Goal: Information Seeking & Learning: Learn about a topic

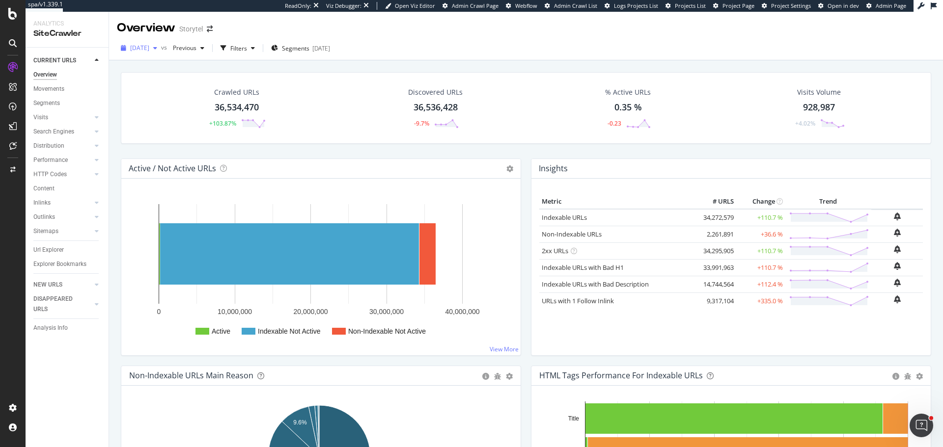
click at [161, 53] on div "[DATE]" at bounding box center [139, 48] width 44 height 15
click at [155, 101] on div "2025 Aug. 22nd" at bounding box center [164, 101] width 67 height 9
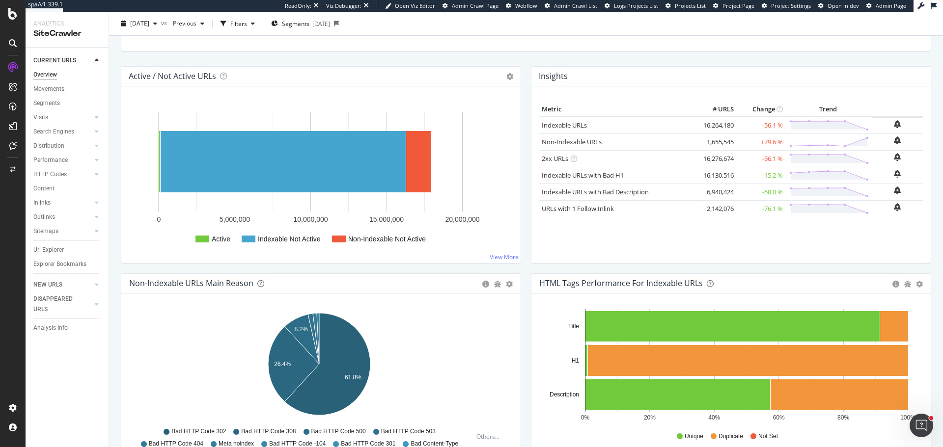
scroll to position [147, 0]
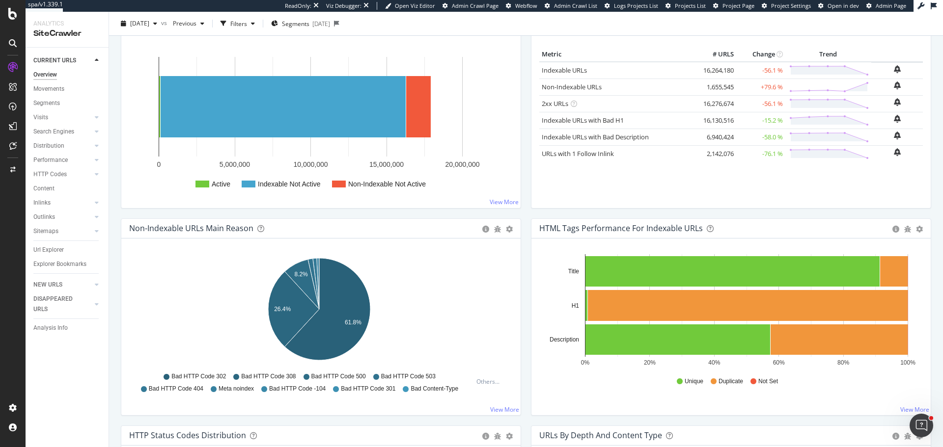
drag, startPoint x: 57, startPoint y: 149, endPoint x: 57, endPoint y: 184, distance: 34.4
click at [57, 149] on div "Distribution" at bounding box center [48, 146] width 31 height 10
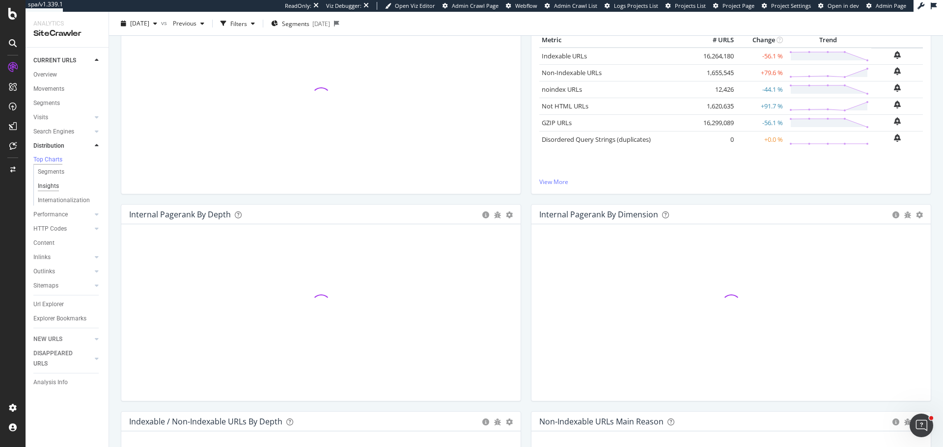
click at [57, 190] on div "Insights" at bounding box center [48, 186] width 21 height 10
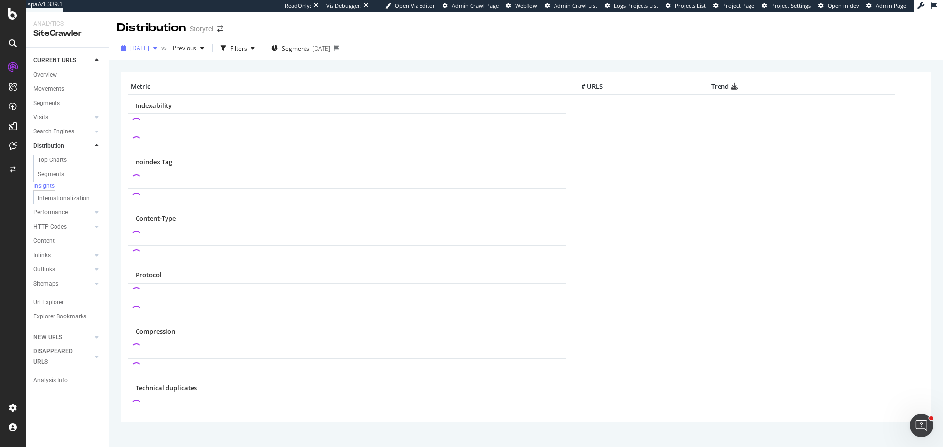
click at [149, 50] on span "2025 Aug. 22nd" at bounding box center [139, 48] width 19 height 8
click at [168, 83] on div "[DATE]" at bounding box center [164, 83] width 67 height 9
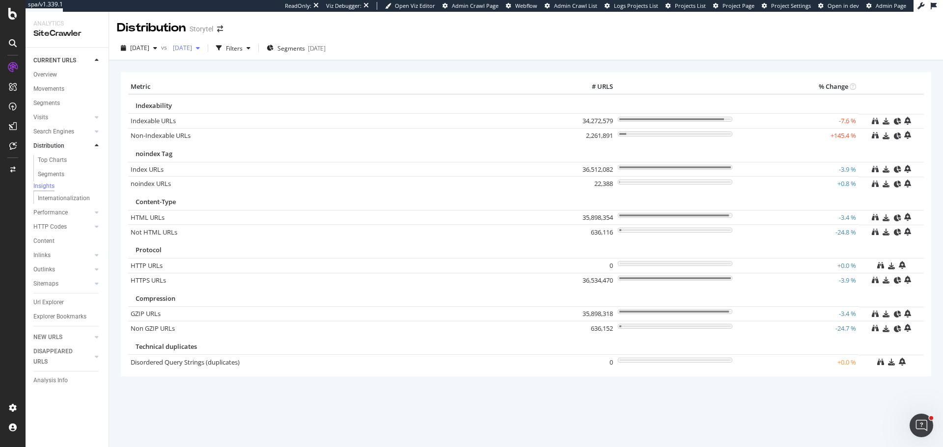
click at [192, 45] on span "[DATE]" at bounding box center [180, 48] width 23 height 8
click at [218, 99] on div "2025 Aug. 22nd" at bounding box center [224, 101] width 67 height 9
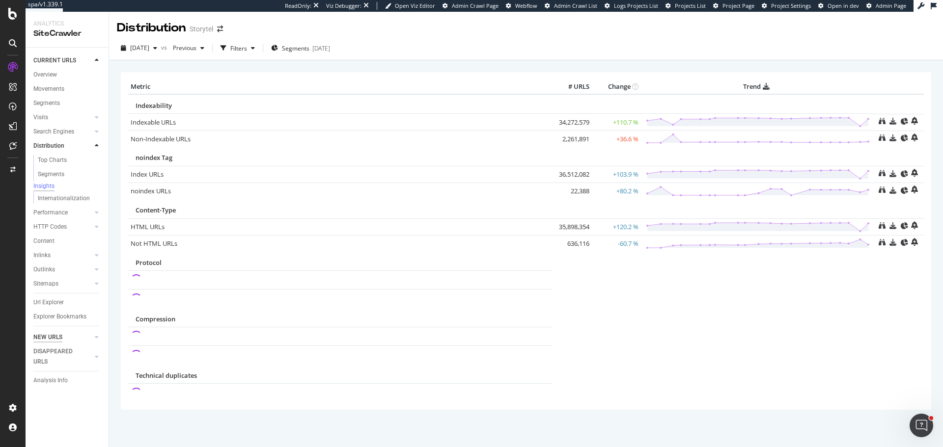
click at [51, 343] on div "NEW URLS" at bounding box center [47, 337] width 29 height 10
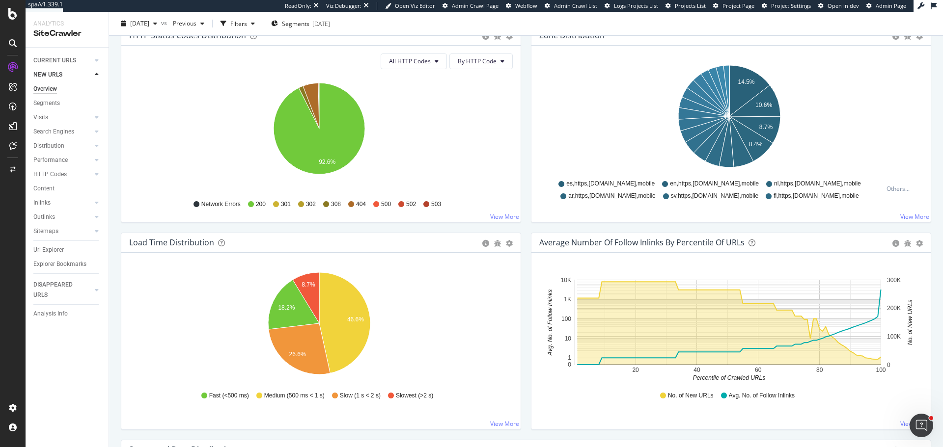
scroll to position [589, 0]
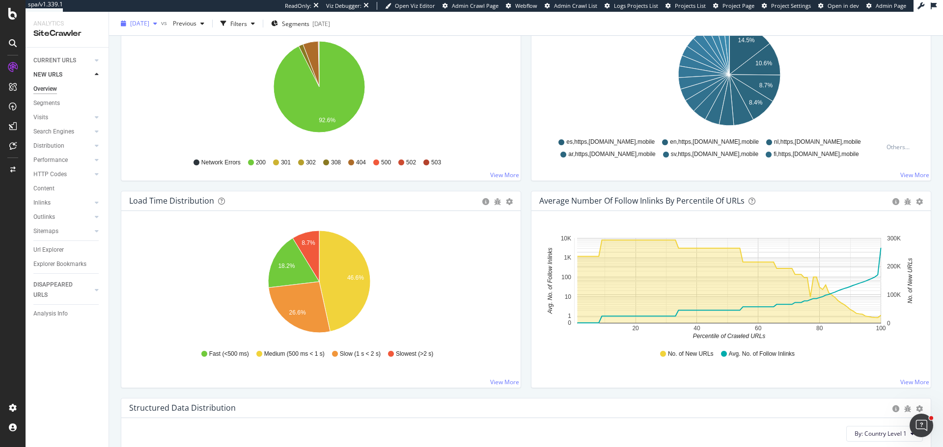
click at [157, 21] on icon "button" at bounding box center [155, 24] width 4 height 6
click at [196, 25] on span "Previous" at bounding box center [182, 23] width 27 height 8
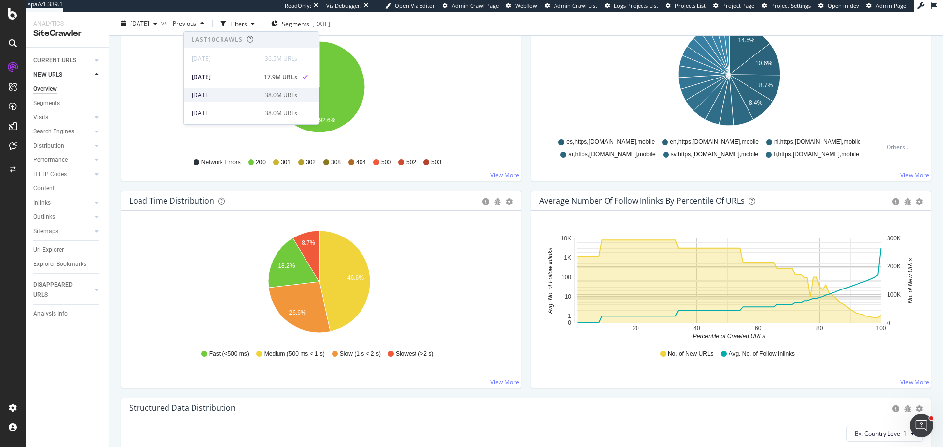
click at [215, 97] on div "2025 Jul. 25th" at bounding box center [224, 95] width 67 height 9
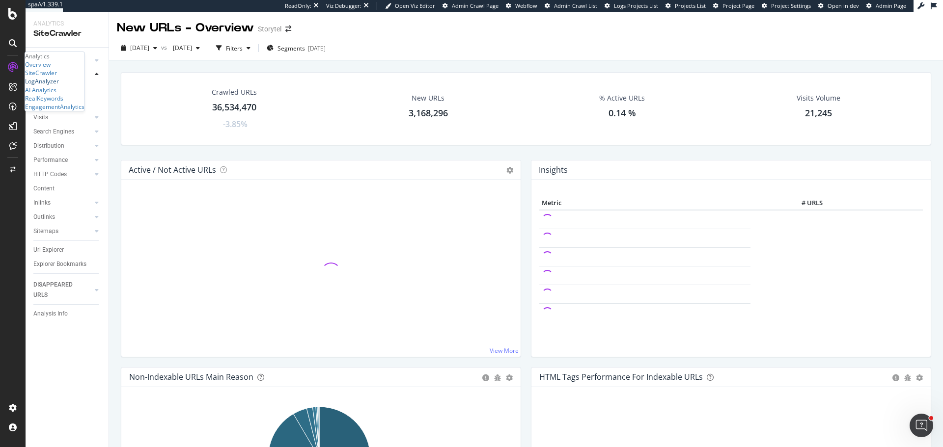
click at [59, 85] on div "LogAnalyzer" at bounding box center [42, 81] width 34 height 8
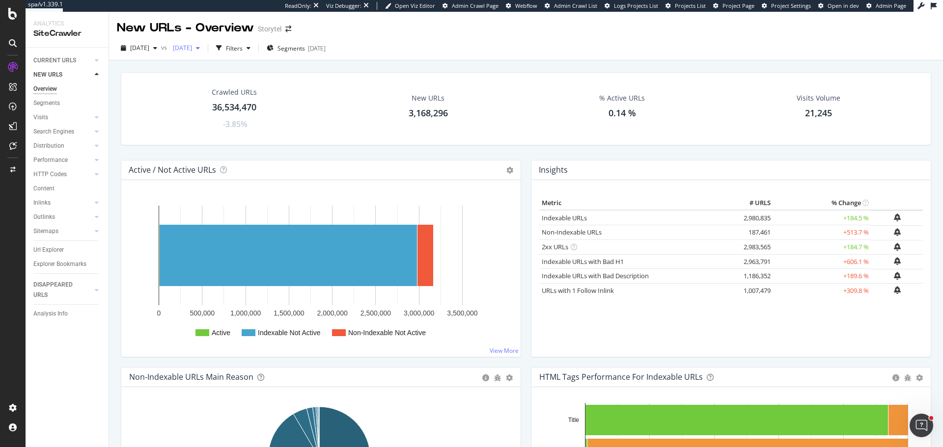
click at [192, 48] on span "2025 Jul. 25th" at bounding box center [180, 48] width 23 height 8
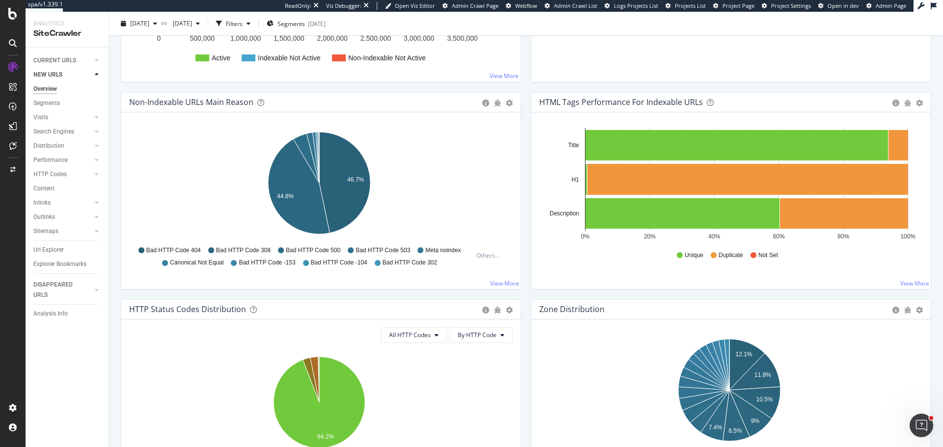
scroll to position [295, 0]
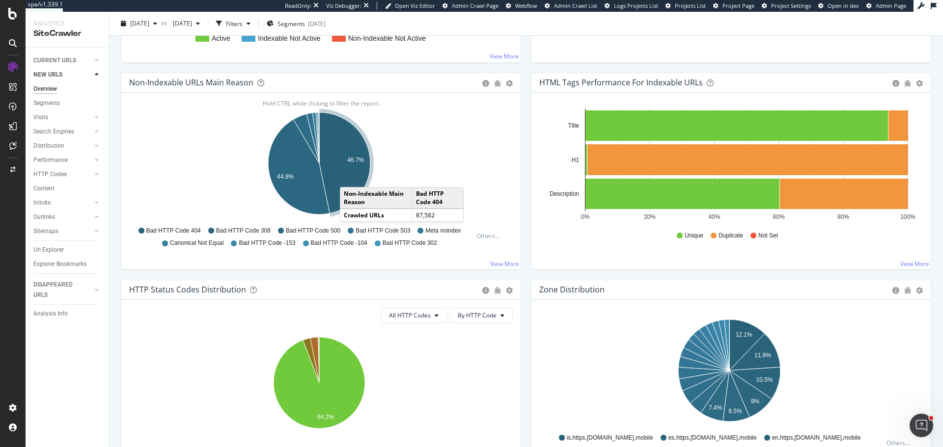
click at [350, 177] on icon "A chart." at bounding box center [344, 162] width 51 height 101
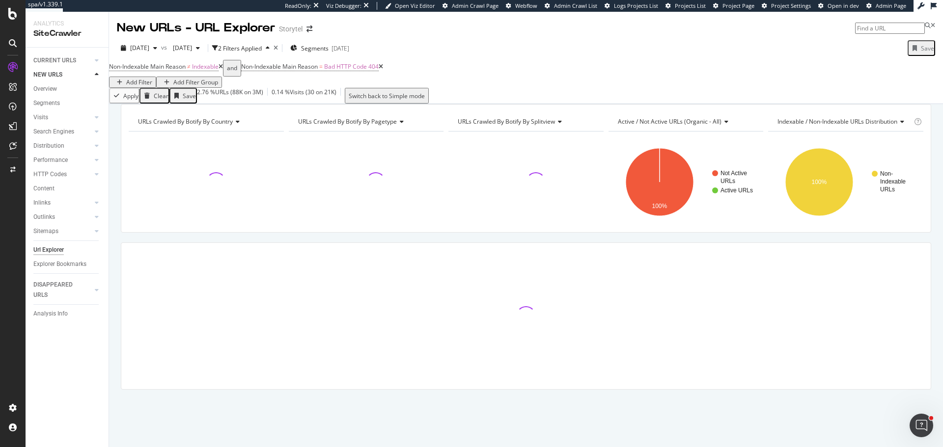
click at [383, 70] on icon at bounding box center [381, 67] width 4 height 6
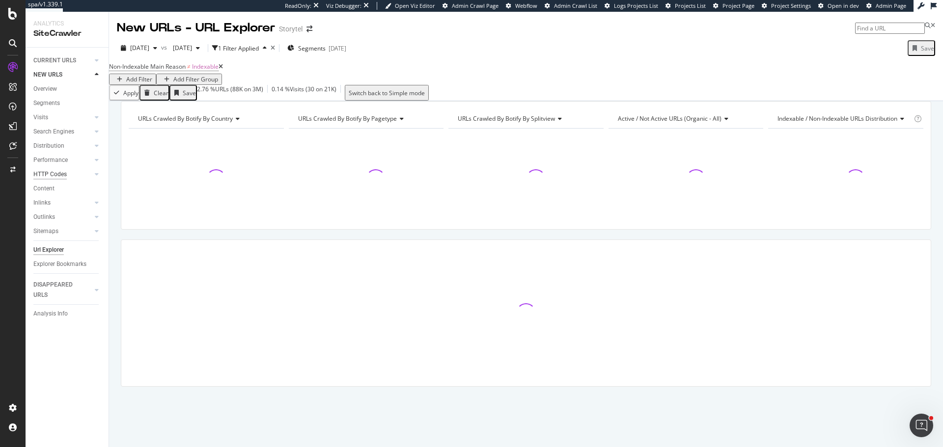
click at [44, 173] on div "HTTP Codes" at bounding box center [49, 174] width 33 height 10
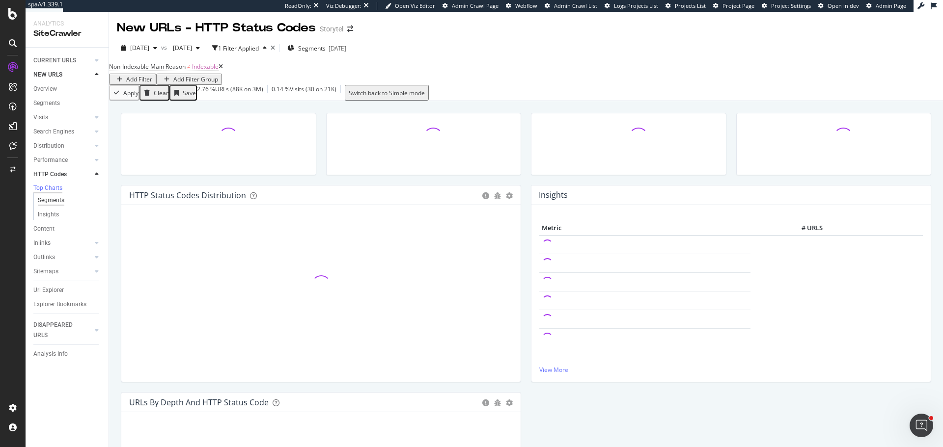
click at [58, 205] on div "Segments" at bounding box center [51, 200] width 27 height 10
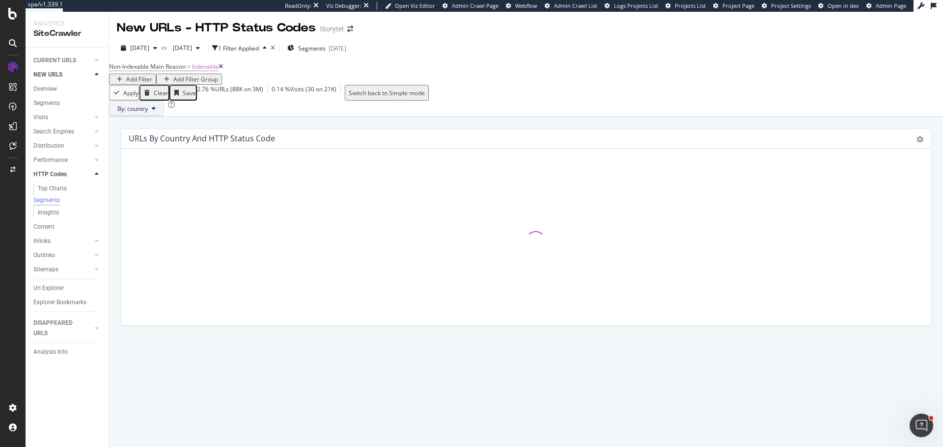
click at [156, 111] on icon at bounding box center [154, 109] width 4 height 6
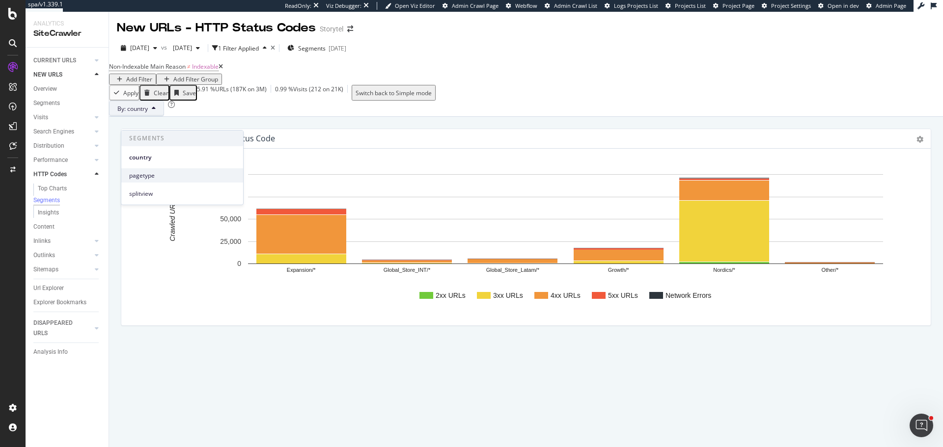
click at [155, 173] on span "pagetype" at bounding box center [182, 175] width 106 height 9
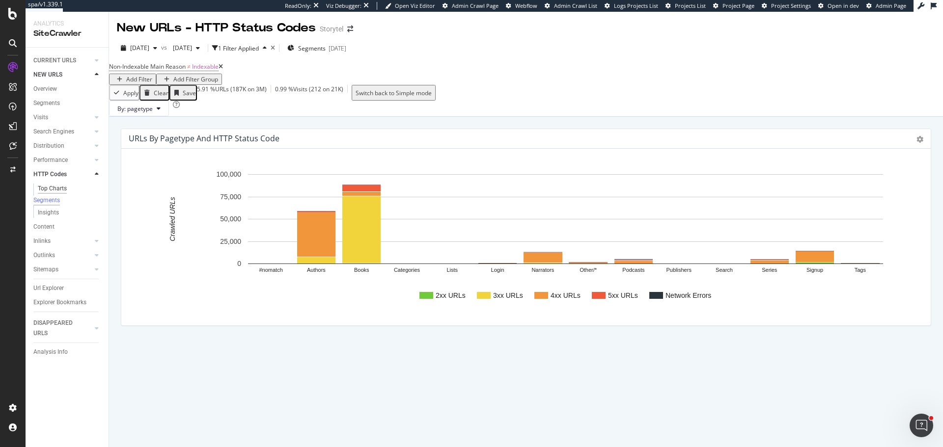
click at [55, 188] on div "Top Charts" at bounding box center [52, 189] width 29 height 10
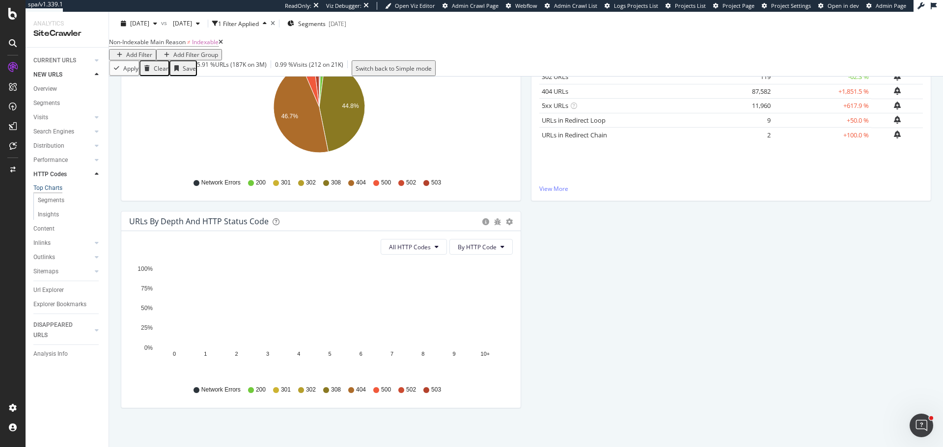
scroll to position [192, 0]
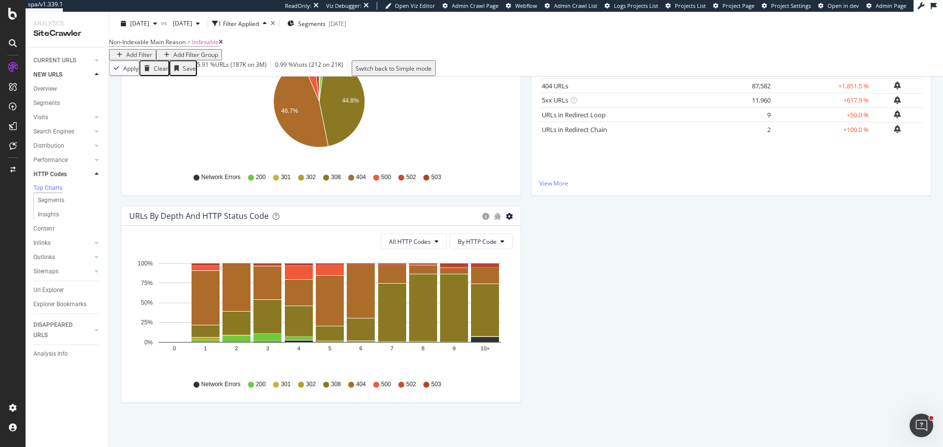
click at [506, 220] on icon "gear" at bounding box center [509, 216] width 7 height 7
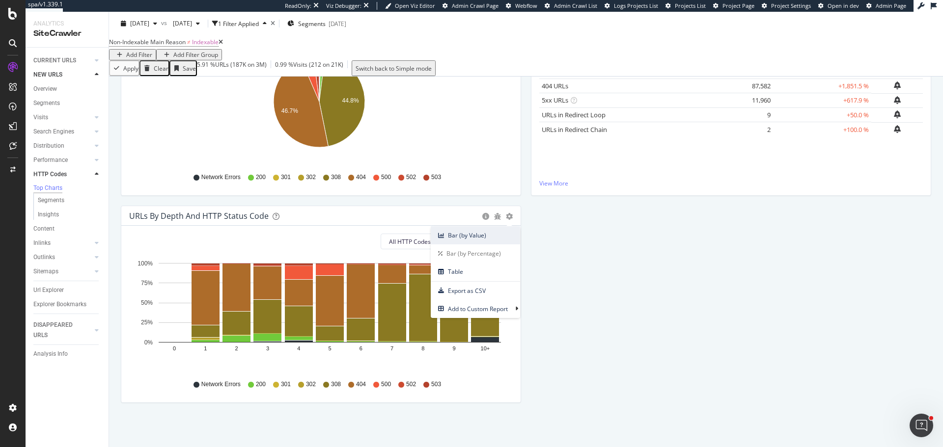
click at [469, 231] on span "Bar (by Value)" at bounding box center [475, 235] width 89 height 13
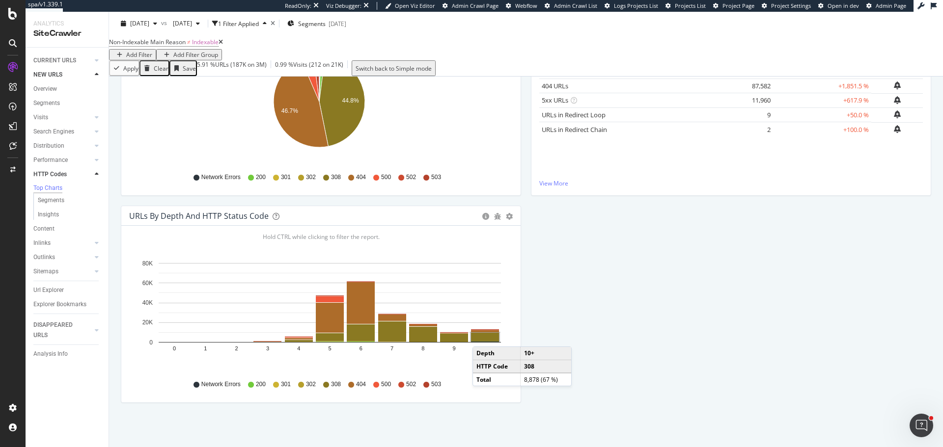
click at [482, 337] on rect "A chart." at bounding box center [485, 337] width 28 height 8
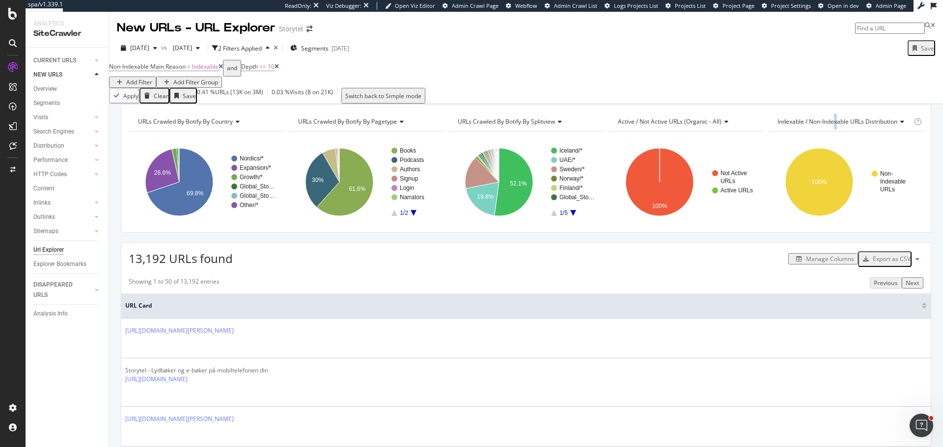
click at [830, 126] on span "Indexable / Non-Indexable URLs distribution" at bounding box center [837, 121] width 120 height 8
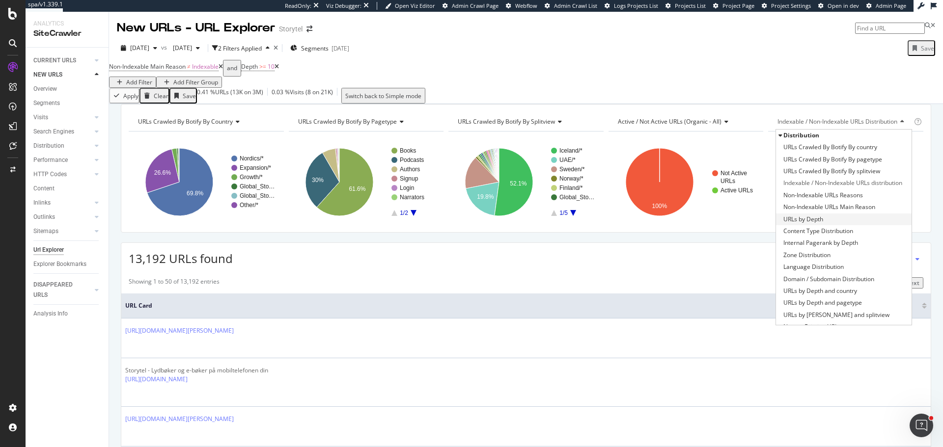
click at [812, 224] on span "URLs by Depth" at bounding box center [803, 220] width 40 height 10
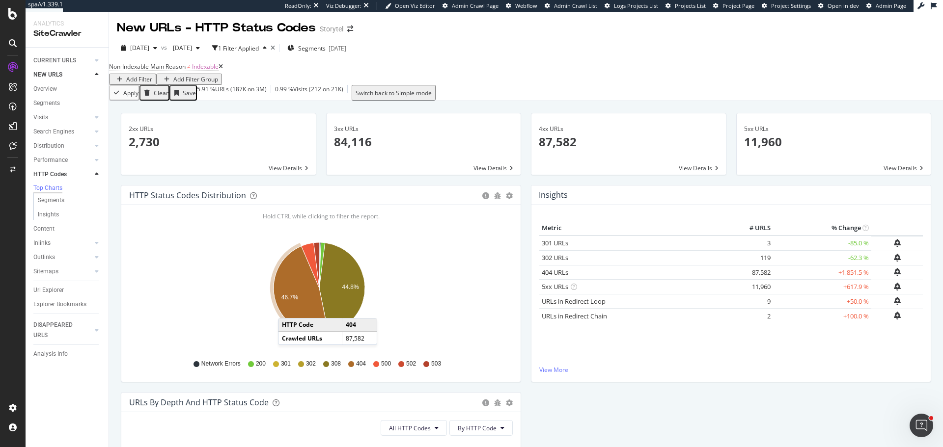
click at [288, 314] on icon "A chart." at bounding box center [300, 289] width 54 height 87
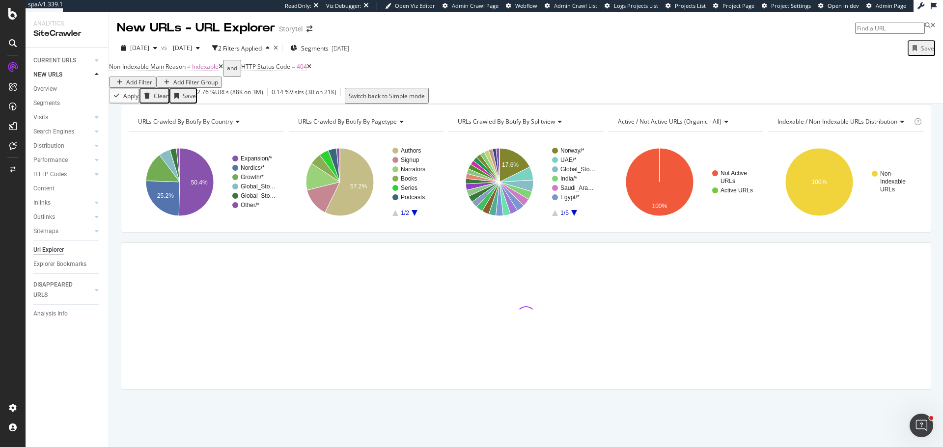
click at [852, 126] on span "Indexable / Non-Indexable URLs distribution" at bounding box center [837, 121] width 120 height 8
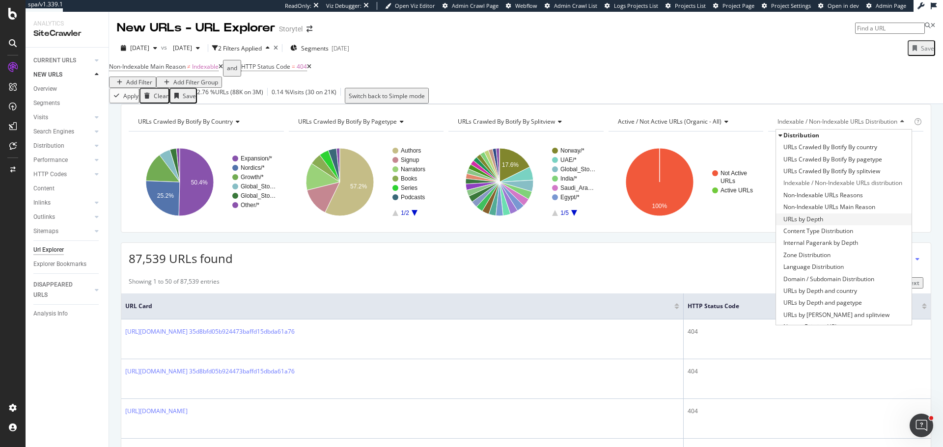
click at [802, 224] on span "URLs by Depth" at bounding box center [803, 220] width 40 height 10
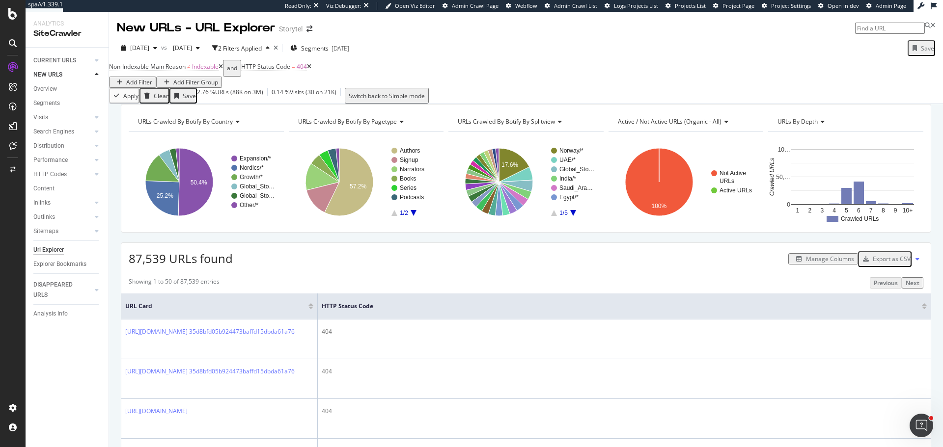
click at [311, 70] on icon at bounding box center [309, 67] width 4 height 6
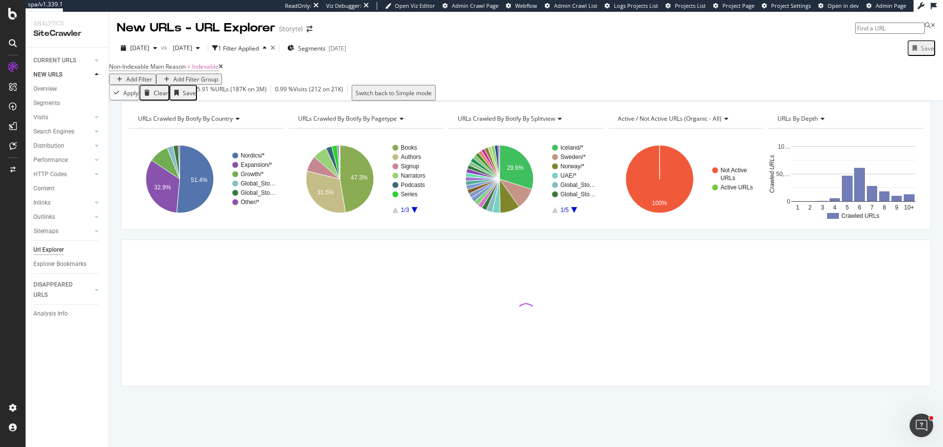
click at [661, 123] on span "Active / Not Active URLs (organic - all)" at bounding box center [670, 118] width 104 height 8
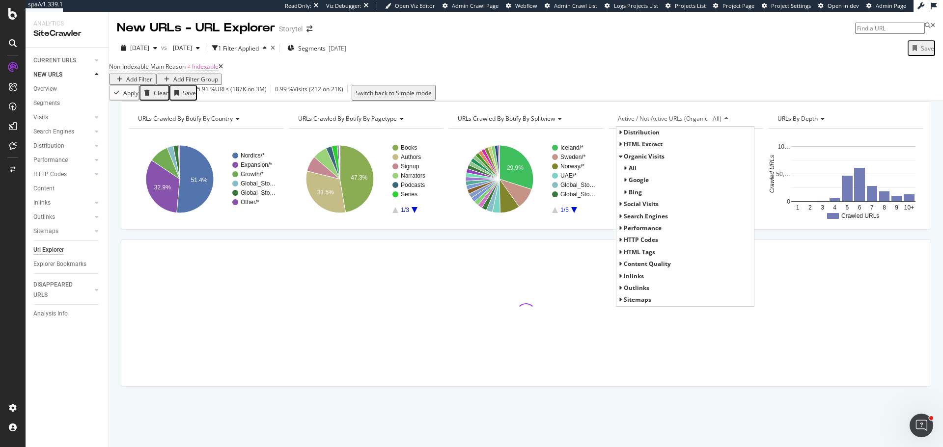
click at [636, 280] on span "Inlinks" at bounding box center [633, 276] width 20 height 8
click at [646, 293] on span "Average Number of Follow Inlinks" at bounding box center [668, 288] width 91 height 10
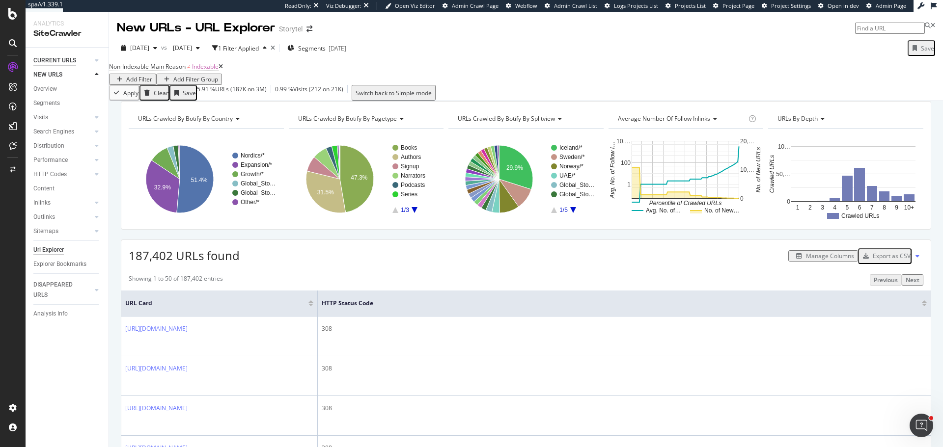
click at [56, 59] on div "CURRENT URLS" at bounding box center [54, 60] width 43 height 10
click at [635, 170] on circle "A chart." at bounding box center [637, 168] width 4 height 4
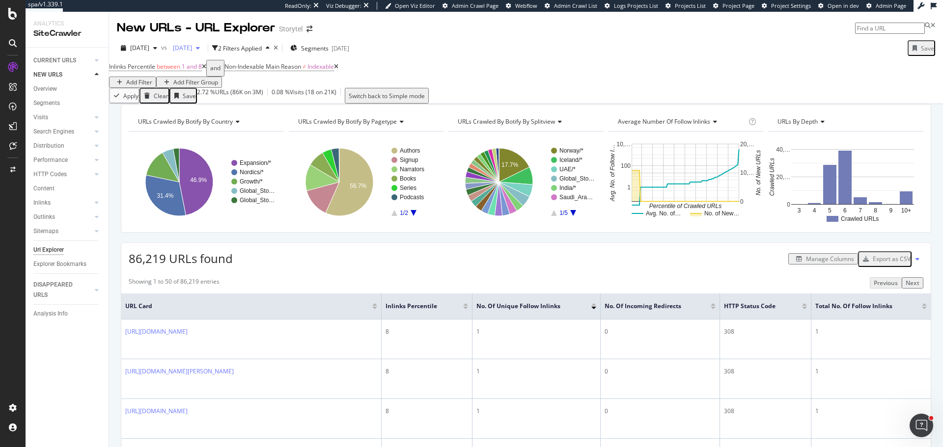
click at [192, 51] on span "2025 Jul. 25th" at bounding box center [180, 48] width 23 height 8
click at [161, 41] on div "2025 Sep. 11th" at bounding box center [139, 48] width 44 height 15
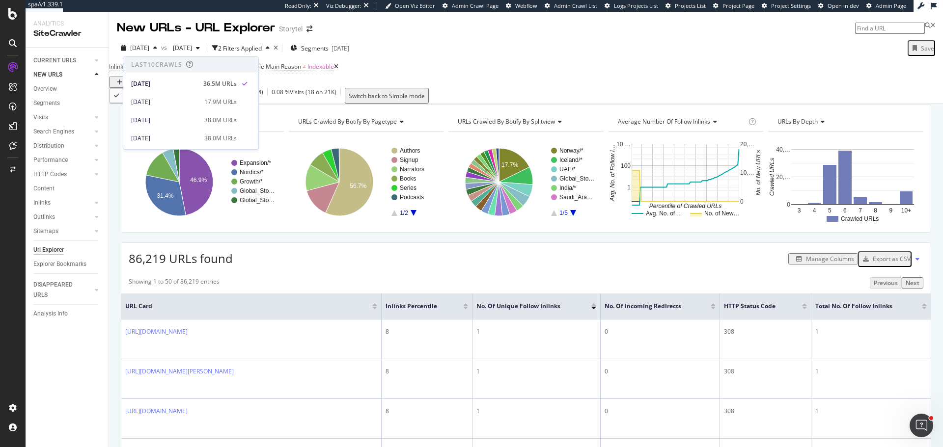
click at [406, 100] on div "Apply Clear Save 2.72 % URLs ( 86K on 3M ) 0.08 % Visits ( 18 on 21K ) Switch b…" at bounding box center [526, 96] width 834 height 16
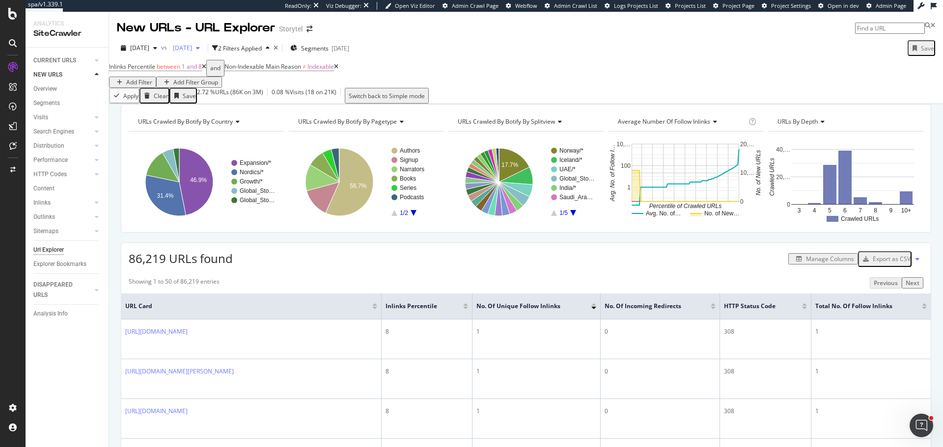
click at [192, 48] on span "2025 Jul. 25th" at bounding box center [180, 48] width 23 height 8
click at [432, 104] on div "Apply Clear Save 2.72 % URLs ( 86K on 3M ) 0.08 % Visits ( 18 on 21K ) Switch b…" at bounding box center [526, 96] width 834 height 16
click at [56, 59] on div "CURRENT URLS" at bounding box center [54, 60] width 43 height 10
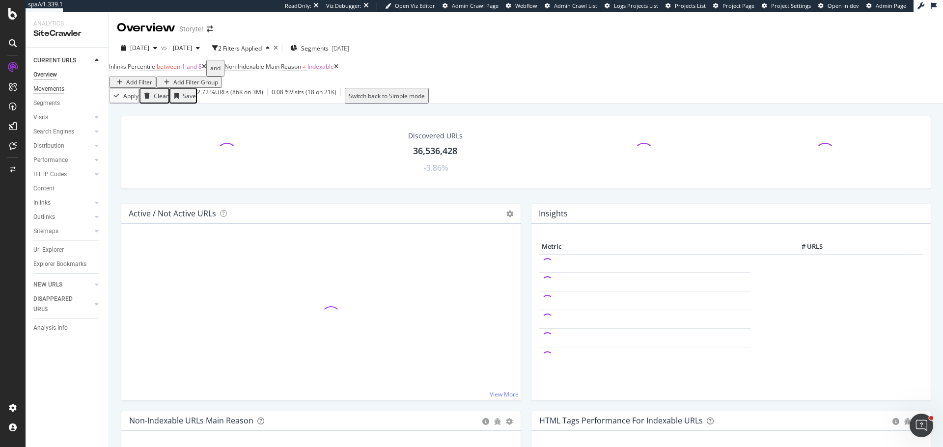
click at [56, 87] on div "Movements" at bounding box center [48, 89] width 31 height 10
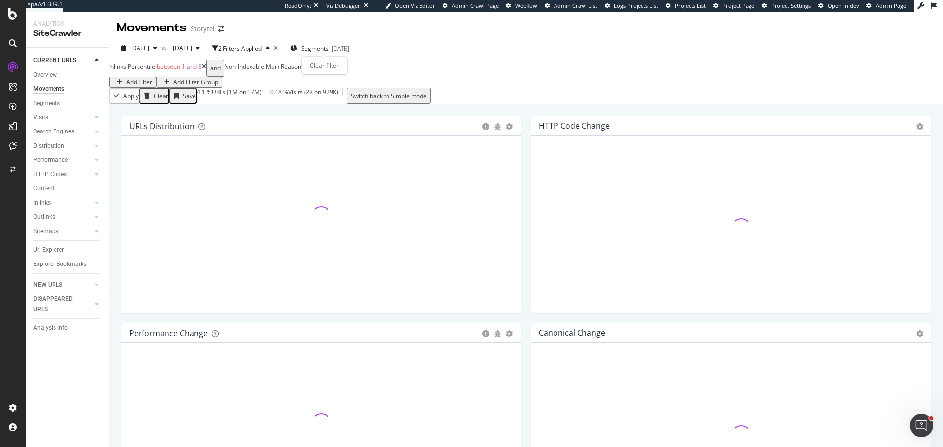
click at [278, 48] on icon "times" at bounding box center [275, 48] width 4 height 6
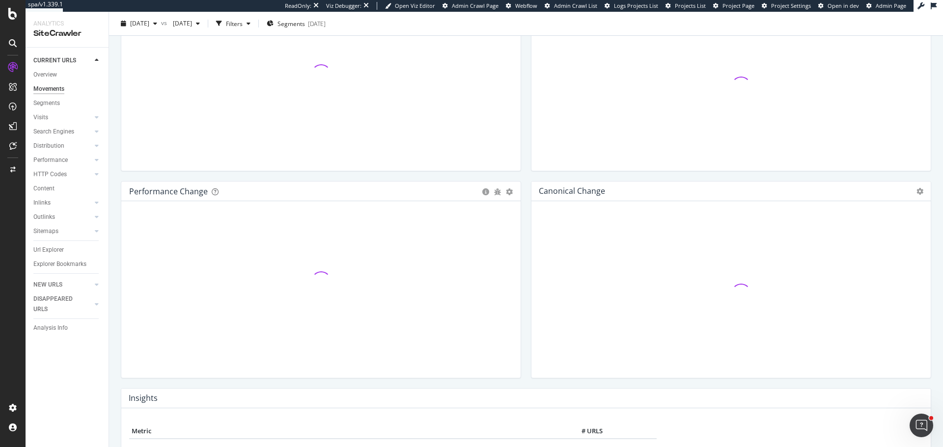
scroll to position [49, 0]
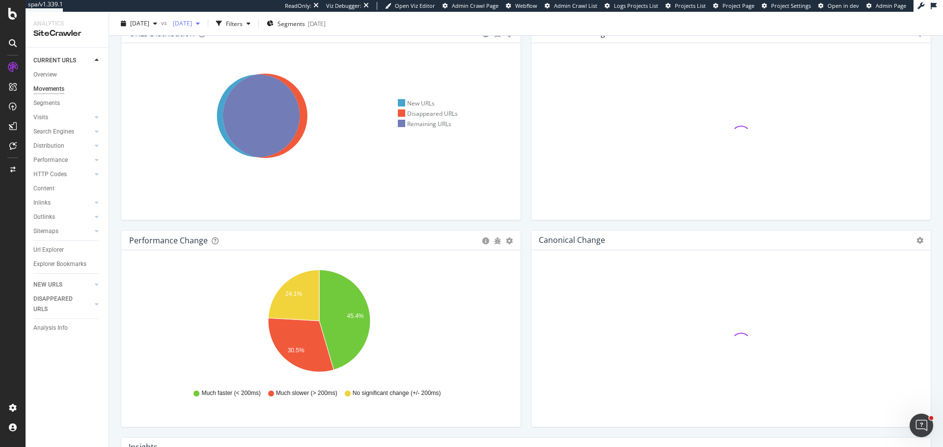
click at [192, 20] on span "2025 Jul. 25th" at bounding box center [180, 23] width 23 height 8
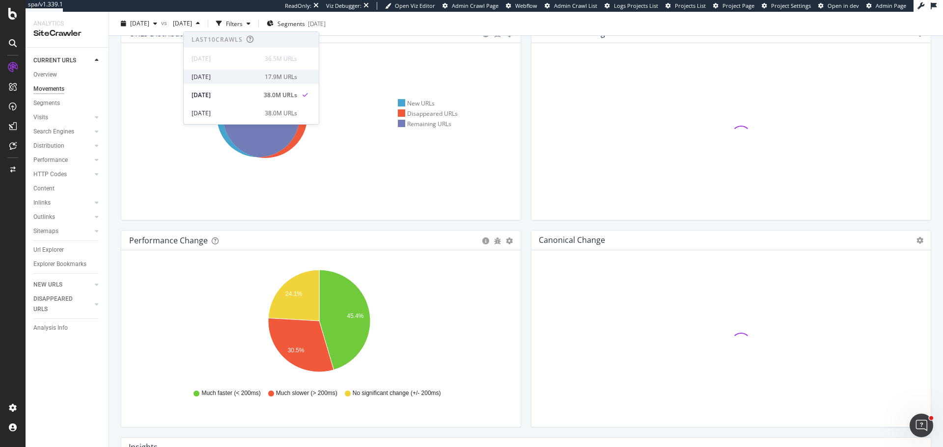
click at [227, 79] on div "2025 Aug. 22nd" at bounding box center [224, 77] width 67 height 9
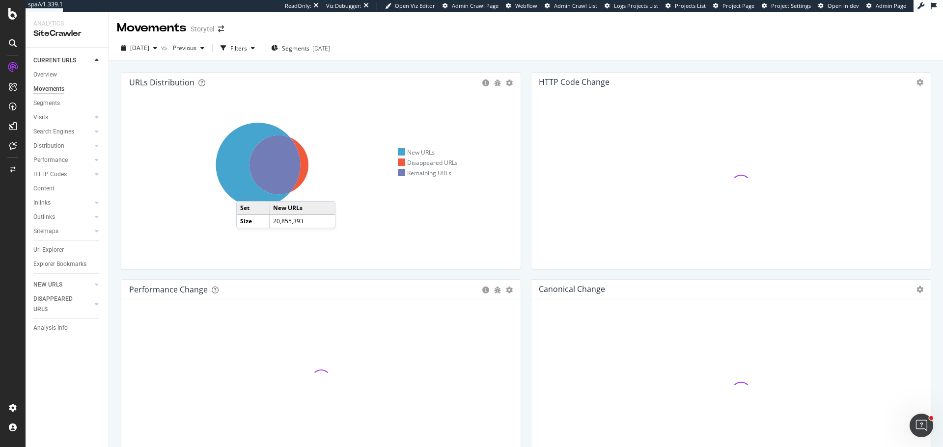
click at [246, 191] on icon at bounding box center [258, 165] width 84 height 84
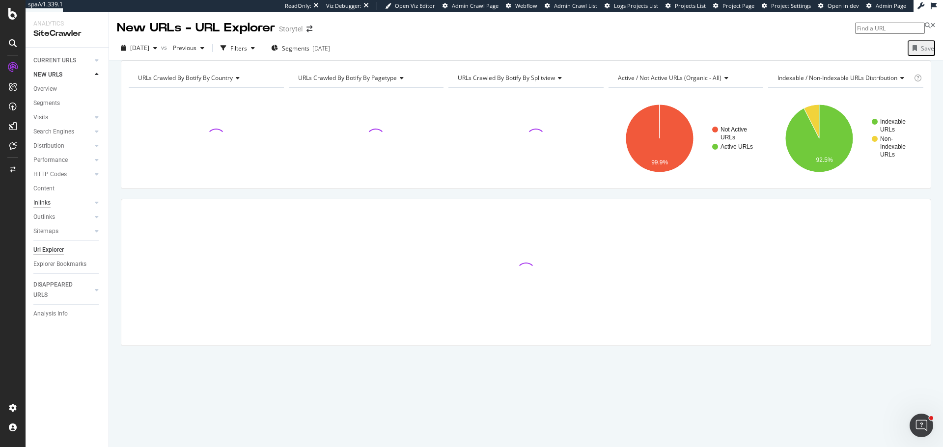
click at [46, 199] on div "Inlinks" at bounding box center [41, 203] width 17 height 10
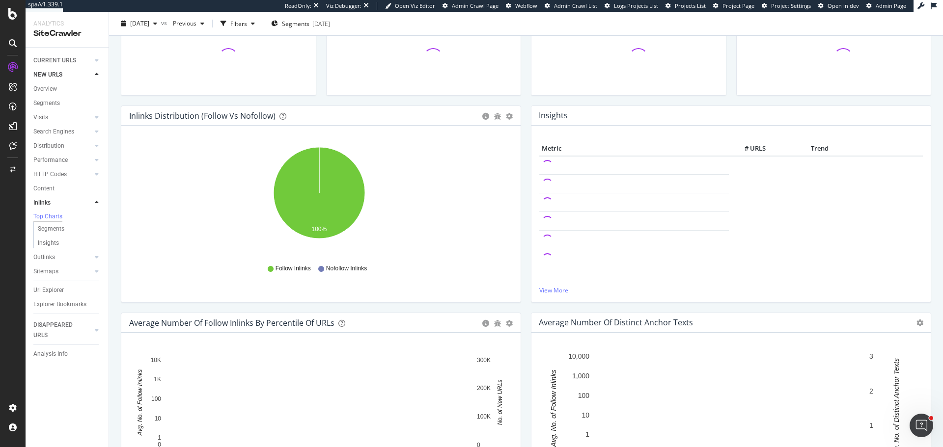
scroll to position [98, 0]
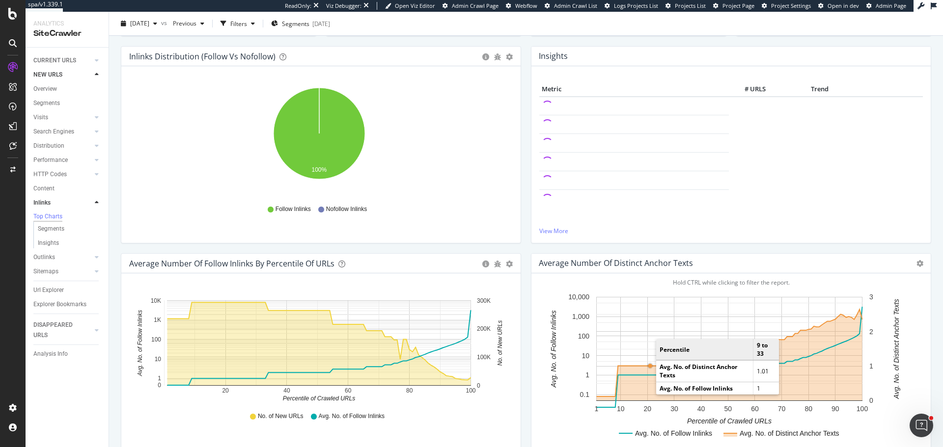
click at [648, 366] on circle "A chart." at bounding box center [650, 366] width 4 height 4
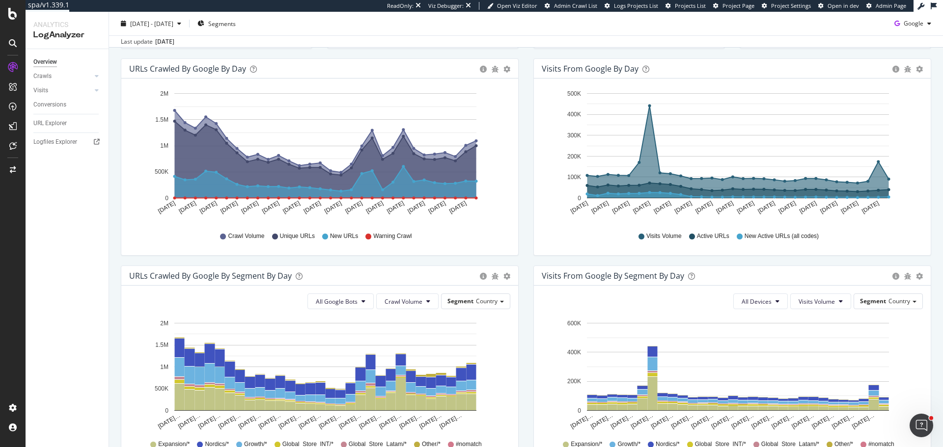
scroll to position [98, 0]
click at [414, 304] on span "Crawl Volume" at bounding box center [403, 301] width 38 height 8
click at [399, 356] on span "New URLs" at bounding box center [400, 356] width 39 height 9
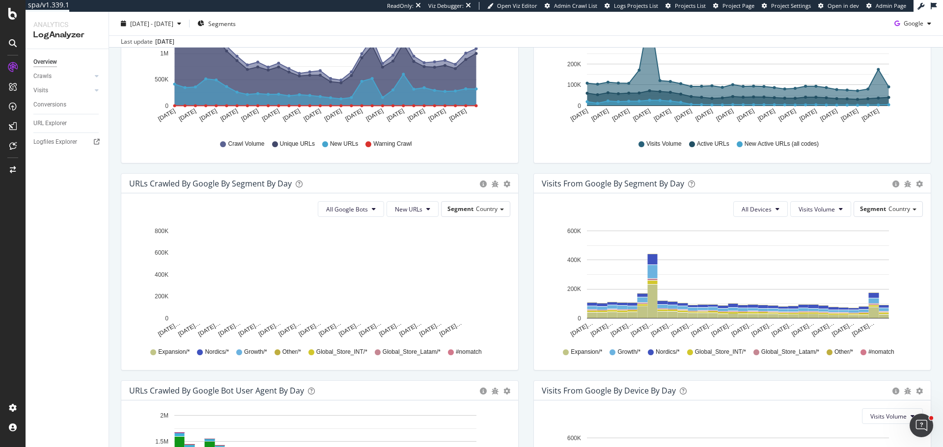
scroll to position [245, 0]
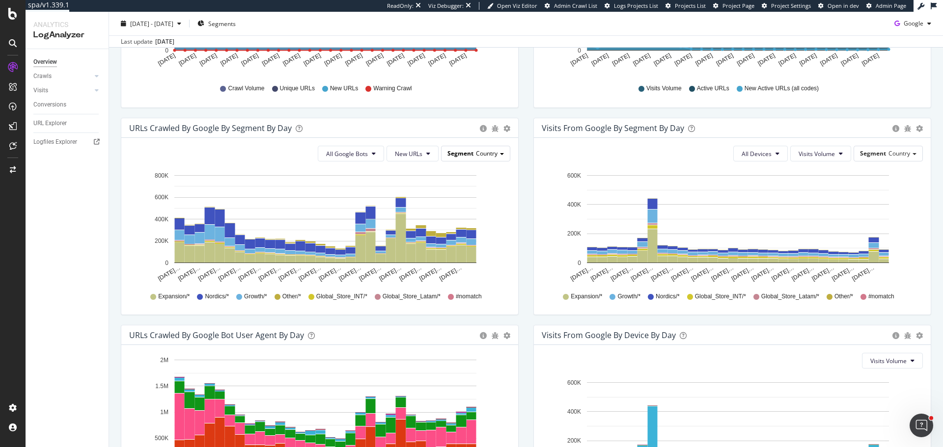
click at [491, 147] on div "Segment Country" at bounding box center [475, 153] width 68 height 14
click at [479, 183] on div "PageType" at bounding box center [466, 181] width 79 height 13
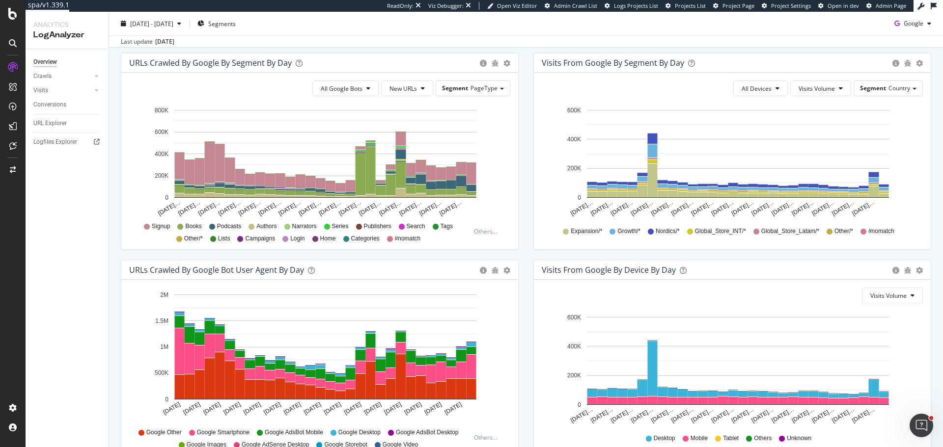
scroll to position [295, 0]
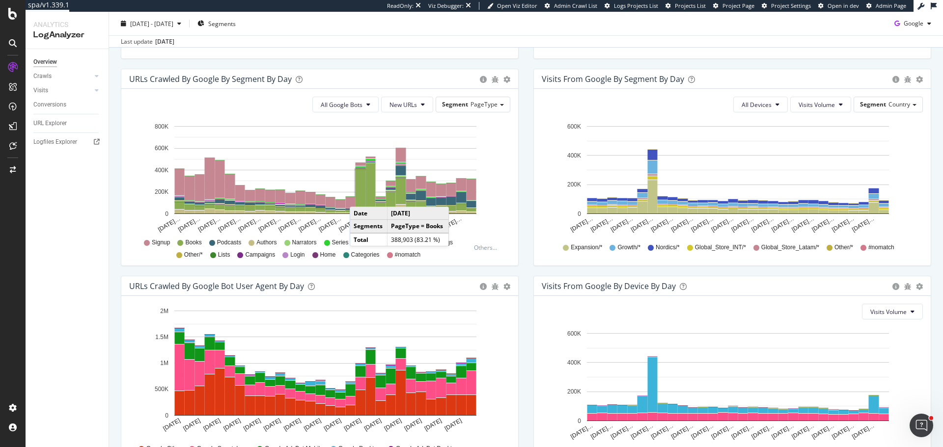
click at [359, 197] on rect "A chart." at bounding box center [360, 190] width 10 height 42
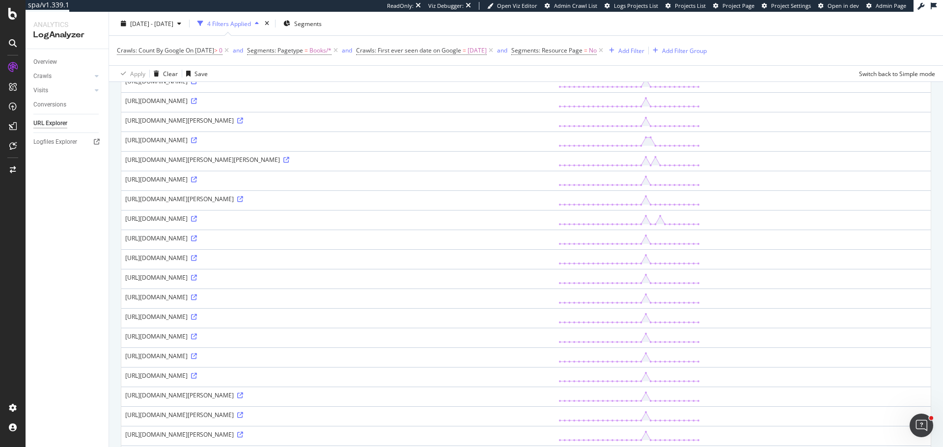
scroll to position [589, 0]
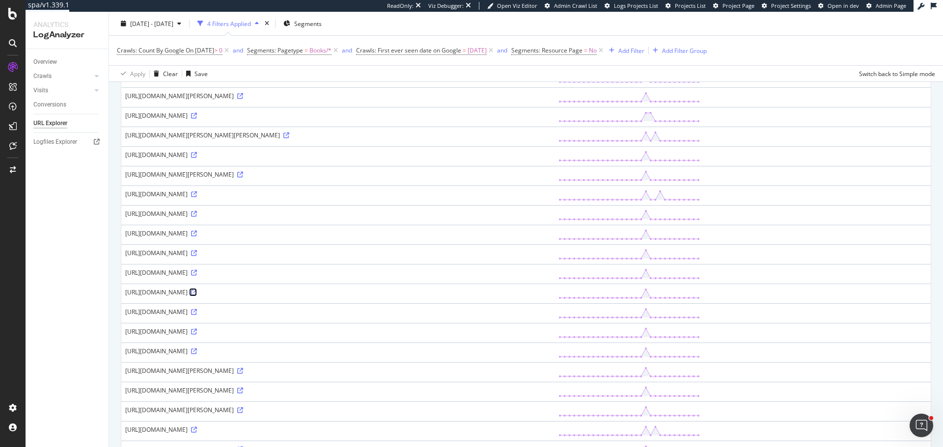
click at [197, 291] on icon at bounding box center [194, 293] width 6 height 6
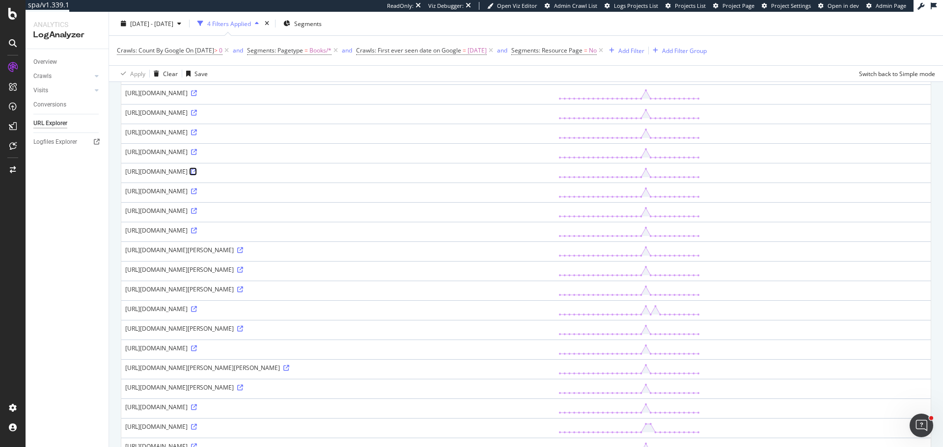
scroll to position [774, 0]
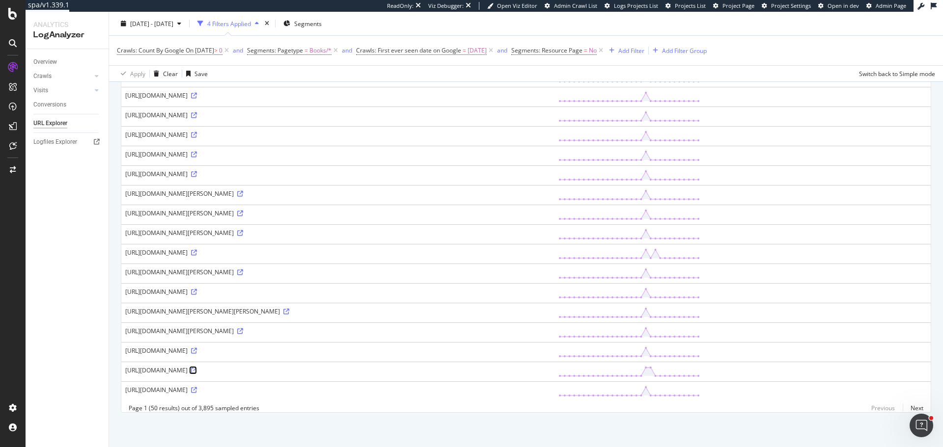
click at [197, 368] on icon at bounding box center [194, 371] width 6 height 6
click at [49, 72] on div "Crawls" at bounding box center [42, 76] width 18 height 10
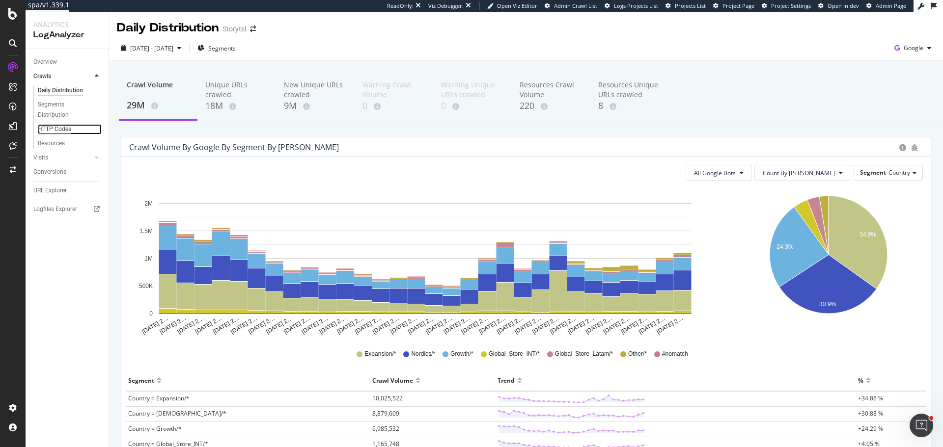
click at [63, 130] on div "HTTP Codes" at bounding box center [54, 129] width 33 height 10
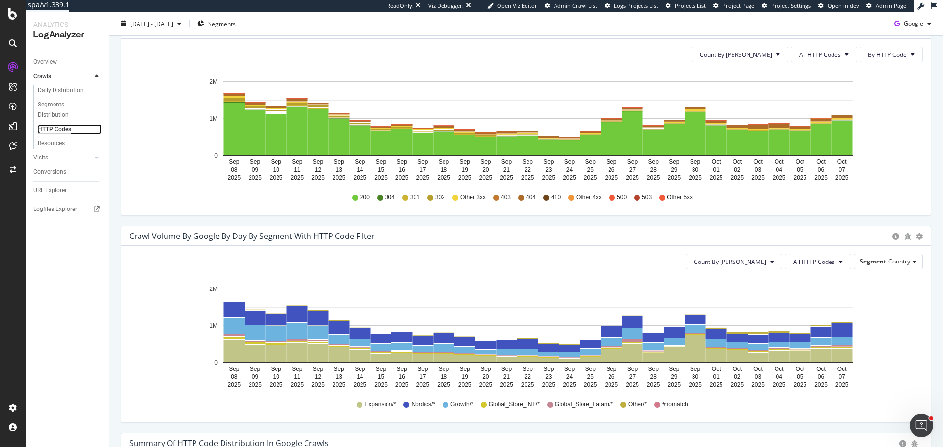
scroll to position [344, 0]
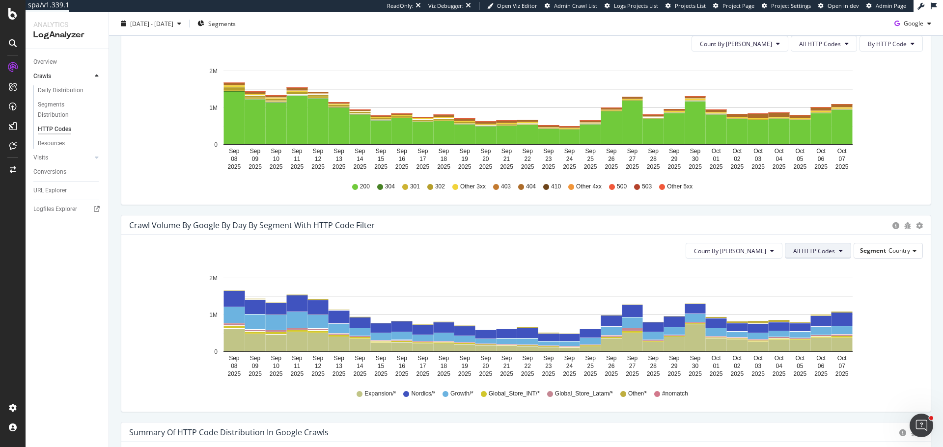
click at [823, 255] on button "All HTTP Codes" at bounding box center [818, 251] width 66 height 16
click at [822, 370] on span "4xx family" at bounding box center [811, 372] width 50 height 9
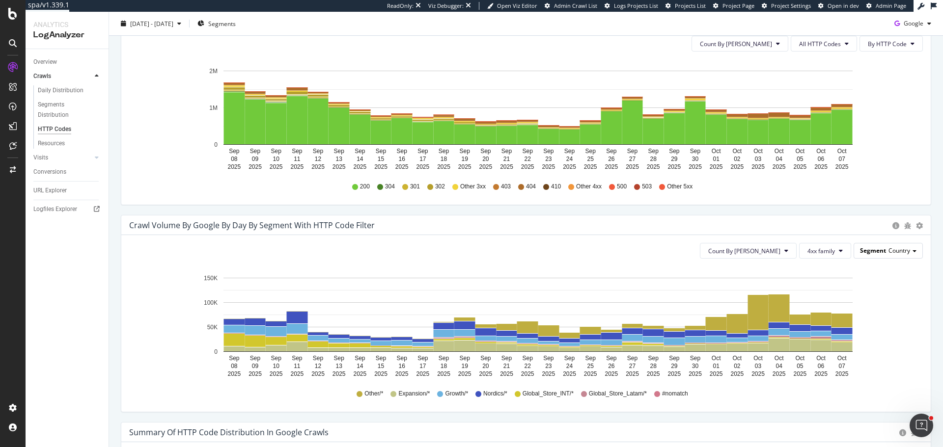
click at [880, 255] on div "Segment Country" at bounding box center [888, 251] width 68 height 14
click at [867, 280] on div "PageType" at bounding box center [878, 278] width 79 height 13
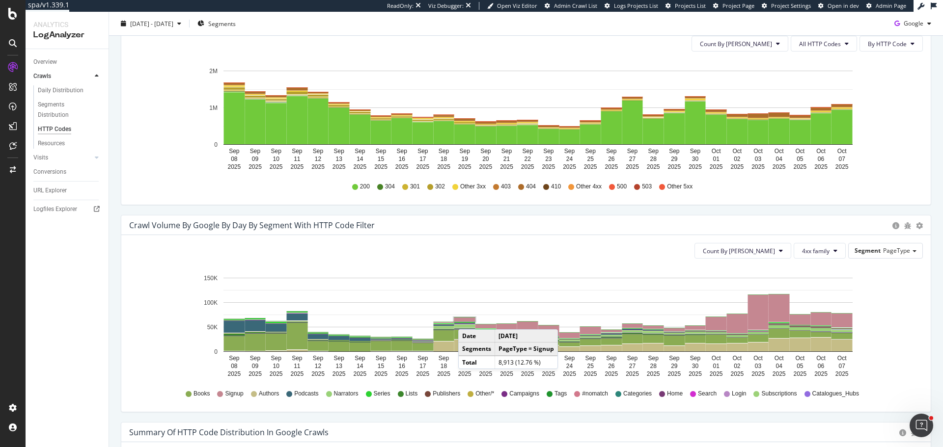
click at [468, 320] on rect "A chart." at bounding box center [464, 320] width 21 height 4
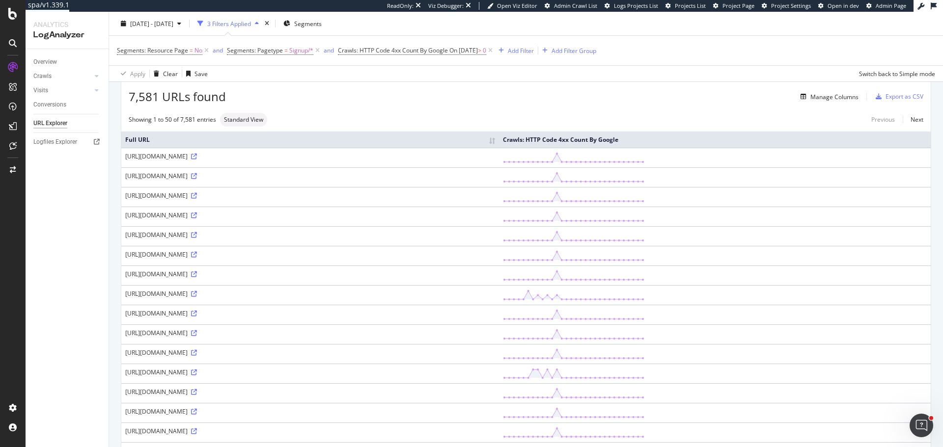
scroll to position [37, 0]
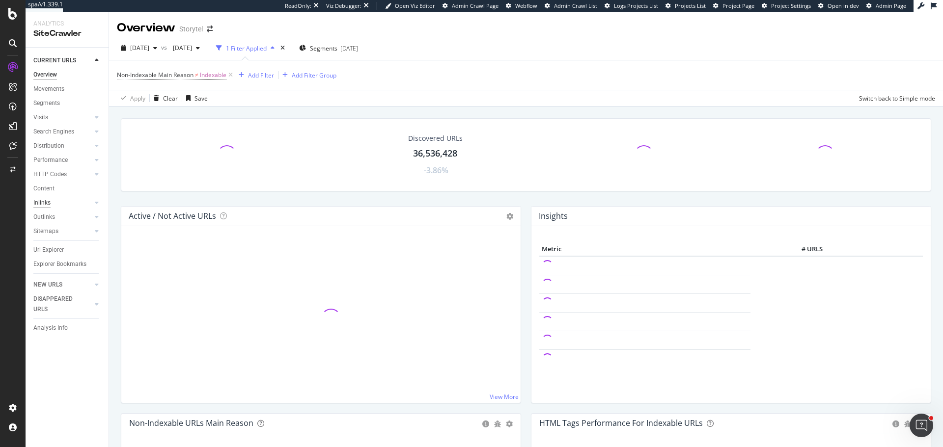
click at [45, 203] on div "Inlinks" at bounding box center [41, 203] width 17 height 10
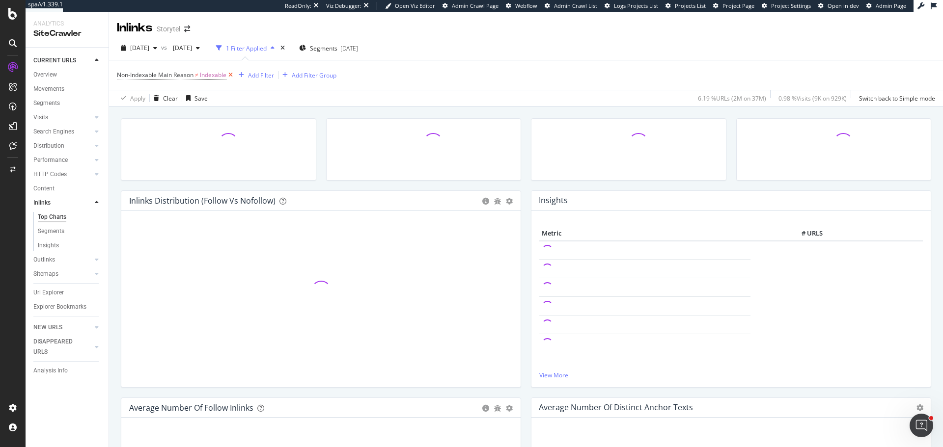
click at [232, 77] on icon at bounding box center [230, 75] width 8 height 10
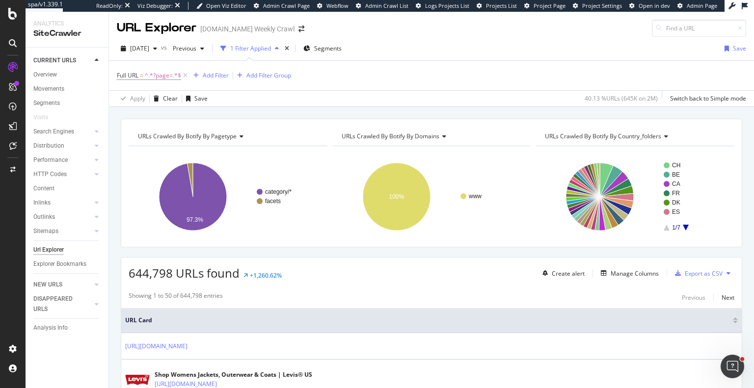
click at [384, 135] on span "URLs Crawled By Botify By domains" at bounding box center [391, 136] width 98 height 8
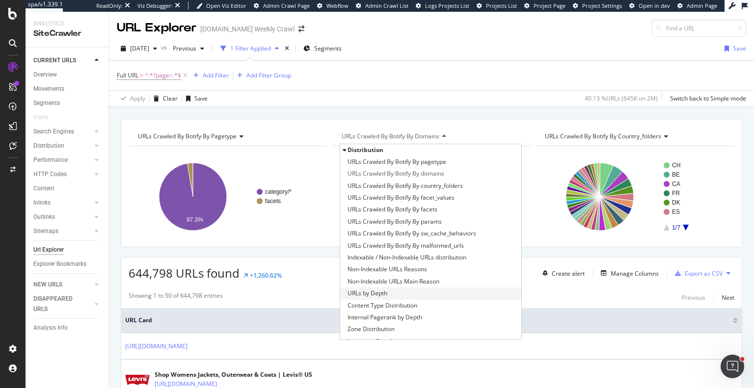
click at [388, 289] on div "URLs by Depth" at bounding box center [431, 294] width 182 height 12
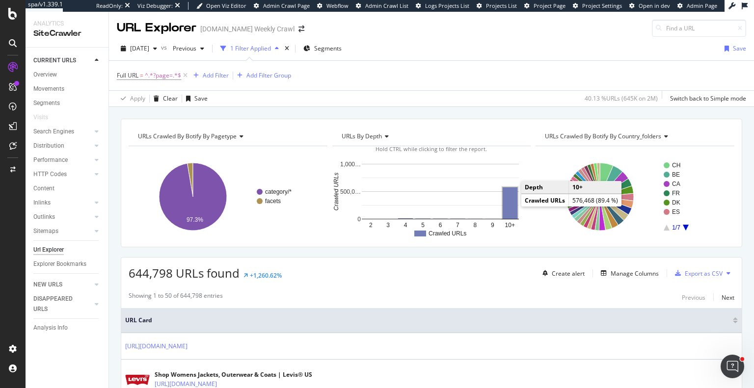
click at [507, 204] on rect "A chart." at bounding box center [510, 203] width 15 height 31
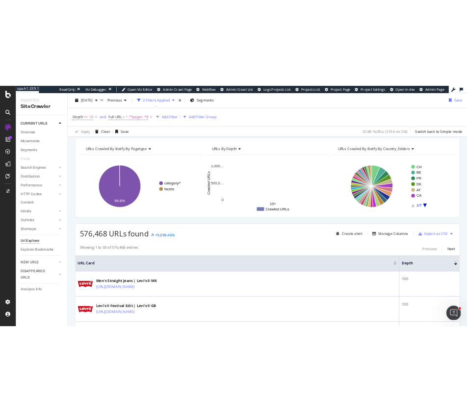
scroll to position [49, 0]
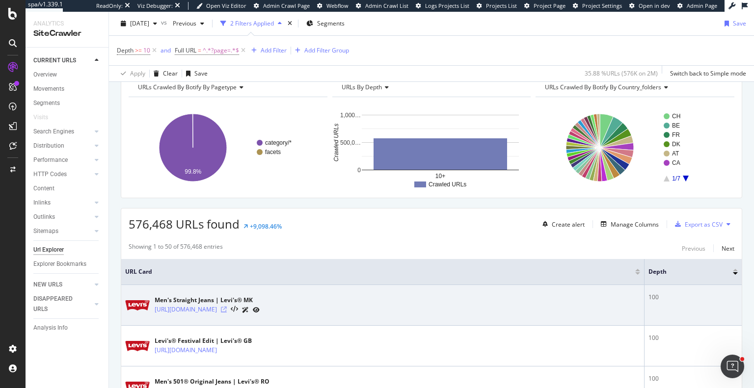
click at [227, 308] on icon at bounding box center [224, 310] width 6 height 6
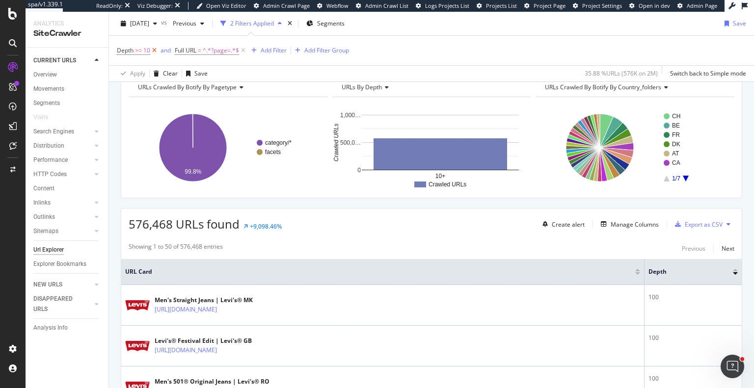
click at [154, 50] on icon at bounding box center [154, 51] width 8 height 10
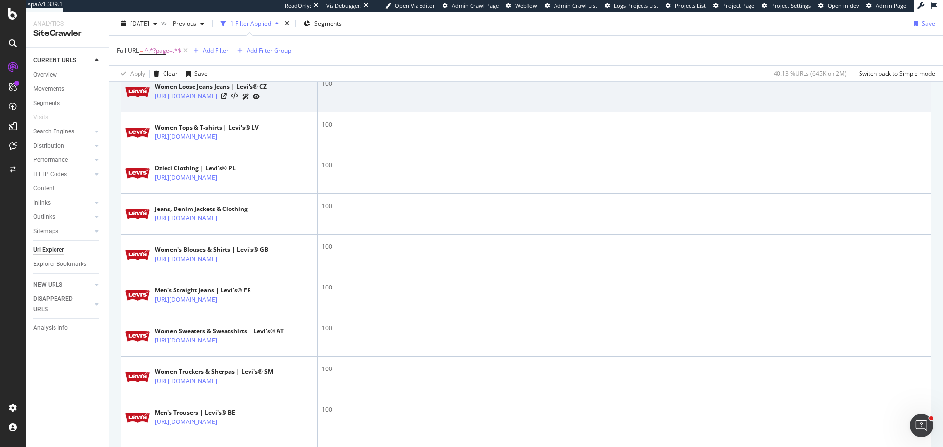
scroll to position [245, 0]
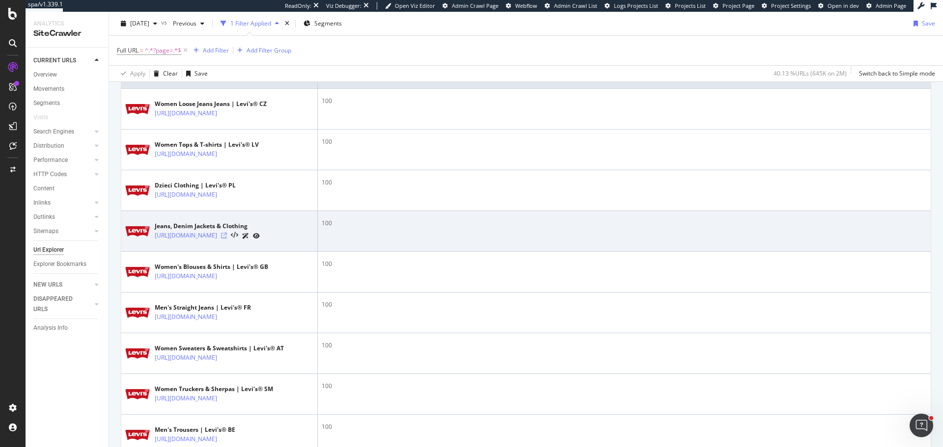
click at [227, 239] on icon at bounding box center [224, 236] width 6 height 6
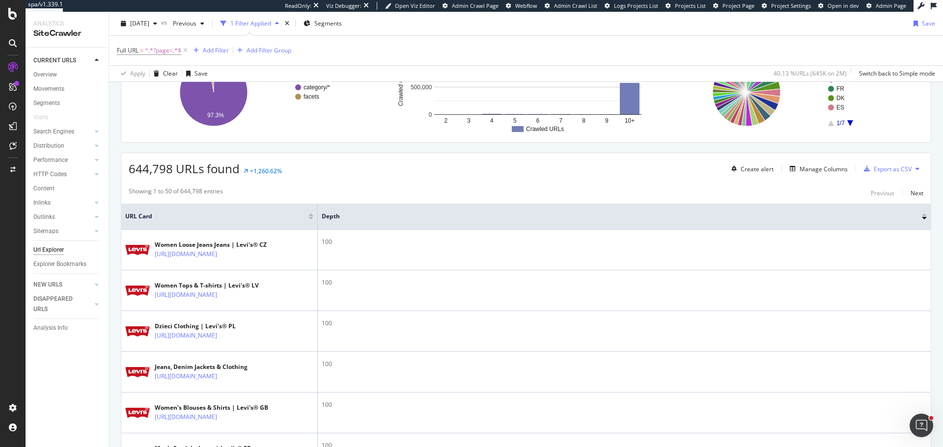
scroll to position [0, 0]
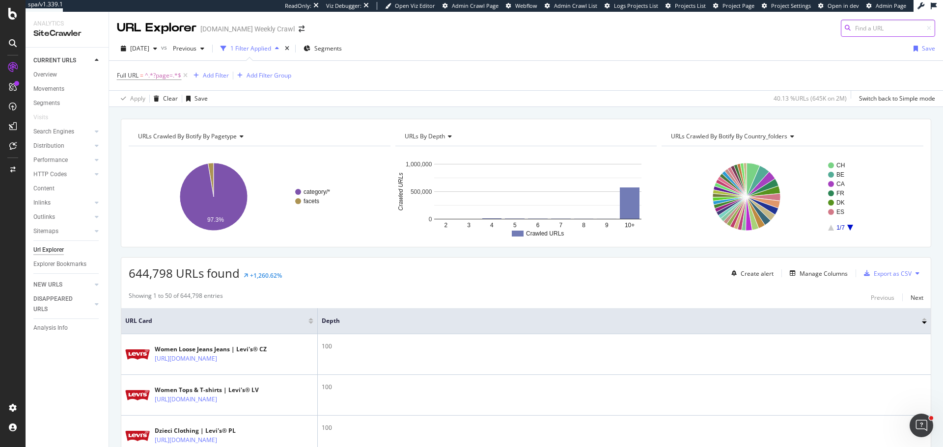
click at [754, 26] on input at bounding box center [887, 28] width 94 height 17
paste input "https://www.levi.com/CZ/en/clothing/women/jeans/loose-jeans/c/levi_clothing_wom…"
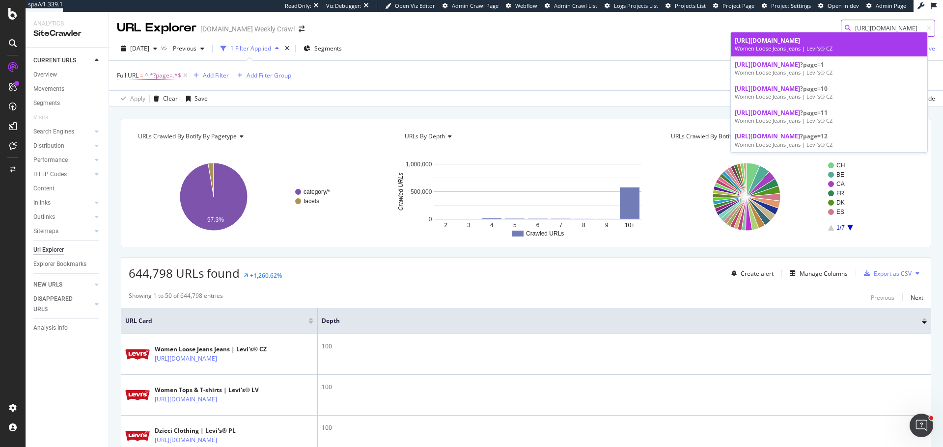
type input "https://www.levi.com/CZ/en/clothing/women/jeans/loose-jeans/c/levi_clothing_wom…"
click at [754, 53] on div "Women Loose Jeans Jeans | Levi's® CZ" at bounding box center [828, 49] width 189 height 8
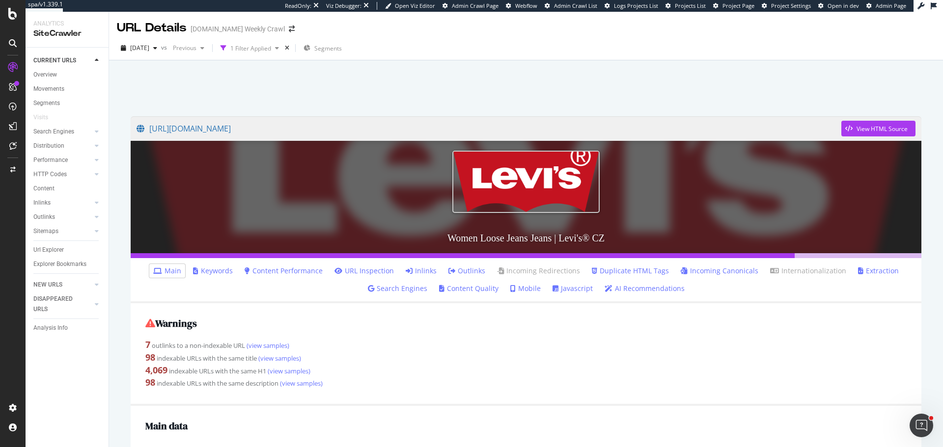
click at [479, 290] on link "Content Quality" at bounding box center [468, 289] width 59 height 10
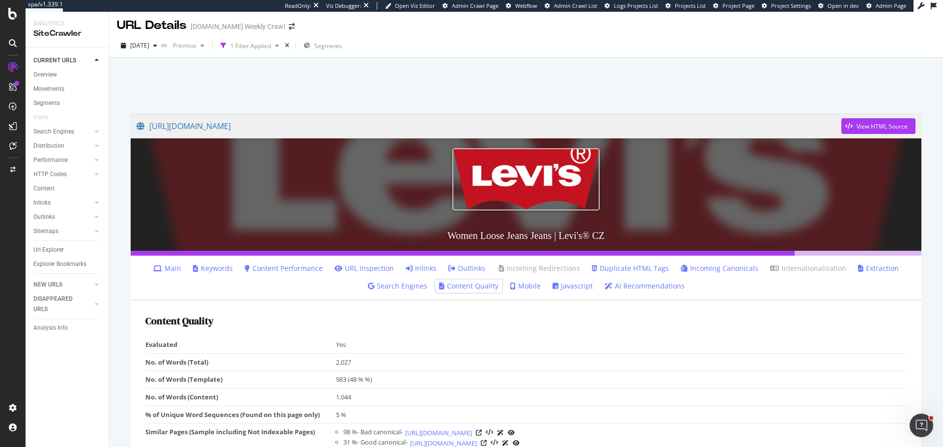
scroll to position [49, 0]
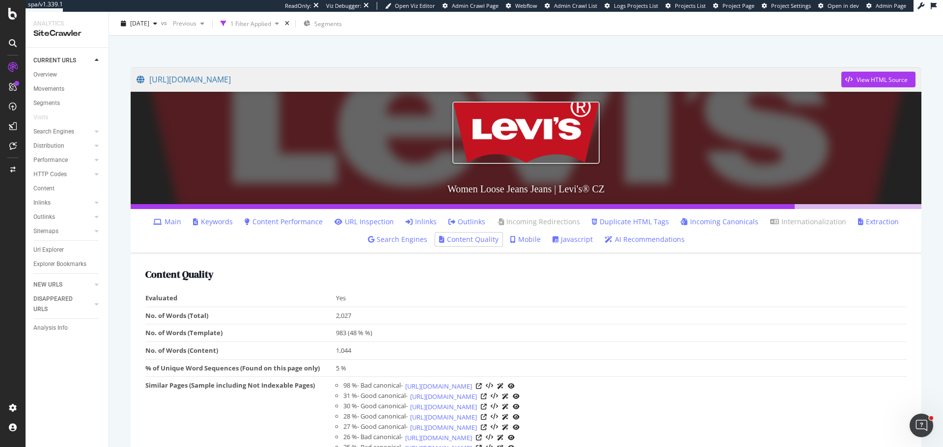
click at [754, 219] on link "Extraction" at bounding box center [878, 222] width 41 height 10
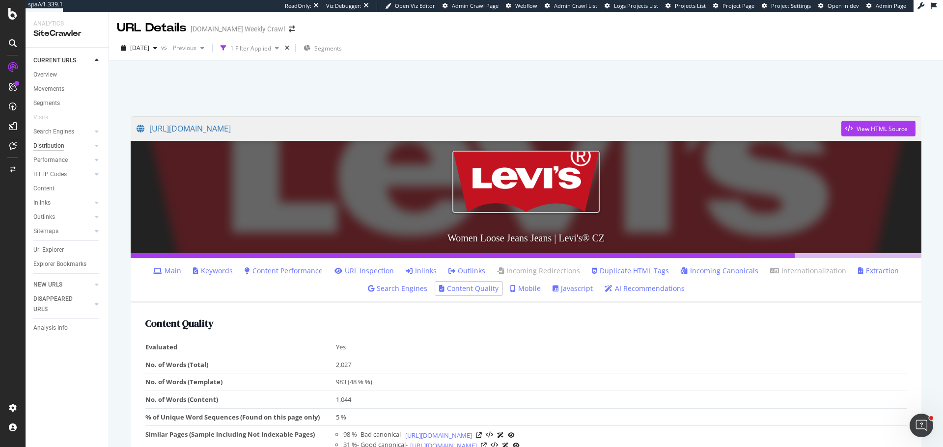
click at [55, 143] on div "Distribution" at bounding box center [48, 146] width 31 height 10
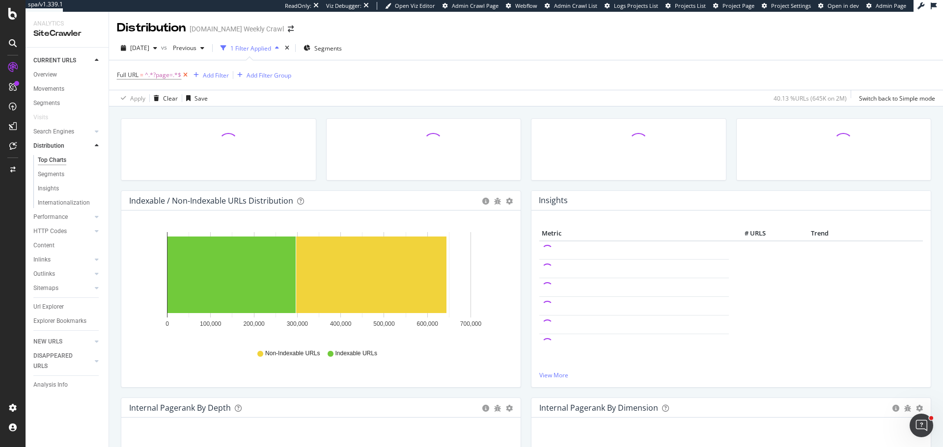
click at [189, 75] on icon at bounding box center [185, 75] width 8 height 10
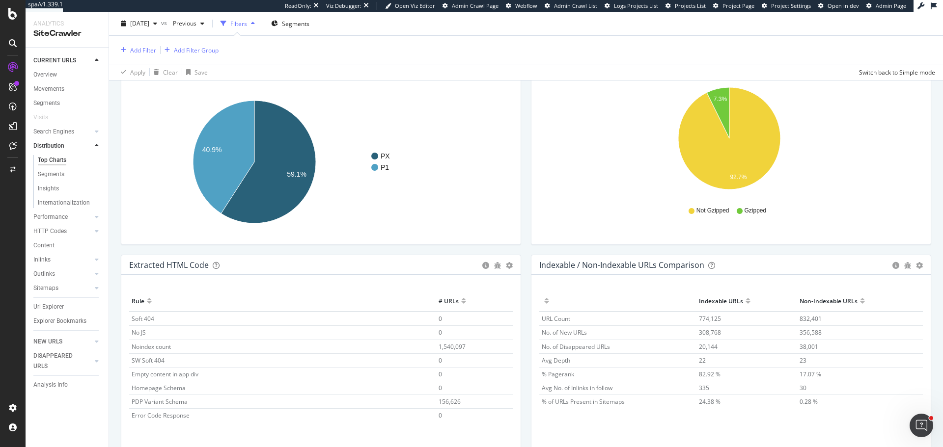
scroll to position [1335, 0]
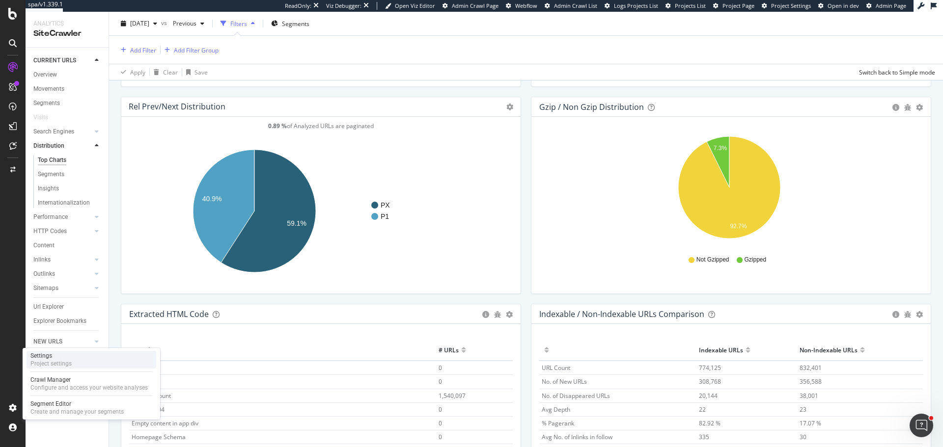
click at [81, 362] on div "Settings Project settings" at bounding box center [92, 360] width 130 height 18
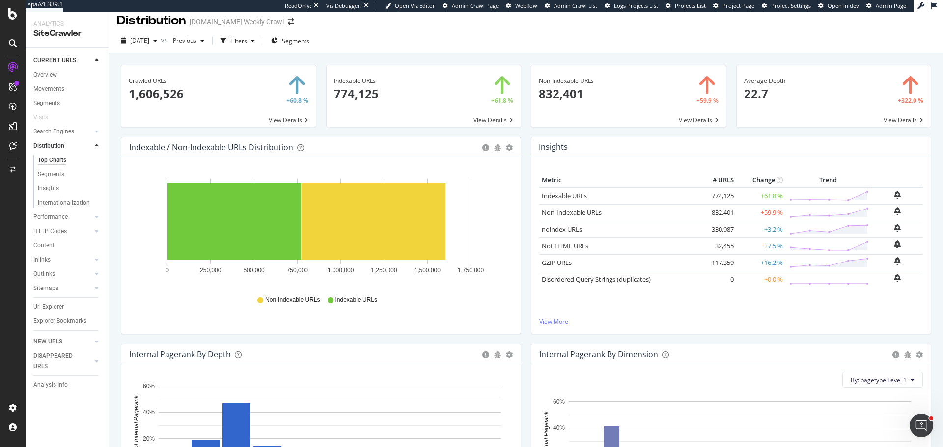
scroll to position [0, 0]
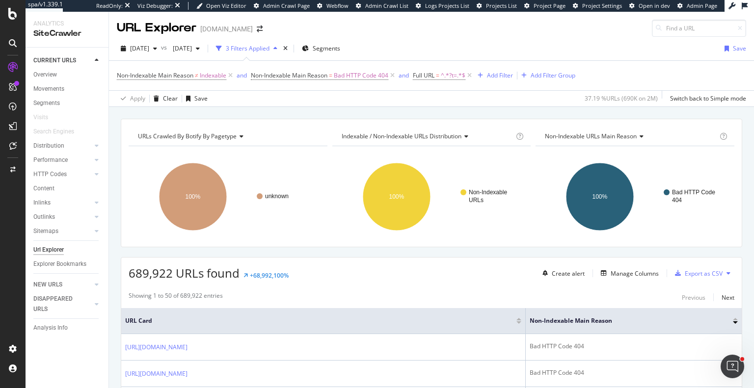
click at [392, 136] on span "Indexable / Non-Indexable URLs distribution" at bounding box center [402, 136] width 120 height 8
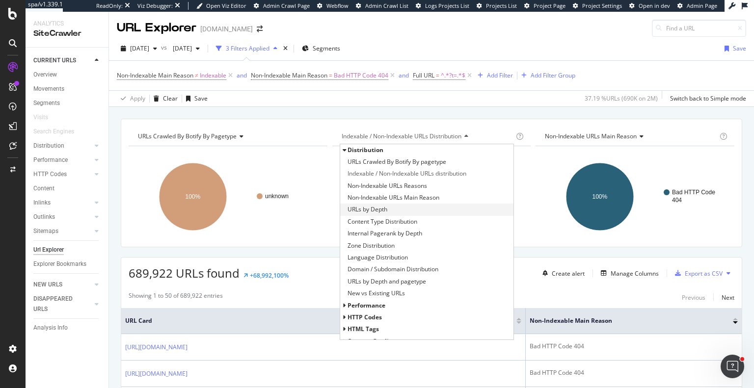
click at [379, 210] on span "URLs by Depth" at bounding box center [368, 210] width 40 height 10
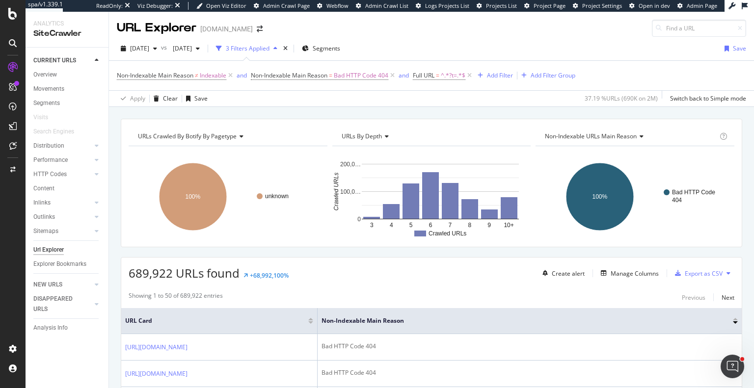
click at [234, 137] on span "URLs Crawled By Botify By pagetype" at bounding box center [187, 136] width 99 height 8
click at [319, 114] on div "URLs Crawled By Botify By pagetype Chart (by Value) Table Expand Export as CSV …" at bounding box center [431, 119] width 645 height 24
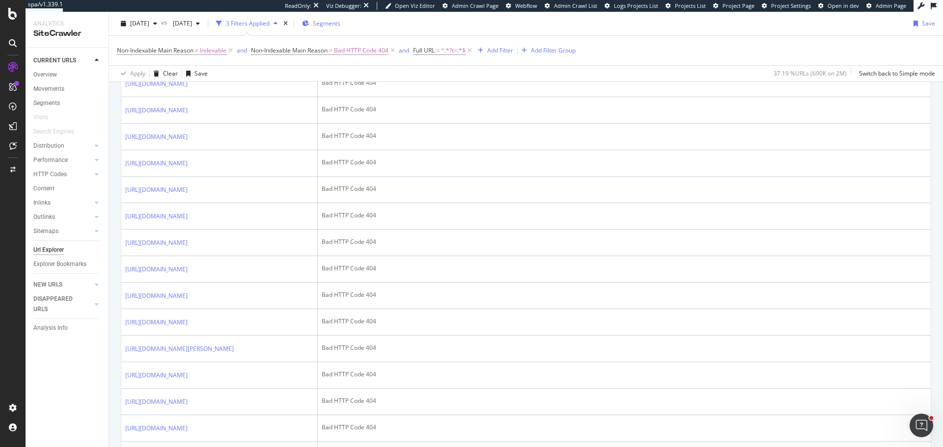
scroll to position [558, 0]
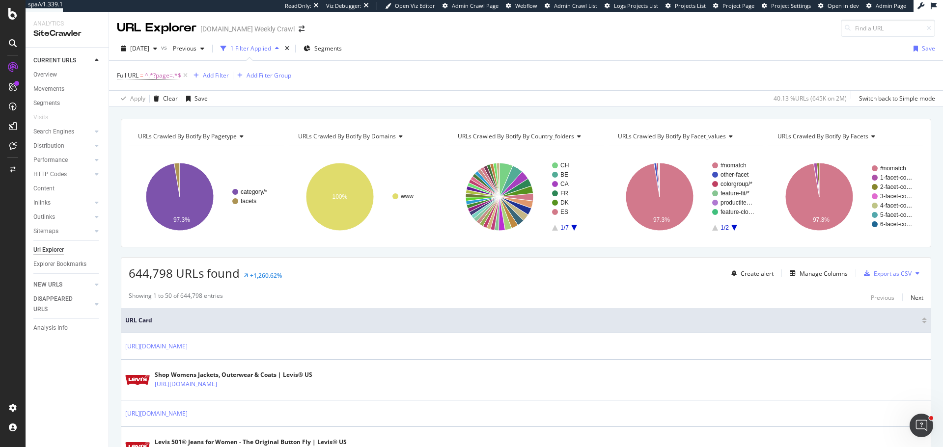
click at [332, 134] on span "URLs Crawled By Botify By domains" at bounding box center [347, 136] width 98 height 8
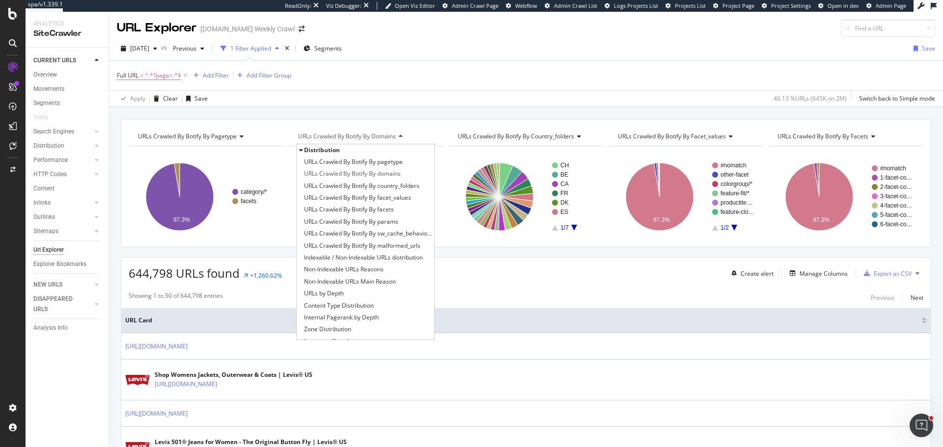
click at [299, 149] on icon at bounding box center [300, 150] width 3 height 6
click at [466, 32] on div "URL Explorer [DOMAIN_NAME] Weekly Crawl" at bounding box center [526, 24] width 834 height 25
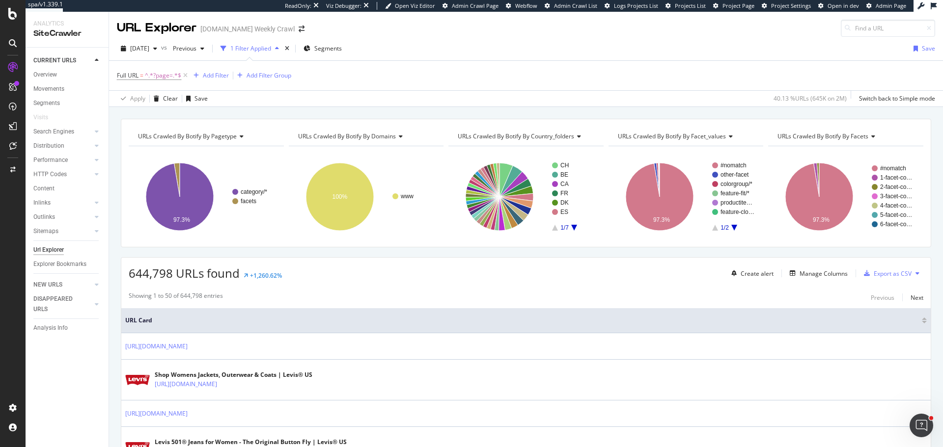
click at [353, 134] on span "URLs Crawled By Botify By domains" at bounding box center [347, 136] width 98 height 8
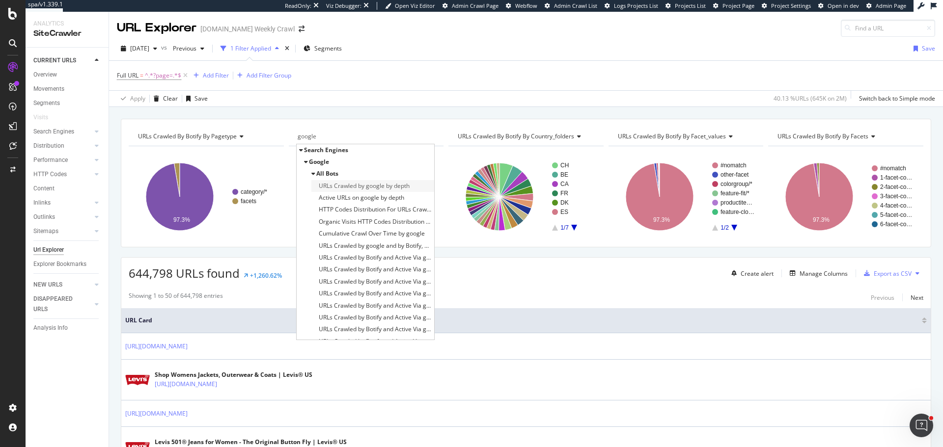
type input "google"
click at [370, 185] on span "URLs Crawled by google by depth" at bounding box center [364, 186] width 91 height 10
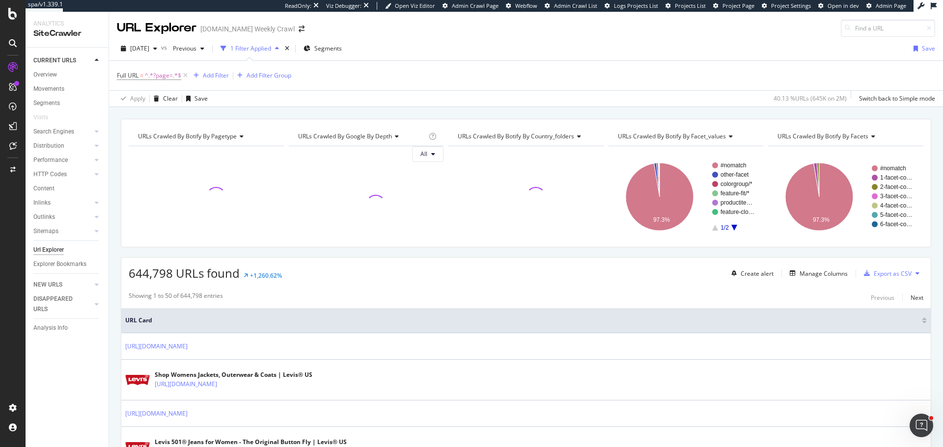
click at [510, 138] on span "URLs Crawled By Botify By country_folders" at bounding box center [516, 136] width 116 height 8
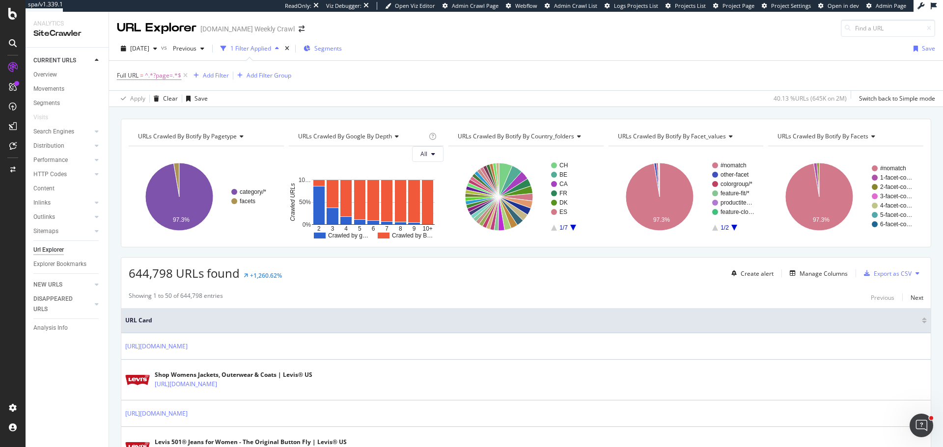
click at [342, 50] on span "Segments" at bounding box center [327, 48] width 27 height 8
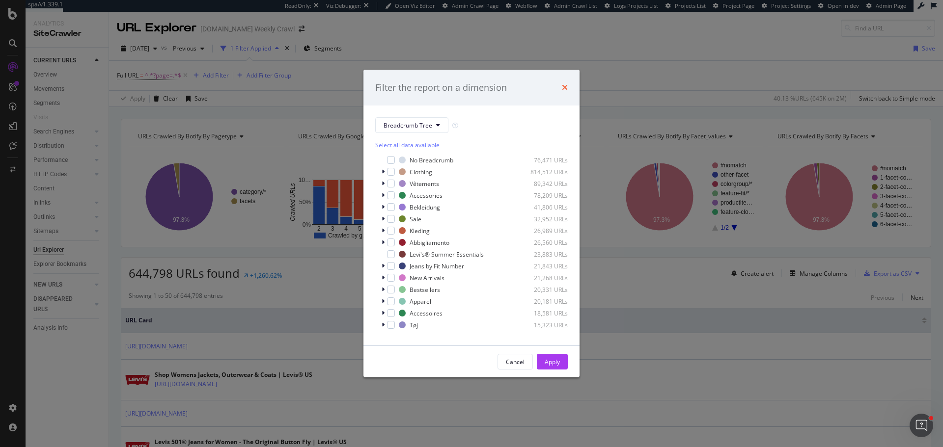
click at [565, 88] on icon "times" at bounding box center [565, 87] width 6 height 8
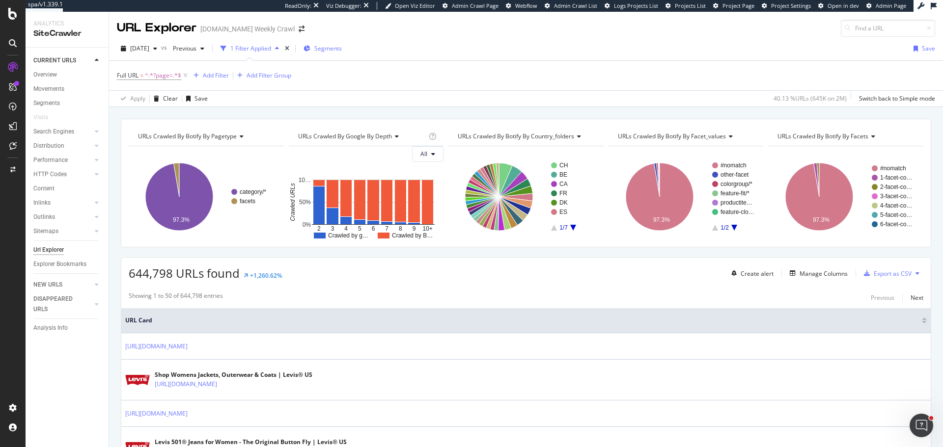
click at [346, 50] on button "Segments" at bounding box center [322, 49] width 46 height 16
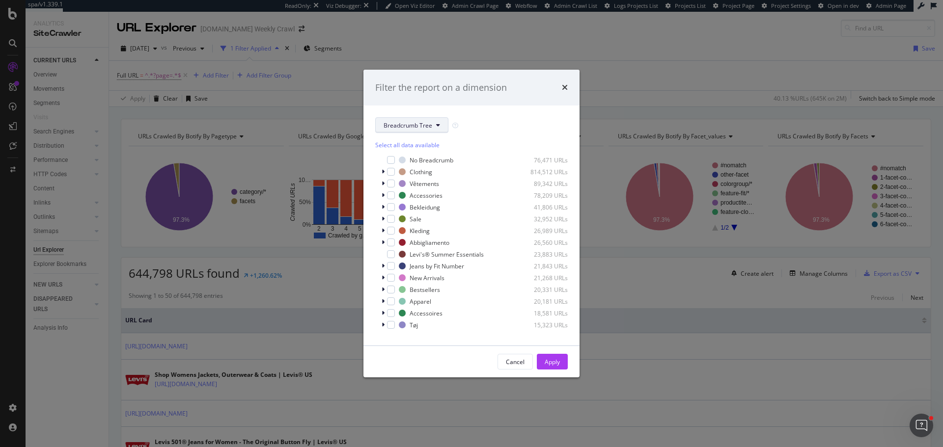
click at [410, 122] on span "Breadcrumb Tree" at bounding box center [407, 125] width 49 height 8
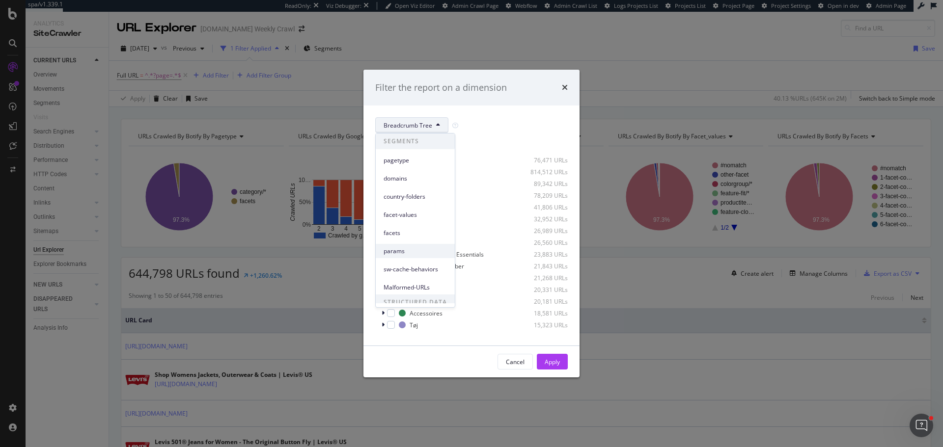
click at [406, 250] on span "params" at bounding box center [414, 251] width 63 height 9
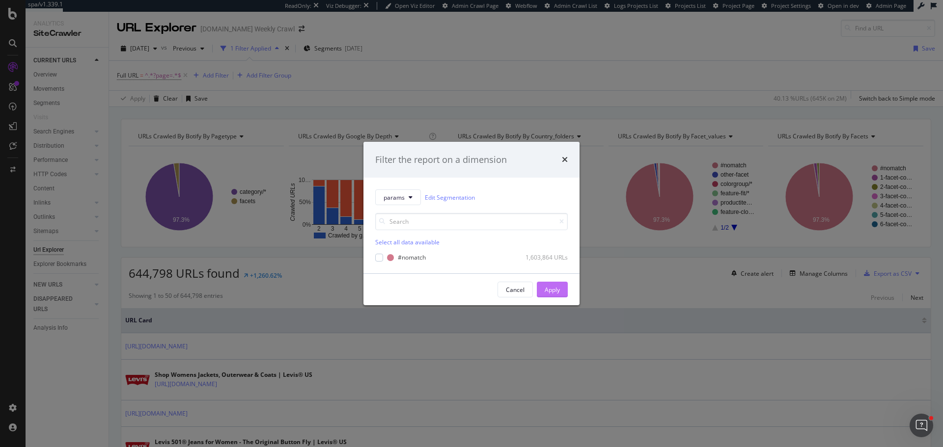
click at [554, 290] on div "Apply" at bounding box center [551, 290] width 15 height 8
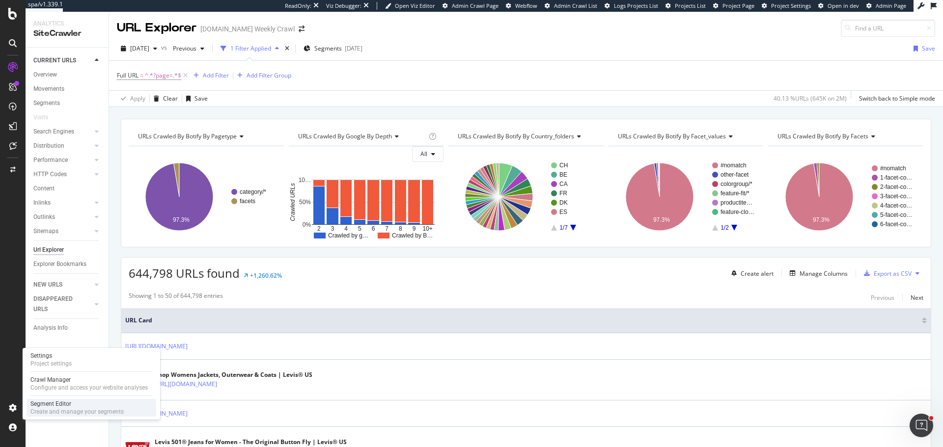
click at [61, 404] on div "Segment Editor" at bounding box center [76, 404] width 93 height 8
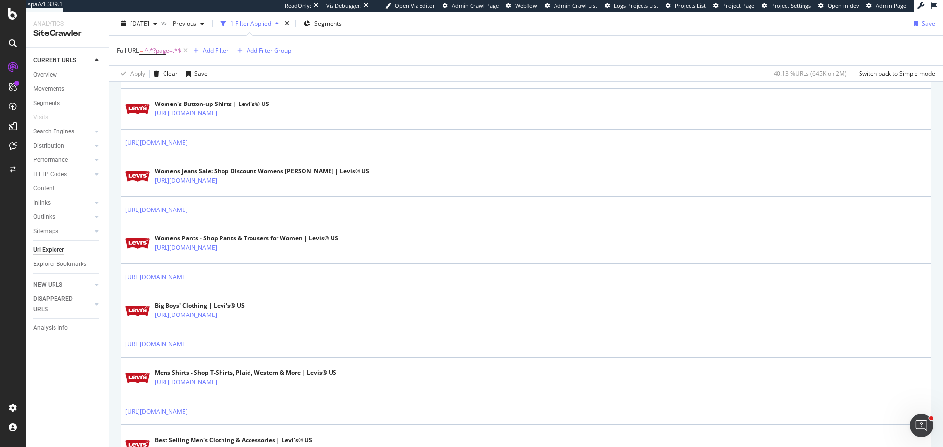
scroll to position [589, 0]
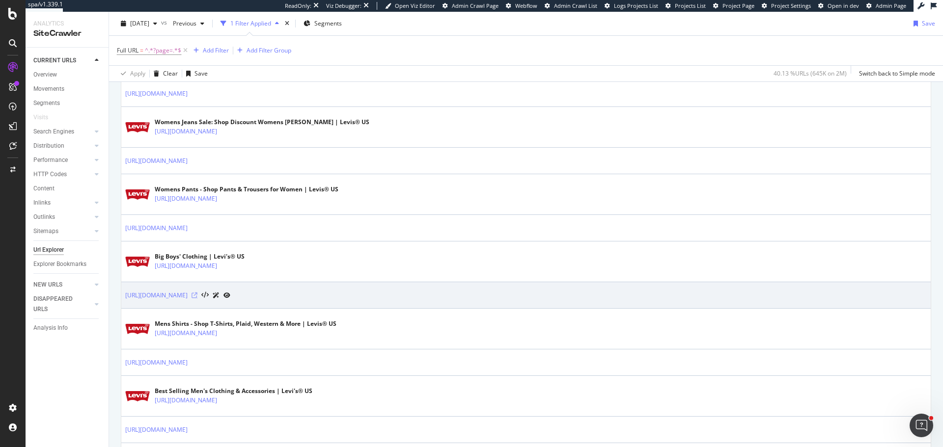
click at [197, 293] on icon at bounding box center [194, 296] width 6 height 6
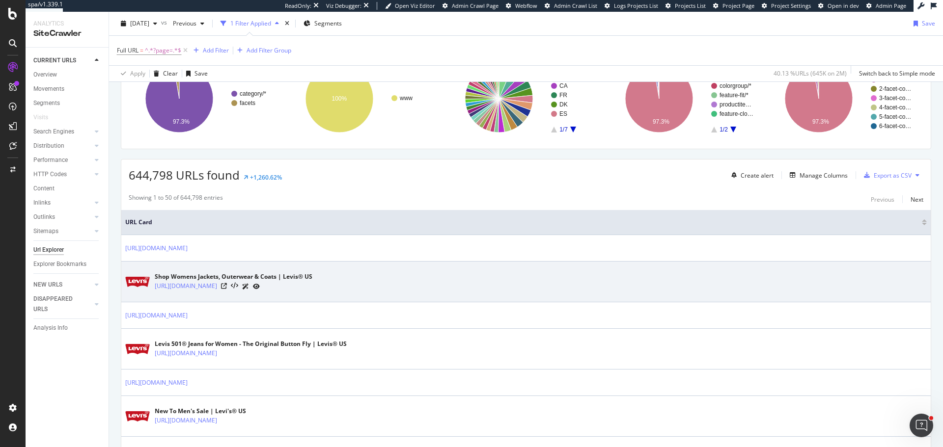
scroll to position [0, 0]
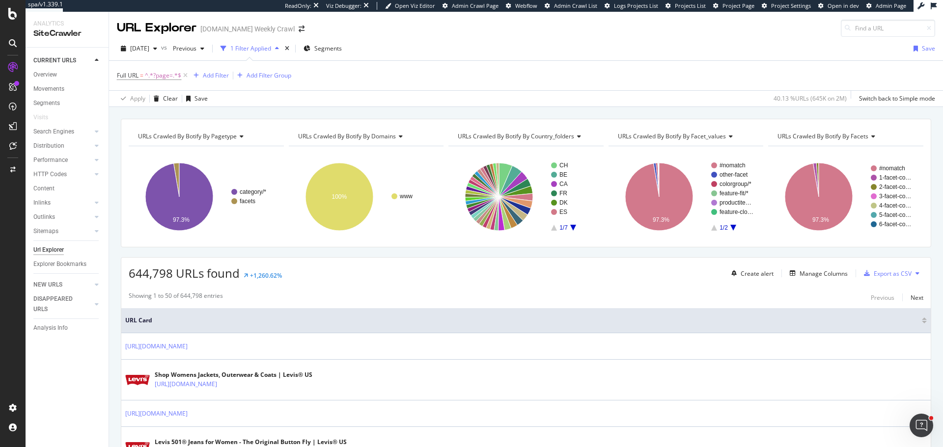
click at [357, 135] on span "URLs Crawled By Botify By domains" at bounding box center [347, 136] width 98 height 8
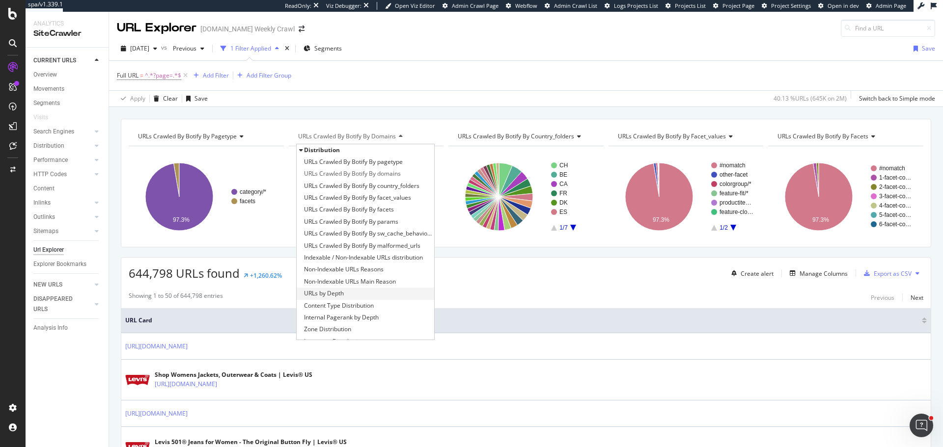
click at [338, 292] on span "URLs by Depth" at bounding box center [324, 294] width 40 height 10
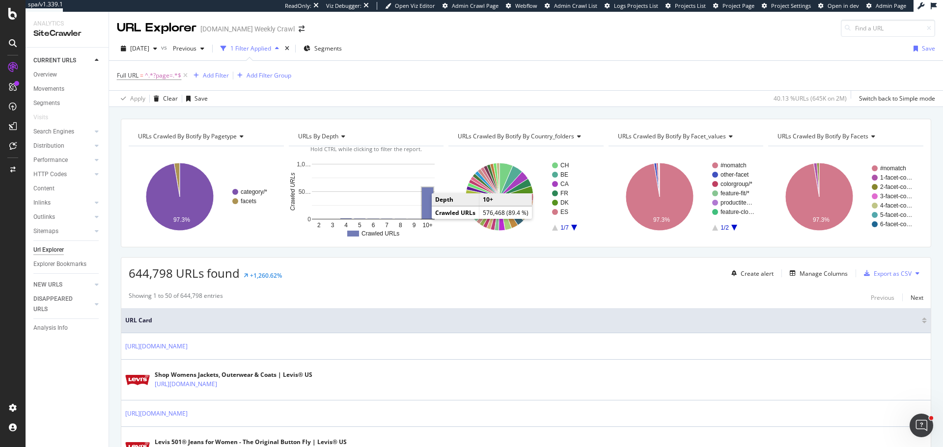
click at [427, 215] on rect "A chart." at bounding box center [427, 203] width 11 height 31
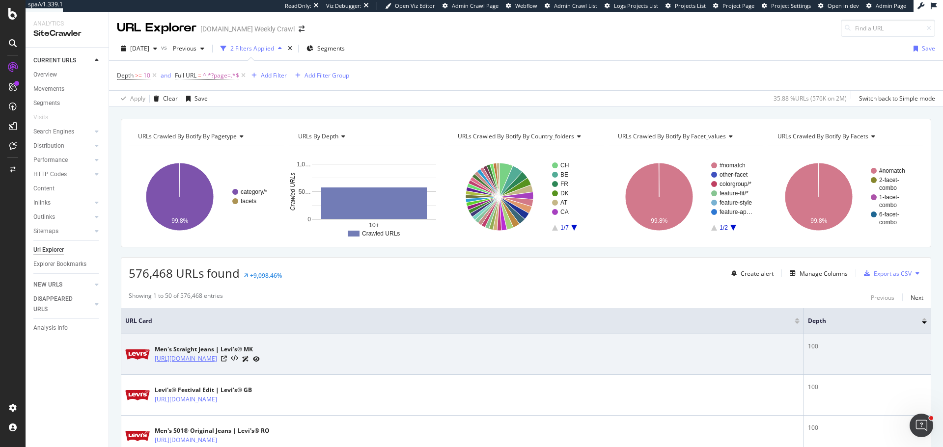
click at [217, 358] on link "https://www.levi.com/MK/en/clothing/men/jeans/straight/c/levi_clothing_men_jean…" at bounding box center [186, 359] width 62 height 10
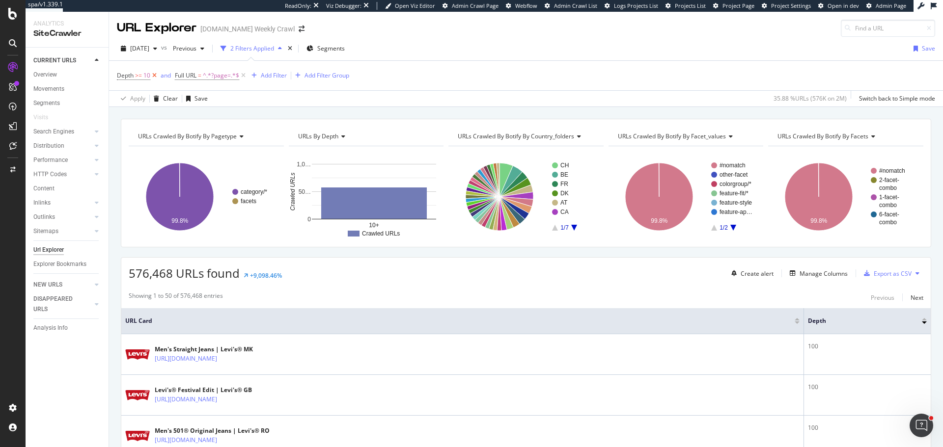
click at [156, 73] on icon at bounding box center [154, 76] width 8 height 10
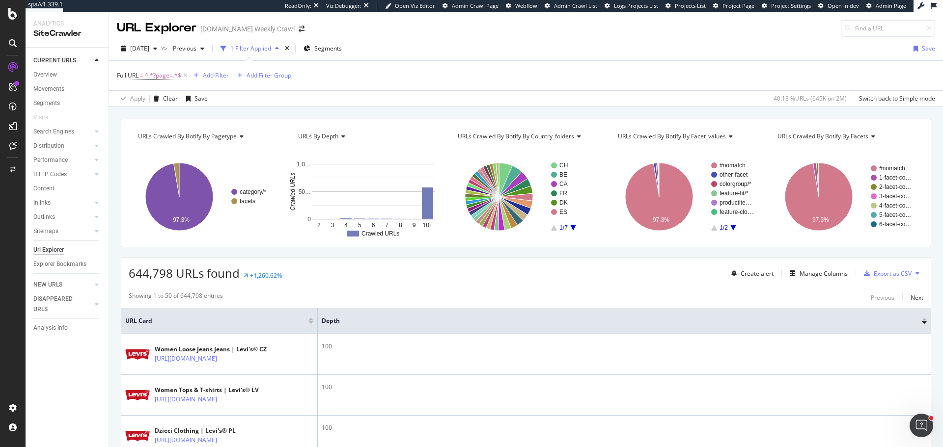
click at [570, 227] on icon "A chart." at bounding box center [573, 228] width 6 height 6
click at [499, 173] on icon "A chart." at bounding box center [505, 180] width 13 height 34
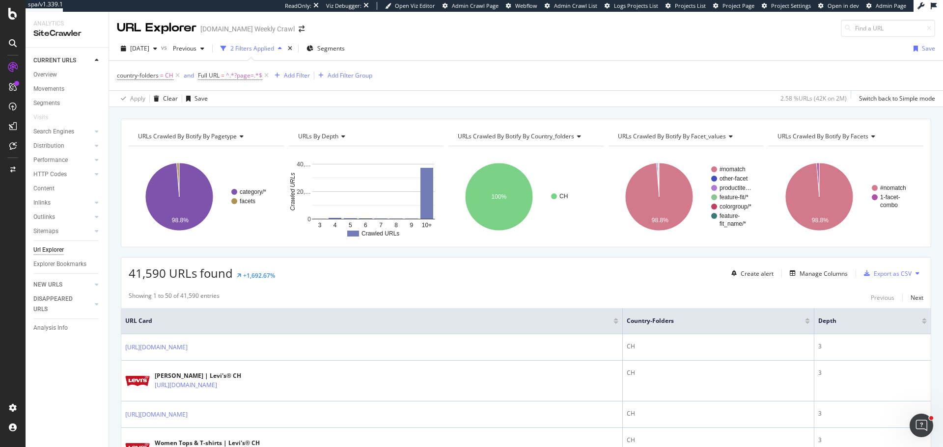
click at [520, 138] on span "URLs Crawled By Botify By country_folders" at bounding box center [516, 136] width 116 height 8
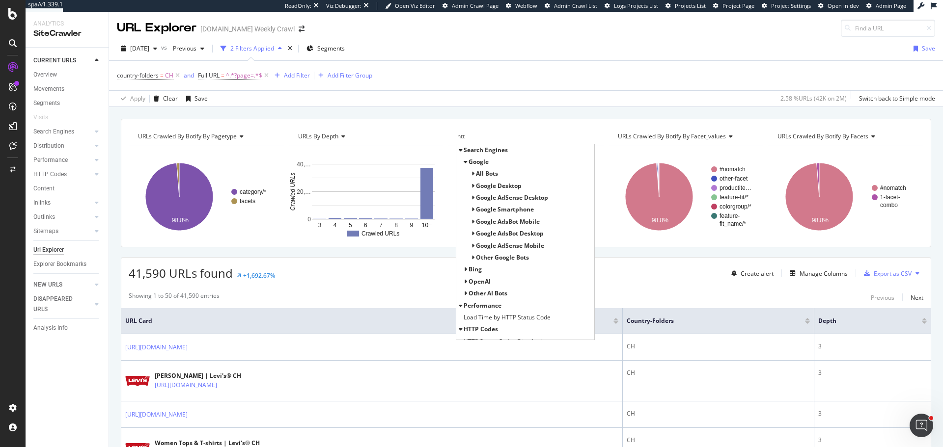
scroll to position [44, 0]
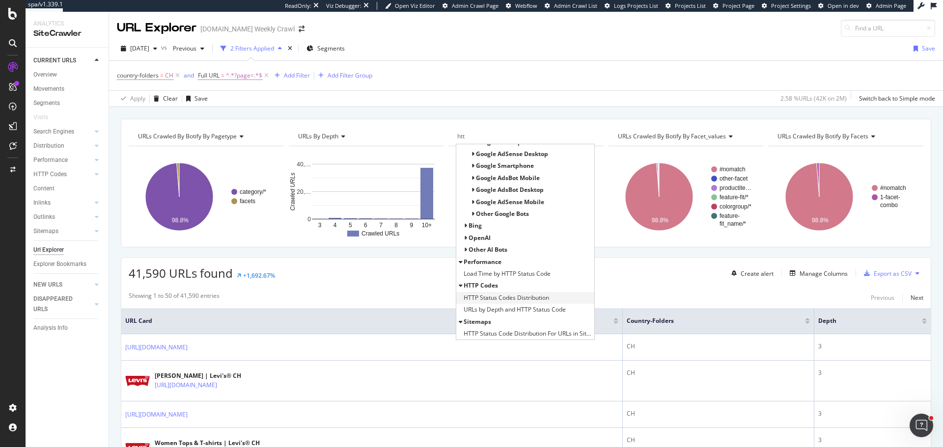
type input "htt"
click at [495, 297] on span "HTTP Status Codes Distribution" at bounding box center [505, 298] width 85 height 10
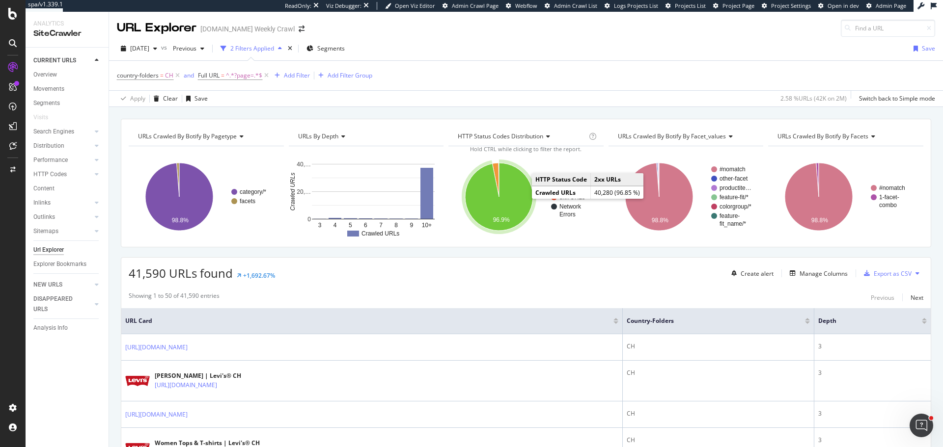
click at [517, 195] on icon "A chart." at bounding box center [499, 197] width 68 height 68
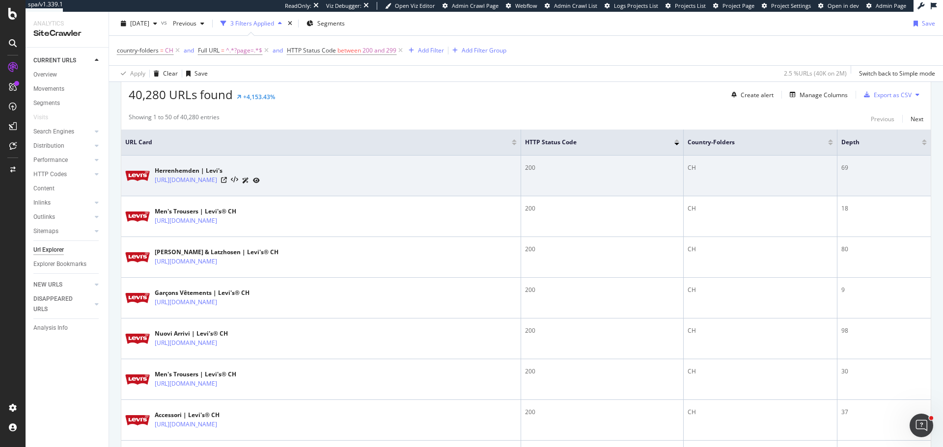
scroll to position [196, 0]
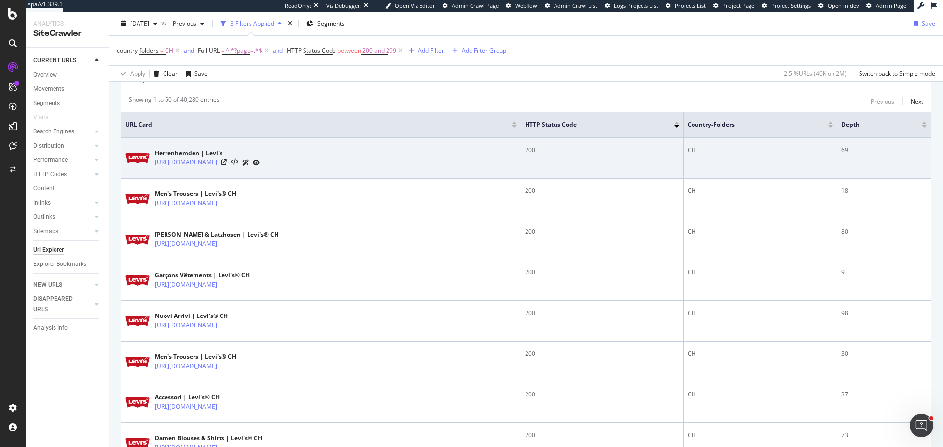
click at [217, 162] on link "https://www.levi.com/CH/de_CH/c/levi_clothing_men_shirts?page=66" at bounding box center [186, 163] width 62 height 10
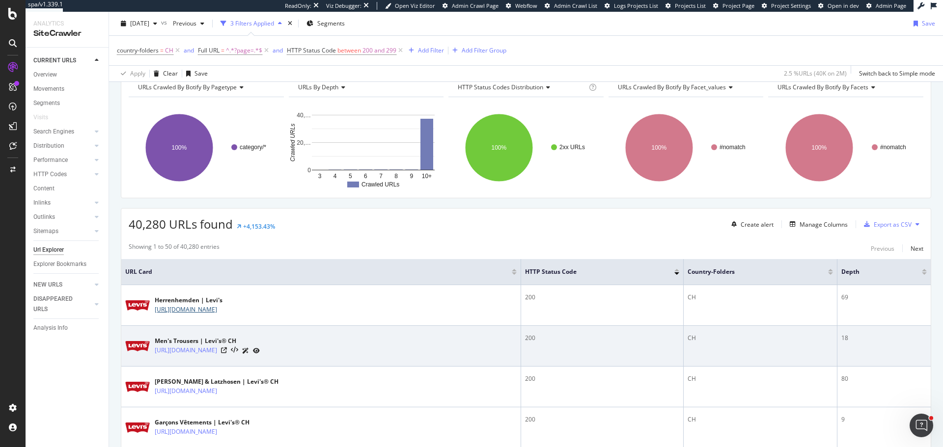
scroll to position [0, 0]
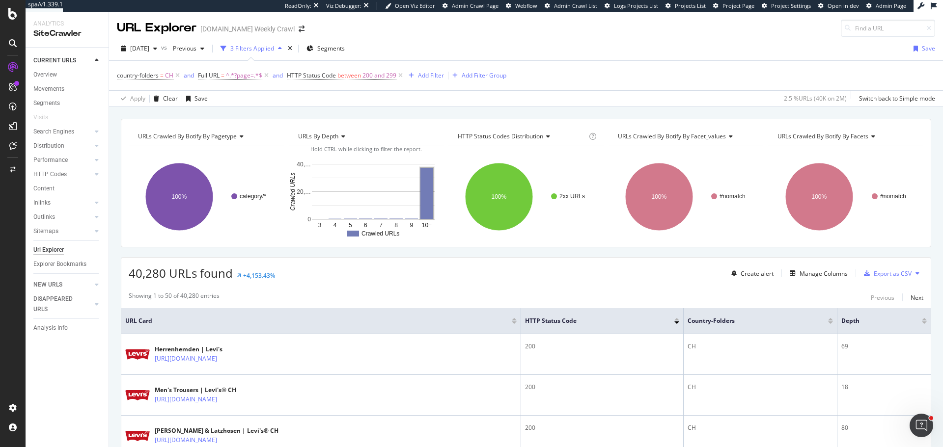
click at [199, 140] on span "URLs Crawled By Botify By pagetype" at bounding box center [187, 136] width 99 height 8
click at [222, 134] on span "URLs Crawled By Botify By pagetype" at bounding box center [187, 136] width 99 height 8
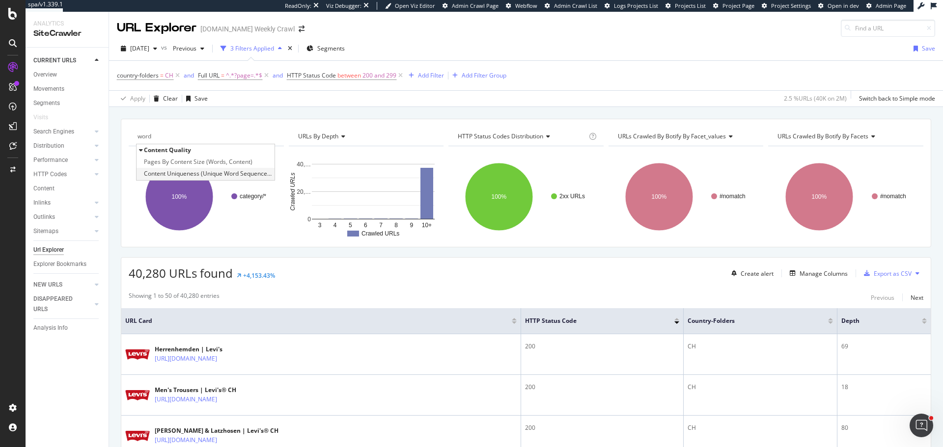
type input "word"
click at [248, 169] on span "Content Uniqueness (Unique Word Sequences, Content)" at bounding box center [208, 174] width 128 height 10
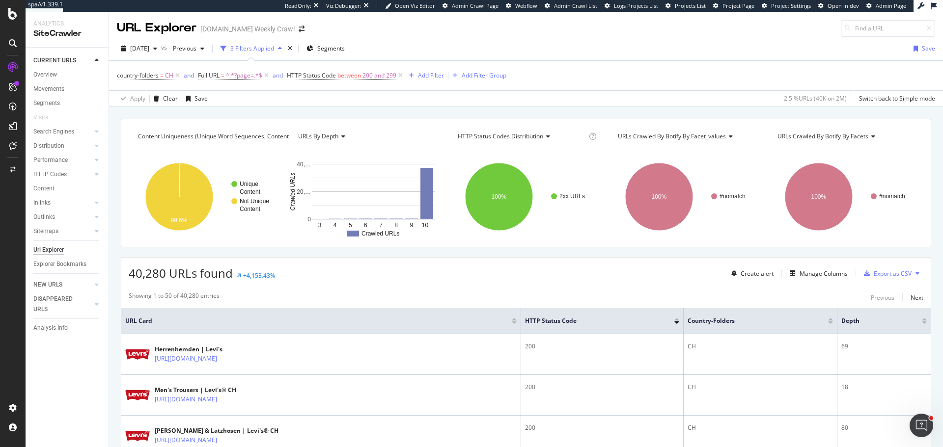
click at [674, 136] on span "URLs Crawled By Botify By facet_values" at bounding box center [672, 136] width 108 height 8
type input "words"
click at [675, 160] on span "Pages By Content Size (Words, Content)" at bounding box center [677, 162] width 108 height 10
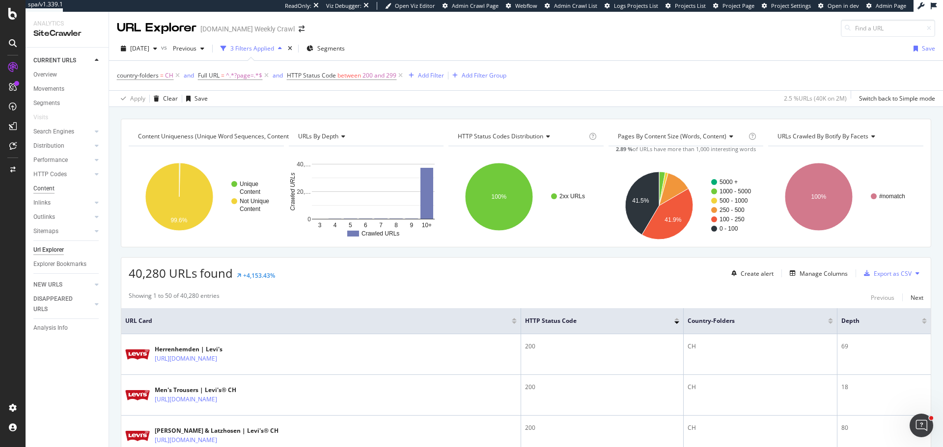
click at [51, 187] on div "Content" at bounding box center [43, 189] width 21 height 10
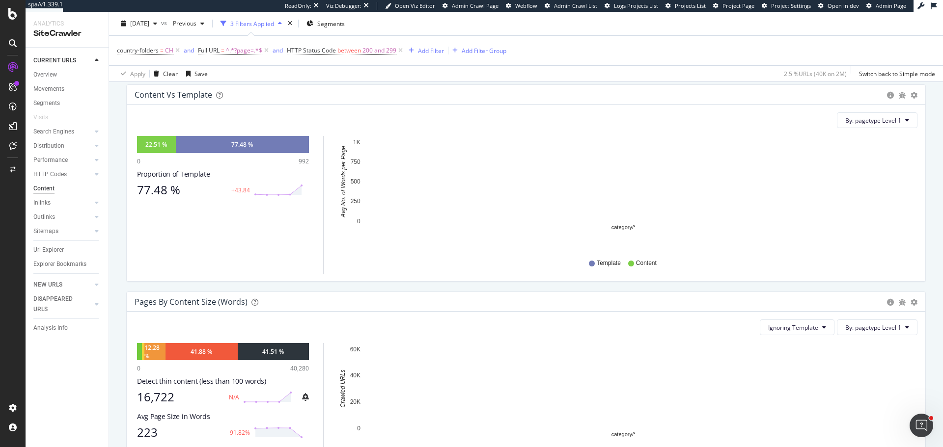
scroll to position [196, 0]
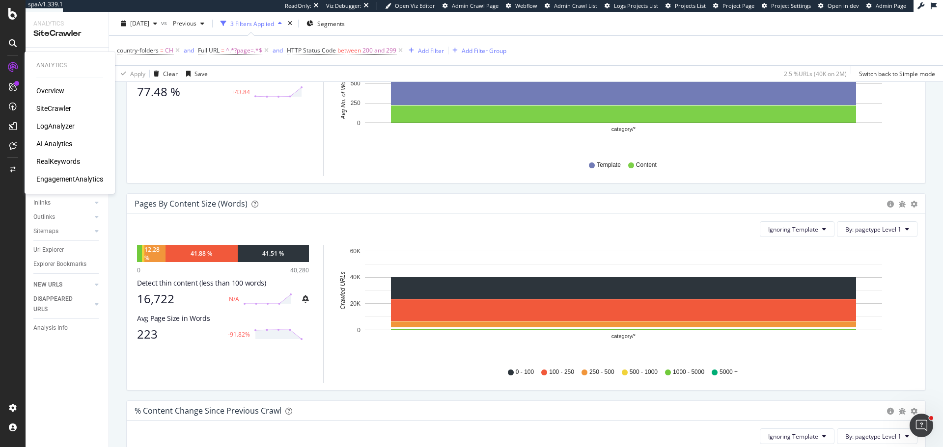
click at [62, 128] on div "LogAnalyzer" at bounding box center [55, 126] width 38 height 10
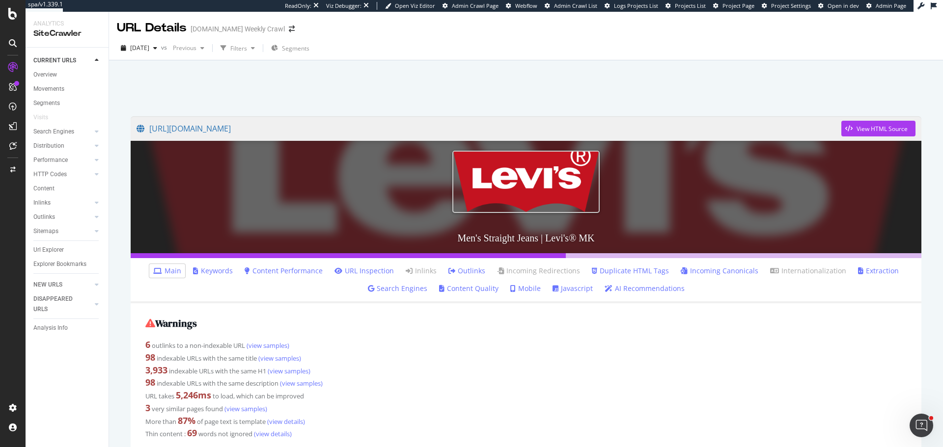
click at [462, 271] on link "Outlinks" at bounding box center [466, 271] width 37 height 10
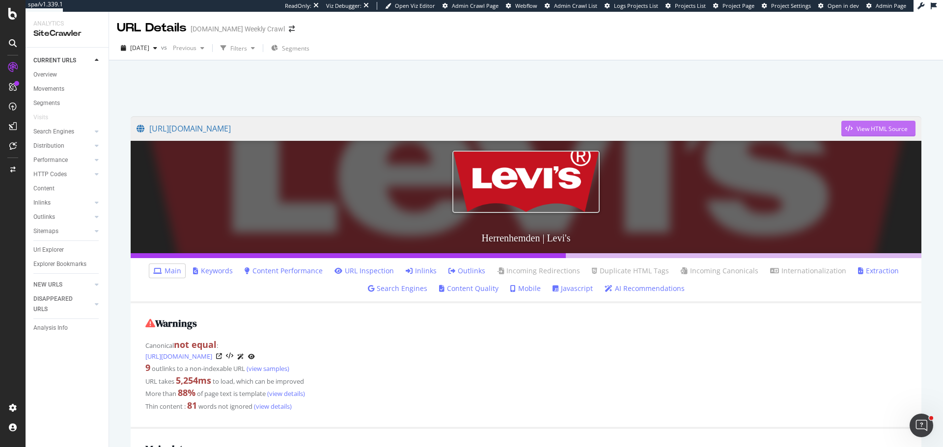
click at [867, 128] on div "View HTML Source" at bounding box center [881, 129] width 51 height 8
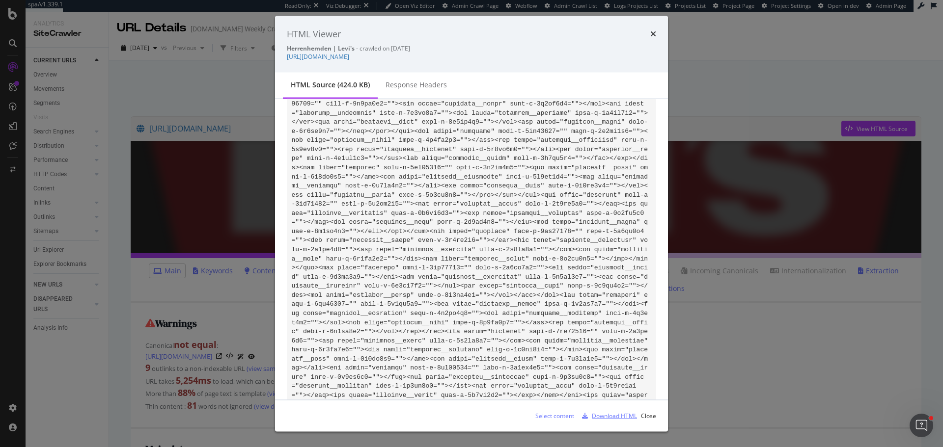
click at [607, 413] on div "Download HTML" at bounding box center [614, 415] width 45 height 8
click at [654, 32] on icon "times" at bounding box center [653, 34] width 6 height 8
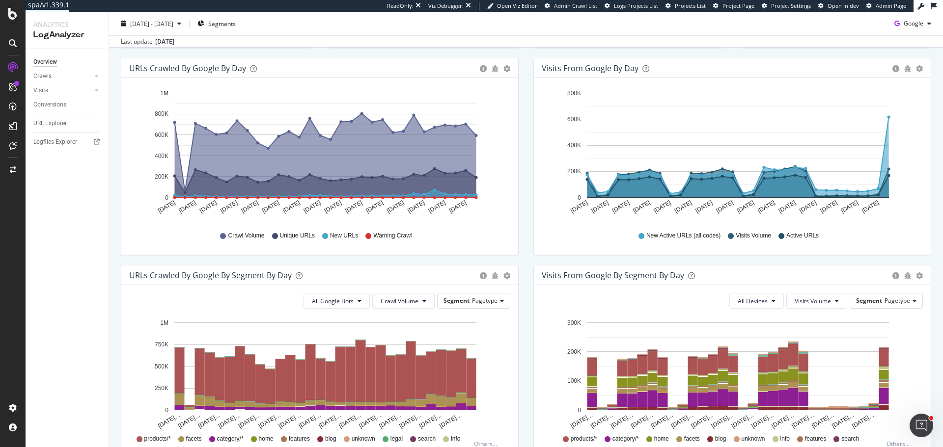
scroll to position [147, 0]
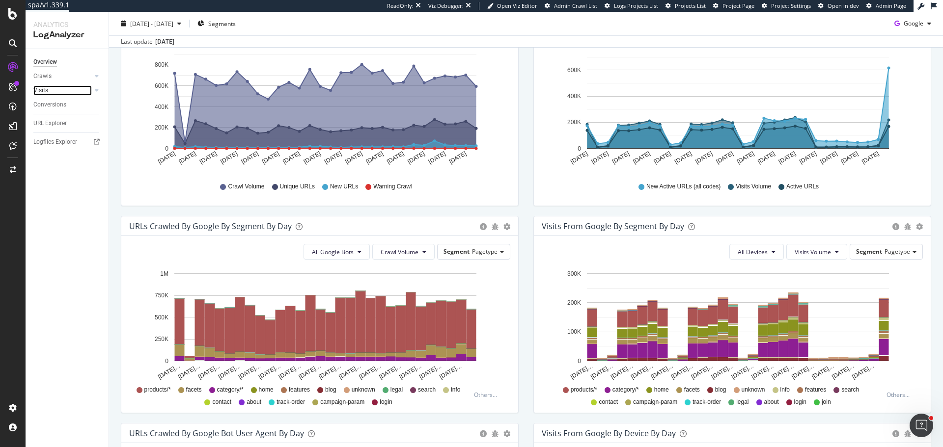
click at [49, 88] on link "Visits" at bounding box center [62, 90] width 58 height 10
click at [407, 257] on button "Crawl Volume" at bounding box center [403, 252] width 62 height 16
click at [393, 309] on span "New URLs" at bounding box center [397, 307] width 39 height 9
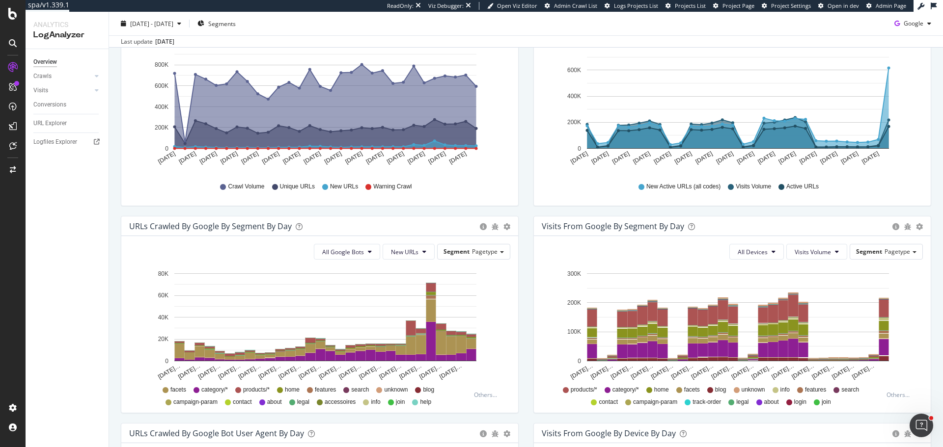
scroll to position [196, 0]
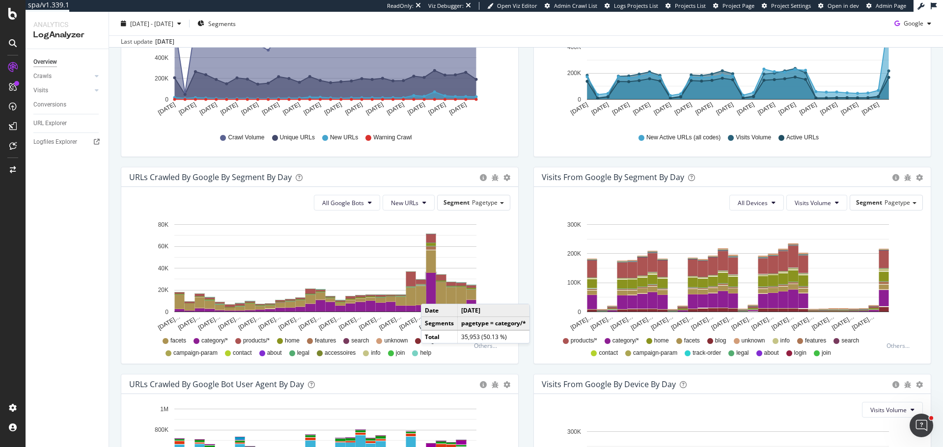
click at [431, 294] on rect "A chart." at bounding box center [431, 292] width 10 height 39
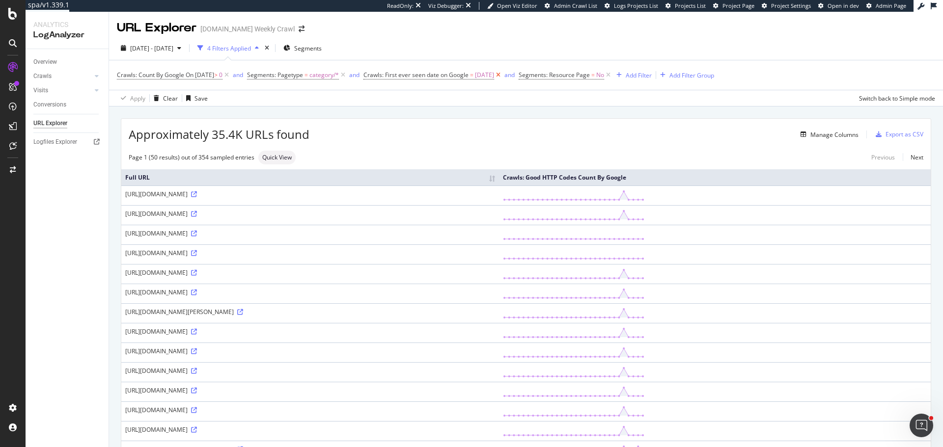
click at [502, 76] on icon at bounding box center [498, 75] width 8 height 10
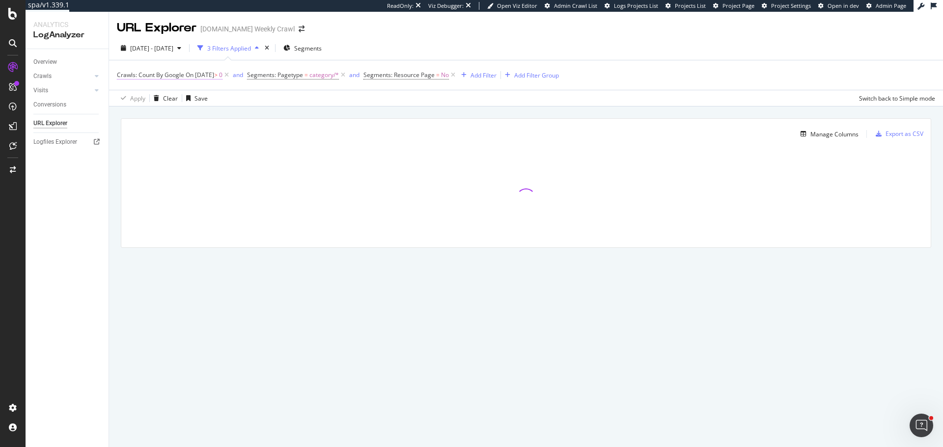
click at [214, 75] on span "On 2025-10-03" at bounding box center [200, 75] width 28 height 8
click at [155, 111] on icon at bounding box center [153, 114] width 7 height 6
click at [160, 156] on span "Any day of the period" at bounding box center [159, 160] width 58 height 8
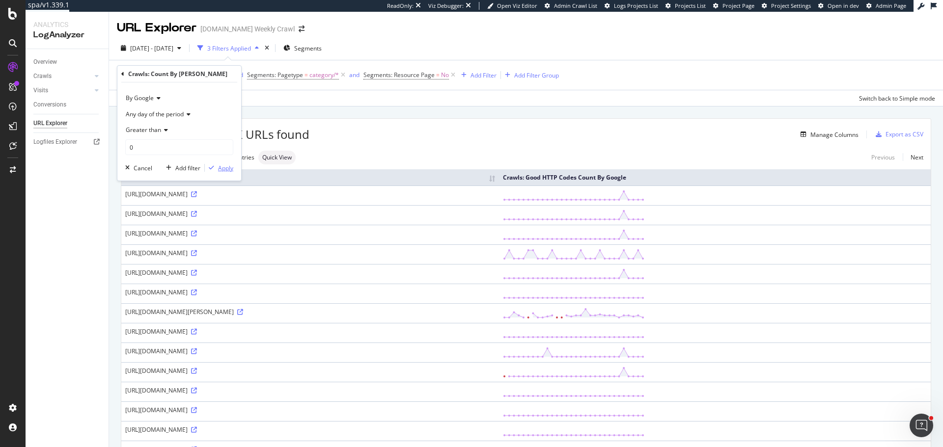
click at [222, 170] on div "Apply" at bounding box center [225, 168] width 15 height 8
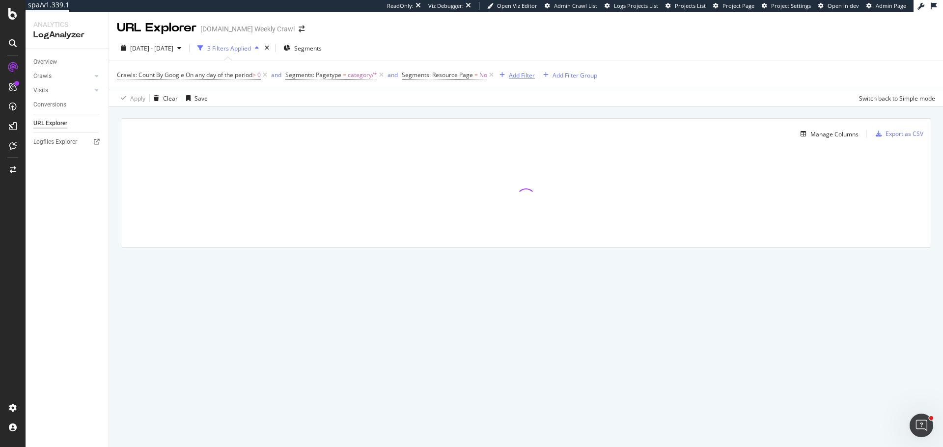
click at [528, 78] on div "Add Filter" at bounding box center [522, 75] width 26 height 8
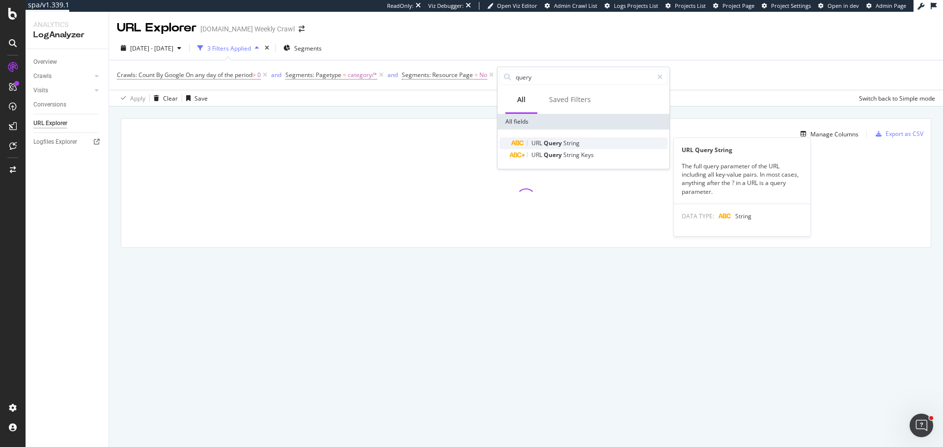
type input "query"
click at [567, 141] on span "String" at bounding box center [571, 143] width 16 height 8
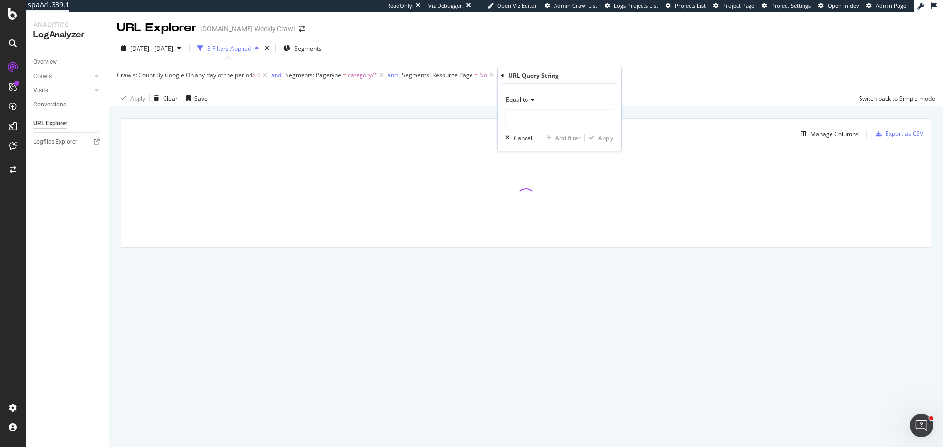
click at [526, 100] on span "Equal to" at bounding box center [517, 99] width 22 height 8
click at [536, 145] on span "Starts with" at bounding box center [524, 145] width 29 height 8
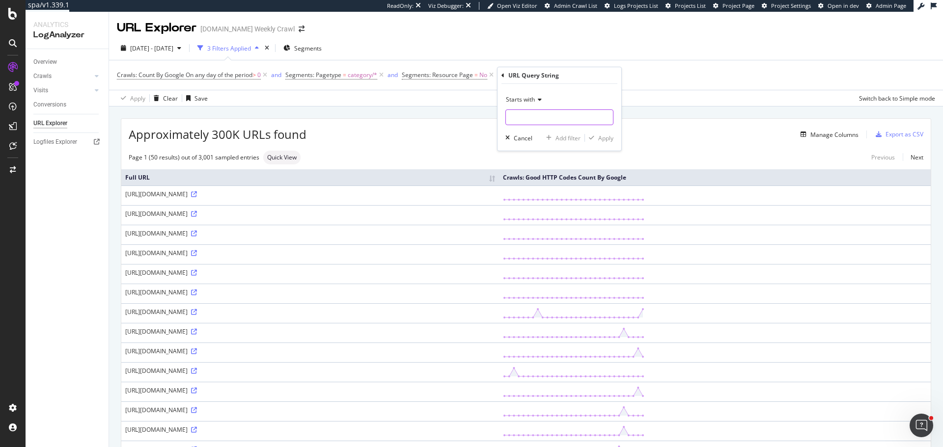
click at [536, 118] on input "text" at bounding box center [559, 117] width 107 height 16
type input "page="
click at [681, 104] on div "Apply Clear Save Switch back to Simple mode" at bounding box center [526, 98] width 834 height 16
click at [523, 74] on div "Add Filter" at bounding box center [522, 75] width 26 height 8
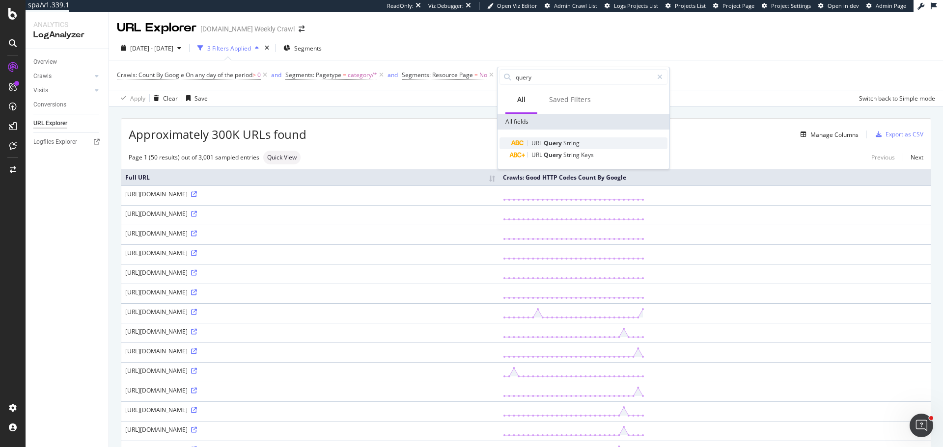
click at [566, 142] on span "String" at bounding box center [571, 143] width 16 height 8
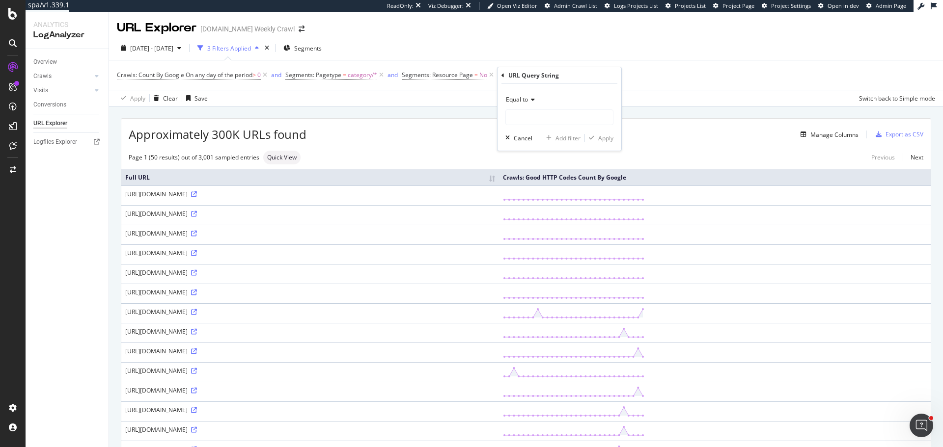
click at [522, 102] on span "Equal to" at bounding box center [517, 99] width 22 height 8
click at [539, 222] on span "Matches regex" at bounding box center [530, 222] width 41 height 8
click at [531, 112] on input "text" at bounding box center [559, 117] width 107 height 16
type input "^page=...$"
click at [606, 138] on div "Apply" at bounding box center [605, 138] width 15 height 8
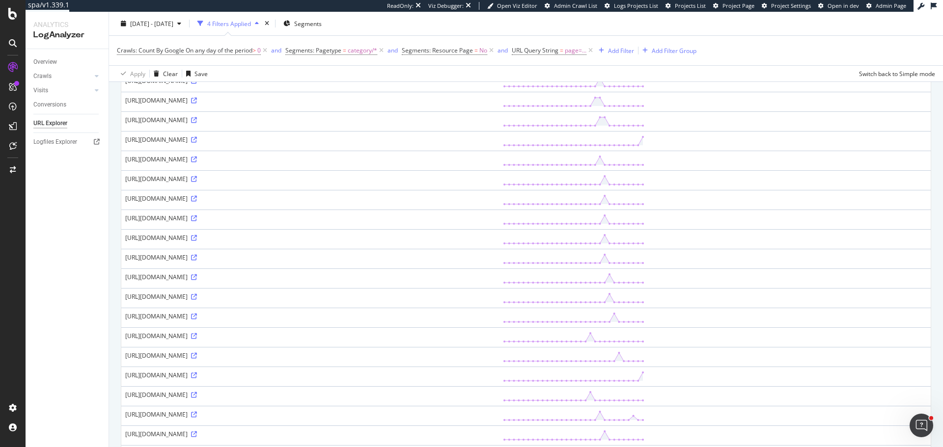
scroll to position [147, 0]
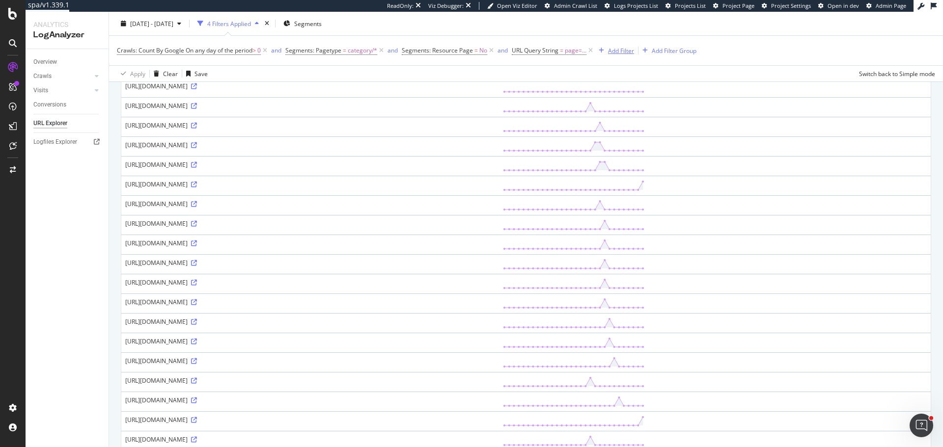
click at [621, 50] on div "Add Filter" at bounding box center [621, 50] width 26 height 8
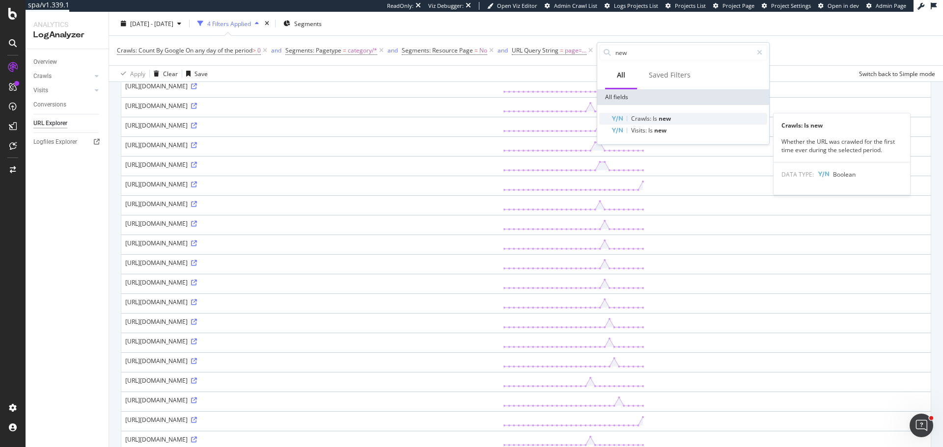
type input "new"
click at [646, 119] on span "Crawls:" at bounding box center [642, 118] width 22 height 8
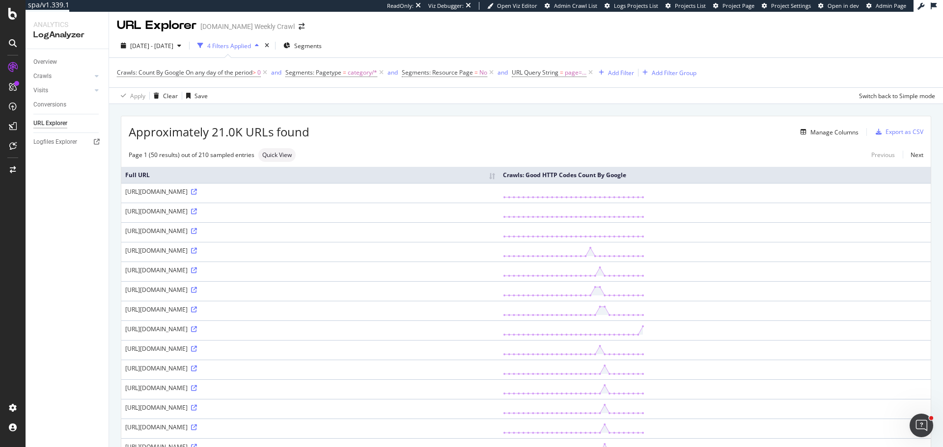
scroll to position [0, 0]
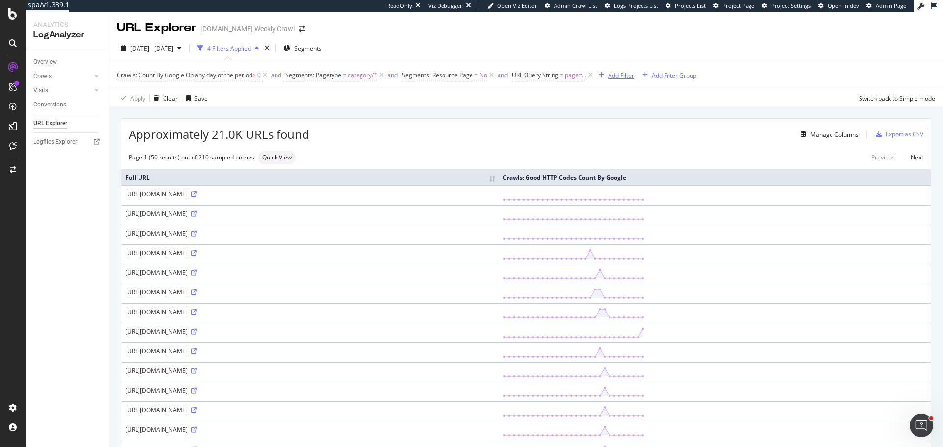
click at [631, 74] on div "Add Filter" at bounding box center [621, 75] width 26 height 8
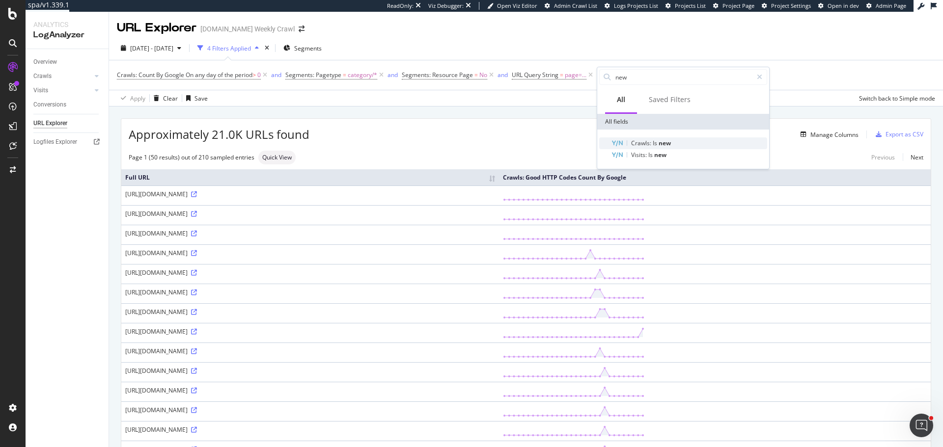
click at [654, 144] on span "Is" at bounding box center [655, 143] width 6 height 8
click at [702, 136] on div "Apply" at bounding box center [705, 136] width 15 height 8
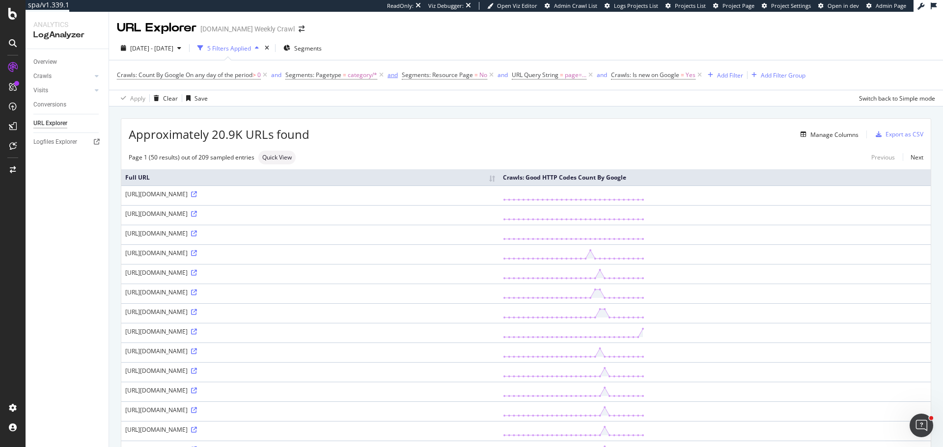
click at [383, 74] on icon at bounding box center [381, 75] width 8 height 10
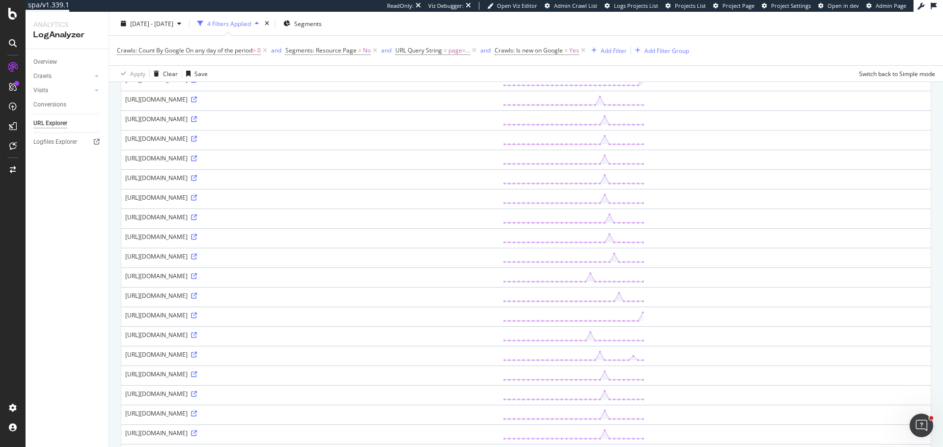
scroll to position [295, 0]
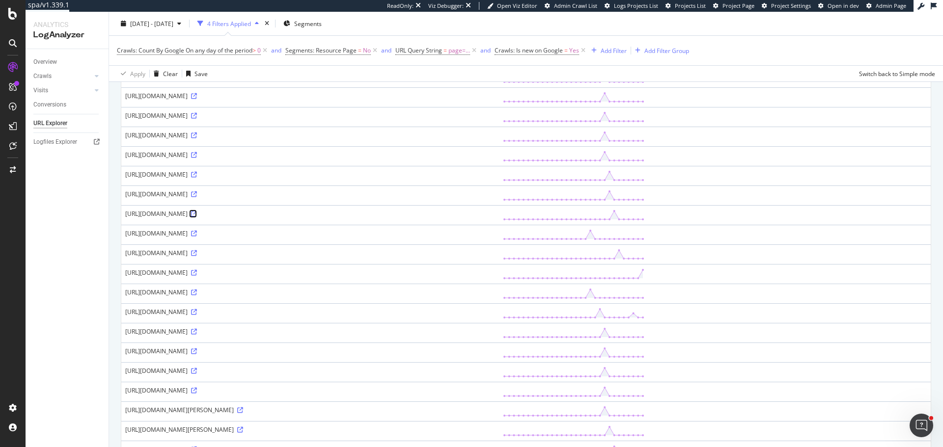
click at [197, 212] on icon at bounding box center [194, 214] width 6 height 6
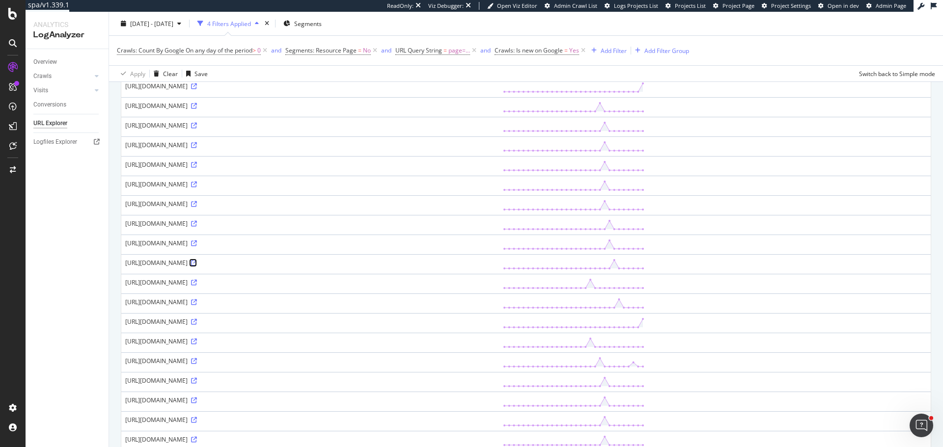
scroll to position [196, 0]
click at [197, 174] on icon at bounding box center [194, 175] width 6 height 6
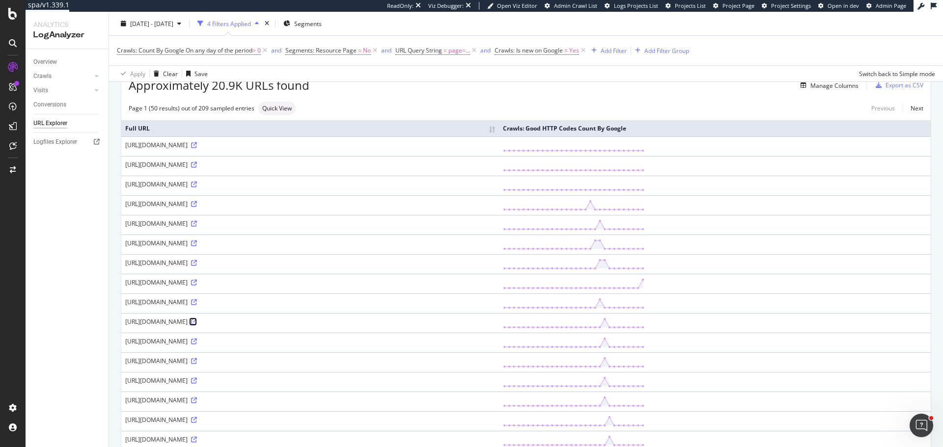
scroll to position [0, 0]
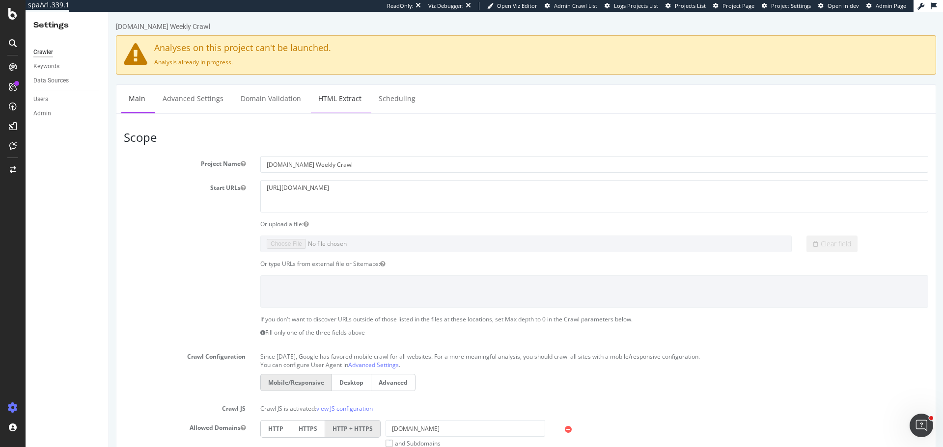
click at [333, 96] on link "HTML Extract" at bounding box center [340, 98] width 58 height 27
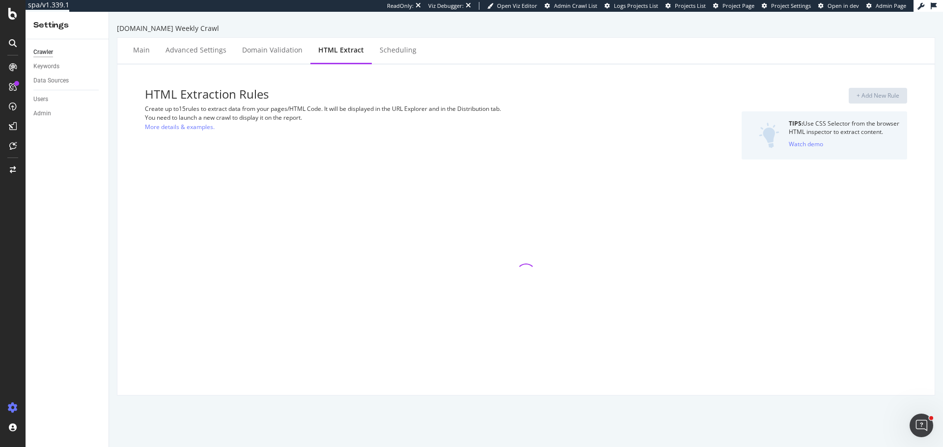
select select "list"
select select "exist"
select select "count"
select select "list"
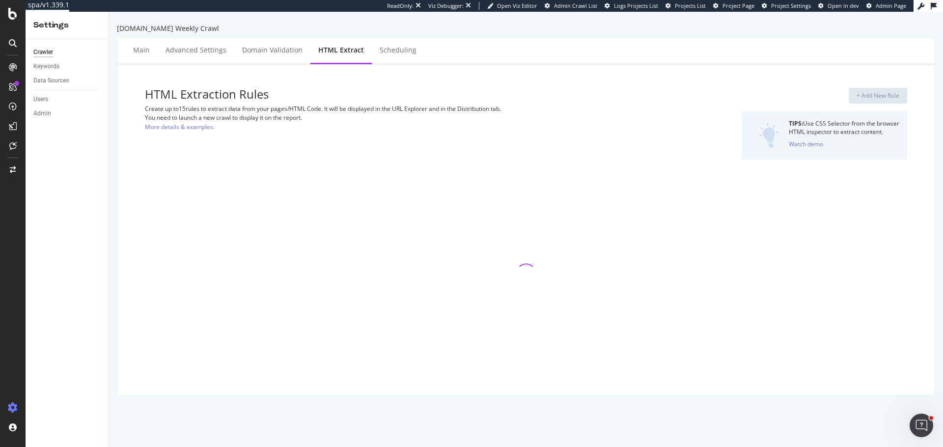
select select "exist"
select select "list"
select select "exist"
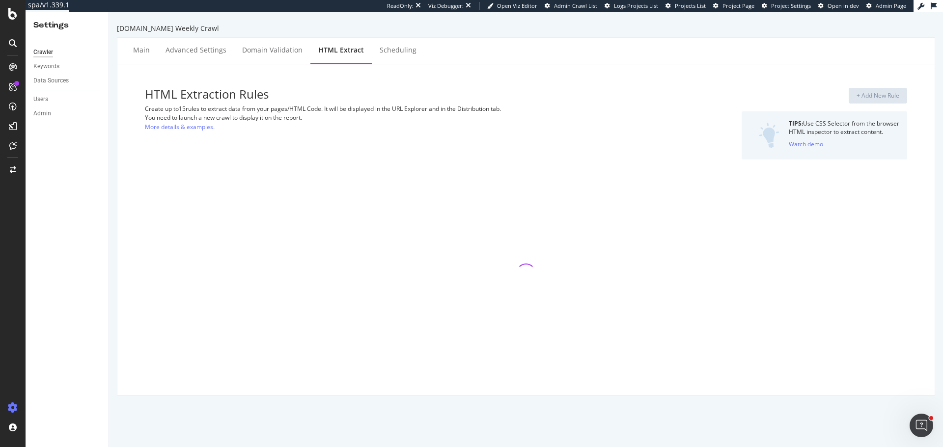
select select "exist"
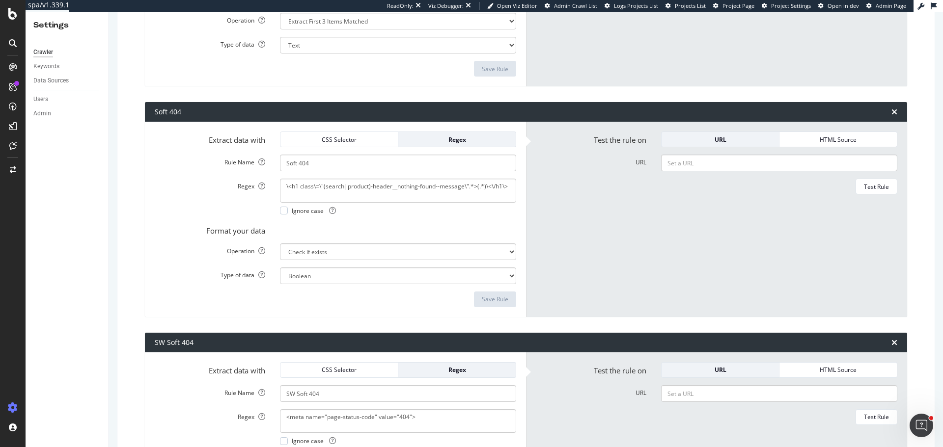
scroll to position [1473, 0]
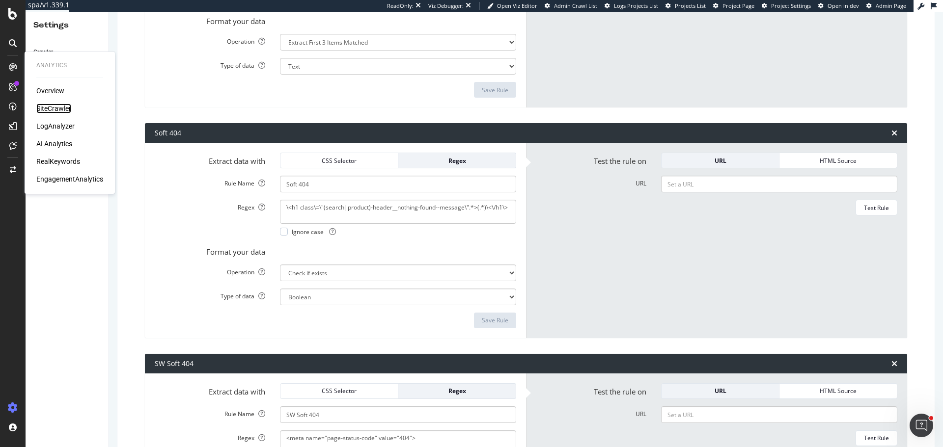
click at [52, 107] on div "SiteCrawler" at bounding box center [53, 109] width 35 height 10
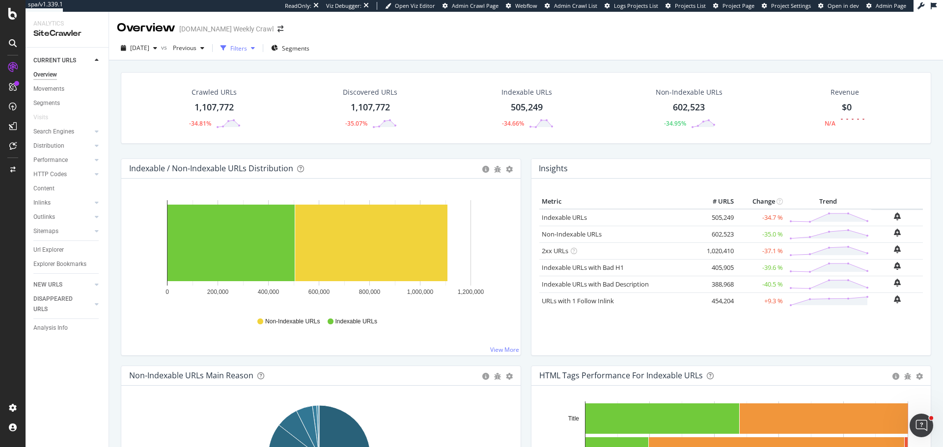
click at [247, 47] on div "Filters" at bounding box center [238, 48] width 17 height 8
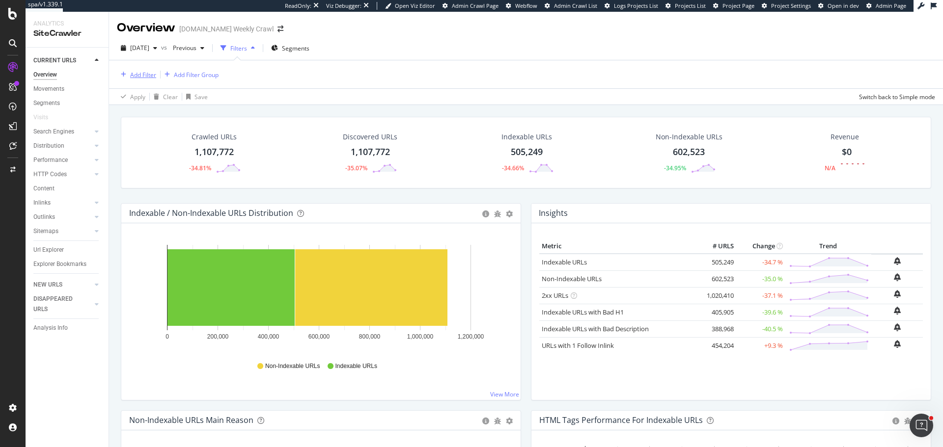
click at [141, 78] on div "Add Filter" at bounding box center [143, 75] width 26 height 8
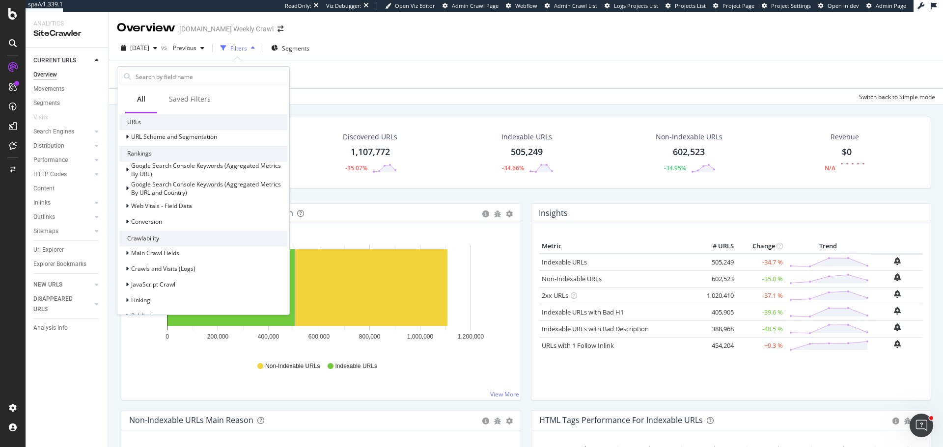
scroll to position [196, 0]
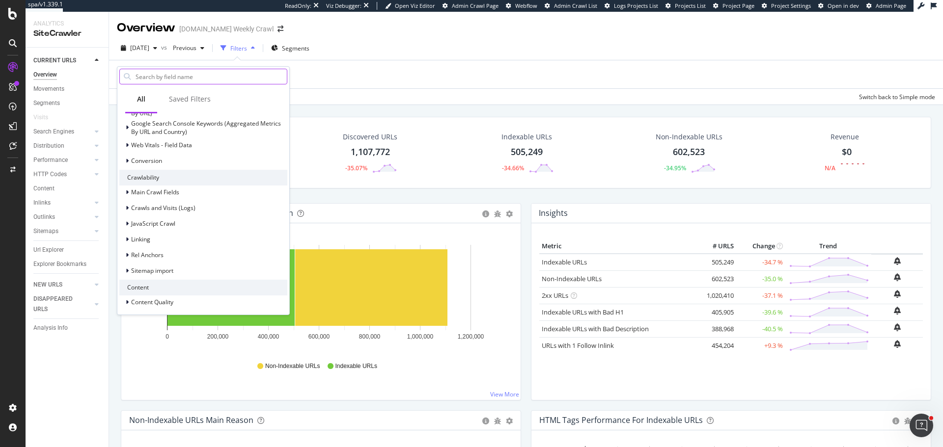
click at [187, 78] on input "text" at bounding box center [211, 76] width 152 height 15
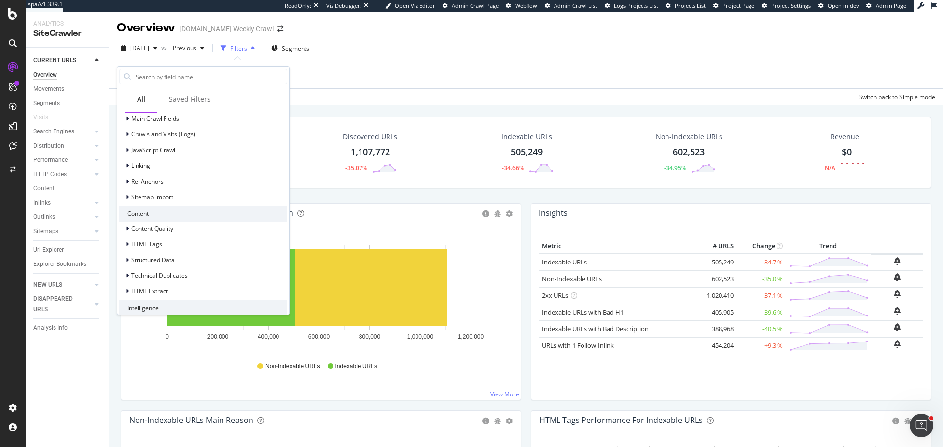
scroll to position [293, 0]
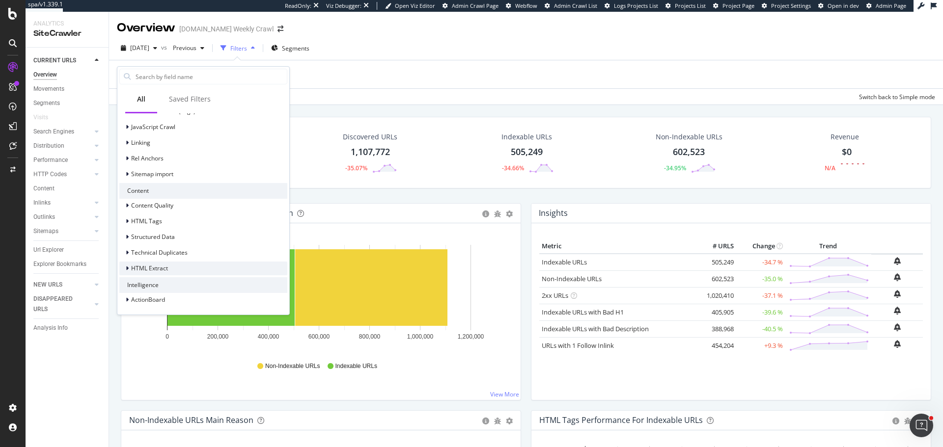
click at [157, 269] on span "HTML Extract" at bounding box center [149, 268] width 37 height 8
click at [177, 280] on div "Soft 404" at bounding box center [209, 281] width 156 height 12
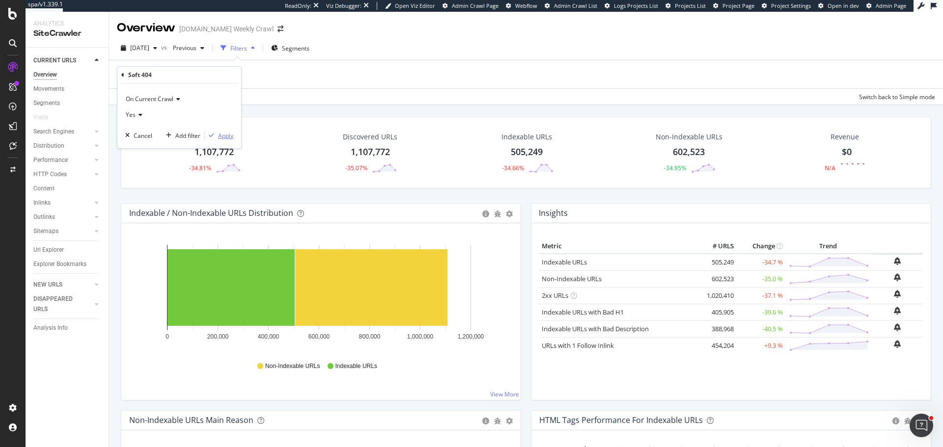
click at [231, 136] on div "Apply" at bounding box center [225, 136] width 15 height 8
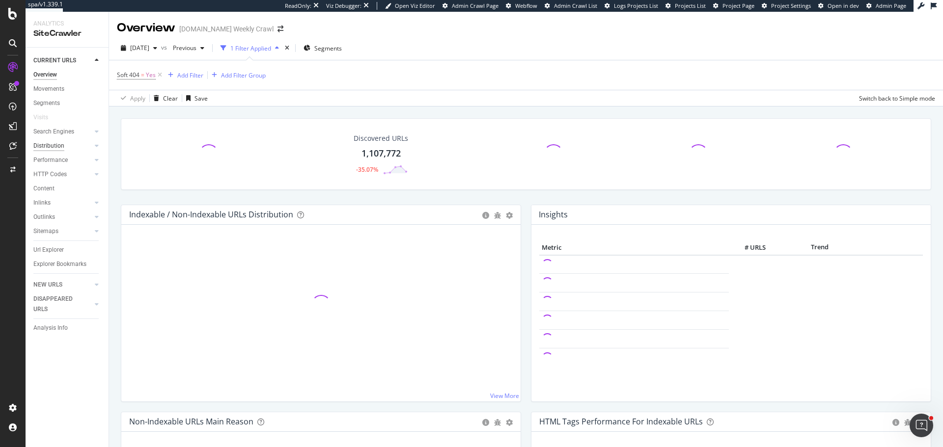
click at [62, 145] on div "Distribution" at bounding box center [48, 146] width 31 height 10
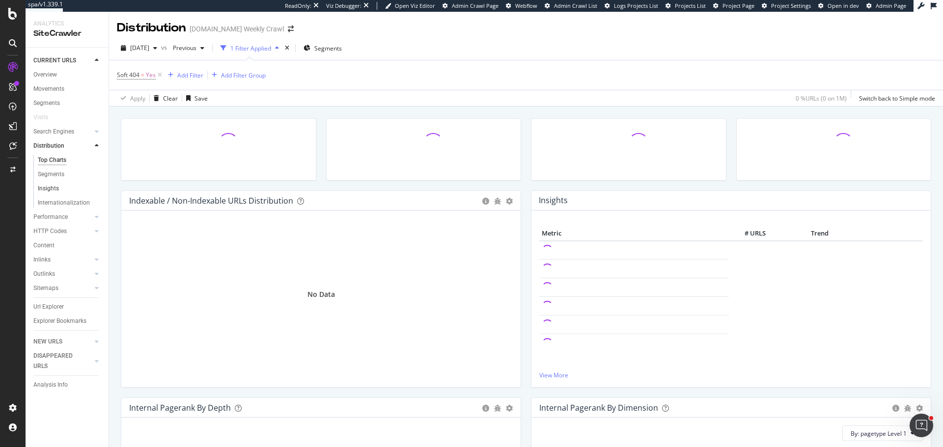
drag, startPoint x: 54, startPoint y: 188, endPoint x: 74, endPoint y: 187, distance: 19.2
click at [54, 188] on div "Insights" at bounding box center [48, 189] width 21 height 10
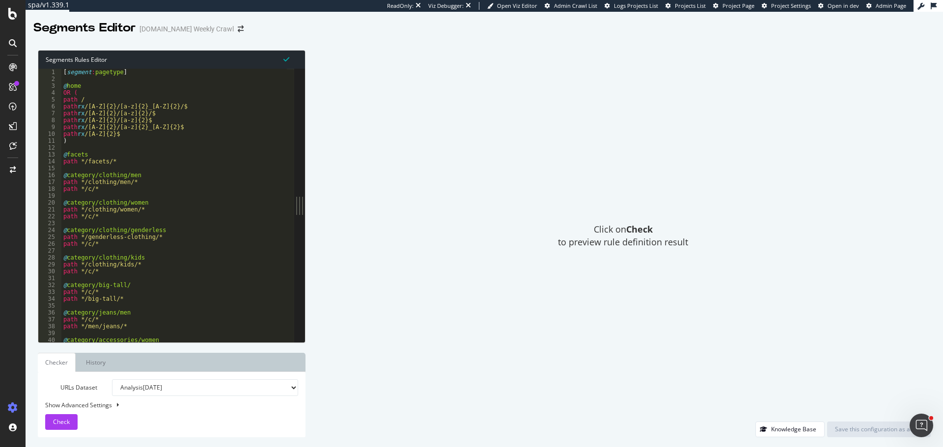
type textarea "path */clothing/men/*"
click at [234, 183] on div "[ segment : pagetype ] @ home OR ( path / path rx /[A-Z]{2}/[a-z]{2}_[A-Z]{2}/$…" at bounding box center [205, 209] width 289 height 280
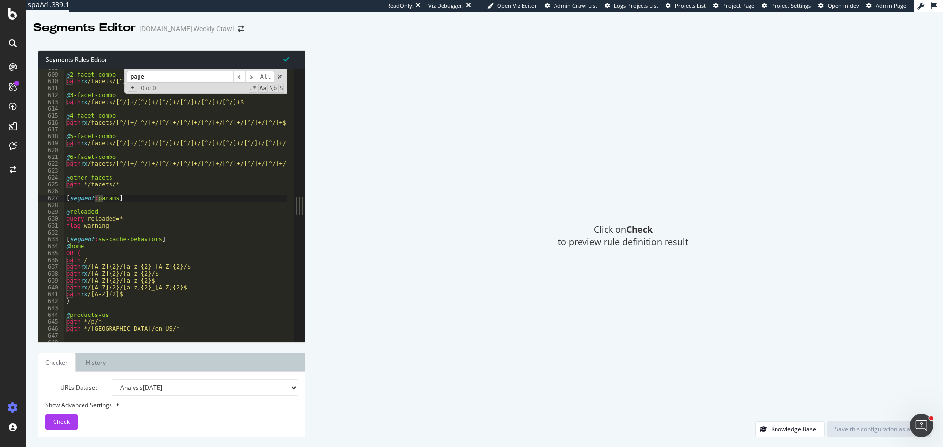
scroll to position [4820, 0]
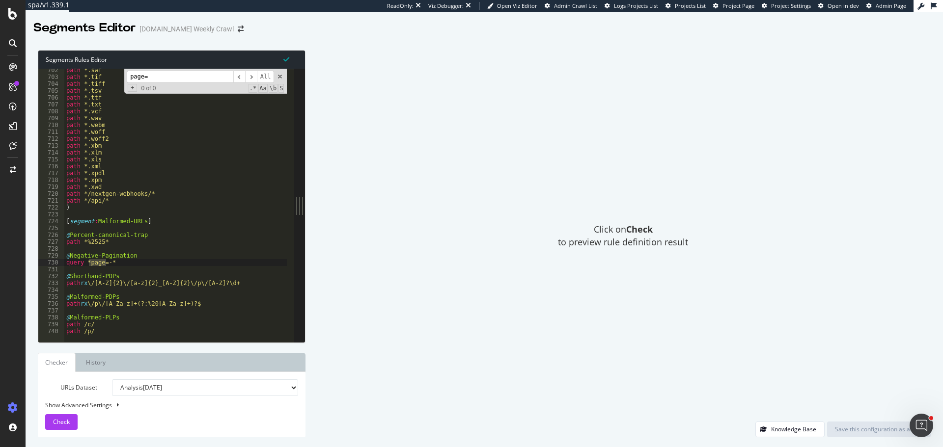
type input "page="
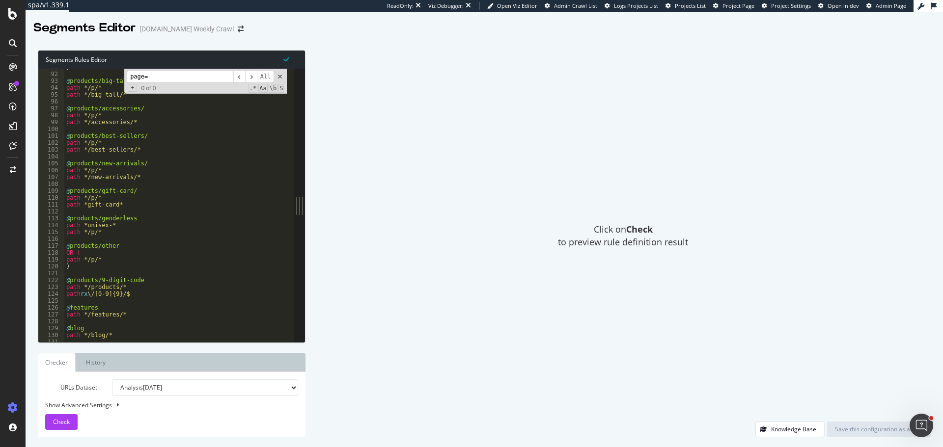
scroll to position [0, 0]
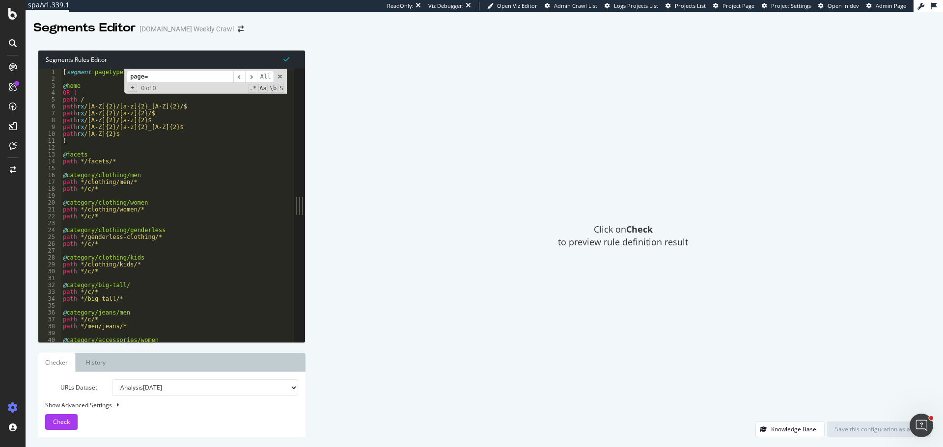
click at [103, 75] on div "[ segment : pagetype ] @ home OR ( path / path rx /[A-Z]{2}/[a-z]{2}_[A-Z]{2}/$…" at bounding box center [205, 209] width 289 height 280
click at [162, 77] on input "page=" at bounding box center [180, 77] width 107 height 12
type textarea "[segment:pagetype]"
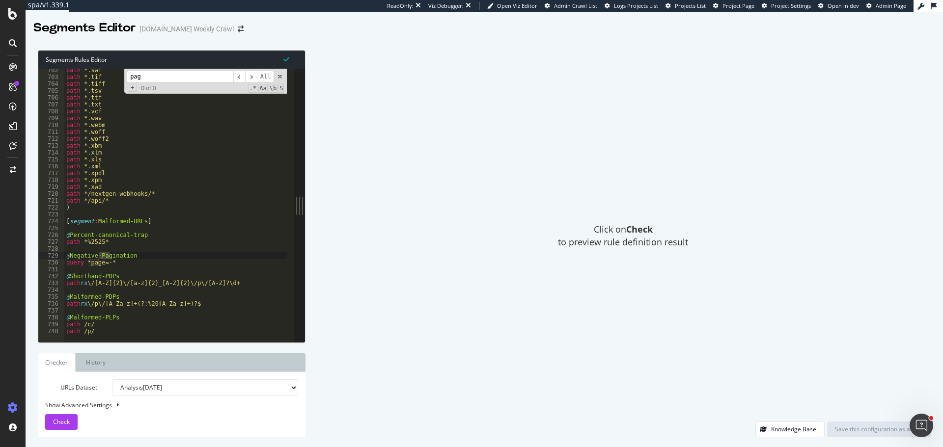
scroll to position [4820, 0]
type input "page="
type textarea "query *page=-*"
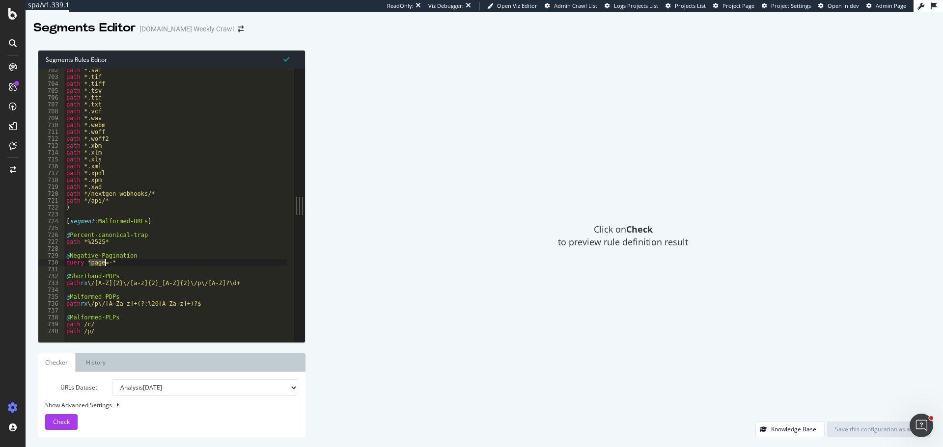
click at [466, 197] on div "Click on Check to preview rule definition result" at bounding box center [622, 236] width 615 height 372
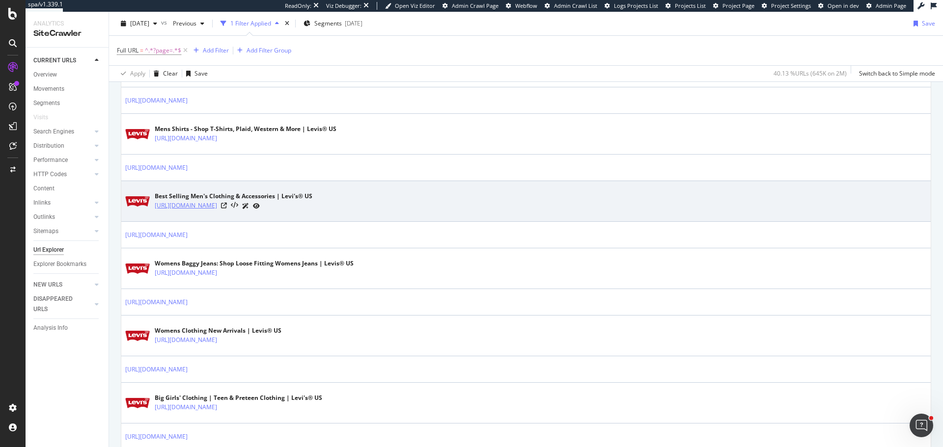
scroll to position [786, 0]
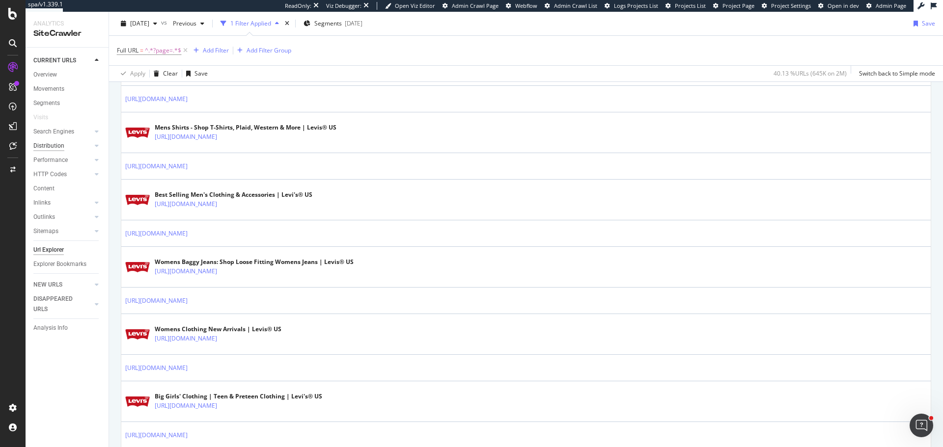
click at [48, 142] on div "Distribution" at bounding box center [48, 146] width 31 height 10
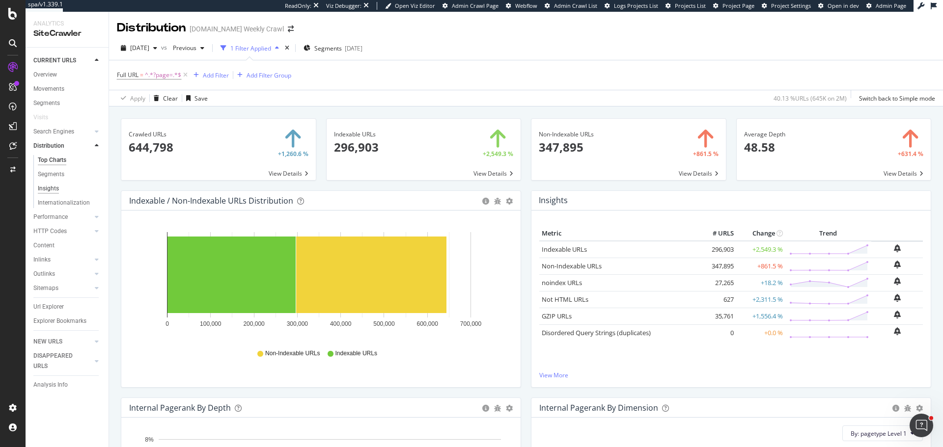
click at [49, 184] on div "Insights" at bounding box center [48, 189] width 21 height 10
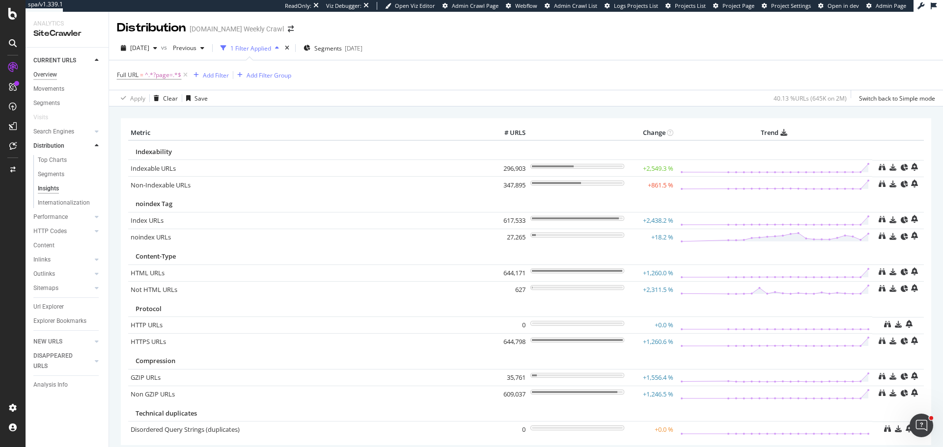
click at [50, 76] on div "Overview" at bounding box center [45, 75] width 24 height 10
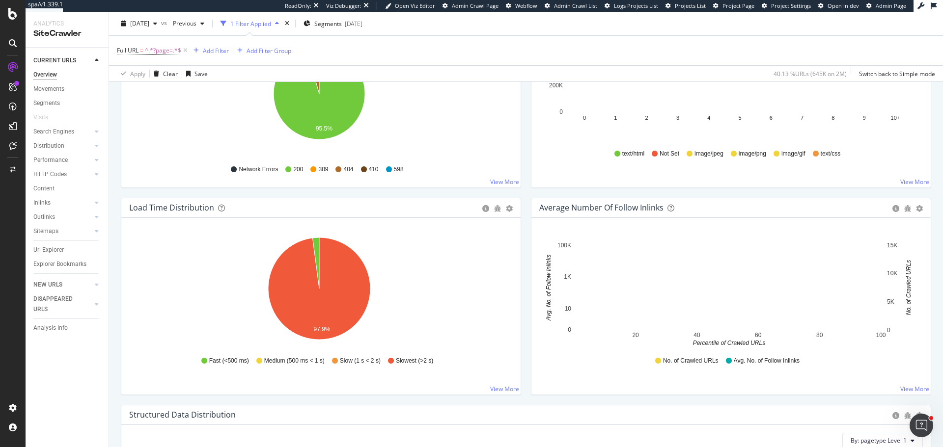
scroll to position [638, 0]
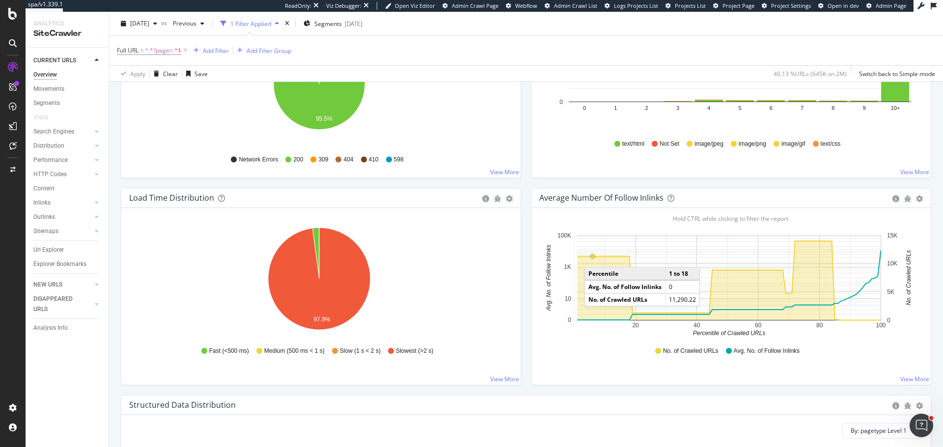
click at [591, 257] on circle "A chart." at bounding box center [593, 256] width 4 height 4
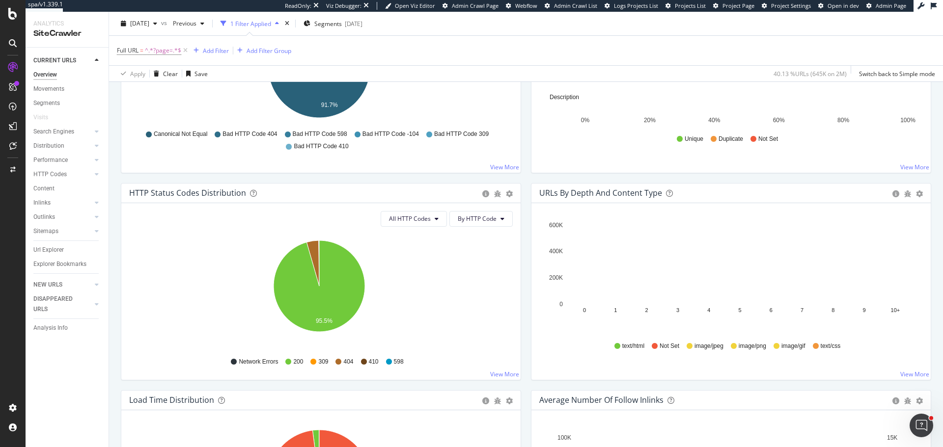
scroll to position [344, 0]
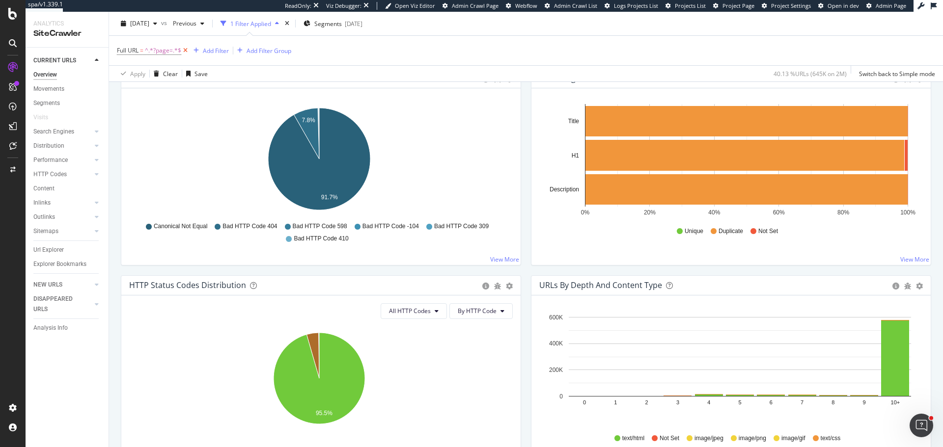
click at [186, 50] on icon at bounding box center [185, 51] width 8 height 10
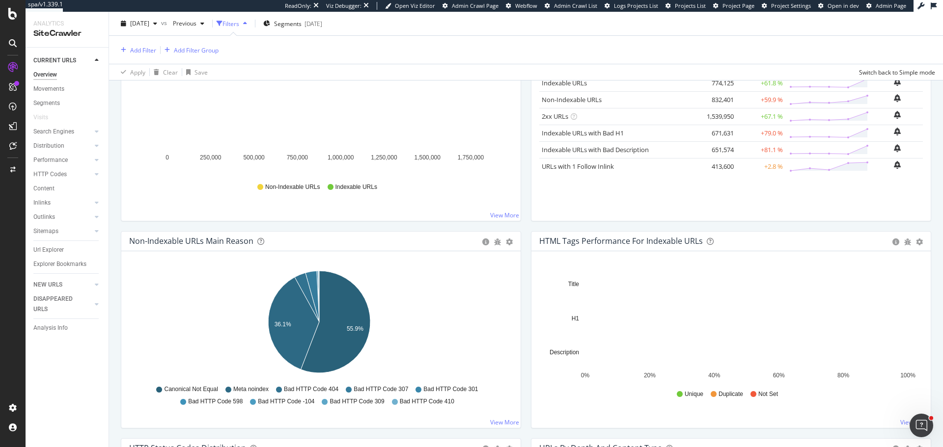
scroll to position [147, 0]
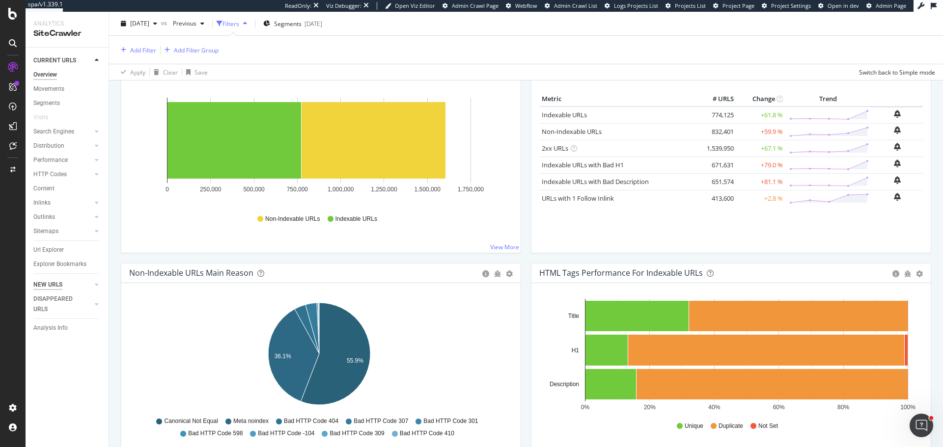
click at [42, 281] on div "NEW URLS" at bounding box center [47, 285] width 29 height 10
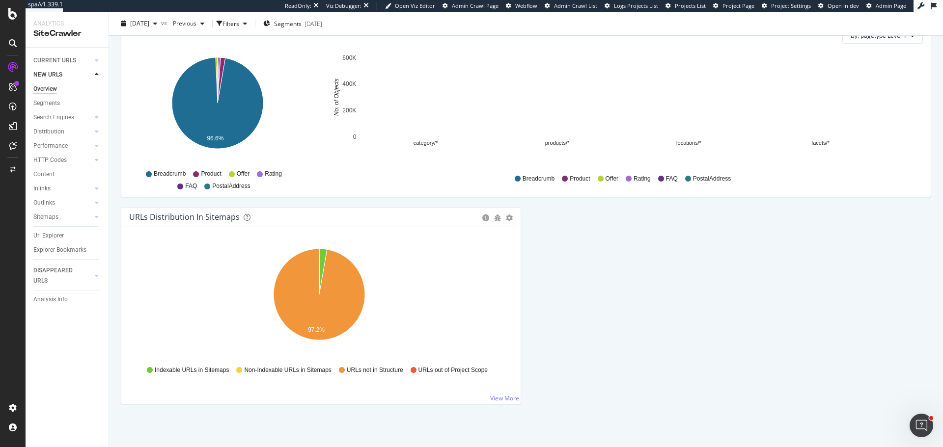
scroll to position [989, 0]
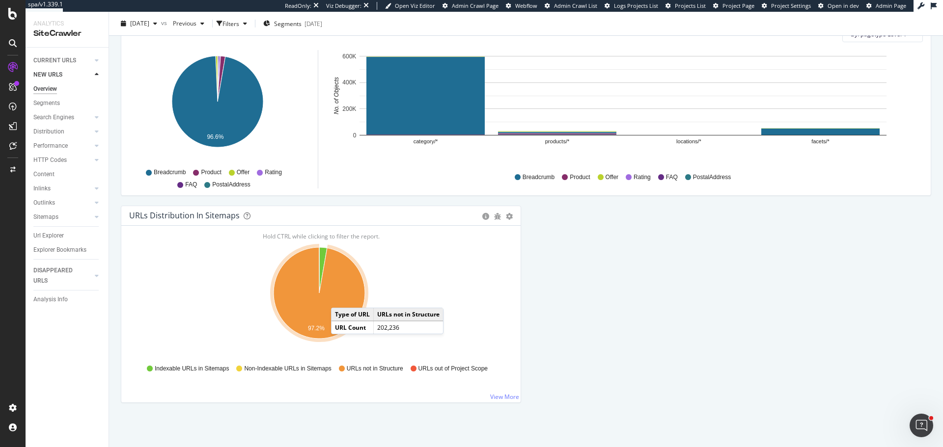
click at [341, 298] on icon "A chart." at bounding box center [318, 292] width 91 height 91
click at [412, 287] on icon "97.2%" at bounding box center [319, 299] width 380 height 114
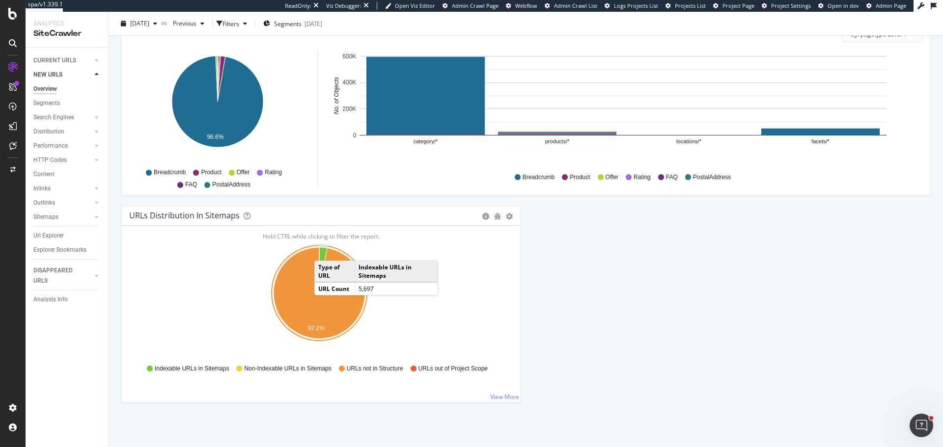
click at [324, 251] on icon "A chart." at bounding box center [323, 270] width 8 height 46
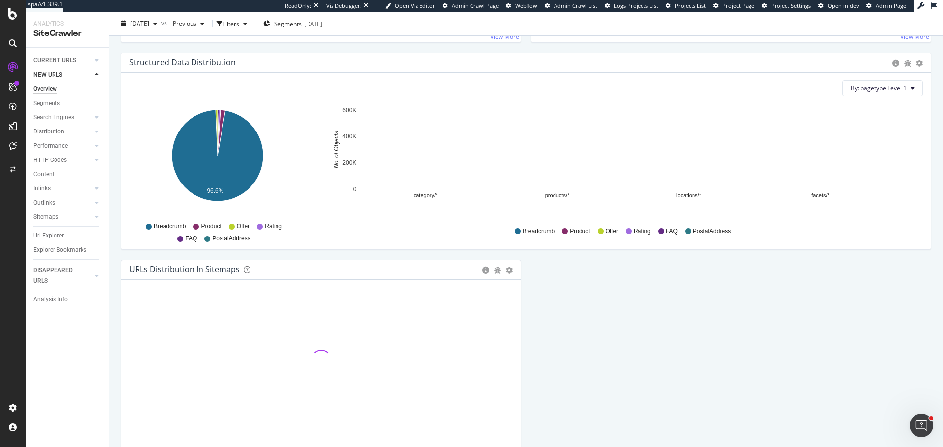
scroll to position [982, 0]
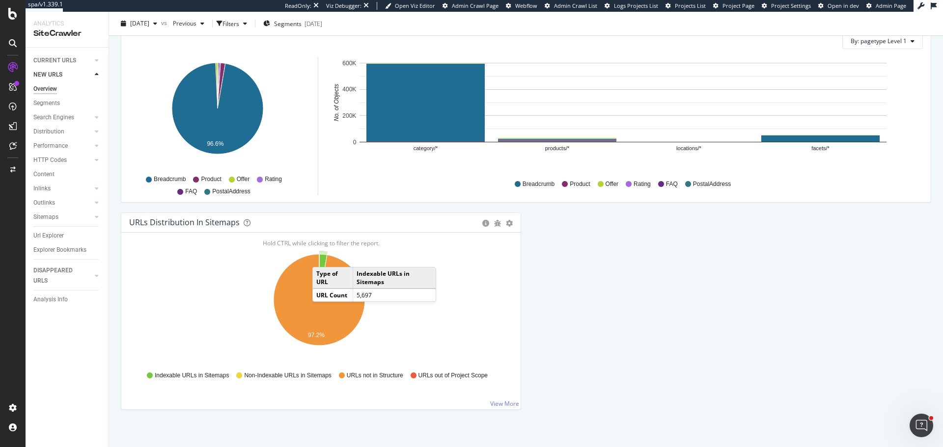
click at [322, 257] on icon "A chart." at bounding box center [323, 277] width 8 height 46
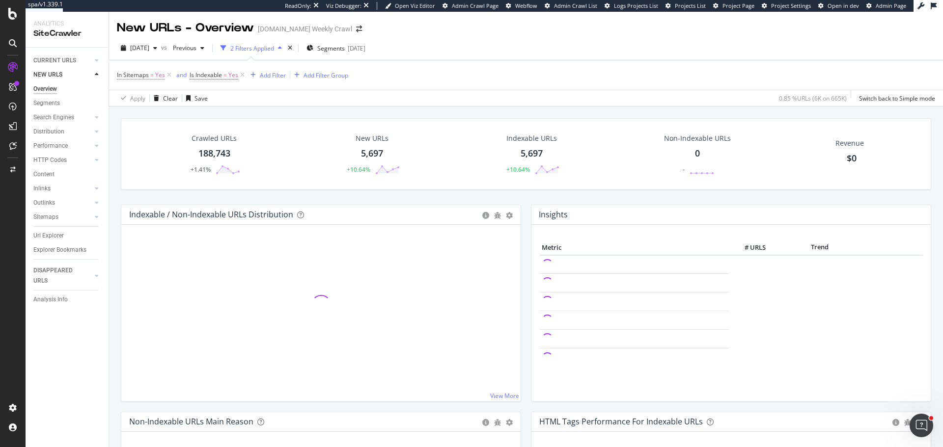
click at [151, 72] on span "=" at bounding box center [151, 75] width 3 height 8
click at [139, 85] on icon at bounding box center [135, 83] width 7 height 6
click at [146, 110] on div "No" at bounding box center [133, 105] width 30 height 10
click at [248, 86] on div "Apply" at bounding box center [255, 82] width 15 height 8
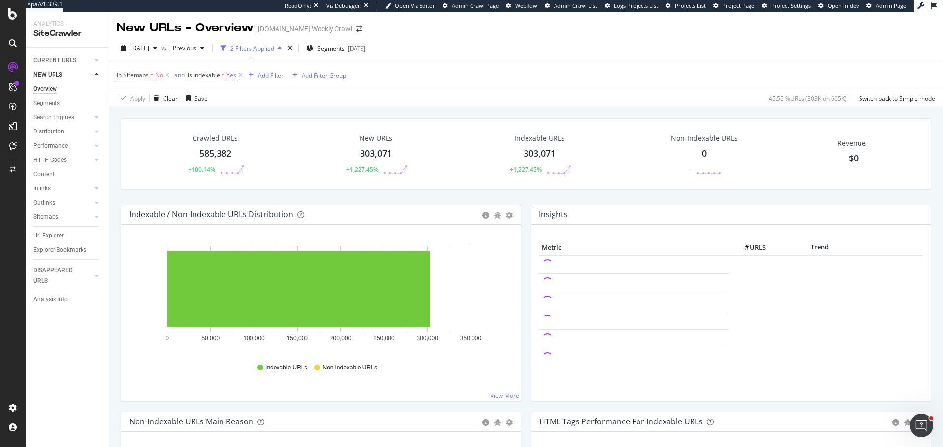
drag, startPoint x: 58, startPoint y: 131, endPoint x: 60, endPoint y: 161, distance: 30.0
click at [58, 131] on div "Distribution" at bounding box center [48, 132] width 31 height 10
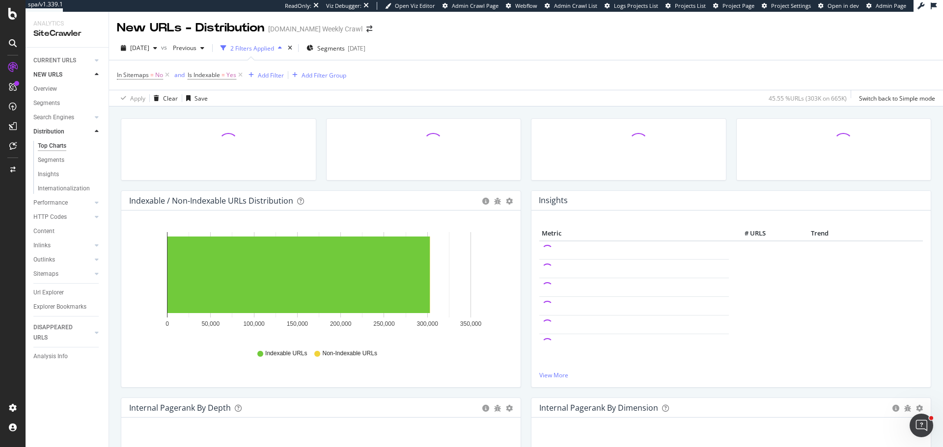
drag, startPoint x: 58, startPoint y: 160, endPoint x: 136, endPoint y: 167, distance: 78.4
click at [58, 160] on div "Segments" at bounding box center [51, 160] width 27 height 10
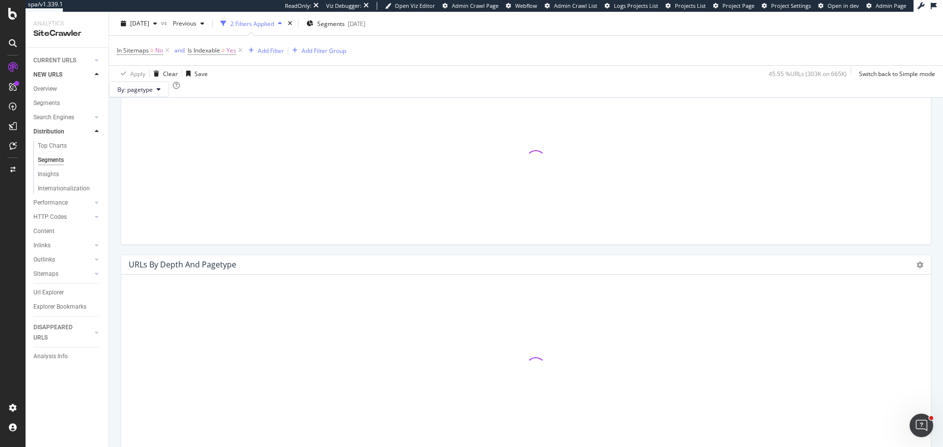
scroll to position [773, 0]
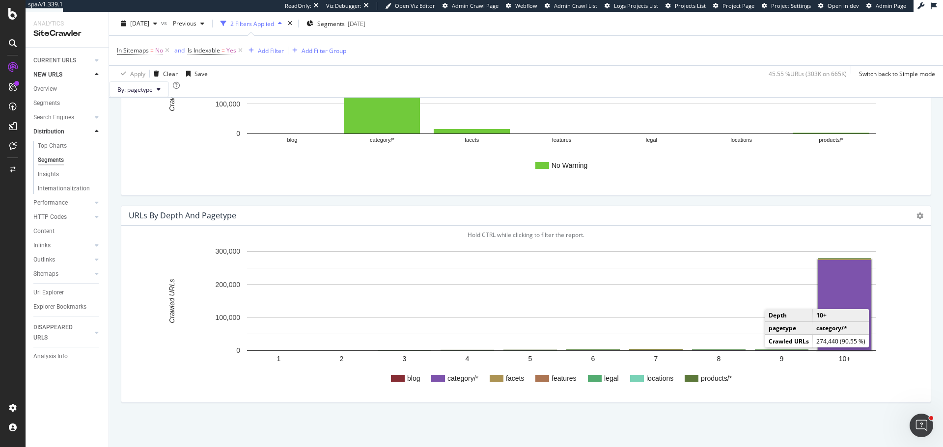
click at [838, 298] on rect "A chart." at bounding box center [844, 305] width 54 height 90
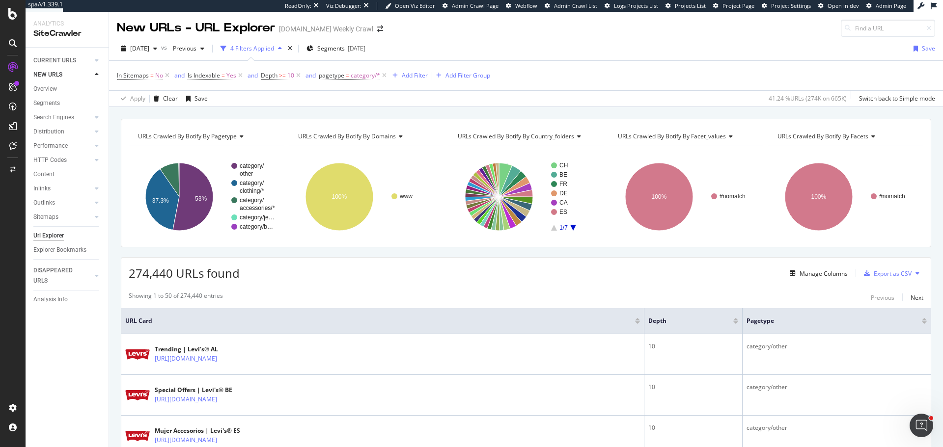
click at [733, 321] on div at bounding box center [735, 321] width 5 height 6
click at [733, 323] on div at bounding box center [735, 323] width 5 height 2
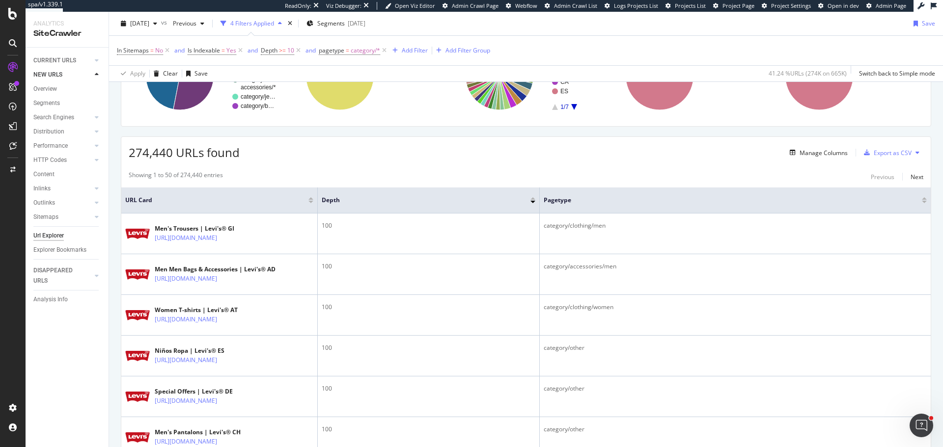
scroll to position [147, 0]
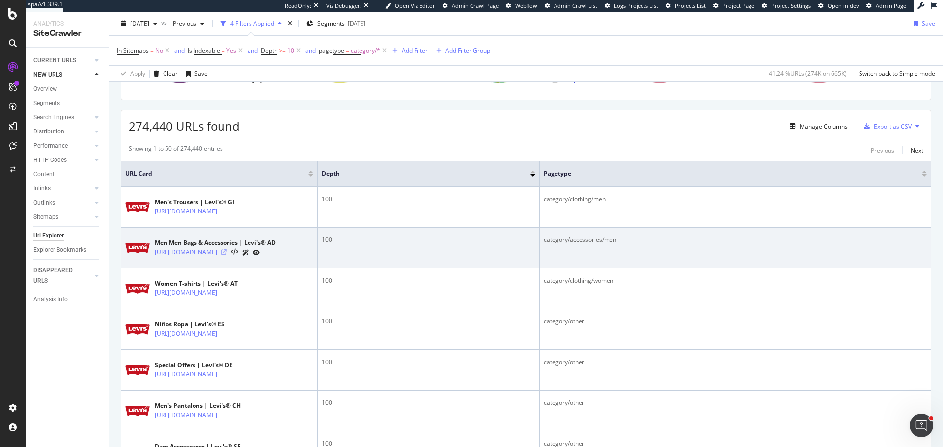
click at [227, 255] on icon at bounding box center [224, 252] width 6 height 6
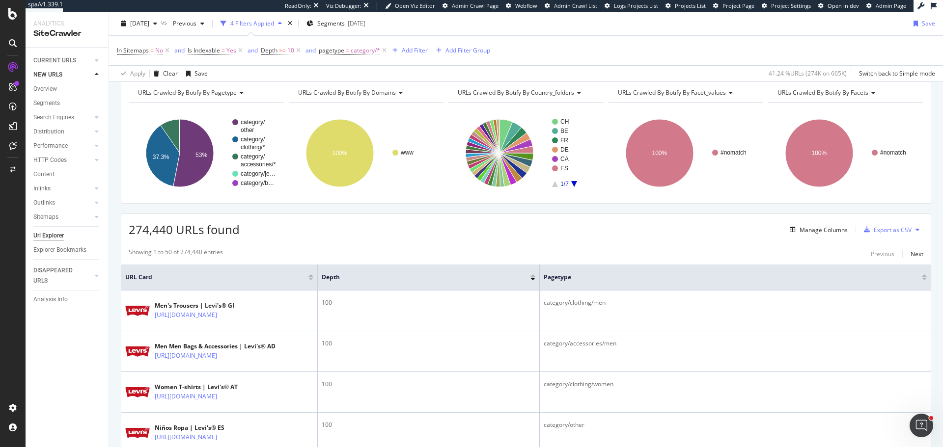
scroll to position [0, 0]
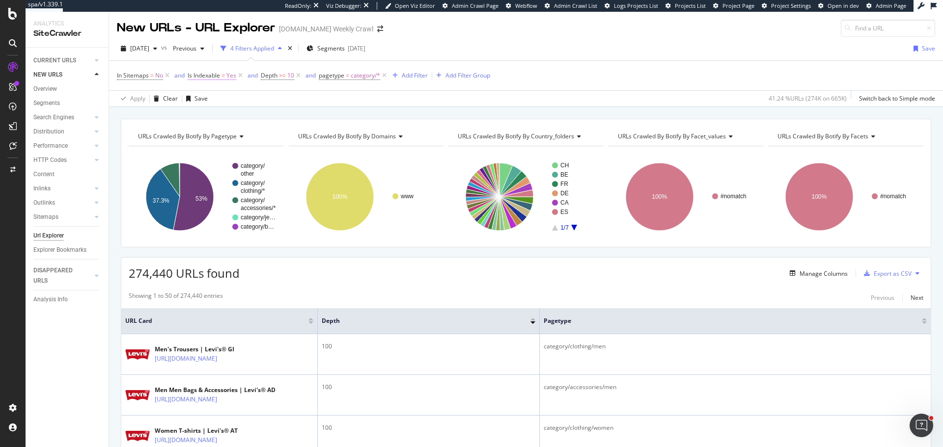
click at [209, 73] on span "Is Indexable" at bounding box center [204, 75] width 32 height 8
click at [207, 86] on icon at bounding box center [206, 83] width 7 height 6
click at [219, 111] on div "No" at bounding box center [204, 106] width 30 height 10
click at [319, 87] on div "Apply" at bounding box center [326, 83] width 15 height 8
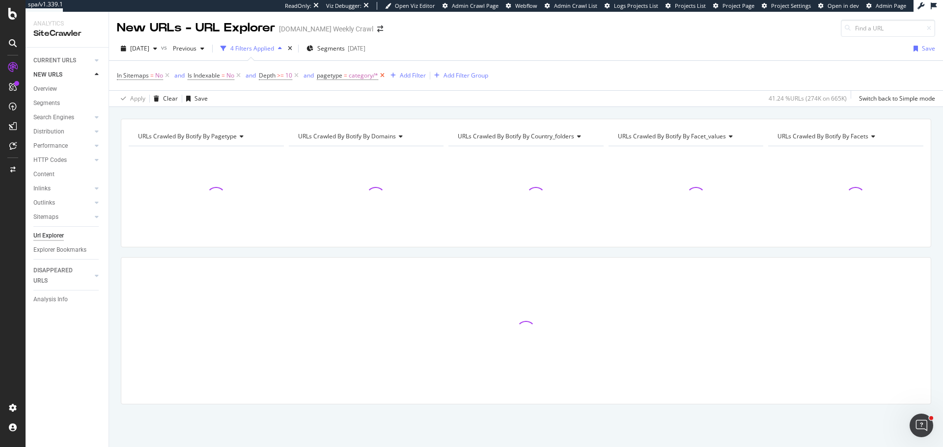
click at [382, 77] on icon at bounding box center [382, 76] width 8 height 10
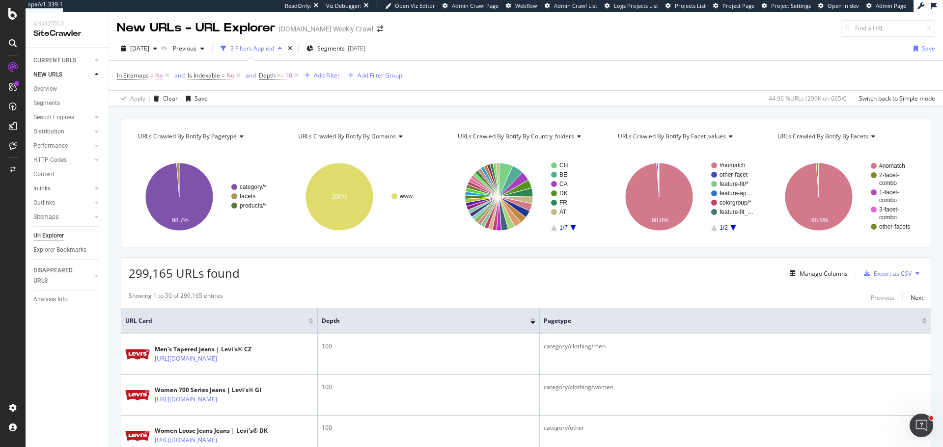
click at [358, 133] on span "URLs Crawled By Botify By domains" at bounding box center [347, 136] width 98 height 8
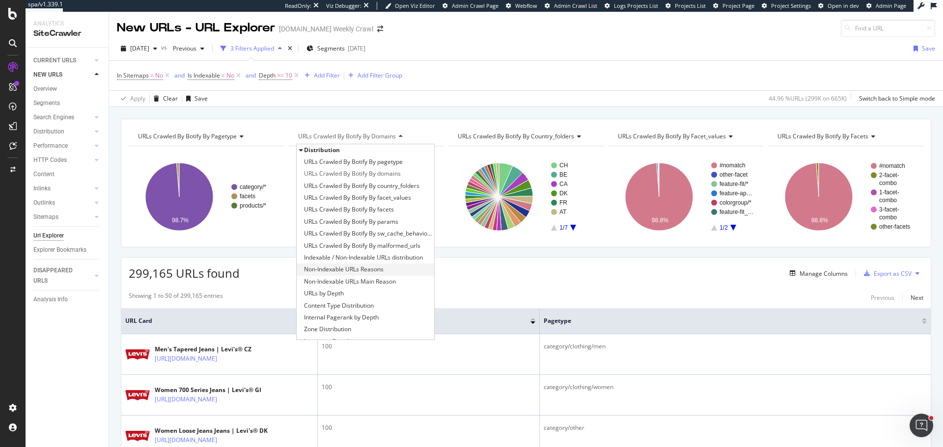
click at [366, 271] on span "Non-Indexable URLs Reasons" at bounding box center [344, 270] width 80 height 10
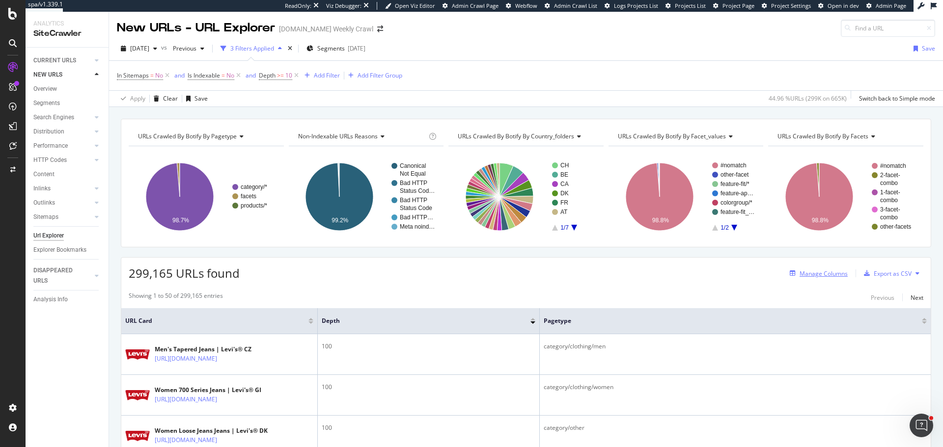
click at [803, 272] on div "Manage Columns" at bounding box center [823, 274] width 48 height 8
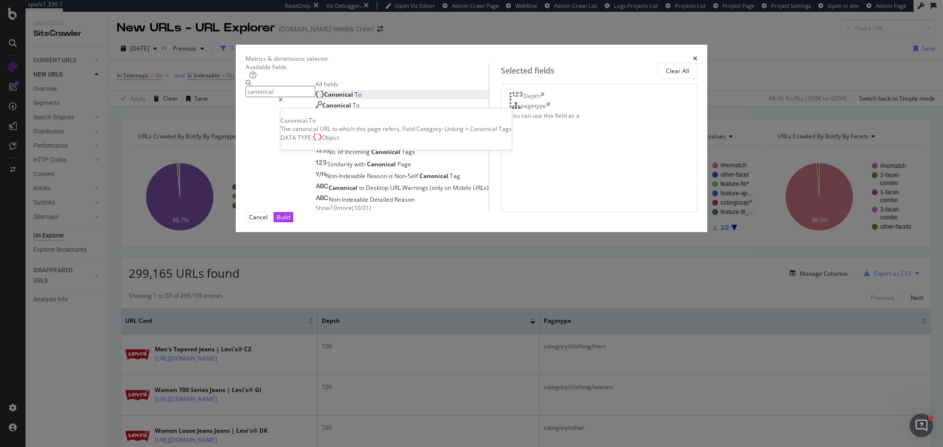
type input "canonical"
click at [361, 99] on div "Canonical To" at bounding box center [338, 94] width 46 height 8
click at [290, 221] on div "Build" at bounding box center [283, 217] width 14 height 8
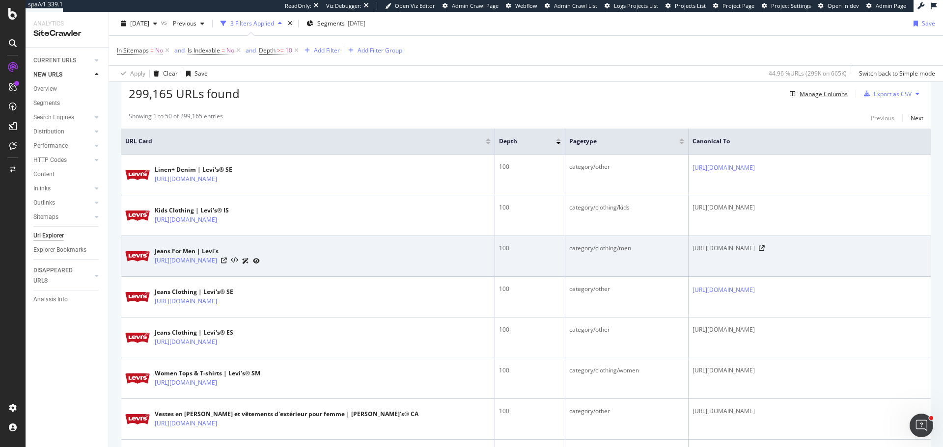
scroll to position [196, 0]
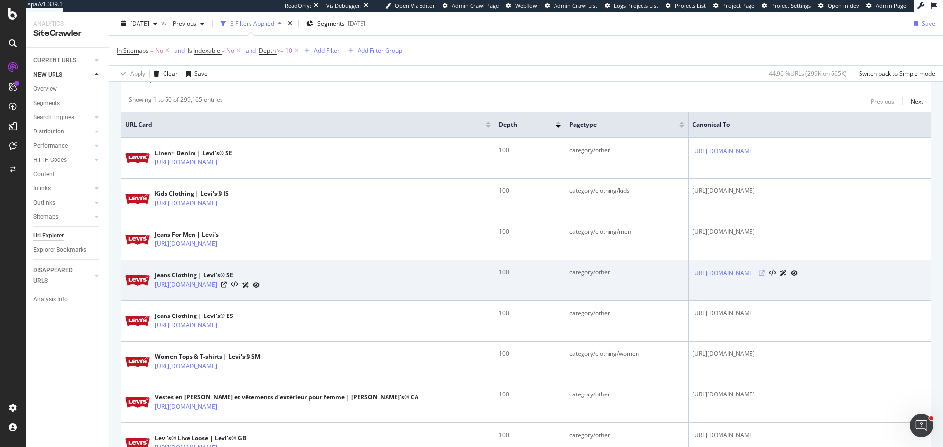
click at [764, 276] on icon at bounding box center [762, 274] width 6 height 6
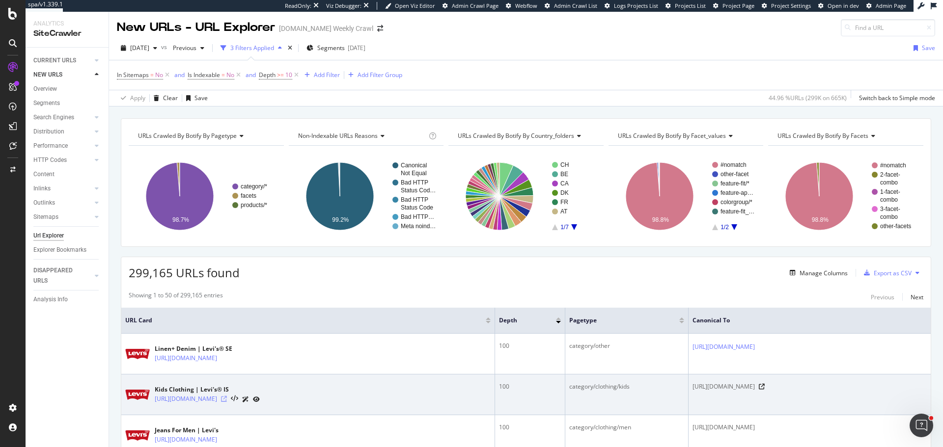
scroll to position [0, 0]
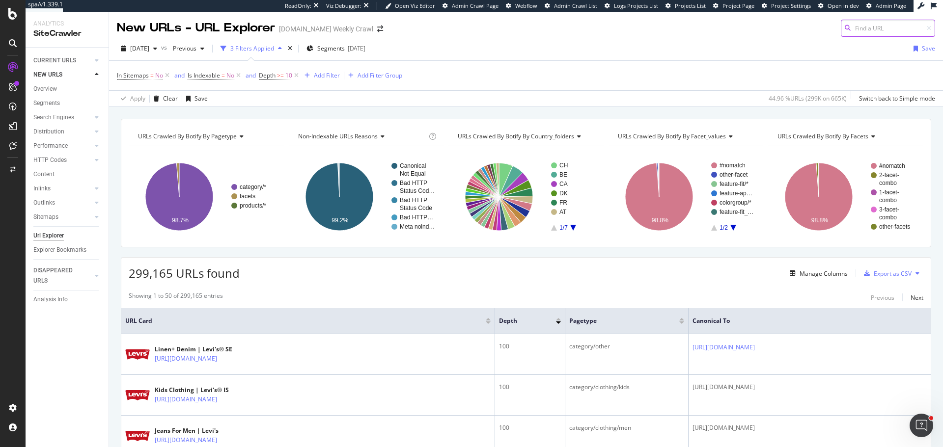
click at [893, 24] on input at bounding box center [887, 28] width 94 height 17
paste input "https://app.botify.com/levis0/levi.com-weekly-crawl/crawl?context=%7B%22filter%…"
click at [877, 26] on input "https://app.botify.com/levis0/levi.com-weekly-crawl/crawl?context=%7B%22filter%…" at bounding box center [887, 28] width 94 height 17
paste input "www.levi.com/SE/en/c/levi_men_collections_linen_denim?page=96"
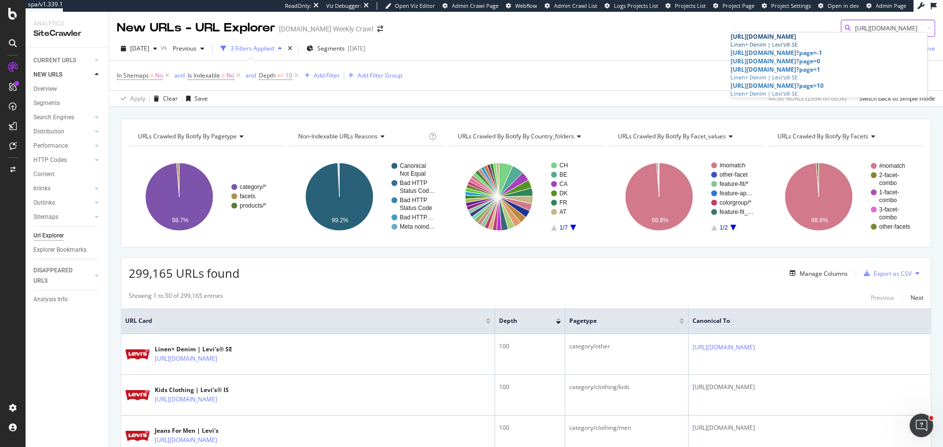
type input "https://www.levi.com/SE/en/c/levi_men_collections_linen_denim"
click at [821, 47] on div "Linen+ Denim | Levi's® SE" at bounding box center [829, 45] width 196 height 8
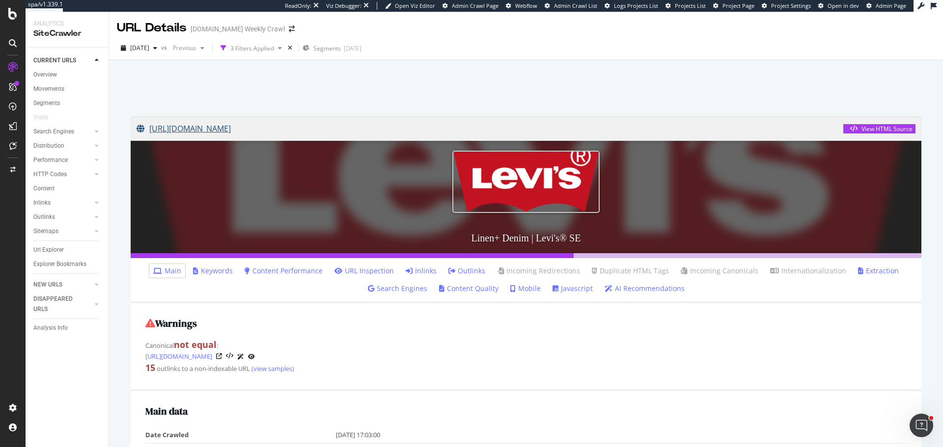
click at [339, 129] on link "https://www.levi.com/SE/en/c/levi_men_collections_linen_denim" at bounding box center [489, 128] width 706 height 25
click at [863, 127] on div "View HTML Source" at bounding box center [886, 129] width 51 height 8
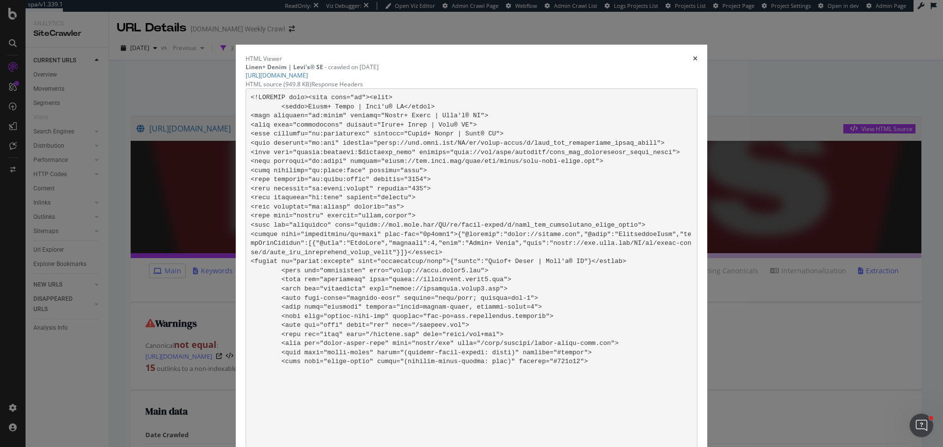
click at [693, 56] on icon "times" at bounding box center [695, 59] width 4 height 6
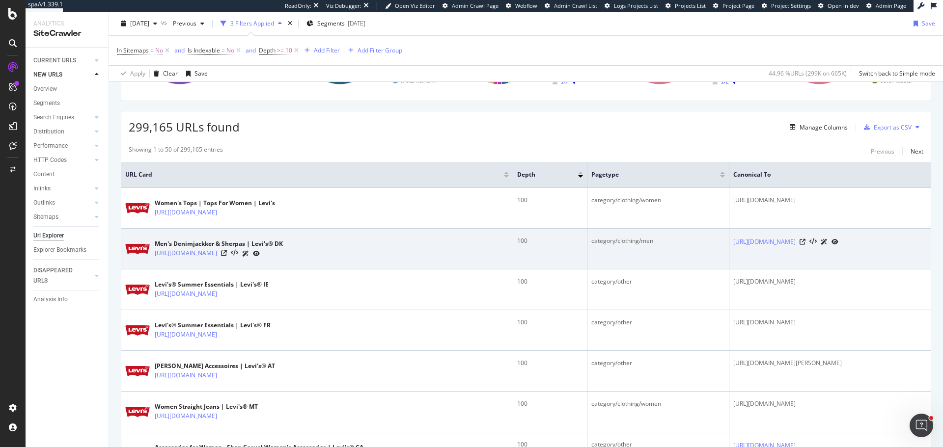
scroll to position [147, 0]
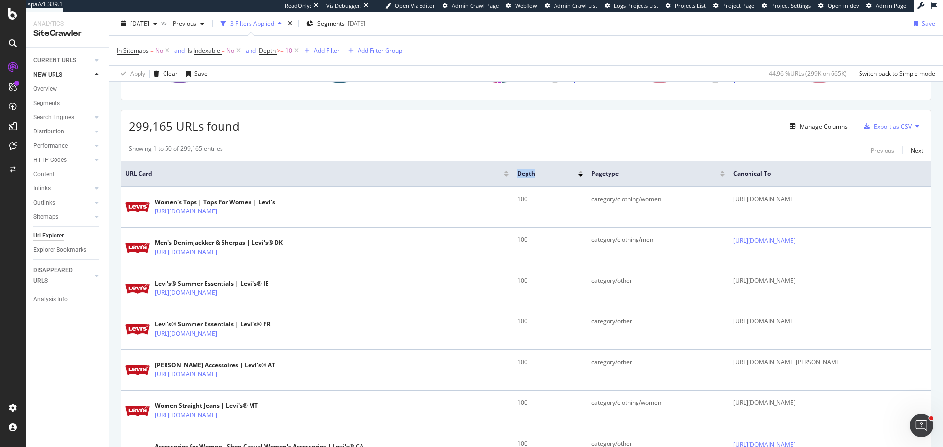
drag, startPoint x: 434, startPoint y: 182, endPoint x: 462, endPoint y: 186, distance: 28.8
click at [462, 186] on tr "URL Card Depth pagetype Canonical To" at bounding box center [525, 174] width 809 height 26
drag, startPoint x: 434, startPoint y: 177, endPoint x: 458, endPoint y: 180, distance: 24.2
click at [458, 180] on tr "URL Card Depth pagetype Canonical To" at bounding box center [525, 174] width 809 height 26
drag, startPoint x: 433, startPoint y: 182, endPoint x: 445, endPoint y: 184, distance: 11.9
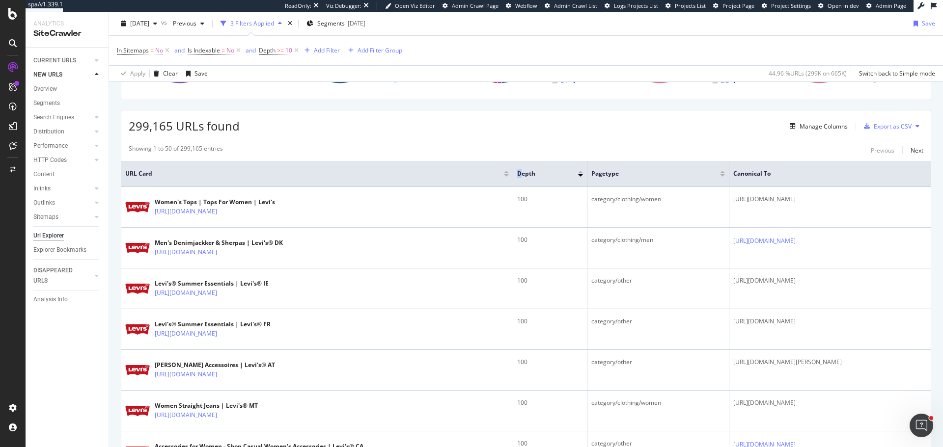
click at [445, 184] on tr "URL Card Depth pagetype Canonical To" at bounding box center [525, 174] width 809 height 26
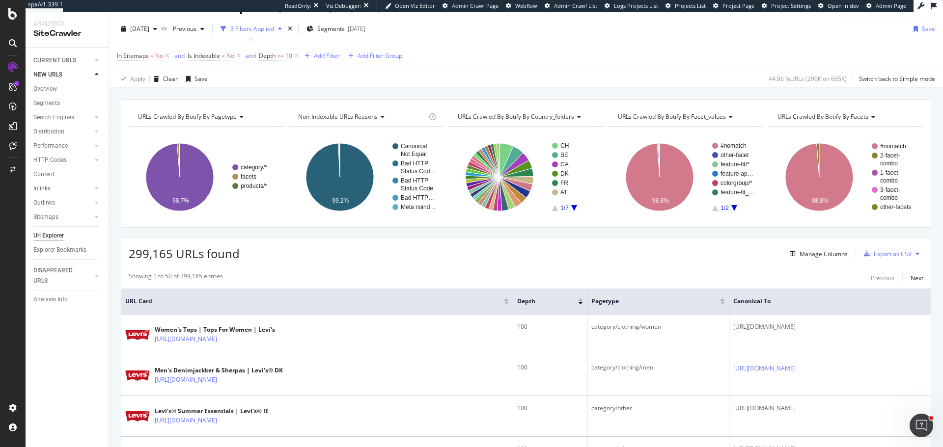
scroll to position [0, 0]
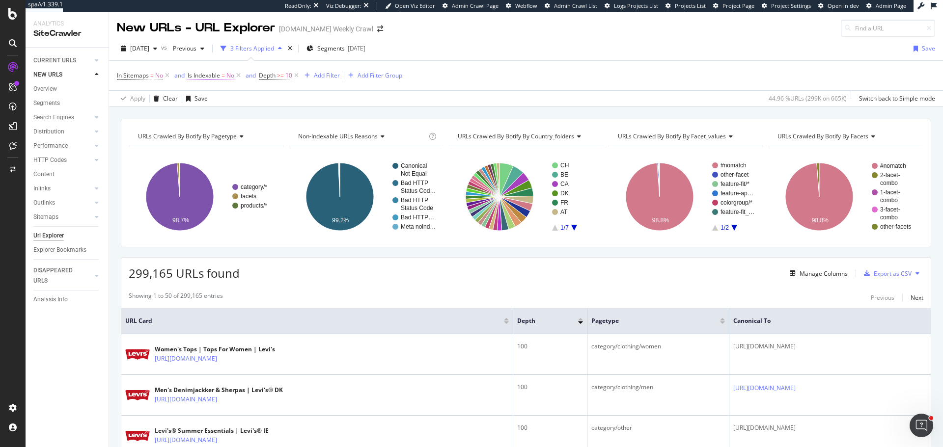
click at [214, 75] on span "Is Indexable" at bounding box center [204, 75] width 32 height 8
click at [208, 86] on icon at bounding box center [204, 83] width 7 height 6
click at [201, 100] on span "Yes" at bounding box center [196, 95] width 10 height 8
click at [321, 87] on div "Apply" at bounding box center [328, 83] width 15 height 8
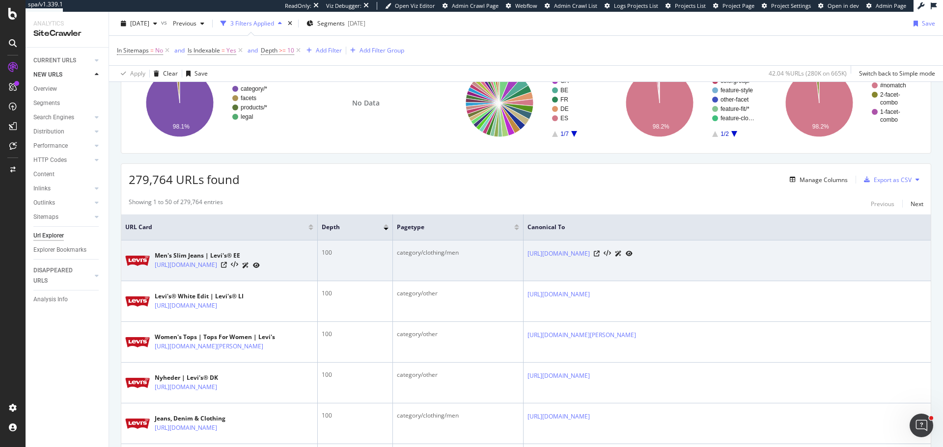
scroll to position [98, 0]
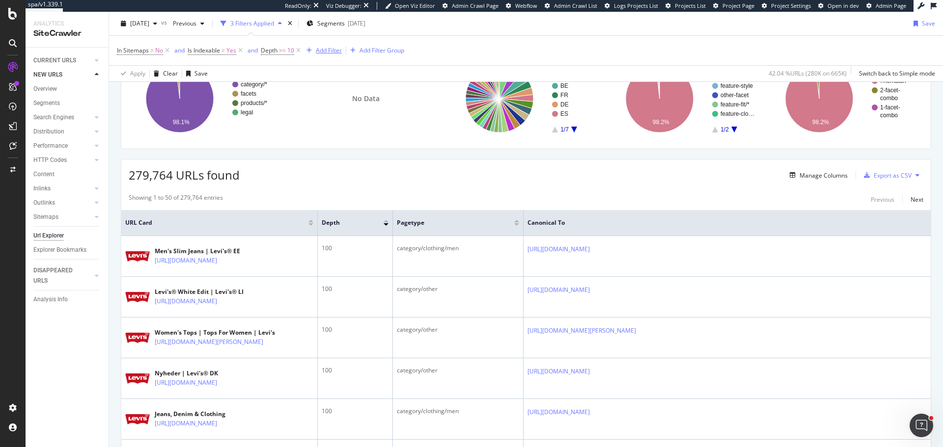
click at [326, 53] on div "Add Filter" at bounding box center [329, 50] width 26 height 8
click at [813, 179] on div "Manage Columns" at bounding box center [823, 175] width 48 height 8
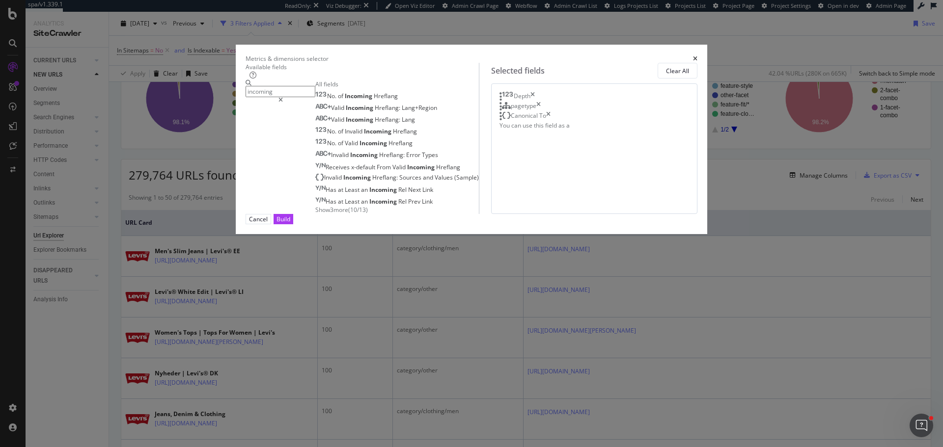
click at [315, 214] on span "Show 3 more" at bounding box center [331, 210] width 33 height 8
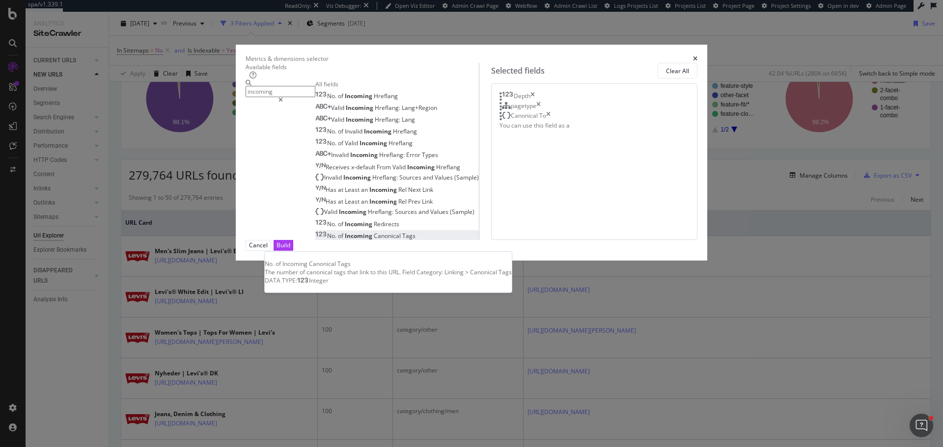
click at [345, 240] on span "Incoming" at bounding box center [359, 236] width 29 height 8
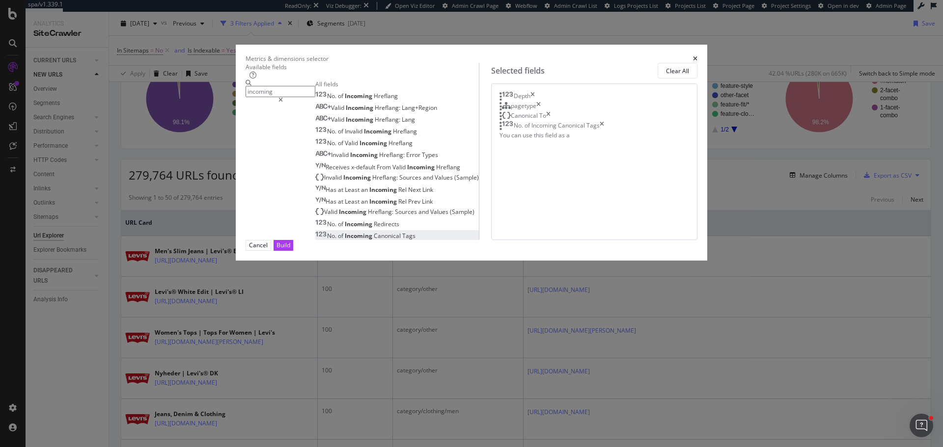
click at [315, 97] on input "incoming" at bounding box center [280, 91] width 70 height 11
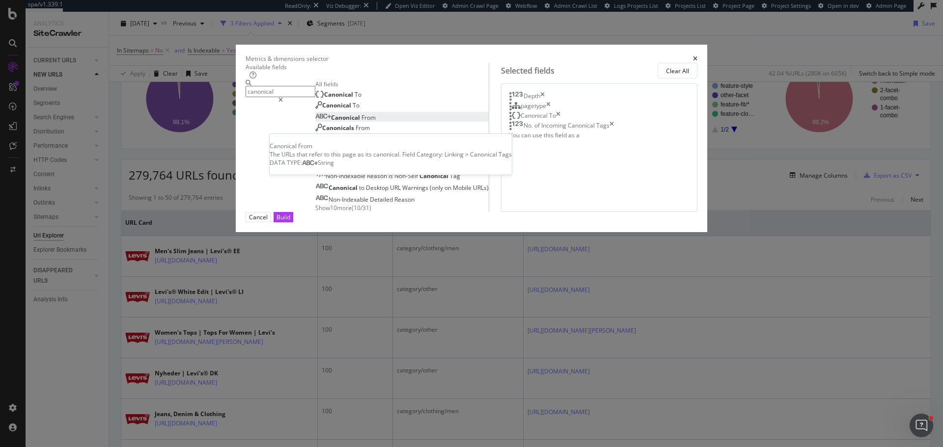
type input "canonical"
click at [347, 122] on div "Canonical From" at bounding box center [345, 117] width 60 height 8
click at [290, 221] on div "Build" at bounding box center [283, 217] width 14 height 8
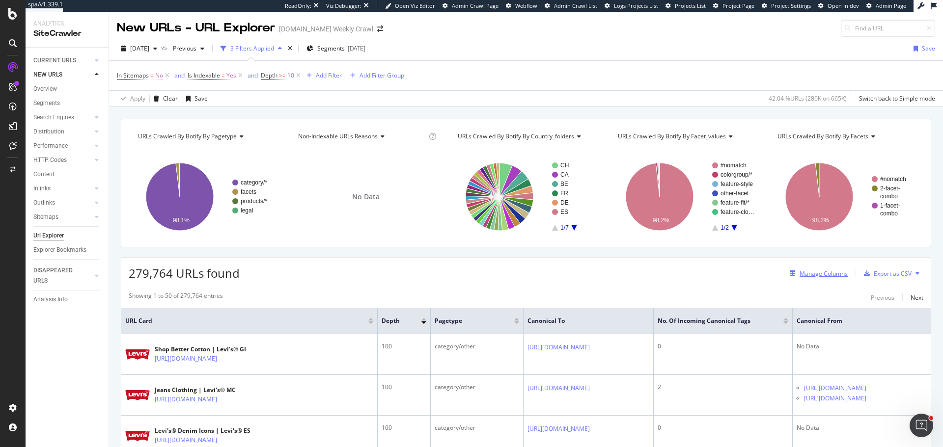
click at [813, 275] on div "Manage Columns" at bounding box center [823, 274] width 48 height 8
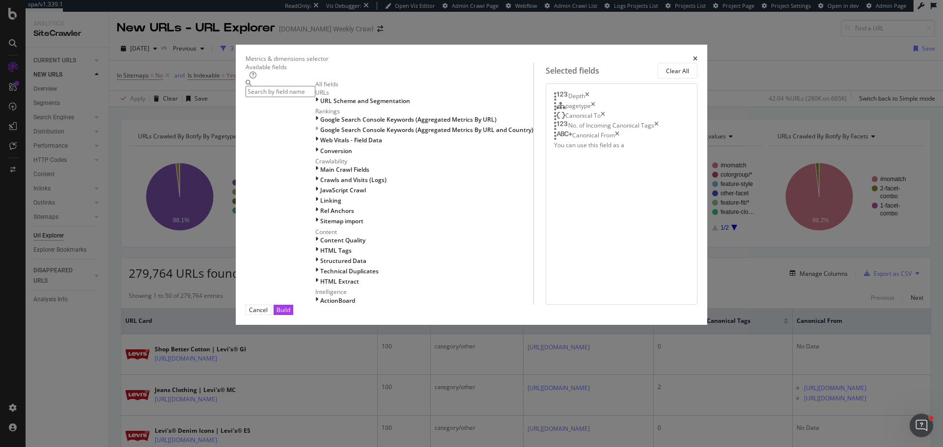
click at [315, 97] on input "modal" at bounding box center [280, 91] width 70 height 11
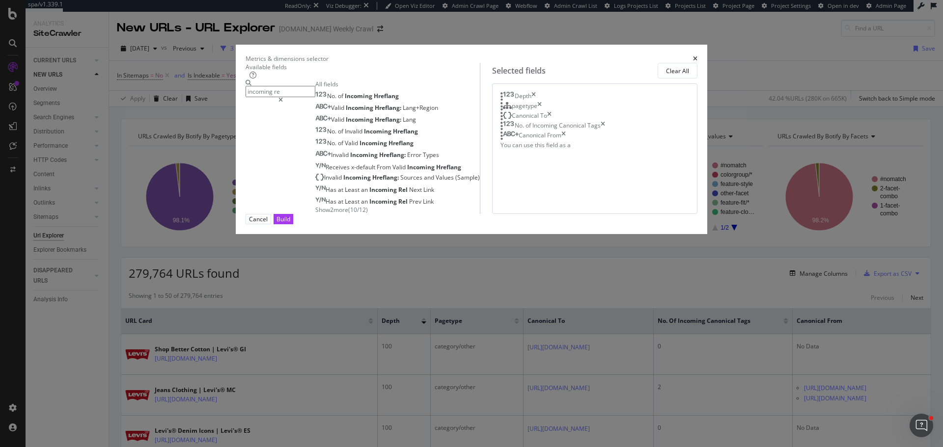
click at [315, 214] on span "Show 2 more" at bounding box center [331, 210] width 33 height 8
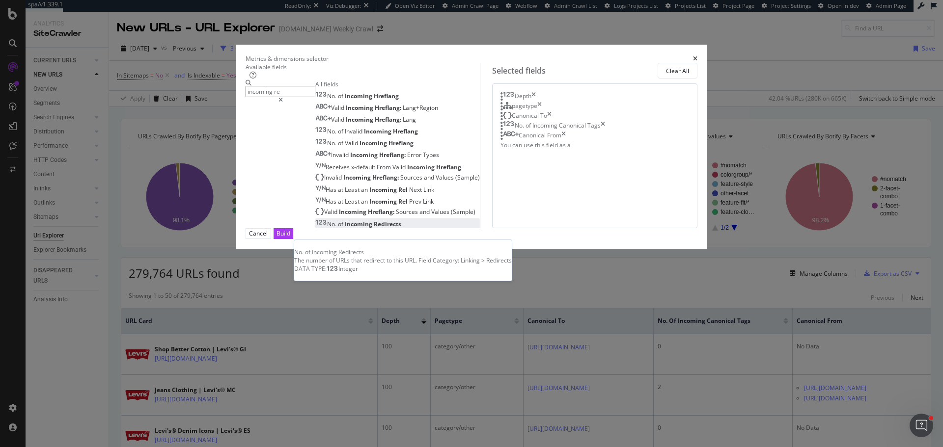
click at [374, 228] on span "Redirects" at bounding box center [387, 224] width 27 height 8
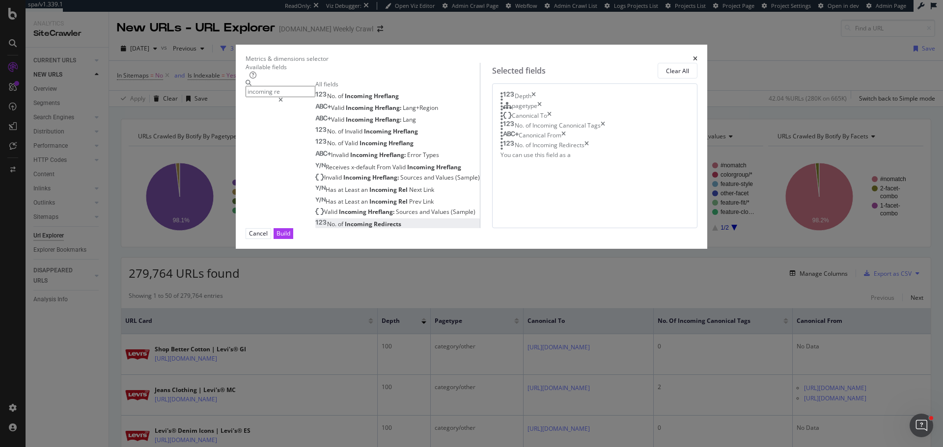
click at [315, 97] on input "incoming re" at bounding box center [280, 91] width 70 height 11
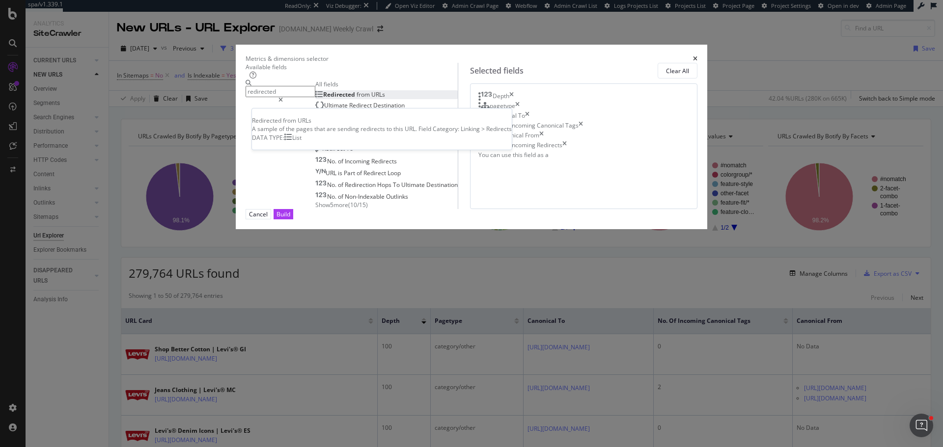
type input "redirected"
click at [356, 99] on span "from" at bounding box center [363, 94] width 15 height 8
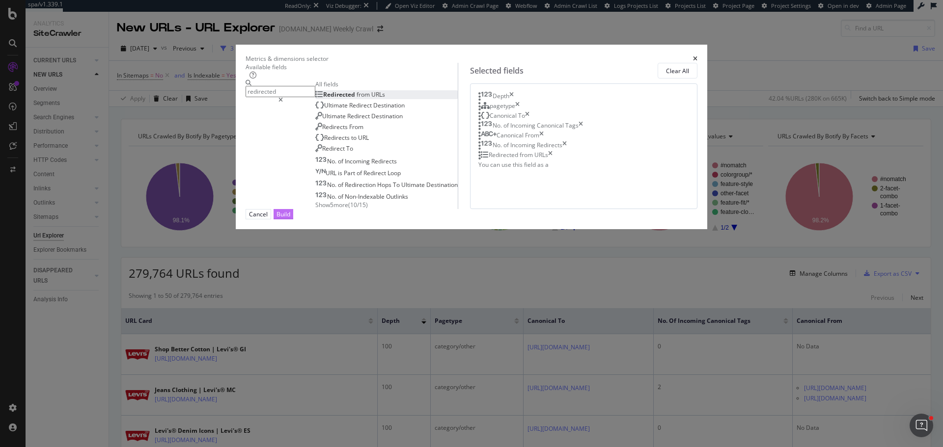
click at [290, 218] on div "Build" at bounding box center [283, 214] width 14 height 8
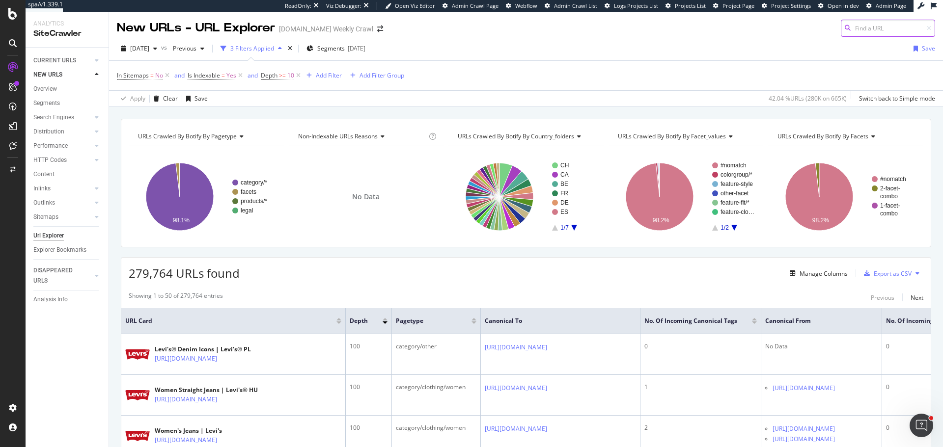
click at [888, 24] on input at bounding box center [887, 28] width 94 height 17
paste input "https://www.levi.com/PL/en/levis-denim-icons/c/levi_women_collections_denim_ico…"
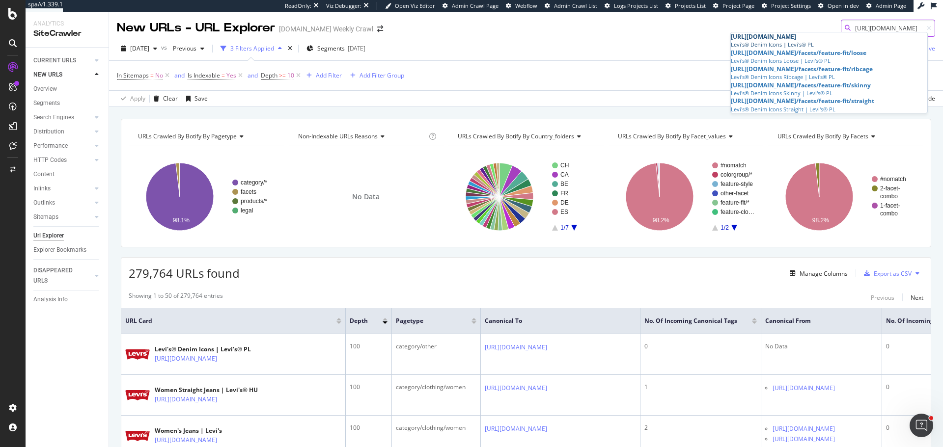
type input "https://www.levi.com/PL/en/levis-denim-icons/c/levi_women_collections_denim_ico…"
click at [842, 49] on div "Levi's® Denim Icons | Levi's® PL" at bounding box center [829, 45] width 196 height 8
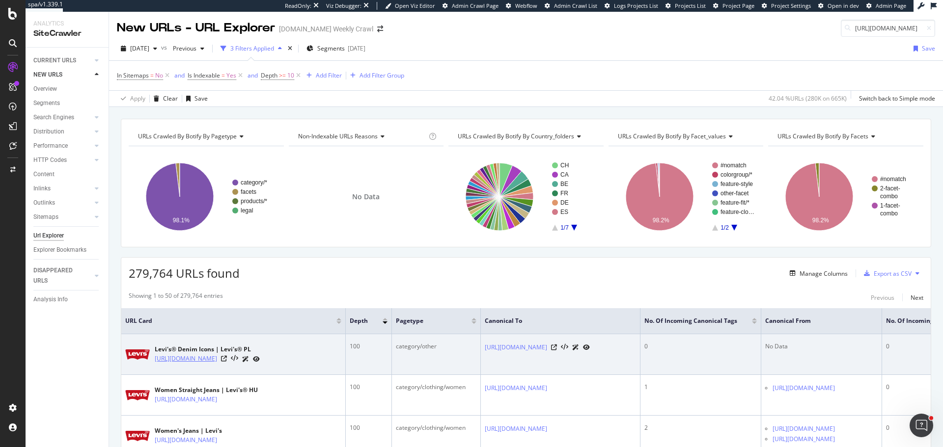
click at [217, 362] on link "https://www.levi.com/PL/en/levis-denim-icons/c/levi_women_collections_denim_ico…" at bounding box center [186, 359] width 62 height 10
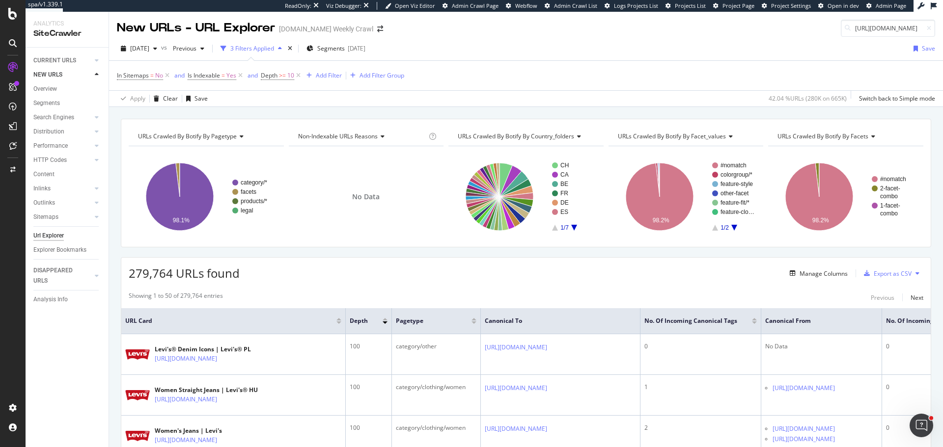
click at [363, 137] on span "Non-Indexable URLs Reasons" at bounding box center [338, 136] width 80 height 8
type input "words"
click at [364, 157] on span "Pages By Content Size (Words, Content)" at bounding box center [358, 162] width 108 height 10
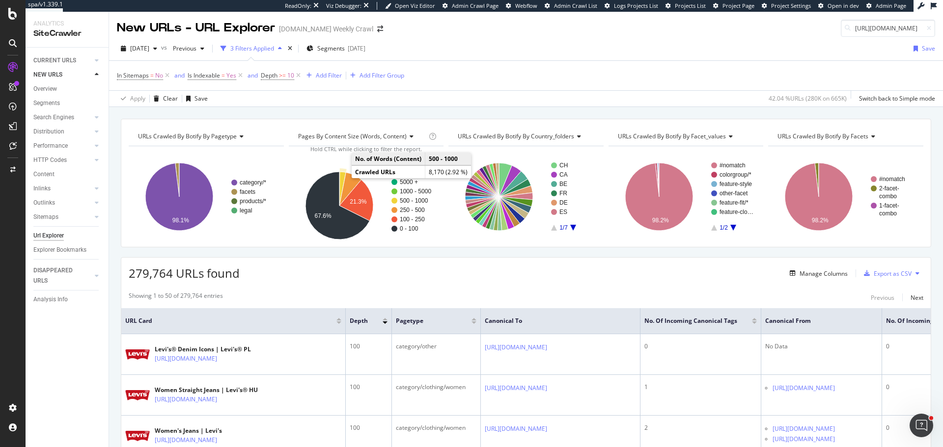
click at [339, 177] on icon "A chart." at bounding box center [342, 189] width 6 height 34
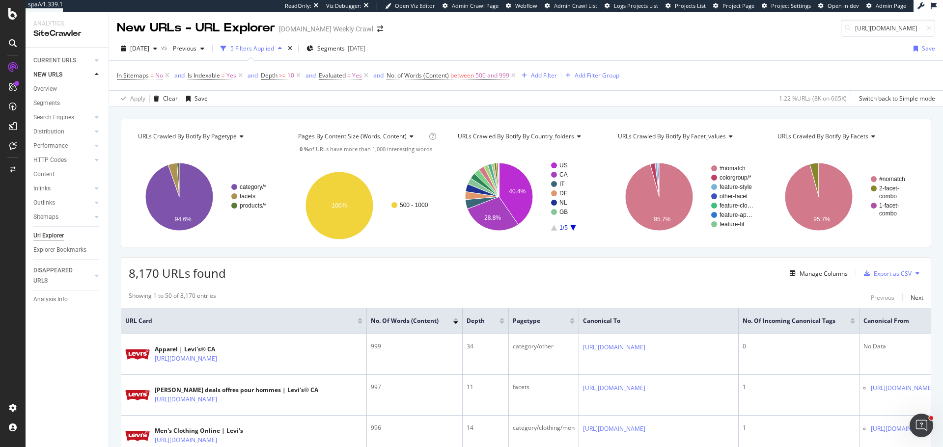
scroll to position [49, 0]
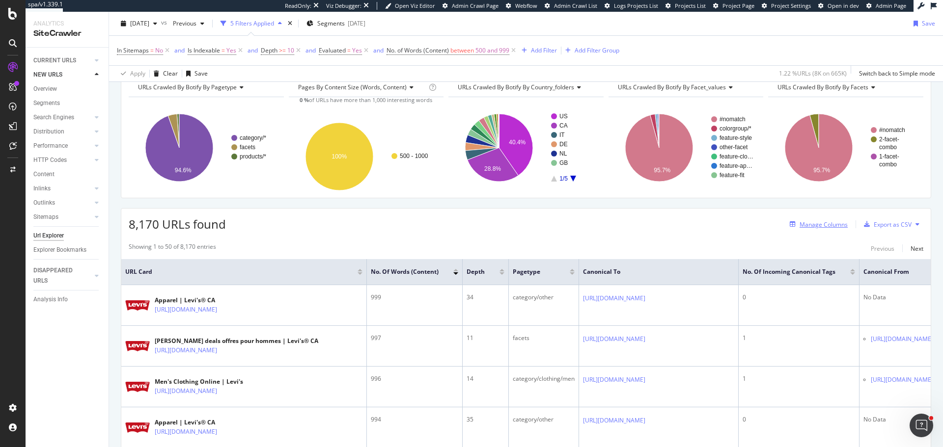
click at [823, 227] on div "Manage Columns" at bounding box center [823, 224] width 48 height 8
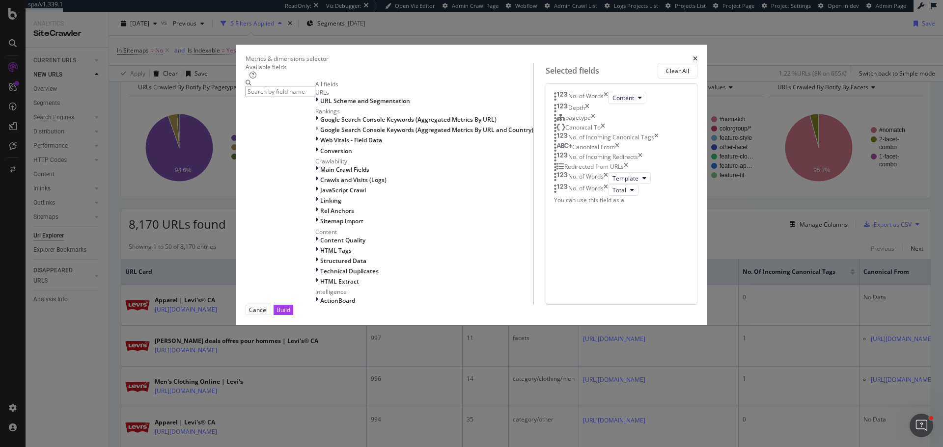
click at [693, 56] on icon "times" at bounding box center [695, 59] width 4 height 6
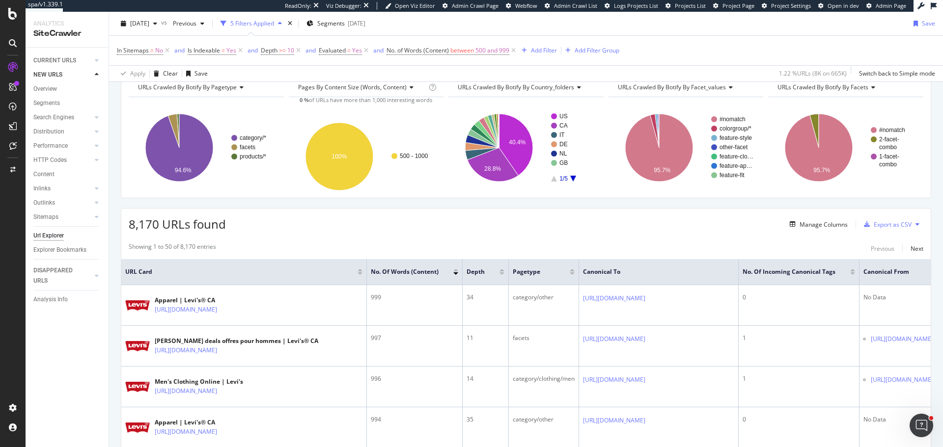
click at [665, 86] on span "URLs Crawled By Botify By facet_values" at bounding box center [672, 87] width 108 height 8
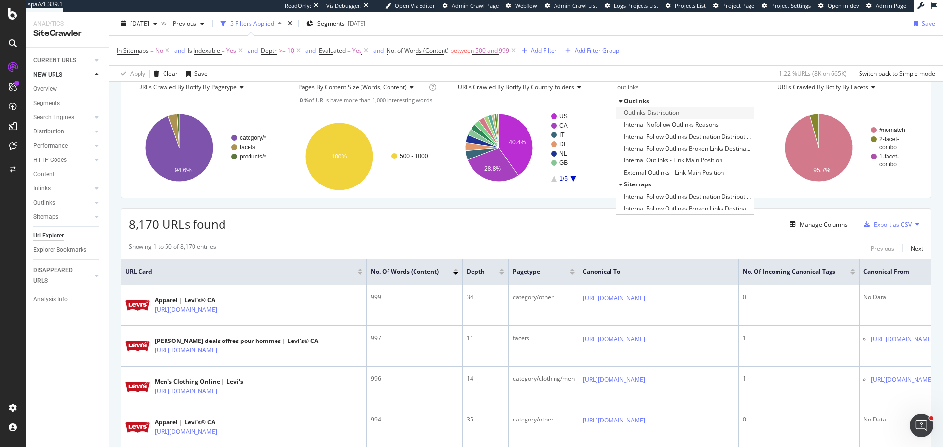
type input "outlinks"
click at [673, 110] on span "Outlinks Distribution" at bounding box center [650, 113] width 55 height 10
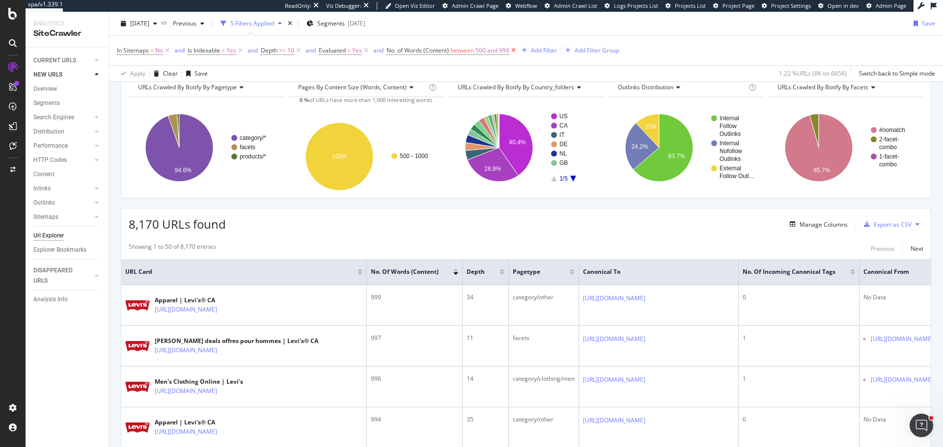
click at [514, 52] on icon at bounding box center [513, 51] width 8 height 10
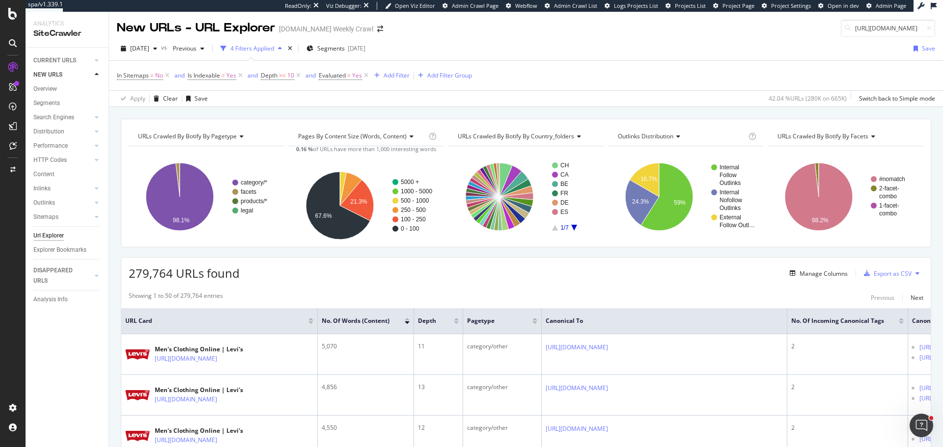
click at [667, 133] on span "Outlinks Distribution" at bounding box center [645, 136] width 55 height 8
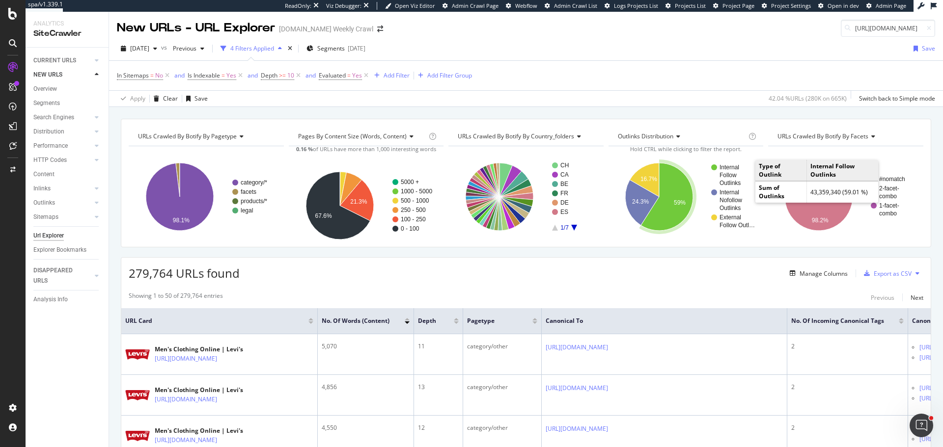
click at [748, 184] on rect "A chart." at bounding box center [733, 175] width 44 height 22
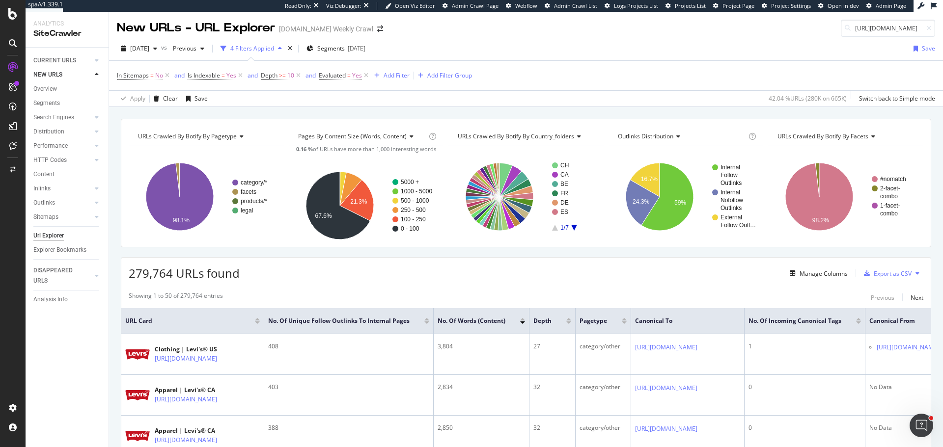
click at [675, 133] on div "Outlinks Distribution" at bounding box center [681, 137] width 131 height 16
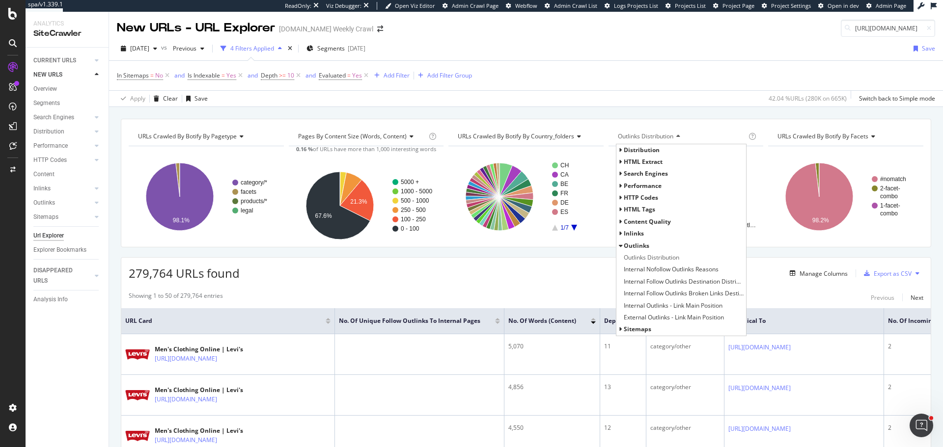
click at [624, 174] on span "Search Engines" at bounding box center [645, 173] width 44 height 8
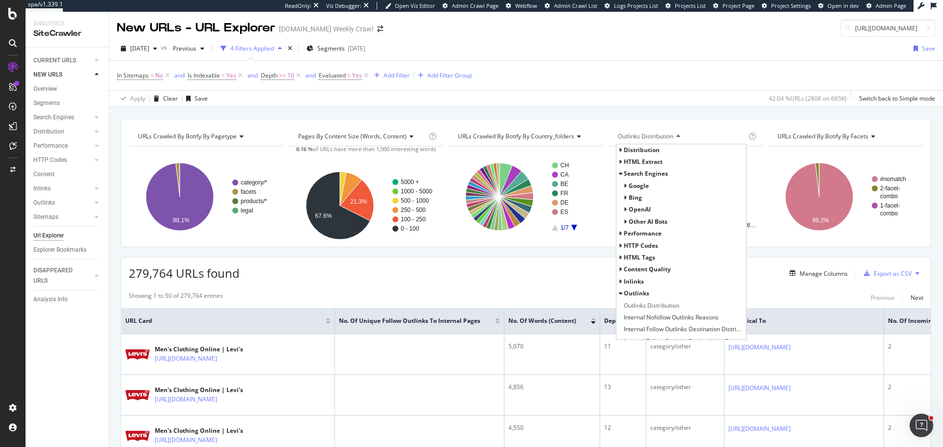
click at [633, 184] on span "Google" at bounding box center [638, 186] width 20 height 8
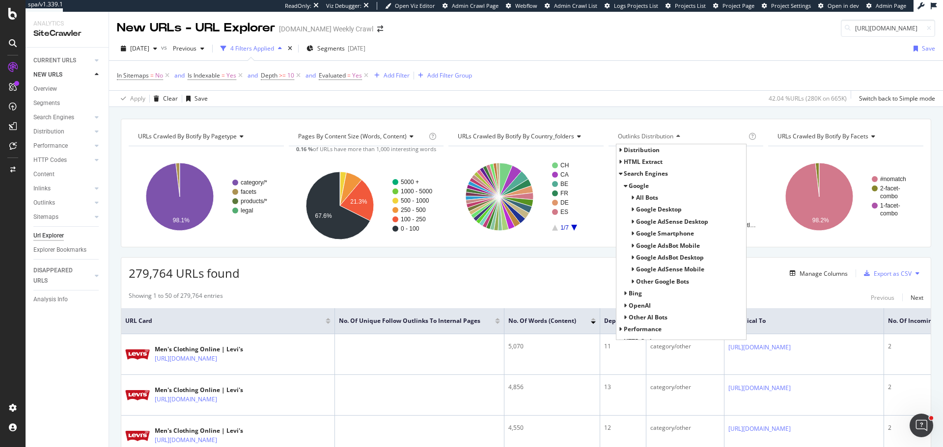
click at [645, 196] on span "All Bots" at bounding box center [647, 197] width 22 height 8
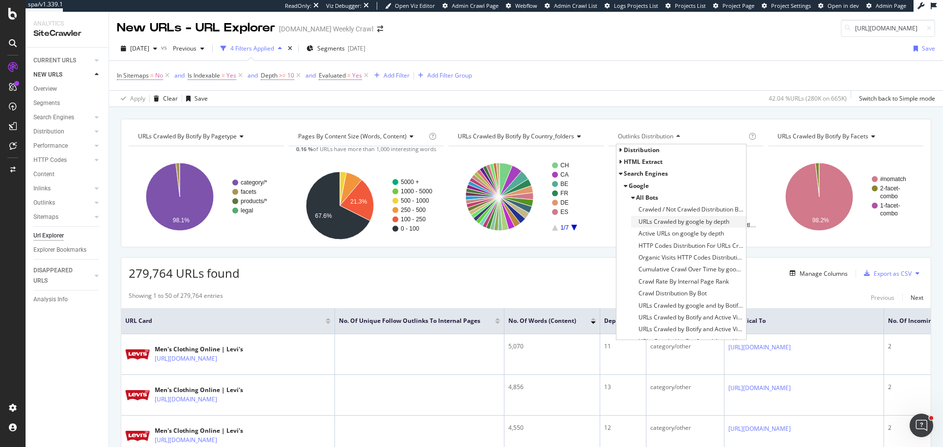
click at [670, 222] on span "URLs Crawled by google by depth" at bounding box center [683, 222] width 91 height 10
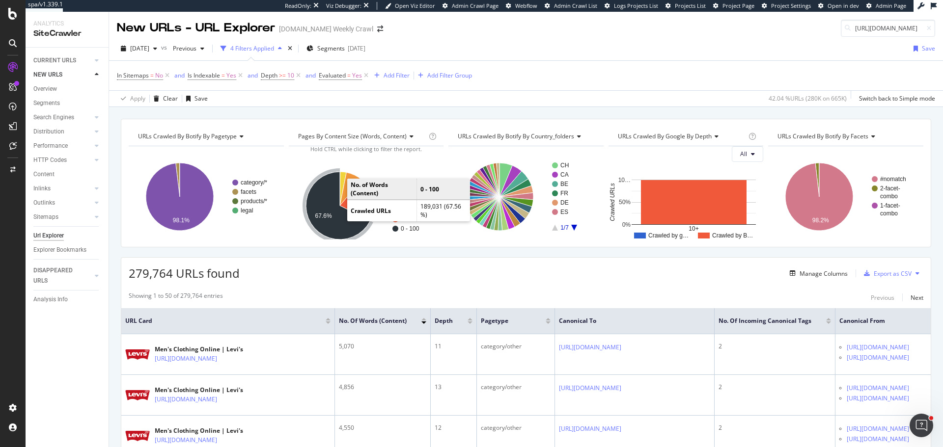
click at [332, 221] on icon "A chart." at bounding box center [338, 206] width 64 height 68
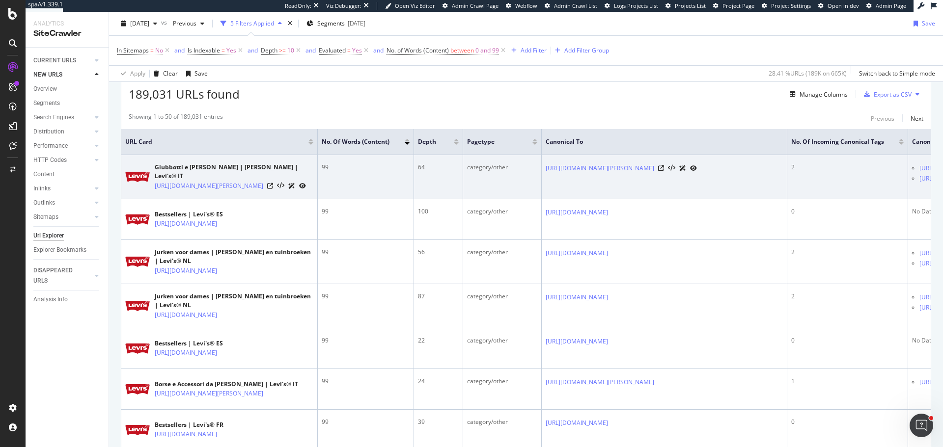
scroll to position [196, 0]
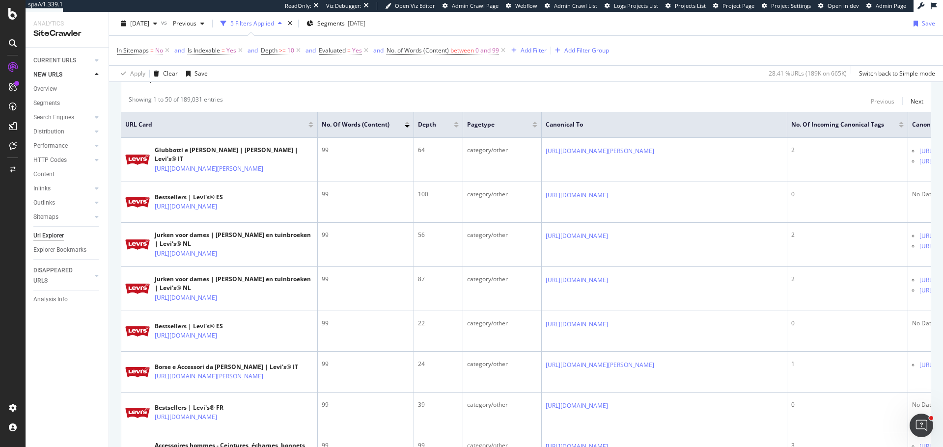
click at [456, 128] on div at bounding box center [456, 126] width 5 height 2
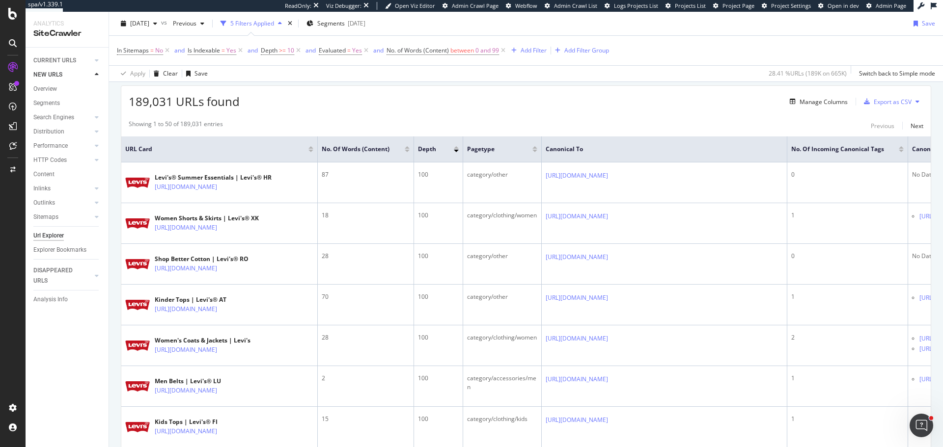
scroll to position [196, 0]
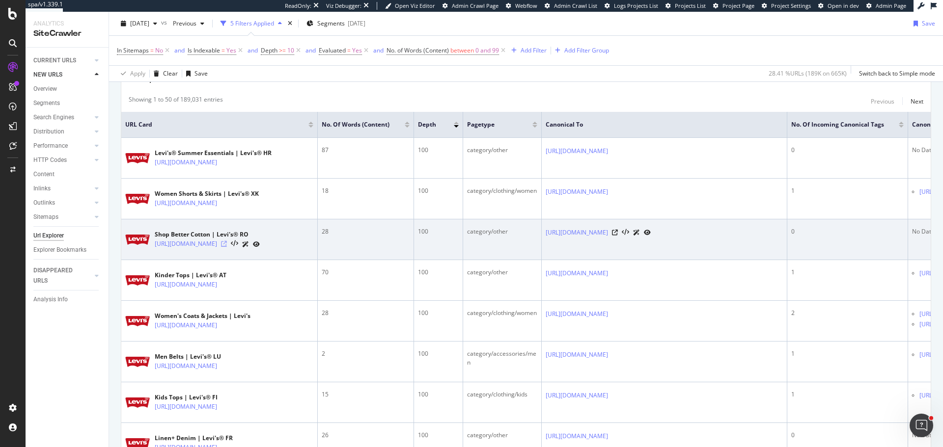
click at [227, 247] on icon at bounding box center [224, 244] width 6 height 6
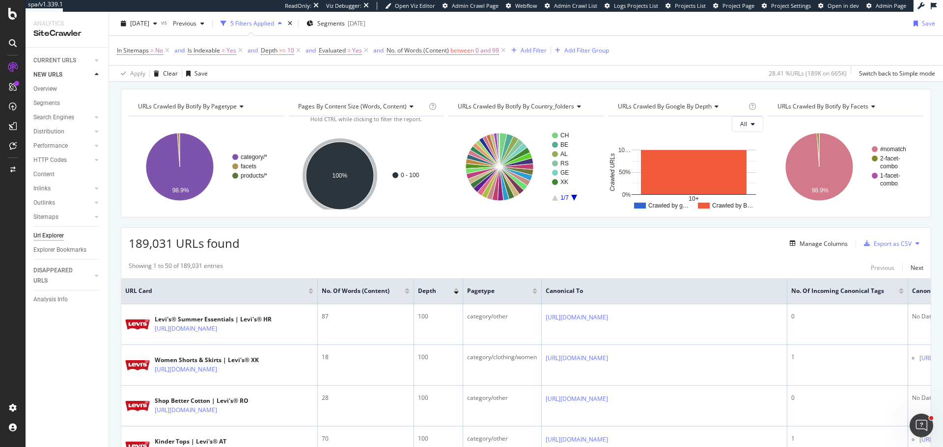
scroll to position [0, 0]
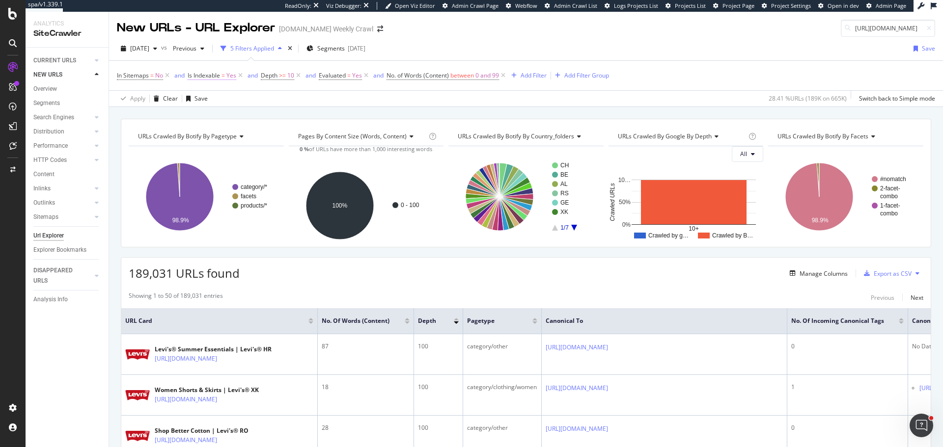
click at [209, 74] on span "Is Indexable" at bounding box center [204, 75] width 32 height 8
click at [207, 86] on icon at bounding box center [206, 83] width 7 height 6
click at [210, 111] on div "No" at bounding box center [204, 106] width 30 height 10
click at [319, 87] on div "Apply" at bounding box center [326, 83] width 15 height 8
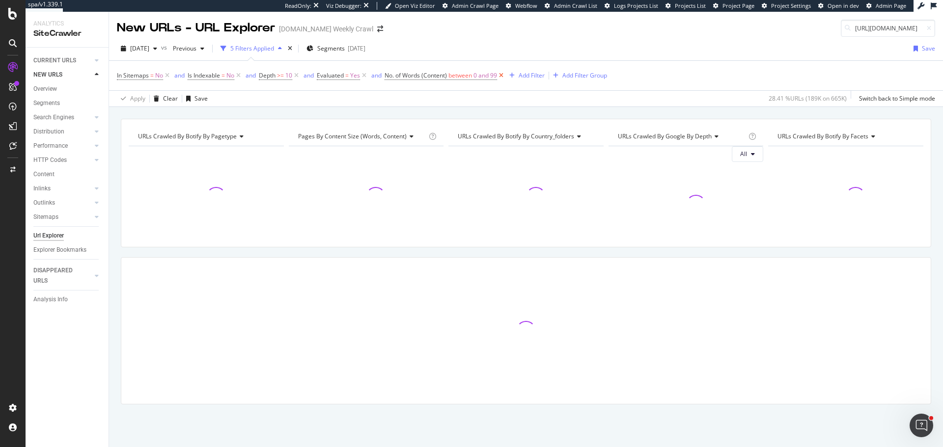
click at [503, 77] on icon at bounding box center [501, 76] width 8 height 10
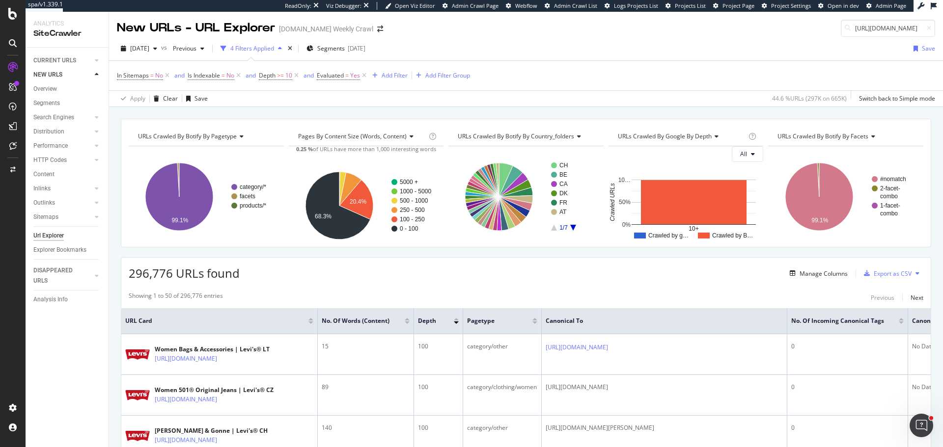
click at [502, 136] on span "URLs Crawled By Botify By country_folders" at bounding box center [516, 136] width 116 height 8
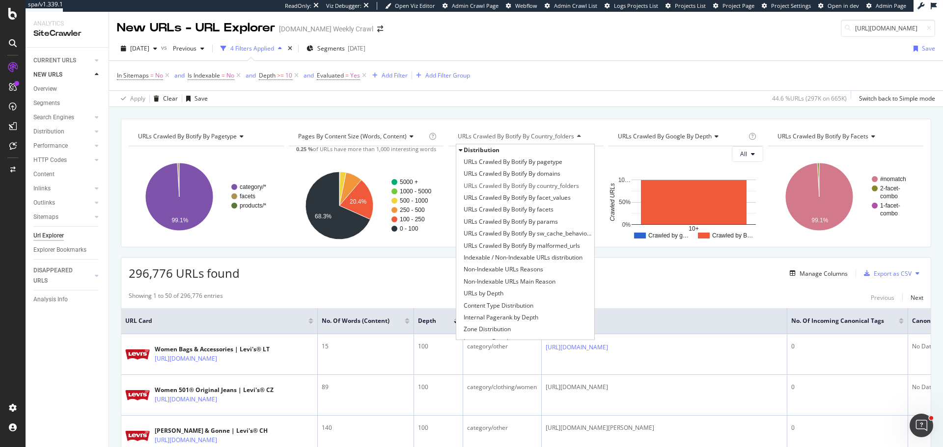
click at [606, 131] on div "URLs Crawled by google by depth Chart (by Value) Chart (by Percentage) Table Ex…" at bounding box center [686, 183] width 160 height 113
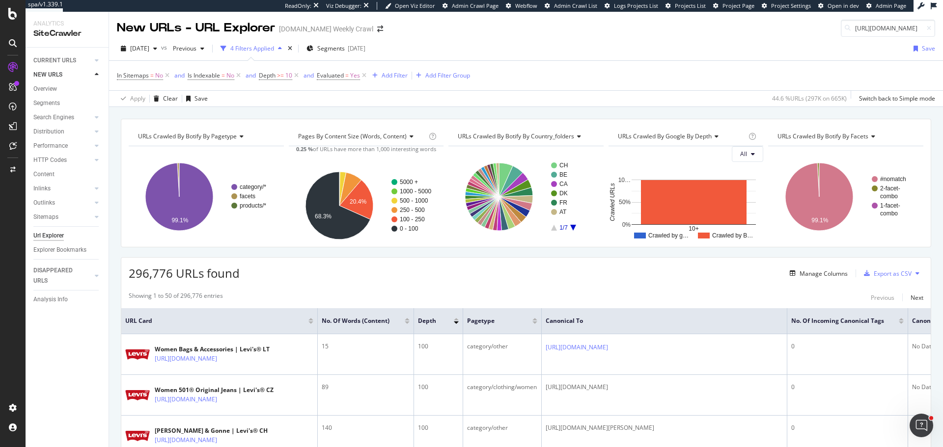
click at [509, 135] on span "URLs Crawled By Botify By country_folders" at bounding box center [516, 136] width 116 height 8
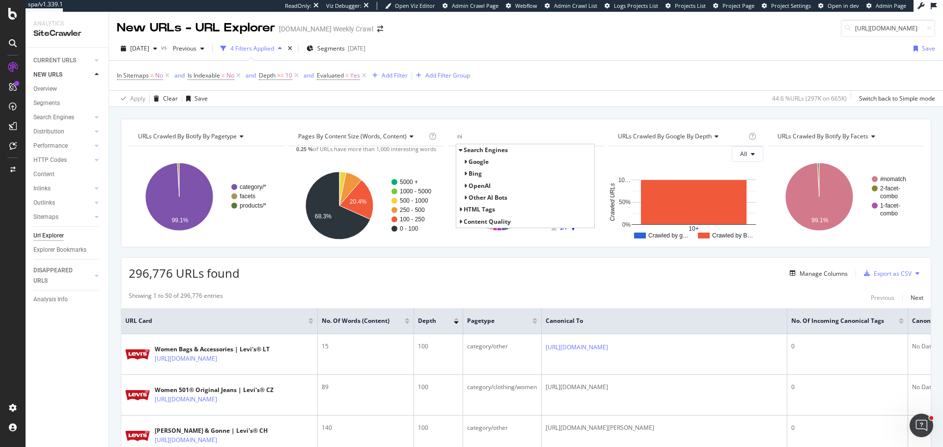
type input "n"
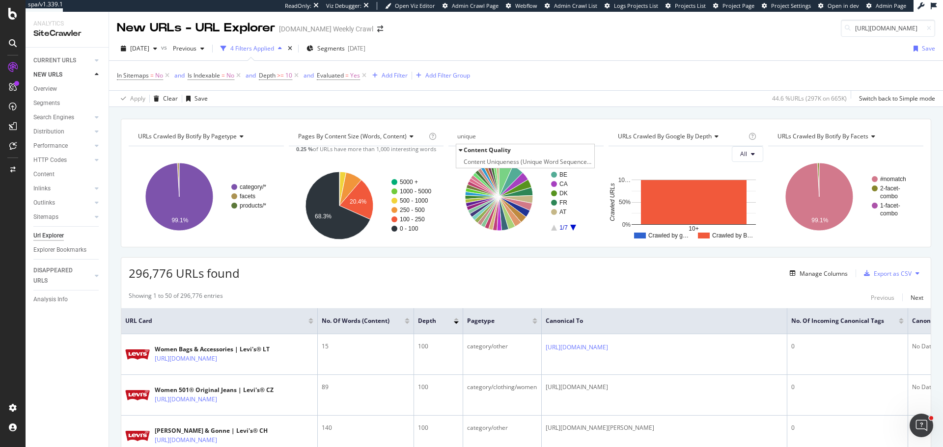
type input "unique"
click at [501, 161] on span "Content Uniqueness (Unique Word Sequences, Content)" at bounding box center [527, 162] width 128 height 10
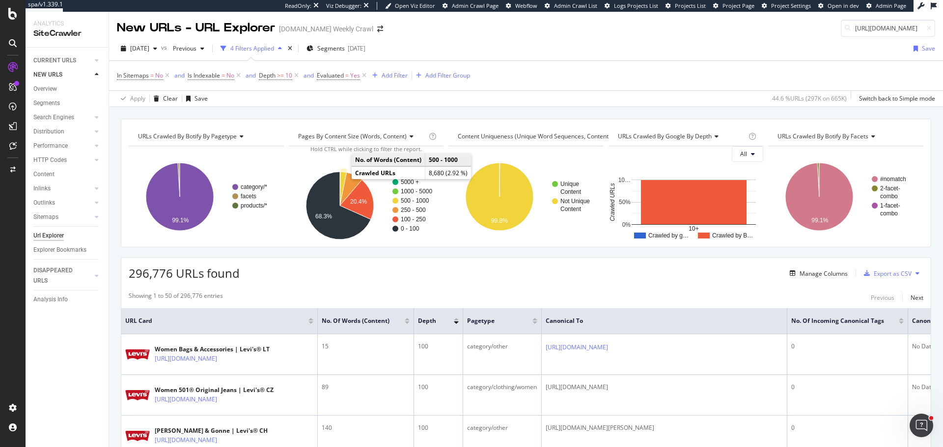
click at [340, 178] on icon "A chart." at bounding box center [343, 189] width 7 height 34
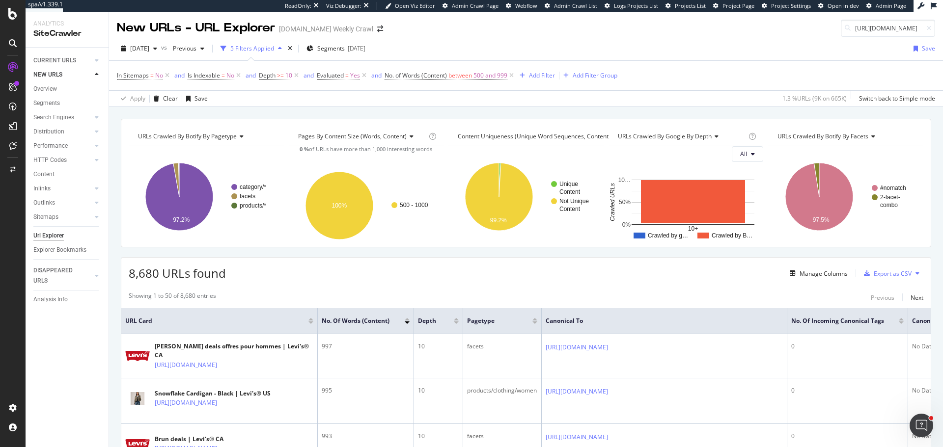
click at [565, 137] on span "Content Uniqueness (Unique Word Sequences, Content)" at bounding box center [534, 136] width 153 height 8
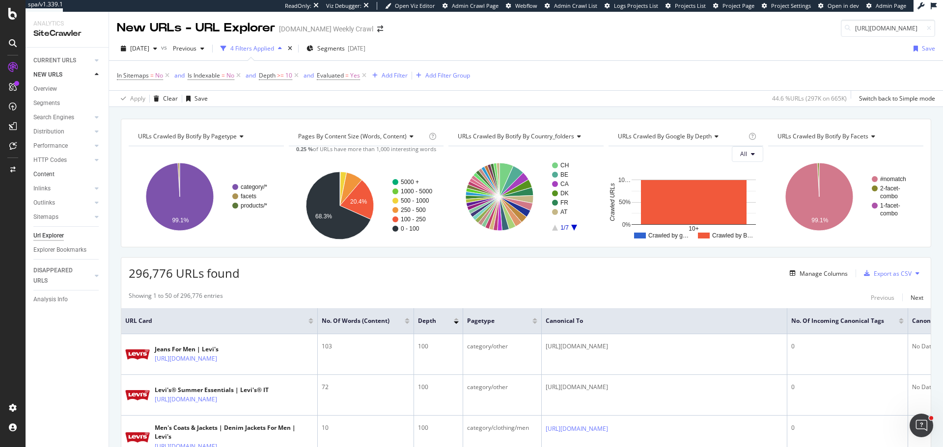
drag, startPoint x: 50, startPoint y: 172, endPoint x: 57, endPoint y: 170, distance: 7.1
click at [50, 172] on div "Content" at bounding box center [43, 174] width 21 height 10
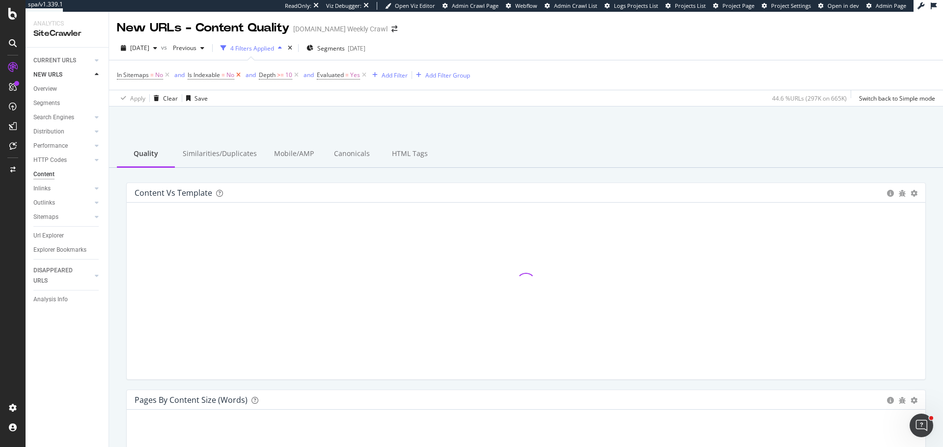
click at [240, 75] on icon at bounding box center [238, 75] width 8 height 10
click at [227, 72] on icon at bounding box center [225, 75] width 8 height 10
click at [235, 73] on icon at bounding box center [235, 75] width 8 height 10
click at [291, 47] on div "times" at bounding box center [287, 48] width 8 height 10
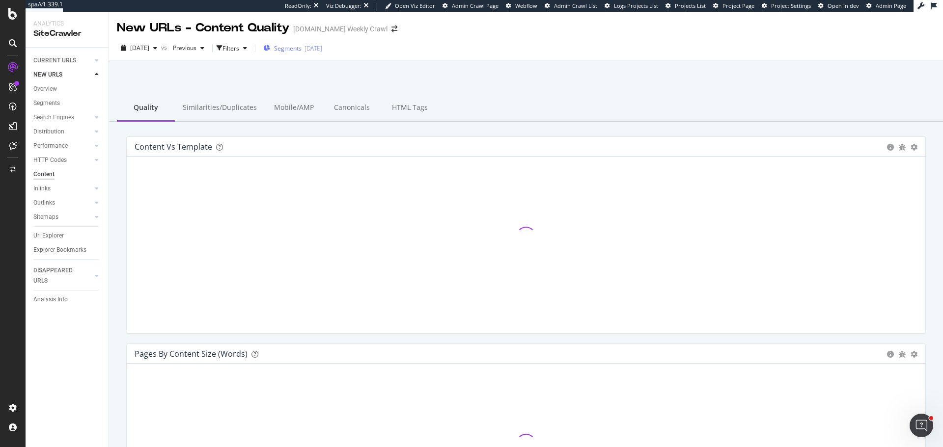
click at [301, 47] on span "Segments" at bounding box center [287, 48] width 27 height 8
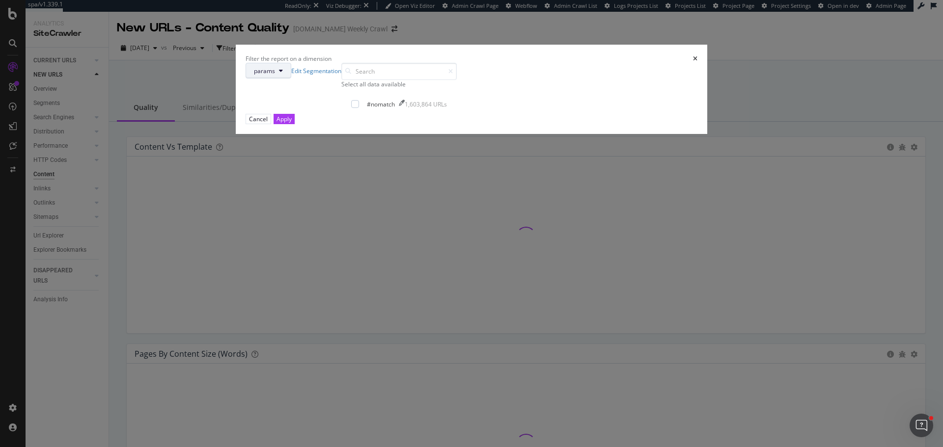
click at [275, 75] on span "params" at bounding box center [264, 71] width 21 height 8
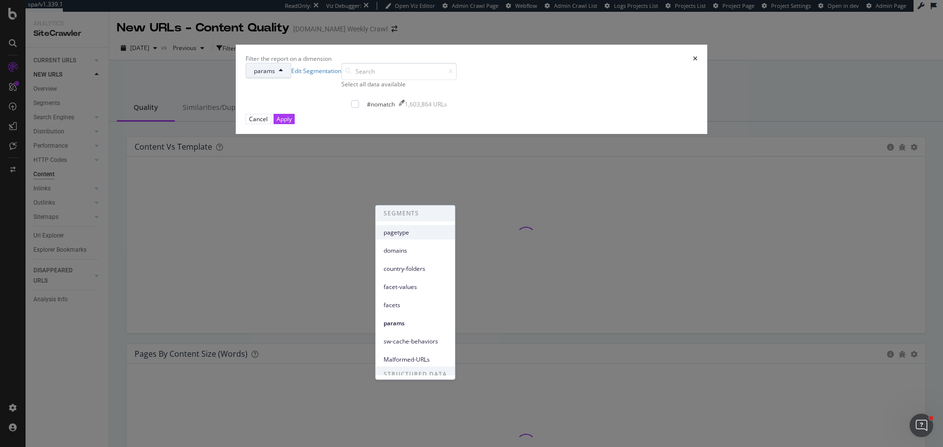
click at [407, 235] on span "pagetype" at bounding box center [414, 232] width 63 height 9
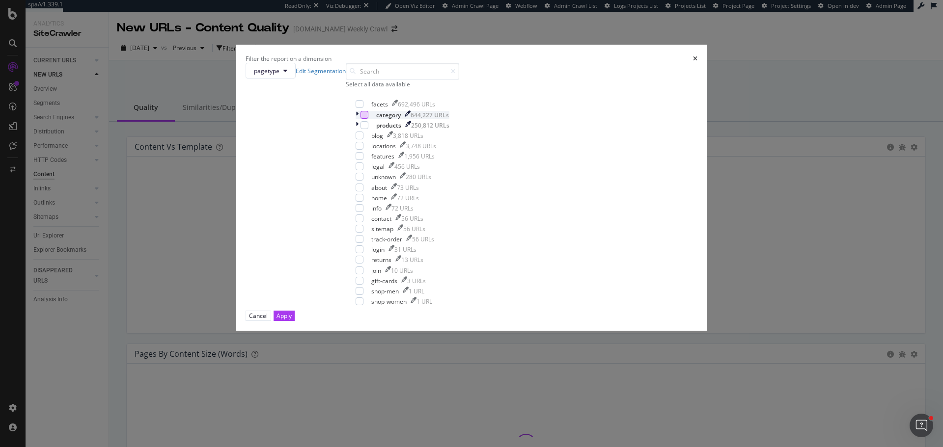
click at [368, 119] on div "modal" at bounding box center [364, 115] width 8 height 8
click at [363, 108] on div "modal" at bounding box center [359, 104] width 8 height 8
click at [292, 320] on div "Apply" at bounding box center [283, 316] width 15 height 8
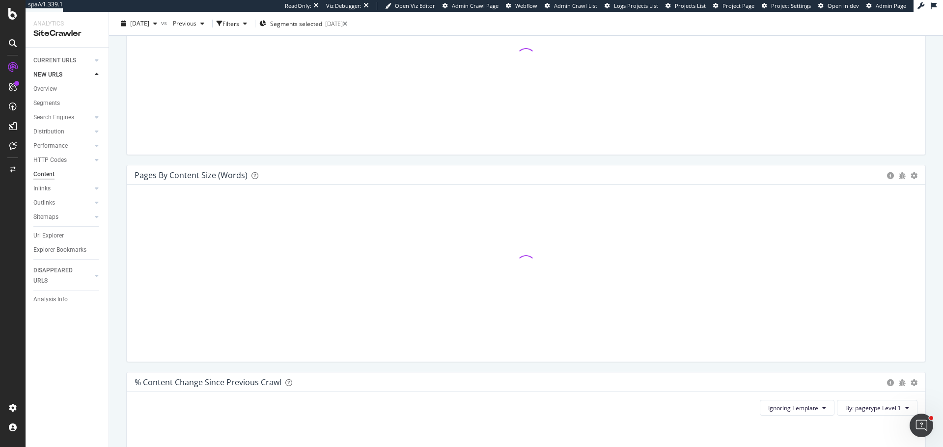
scroll to position [196, 0]
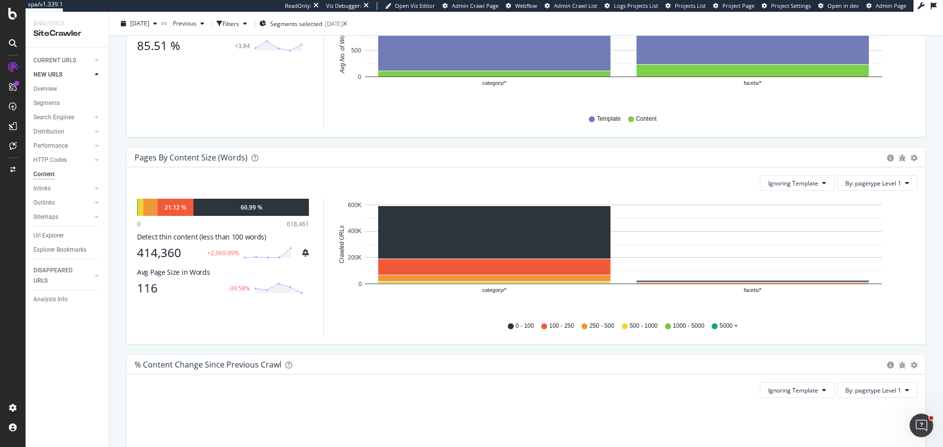
drag, startPoint x: 908, startPoint y: 157, endPoint x: 907, endPoint y: 164, distance: 6.9
click at [910, 157] on icon "gear" at bounding box center [913, 158] width 7 height 7
click at [878, 197] on span "Chart (by Percentage)" at bounding box center [879, 195] width 89 height 13
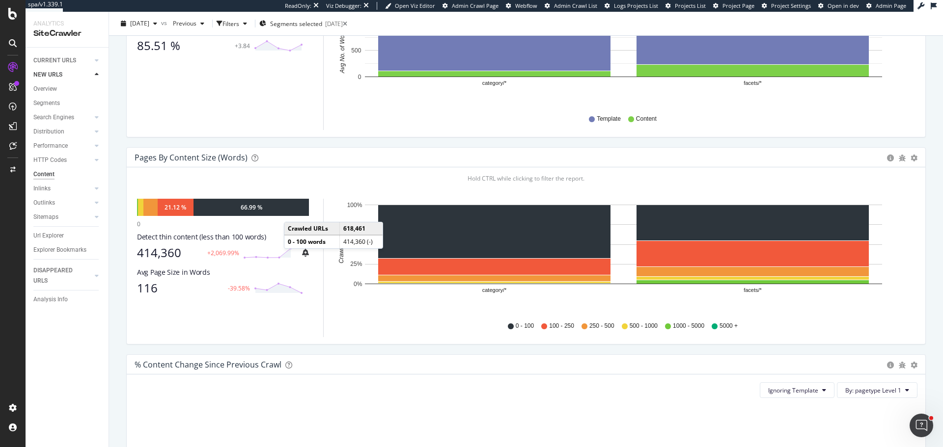
click at [294, 212] on div "66.99 %" at bounding box center [250, 207] width 115 height 17
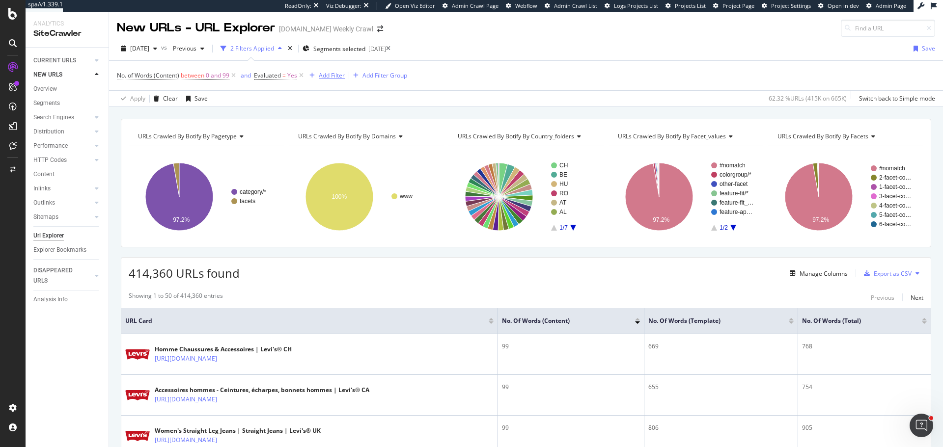
click at [332, 77] on div "Add Filter" at bounding box center [332, 75] width 26 height 8
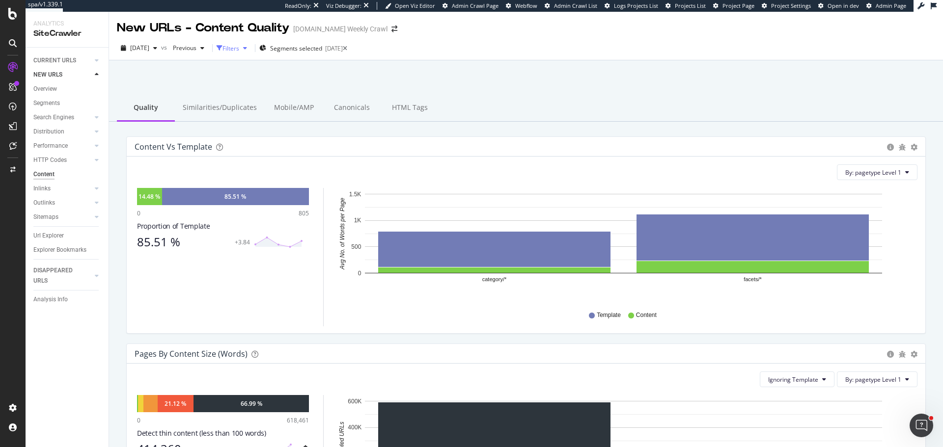
click at [239, 46] on div "Filters" at bounding box center [230, 48] width 17 height 8
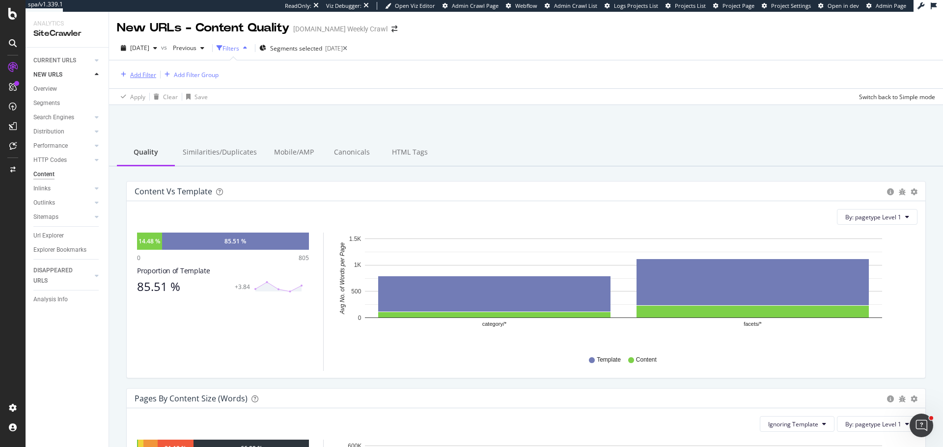
click at [140, 73] on div "Add Filter" at bounding box center [143, 75] width 26 height 8
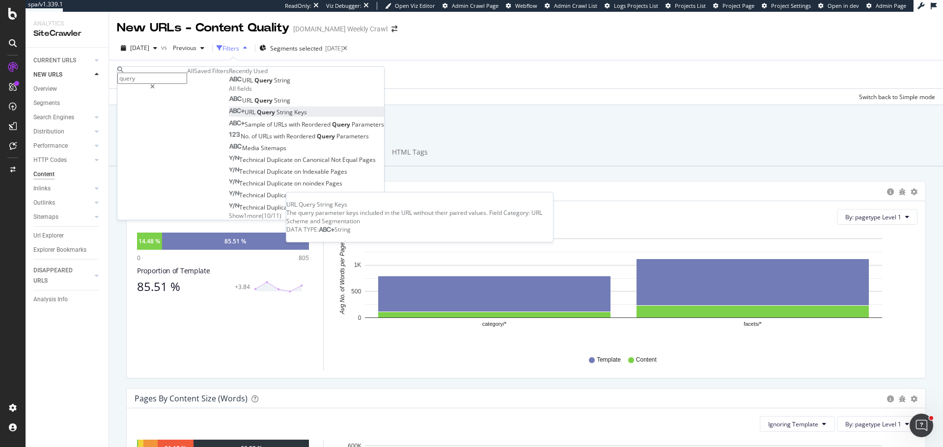
type input "query"
click at [276, 116] on span "String" at bounding box center [285, 112] width 18 height 8
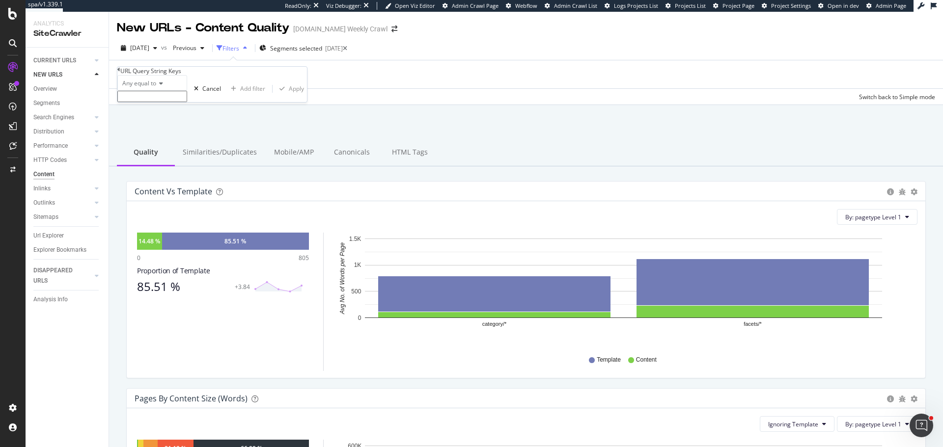
click at [144, 87] on span "Any equal to" at bounding box center [139, 83] width 34 height 8
click at [160, 111] on div "None equal to" at bounding box center [152, 106] width 69 height 10
click at [163, 102] on input "text" at bounding box center [152, 96] width 70 height 11
type input "page"
click at [289, 96] on div "Apply" at bounding box center [296, 91] width 15 height 8
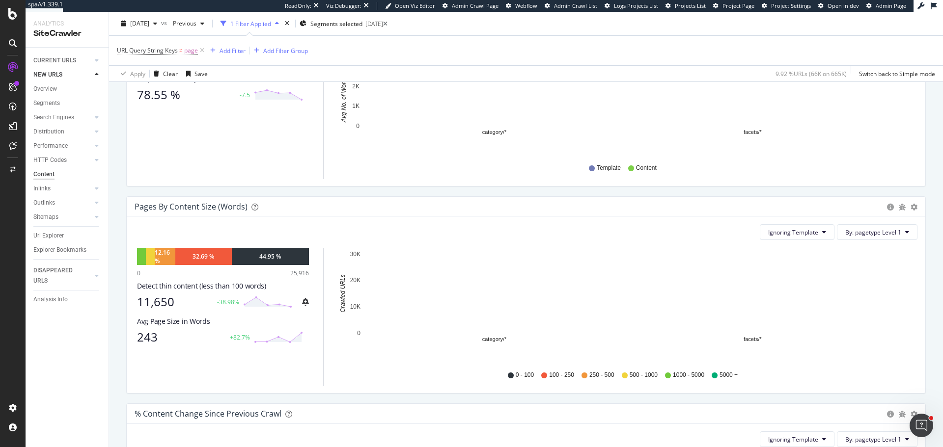
scroll to position [196, 0]
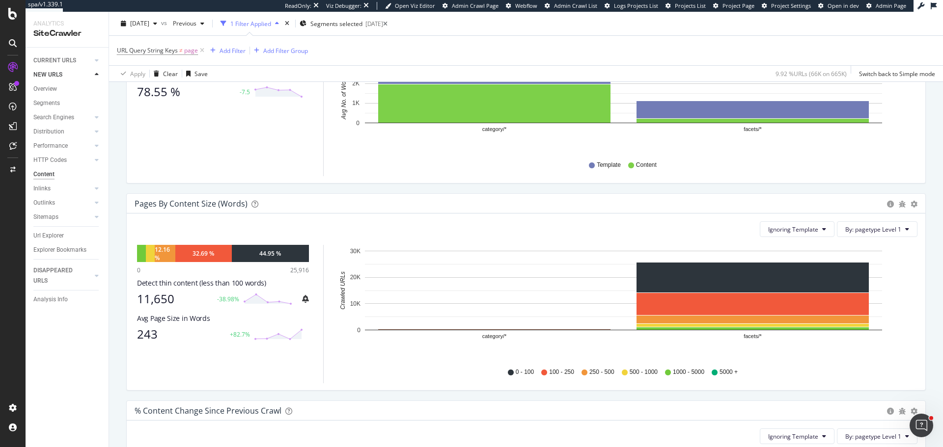
click at [912, 202] on div "Pages by Content Size (Words) Pie Chart (by Percentage) Table Export as CSV Add…" at bounding box center [526, 204] width 798 height 20
click at [910, 203] on icon "gear" at bounding box center [913, 204] width 7 height 7
click at [874, 241] on span "Chart (by Percentage)" at bounding box center [879, 241] width 89 height 13
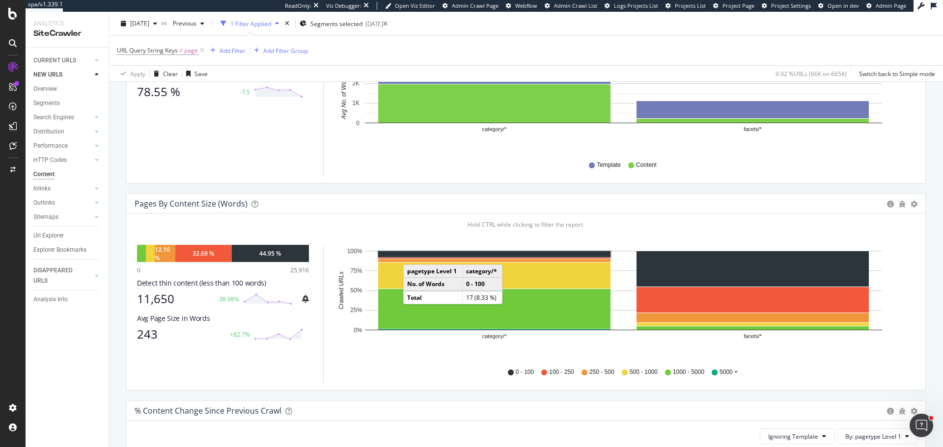
click at [413, 255] on rect "A chart." at bounding box center [494, 254] width 232 height 6
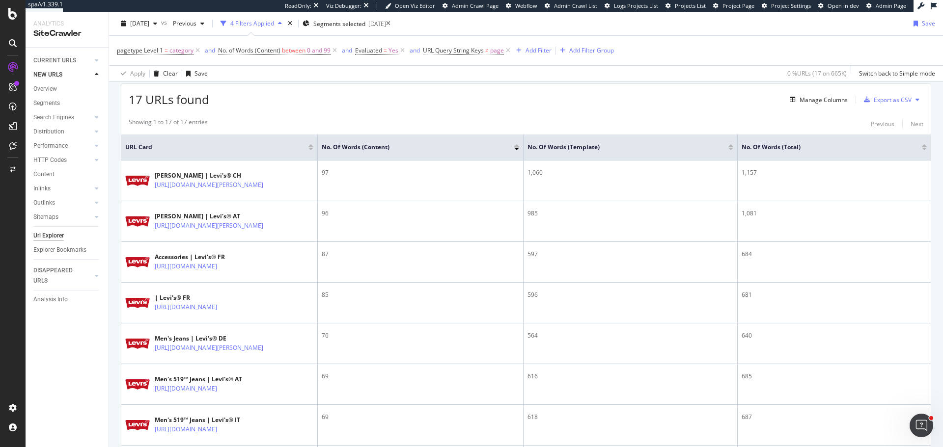
scroll to position [196, 0]
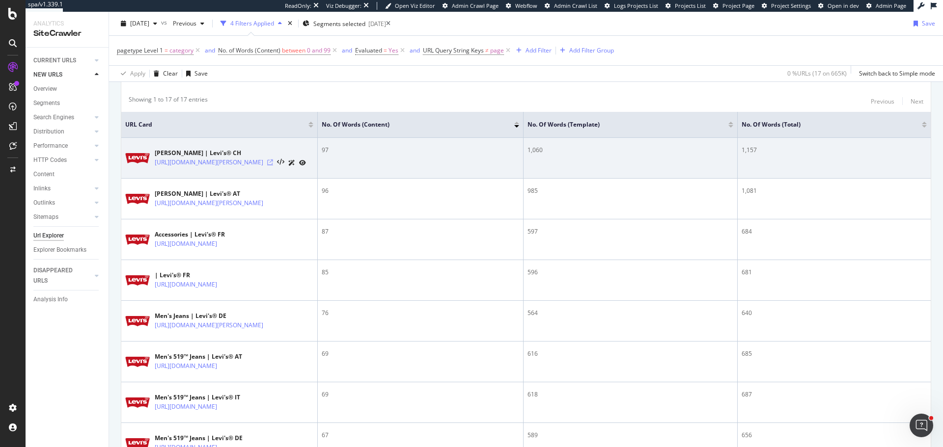
click at [273, 165] on icon at bounding box center [270, 163] width 6 height 6
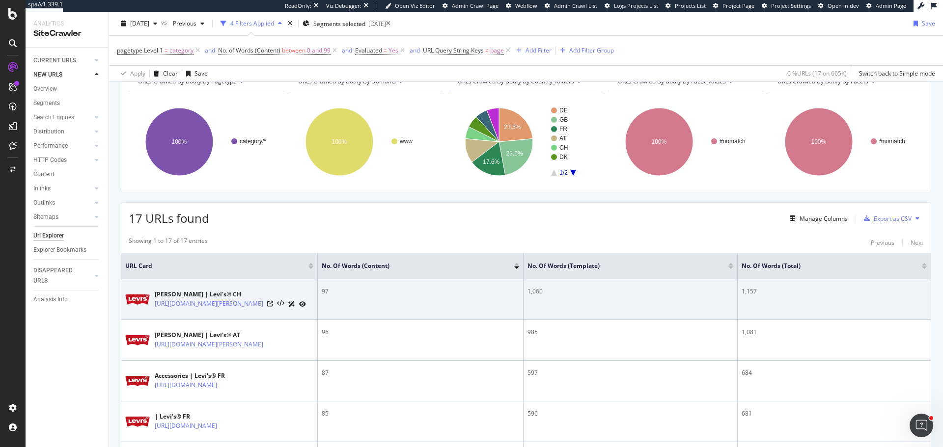
scroll to position [0, 0]
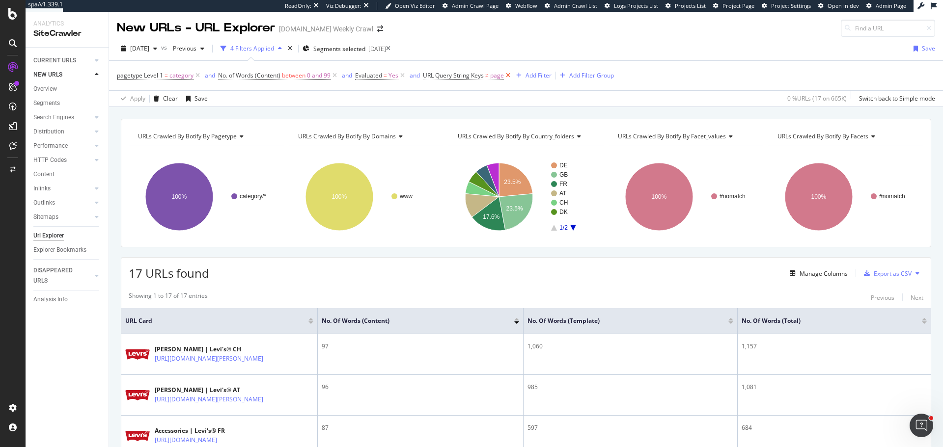
click at [509, 77] on icon at bounding box center [508, 76] width 8 height 10
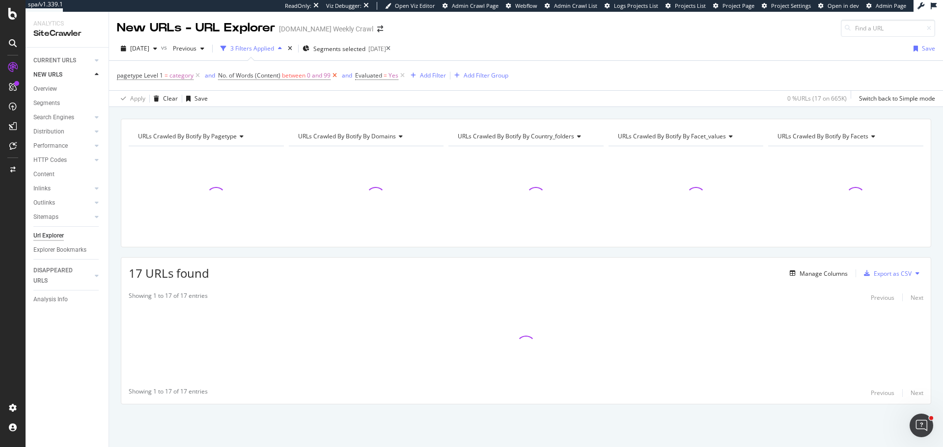
click at [331, 73] on icon at bounding box center [334, 76] width 8 height 10
click at [266, 74] on icon at bounding box center [265, 76] width 8 height 10
click at [234, 77] on div "Add Filter" at bounding box center [228, 75] width 26 height 8
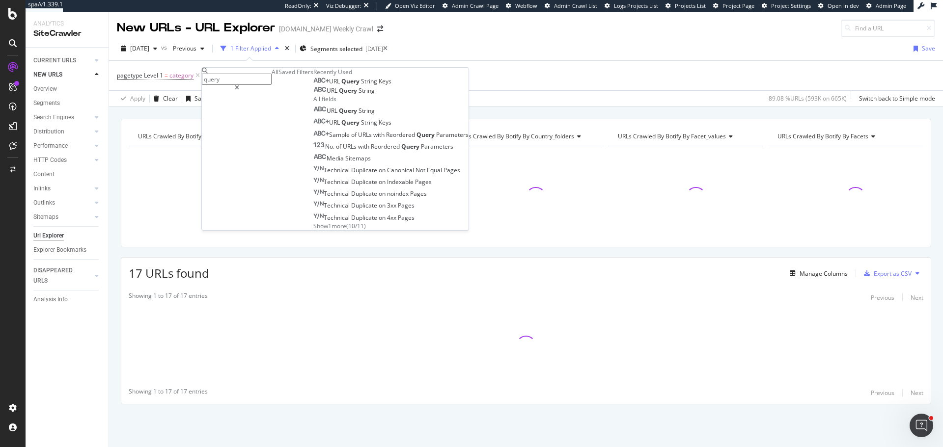
type input "p"
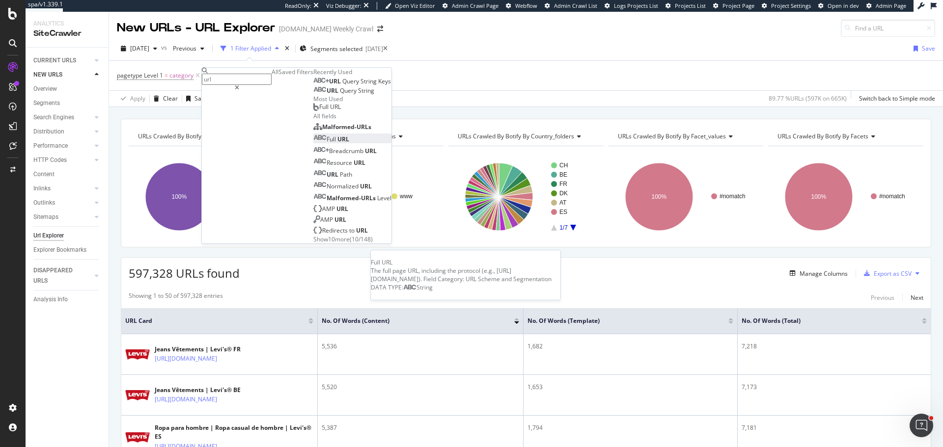
type input "url"
click at [313, 143] on div "Full URL" at bounding box center [331, 139] width 36 height 8
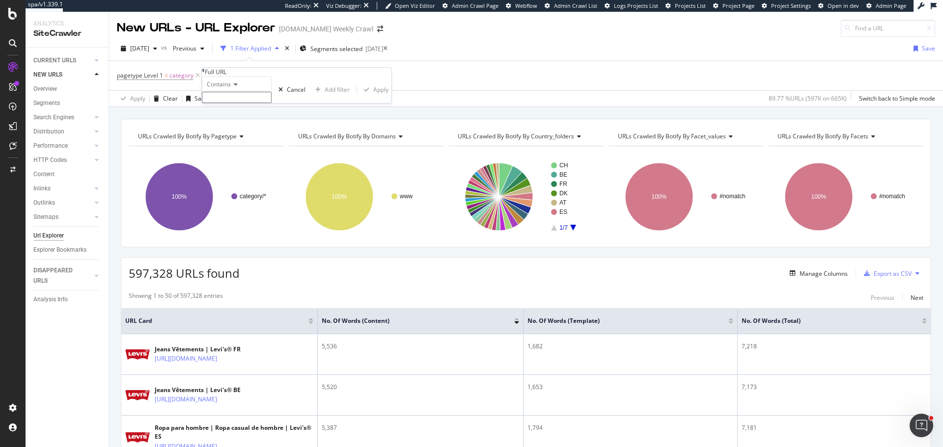
click at [235, 87] on icon at bounding box center [234, 84] width 7 height 6
click at [245, 123] on div "Starts with" at bounding box center [236, 117] width 69 height 10
click at [247, 103] on input "text" at bounding box center [237, 97] width 70 height 11
paste input "https://www.levi.com/CH/de_CH/herren/c/levi_men"
type input "https://www.levi.com/CH/de_CH/herren/c/levi_men"
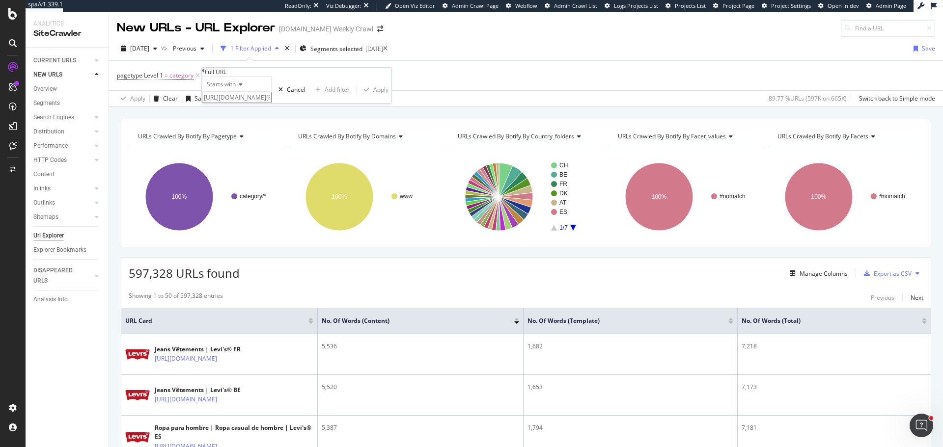
scroll to position [0, 54]
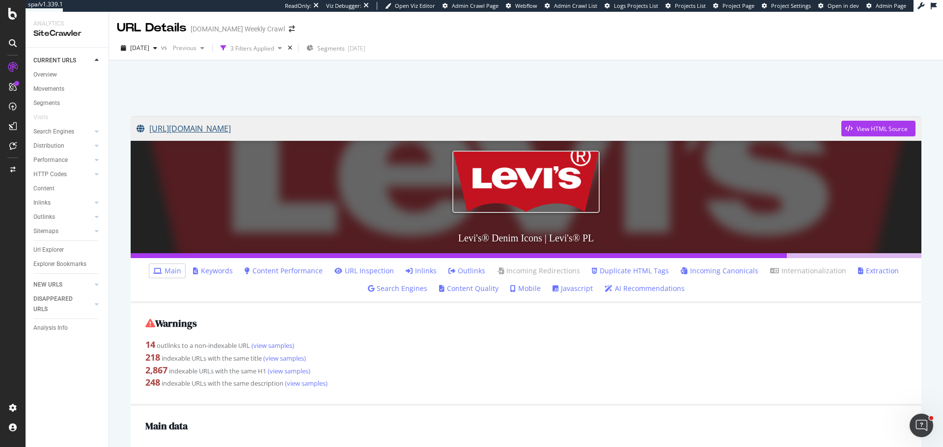
click at [400, 129] on link "[URL][DOMAIN_NAME]" at bounding box center [488, 128] width 704 height 25
click at [867, 126] on div "View HTML Source" at bounding box center [881, 129] width 51 height 8
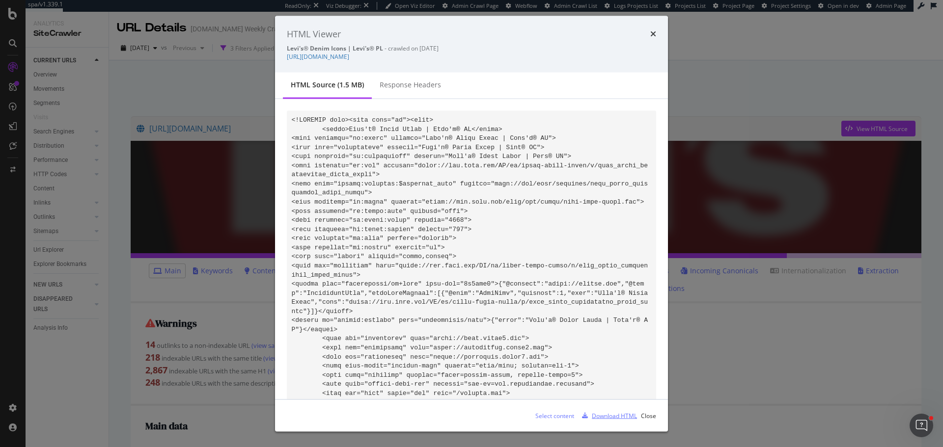
click at [608, 417] on div "Download HTML" at bounding box center [614, 415] width 45 height 8
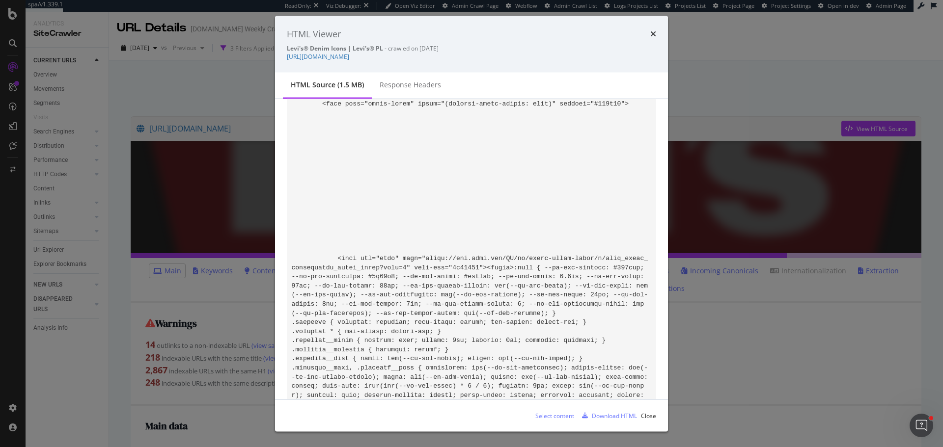
scroll to position [74206, 0]
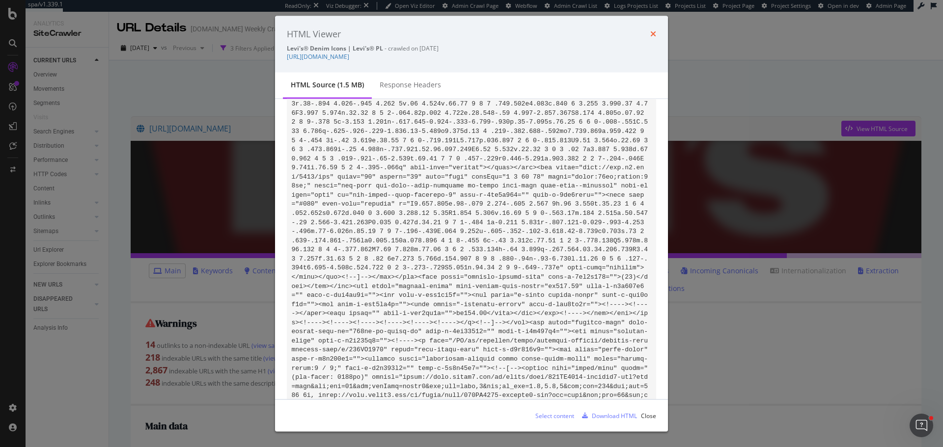
click at [653, 34] on icon "times" at bounding box center [653, 34] width 6 height 8
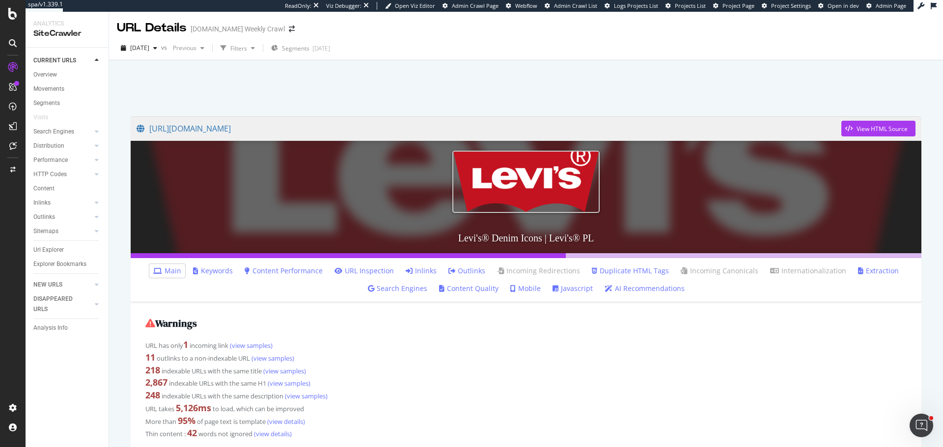
scroll to position [84, 0]
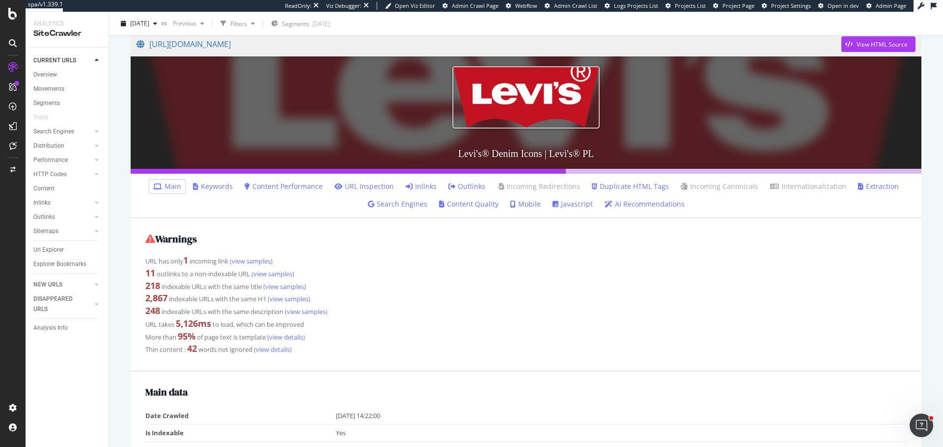
click at [463, 203] on link "Content Quality" at bounding box center [468, 204] width 59 height 10
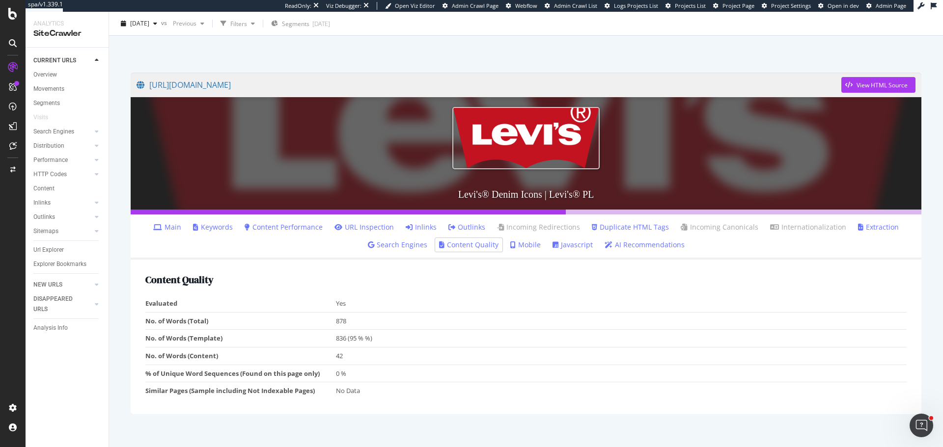
scroll to position [49, 0]
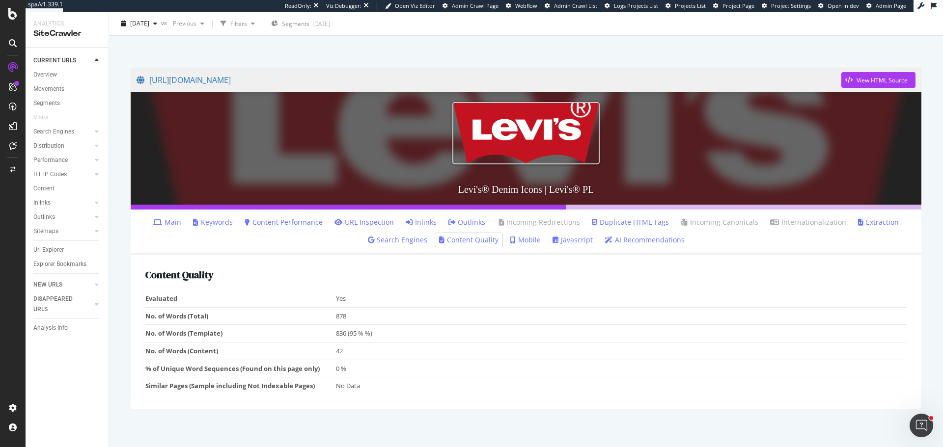
click at [559, 49] on div at bounding box center [526, 37] width 810 height 42
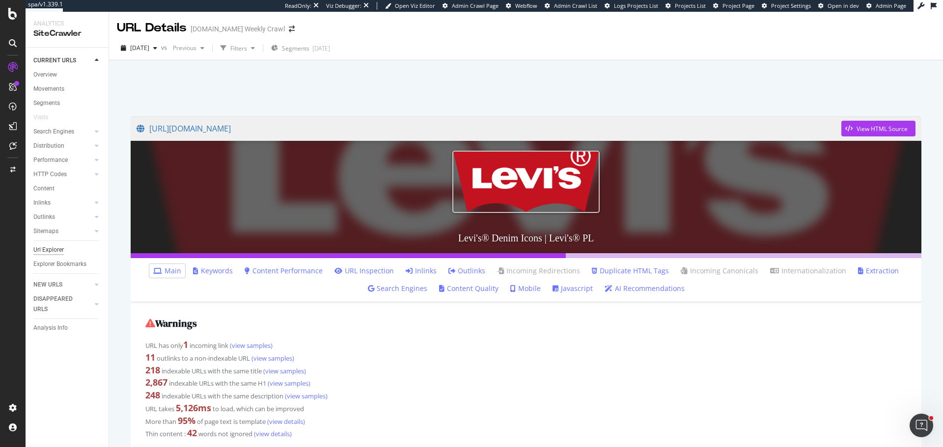
click at [57, 248] on div "Url Explorer" at bounding box center [48, 250] width 30 height 10
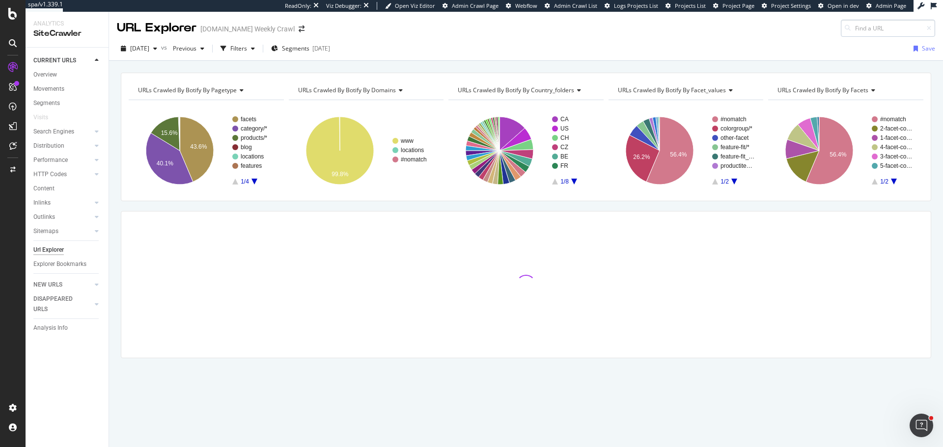
click at [876, 21] on input at bounding box center [887, 28] width 94 height 17
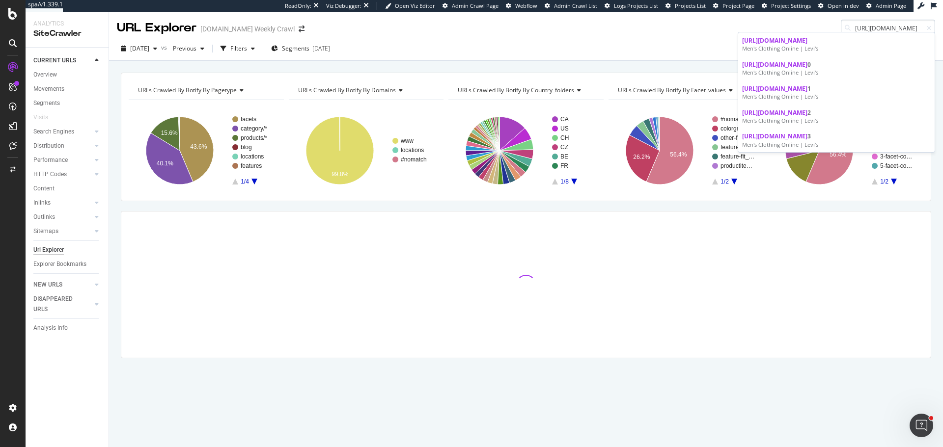
type input "[URL][DOMAIN_NAME]"
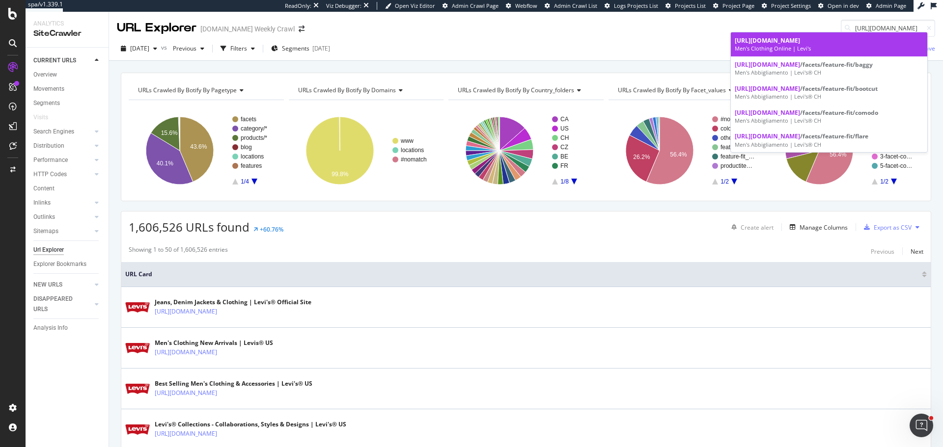
scroll to position [0, 0]
click at [787, 46] on div "Men's Clothing Online | Levi's" at bounding box center [828, 49] width 189 height 8
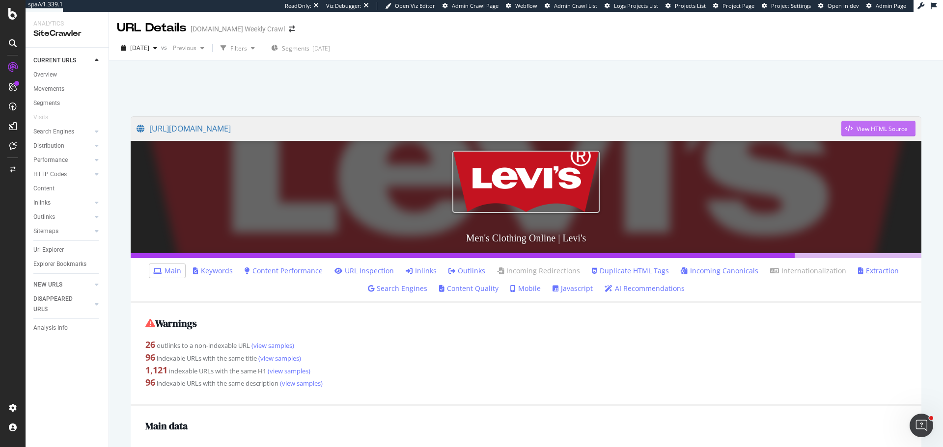
click at [856, 128] on div "View HTML Source" at bounding box center [881, 129] width 51 height 8
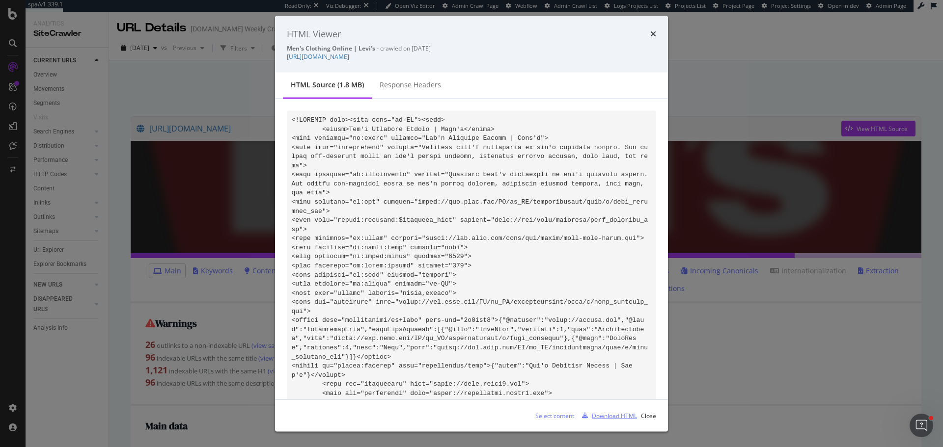
click at [607, 414] on div "Download HTML" at bounding box center [614, 415] width 45 height 8
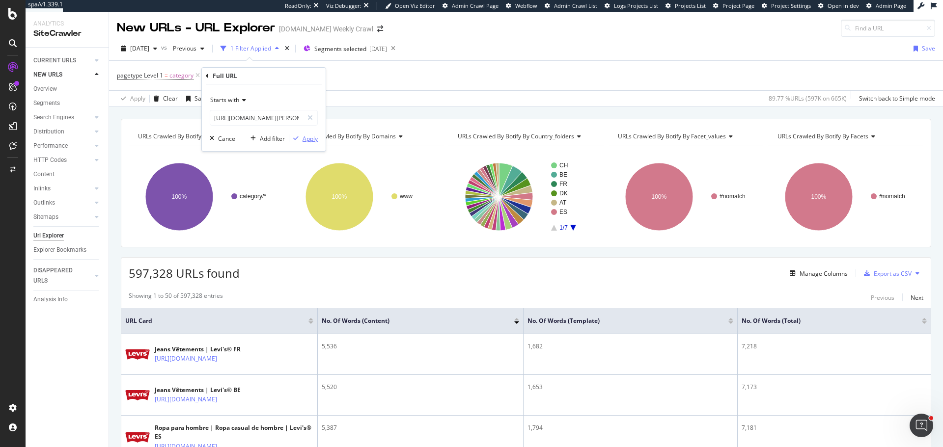
scroll to position [0, 54]
type input "https://www.levi.com/CH/de_CH/herren/c/levi_men"
click at [311, 139] on div "Apply" at bounding box center [309, 139] width 15 height 8
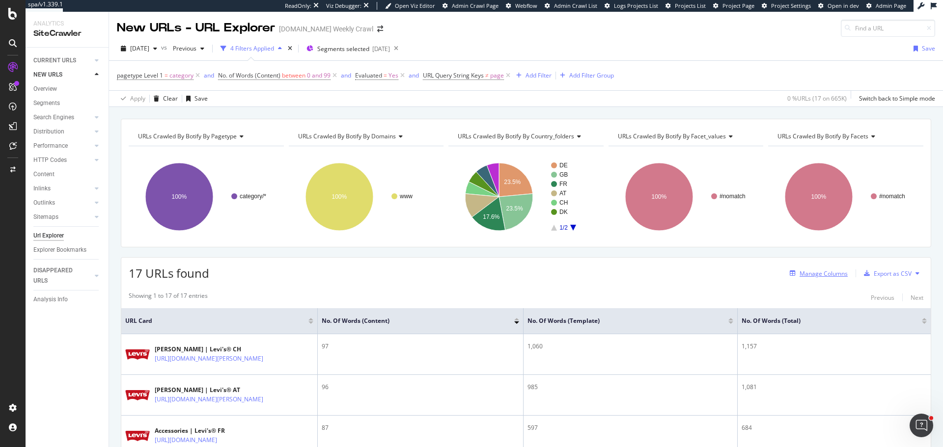
click at [817, 275] on div "Manage Columns" at bounding box center [823, 274] width 48 height 8
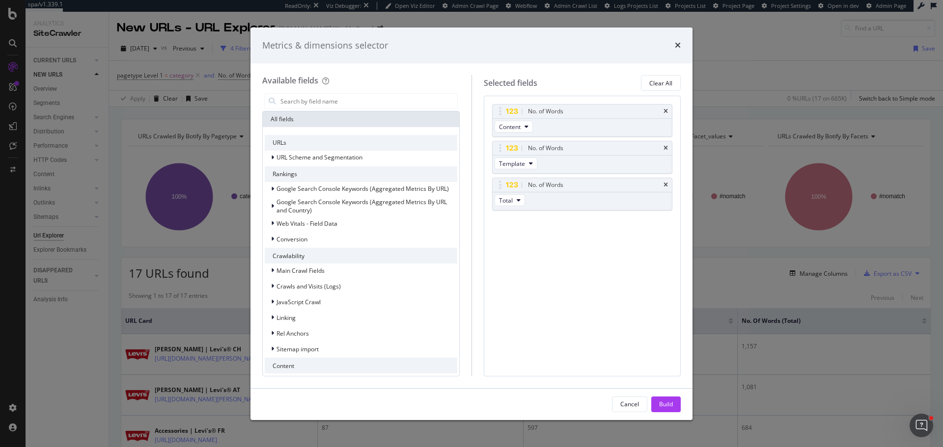
click at [758, 53] on div "Metrics & dimensions selector Available fields All fields URLs URL Scheme and S…" at bounding box center [471, 223] width 943 height 447
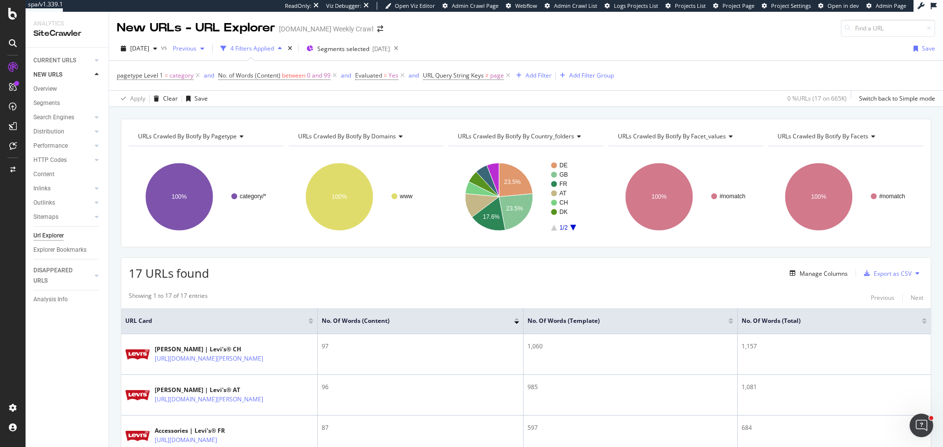
click at [196, 49] on span "Previous" at bounding box center [182, 48] width 27 height 8
click at [413, 110] on div "URLs Crawled By Botify By pagetype Chart (by Value) Table Expand Export as CSV …" at bounding box center [526, 119] width 834 height 24
click at [541, 72] on div "Add Filter" at bounding box center [538, 75] width 26 height 8
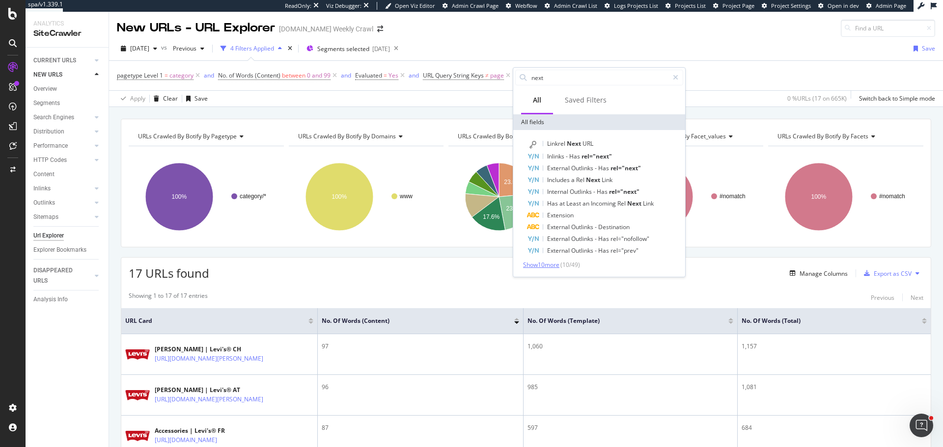
click at [541, 264] on span "Show 10 more" at bounding box center [541, 265] width 36 height 8
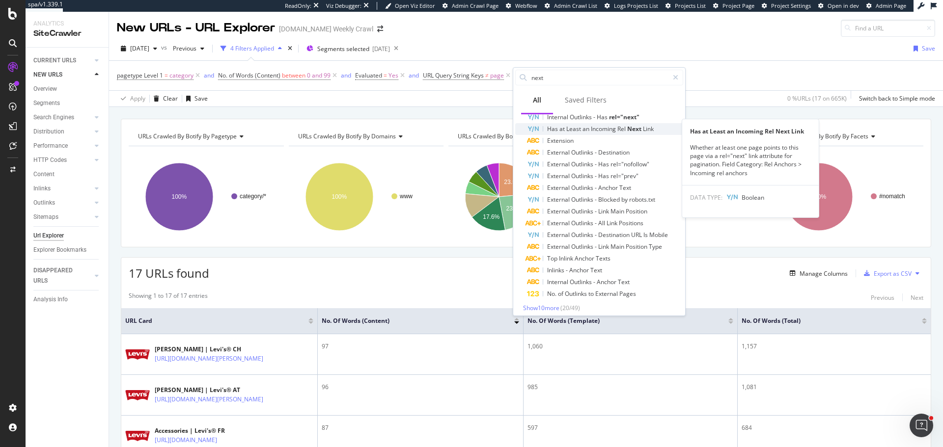
scroll to position [79, 0]
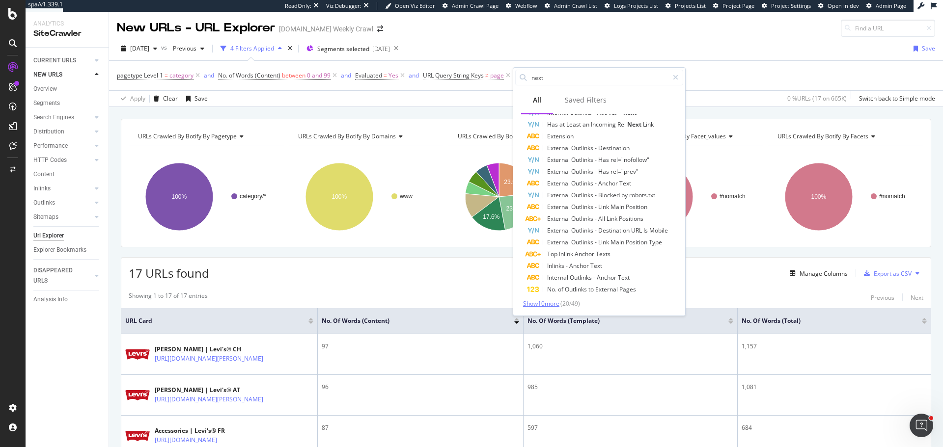
click at [547, 304] on span "Show 10 more" at bounding box center [541, 303] width 36 height 8
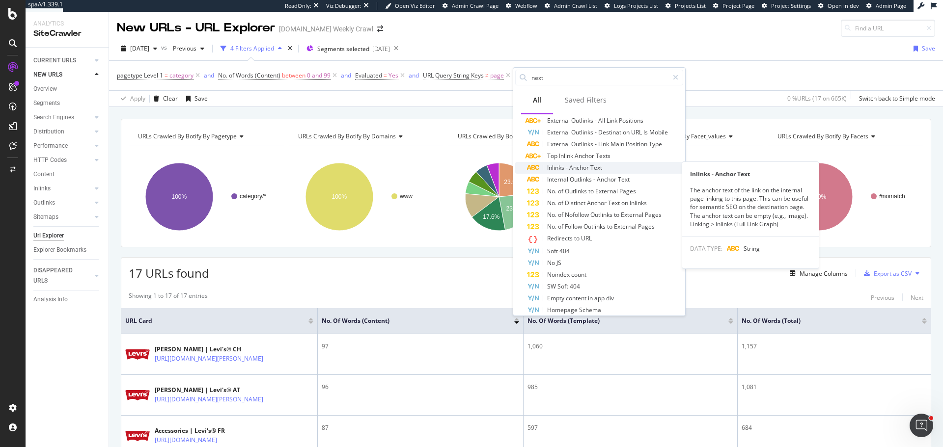
scroll to position [198, 0]
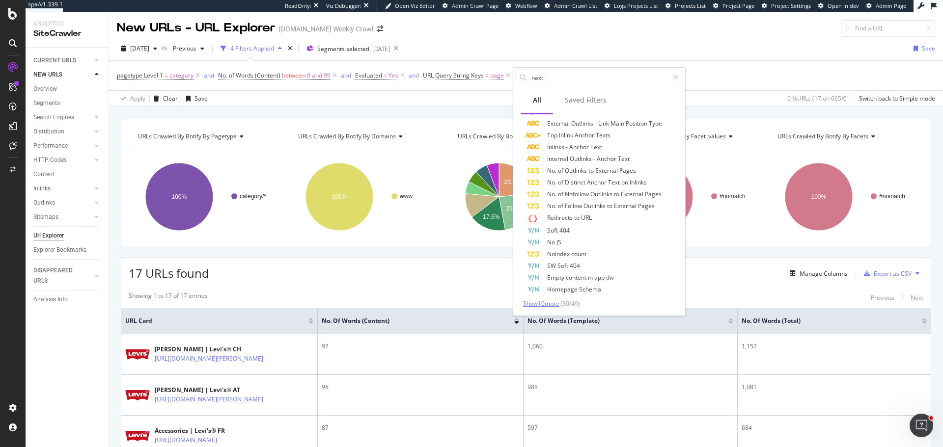
click at [554, 304] on span "Show 10 more" at bounding box center [541, 303] width 36 height 8
click at [575, 75] on input "next" at bounding box center [599, 77] width 138 height 15
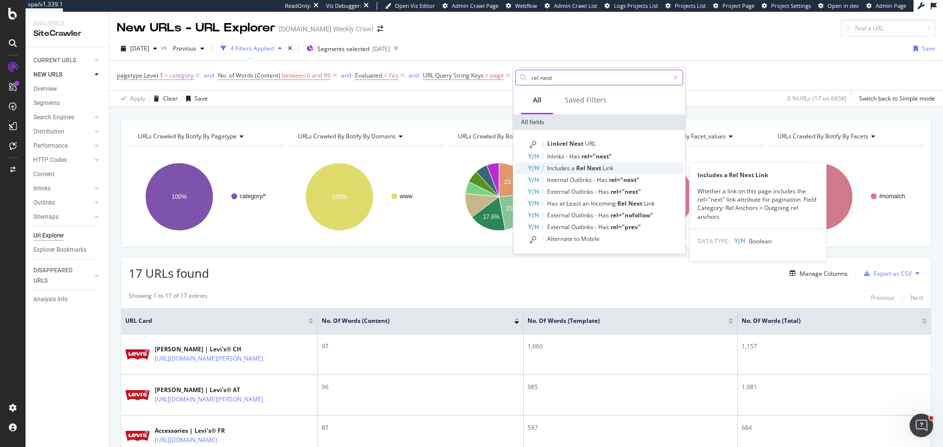
type input "rel next"
click at [570, 170] on span "Includes" at bounding box center [559, 168] width 24 height 8
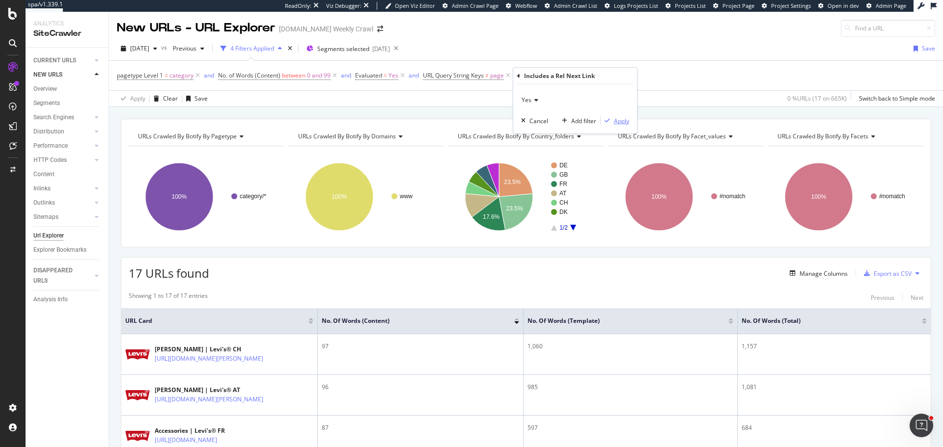
click at [622, 121] on div "Apply" at bounding box center [621, 121] width 15 height 8
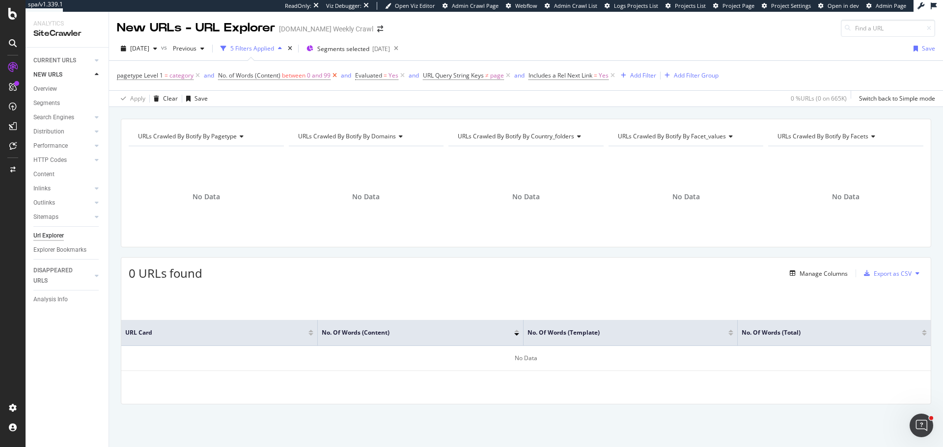
click at [335, 72] on icon at bounding box center [334, 76] width 8 height 10
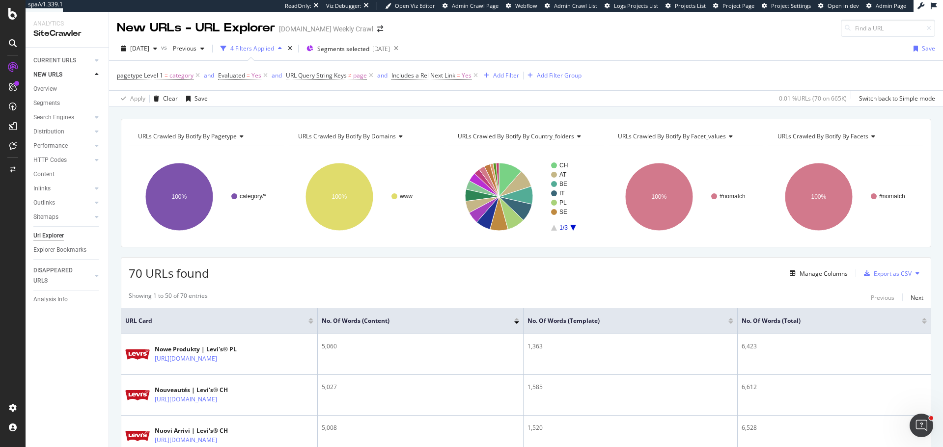
click at [373, 135] on span "URLs Crawled By Botify By domains" at bounding box center [347, 136] width 98 height 8
type input "words"
click at [371, 164] on span "Pages By Content Size (Words, Content)" at bounding box center [358, 162] width 108 height 10
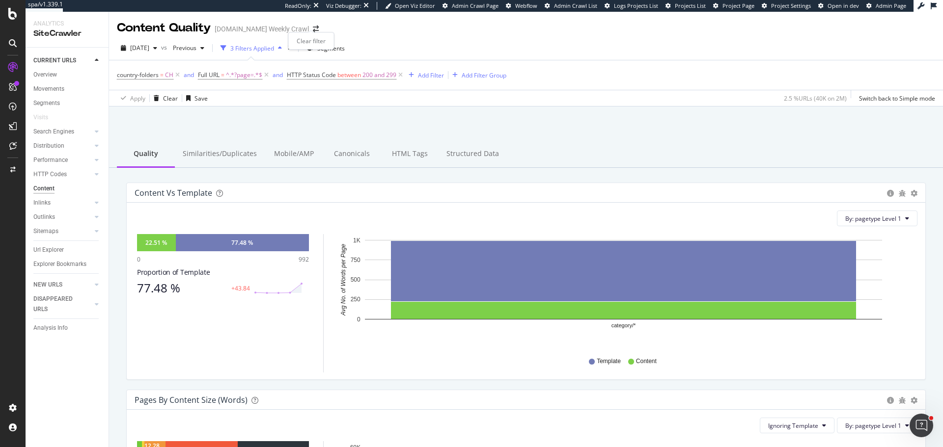
scroll to position [196, 0]
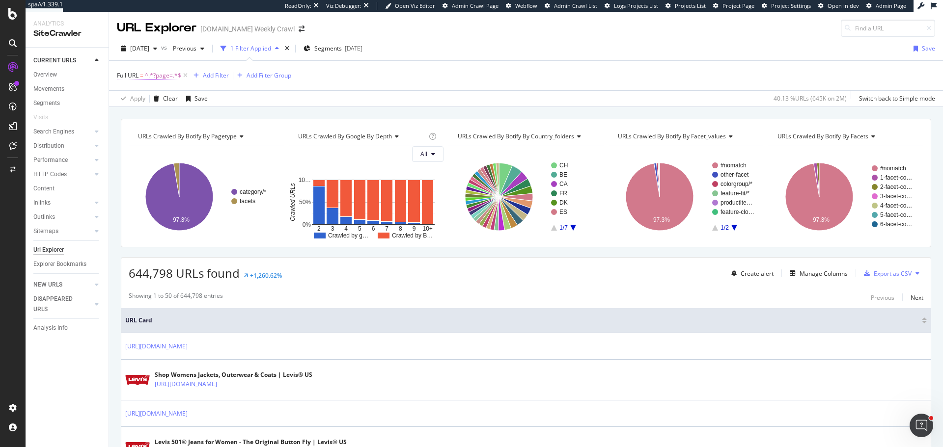
click at [167, 78] on span "^.*?page=.*$" at bounding box center [163, 76] width 36 height 14
click at [150, 96] on icon at bounding box center [153, 99] width 7 height 6
click at [123, 75] on icon at bounding box center [122, 75] width 3 height 6
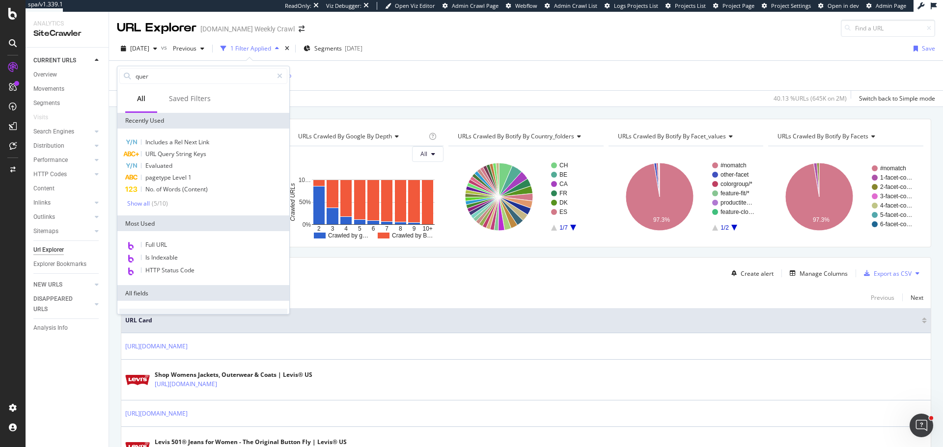
type input "query"
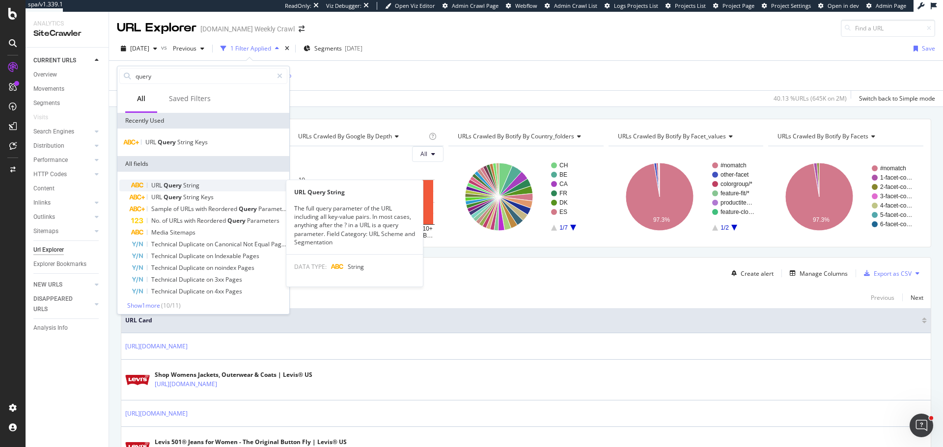
click at [189, 186] on span "String" at bounding box center [191, 185] width 16 height 8
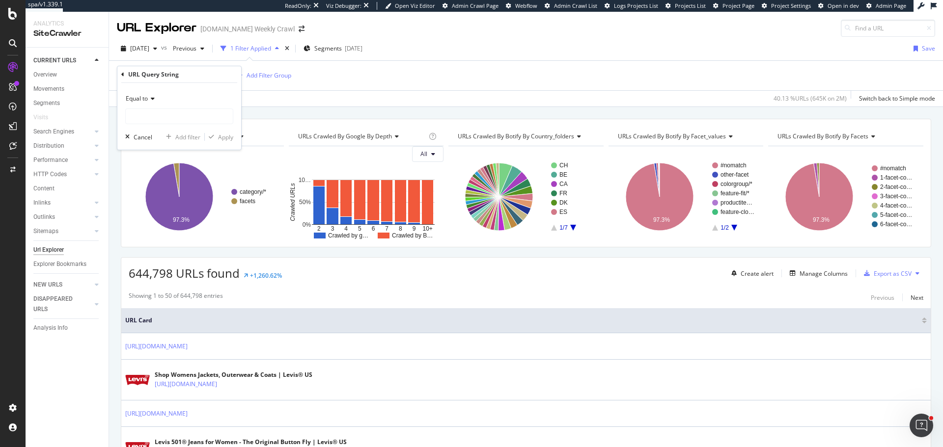
click at [139, 99] on span "Equal to" at bounding box center [137, 98] width 22 height 8
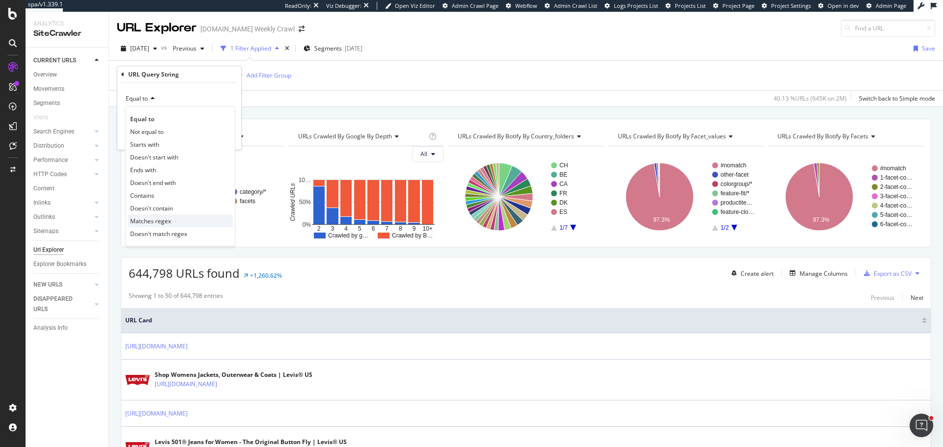
click at [155, 219] on span "Matches regex" at bounding box center [150, 221] width 41 height 8
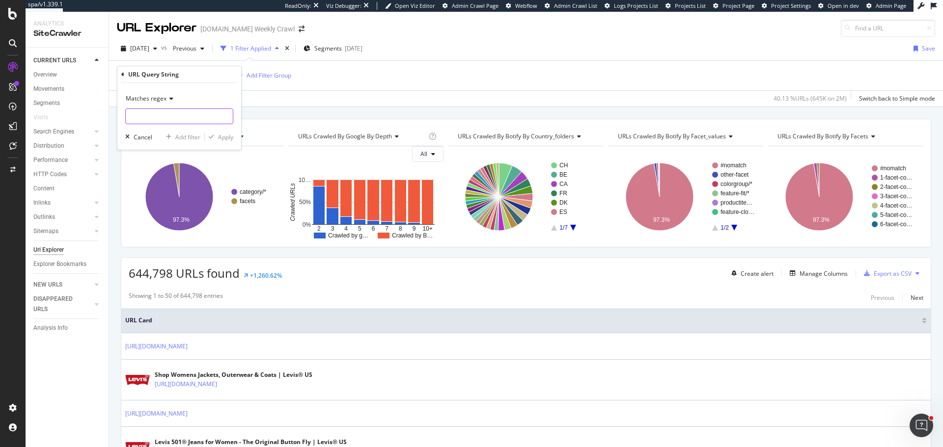
click at [161, 114] on input "text" at bounding box center [179, 116] width 107 height 16
type input "^page=...$"
click at [222, 141] on div "Apply" at bounding box center [219, 137] width 28 height 9
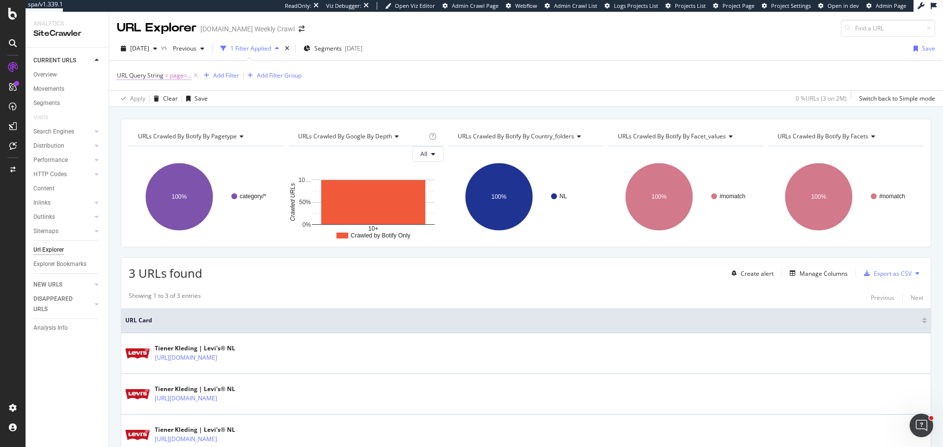
click at [182, 78] on span "page=..." at bounding box center [181, 76] width 22 height 14
click at [159, 118] on input "^page=...$" at bounding box center [172, 116] width 93 height 16
type input "^page=..$"
click at [227, 138] on div "Apply" at bounding box center [225, 137] width 15 height 8
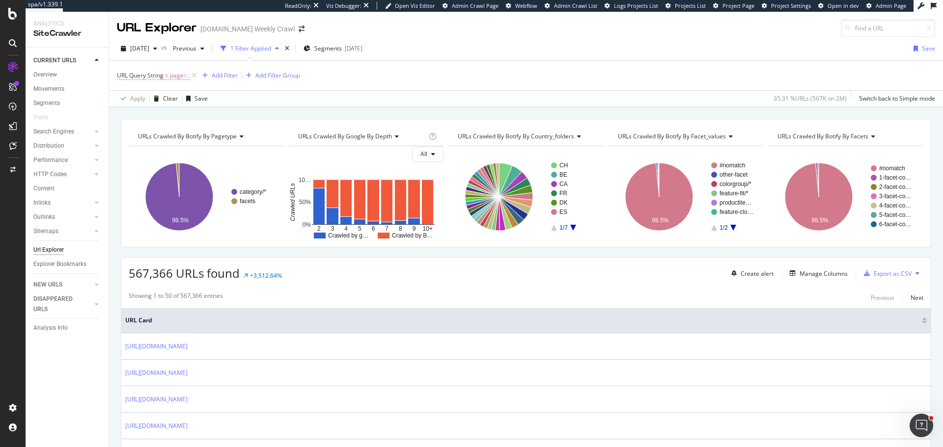
click at [172, 75] on span "page=.." at bounding box center [180, 76] width 20 height 14
click at [172, 111] on input "^page=..$" at bounding box center [172, 116] width 93 height 16
type input "^page=[7-9].$"
click at [220, 134] on div "Apply" at bounding box center [225, 137] width 15 height 8
